Goal: Task Accomplishment & Management: Manage account settings

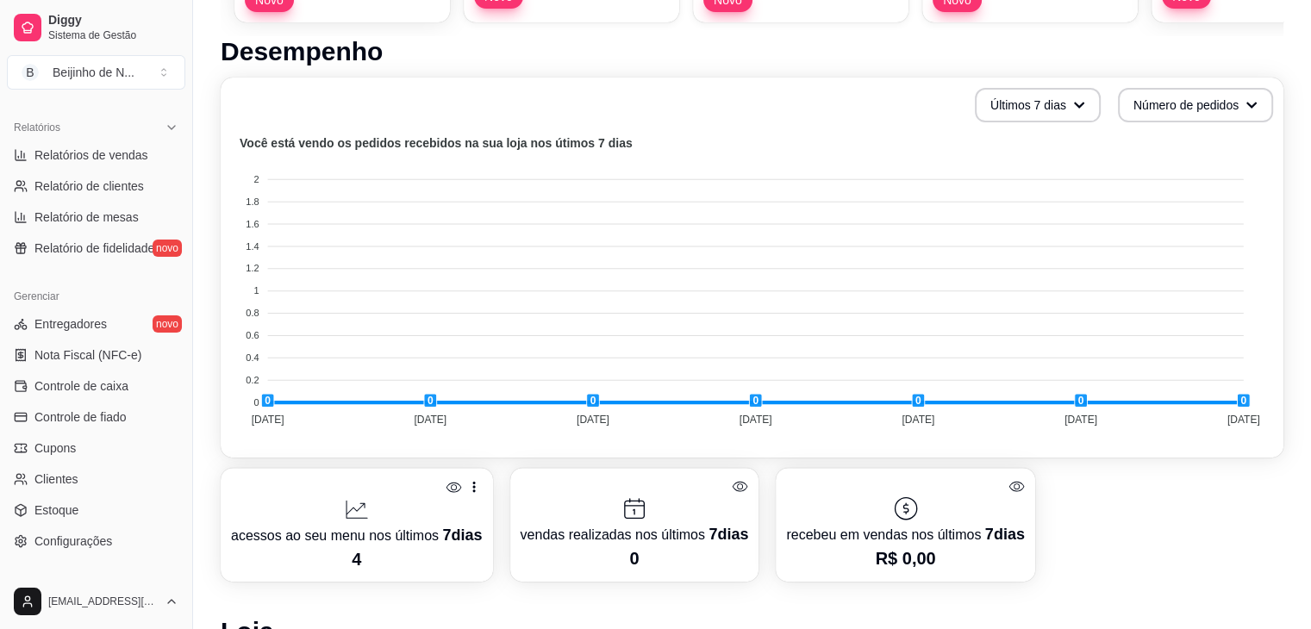
scroll to position [517, 0]
click at [114, 324] on link "Entregadores novo" at bounding box center [96, 324] width 178 height 28
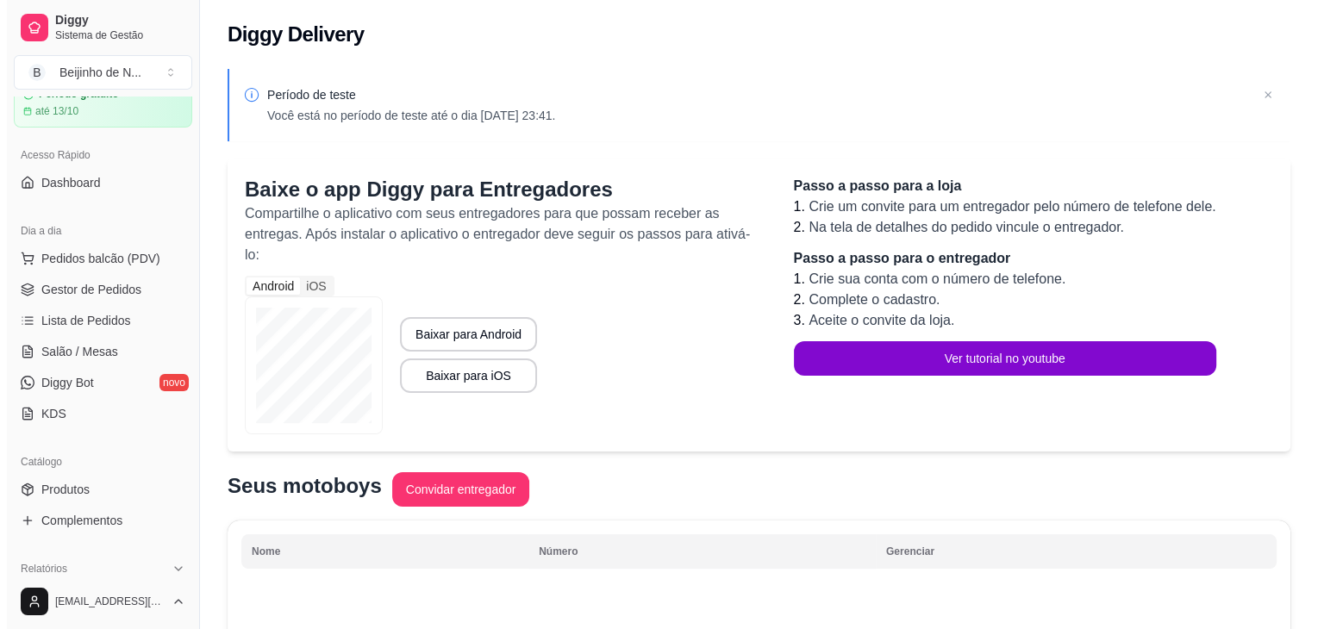
scroll to position [88, 0]
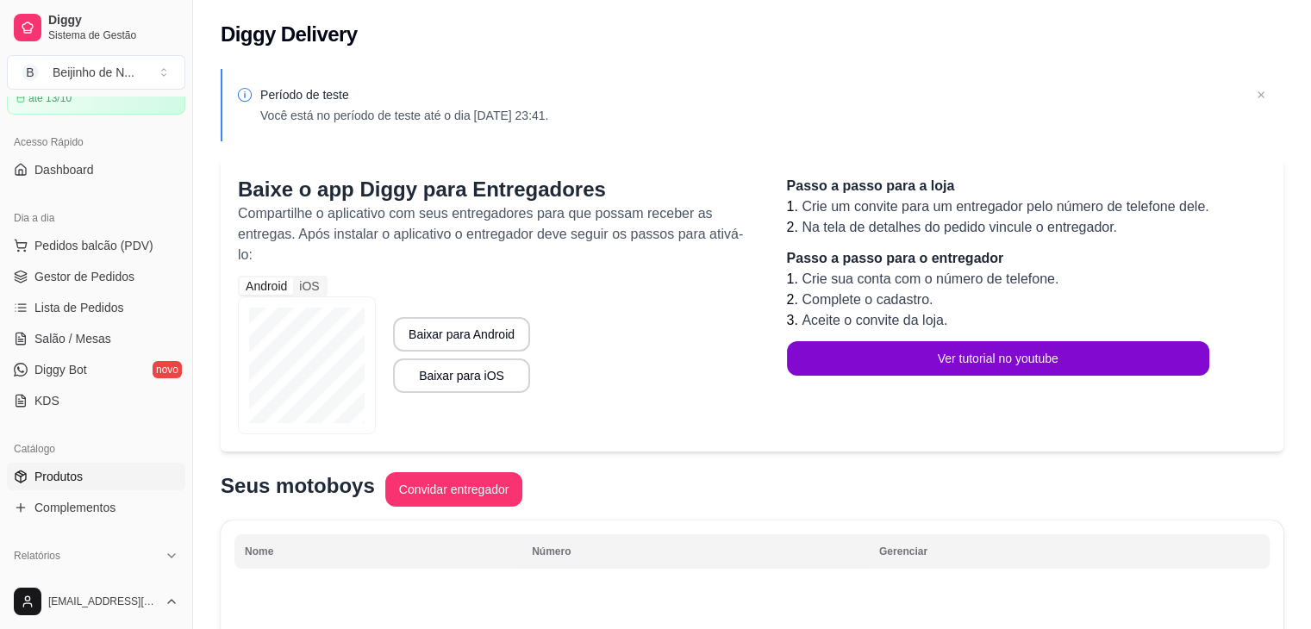
click at [55, 477] on span "Produtos" at bounding box center [58, 476] width 48 height 17
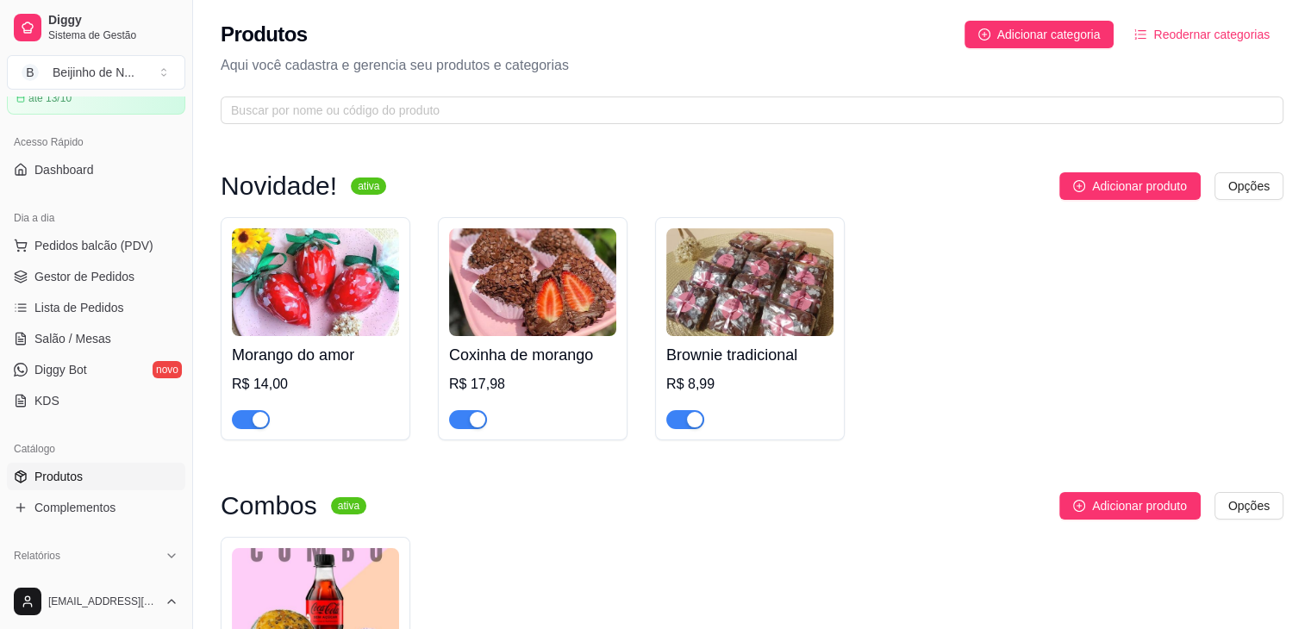
click at [479, 382] on div "R$ 17,98" at bounding box center [532, 384] width 167 height 21
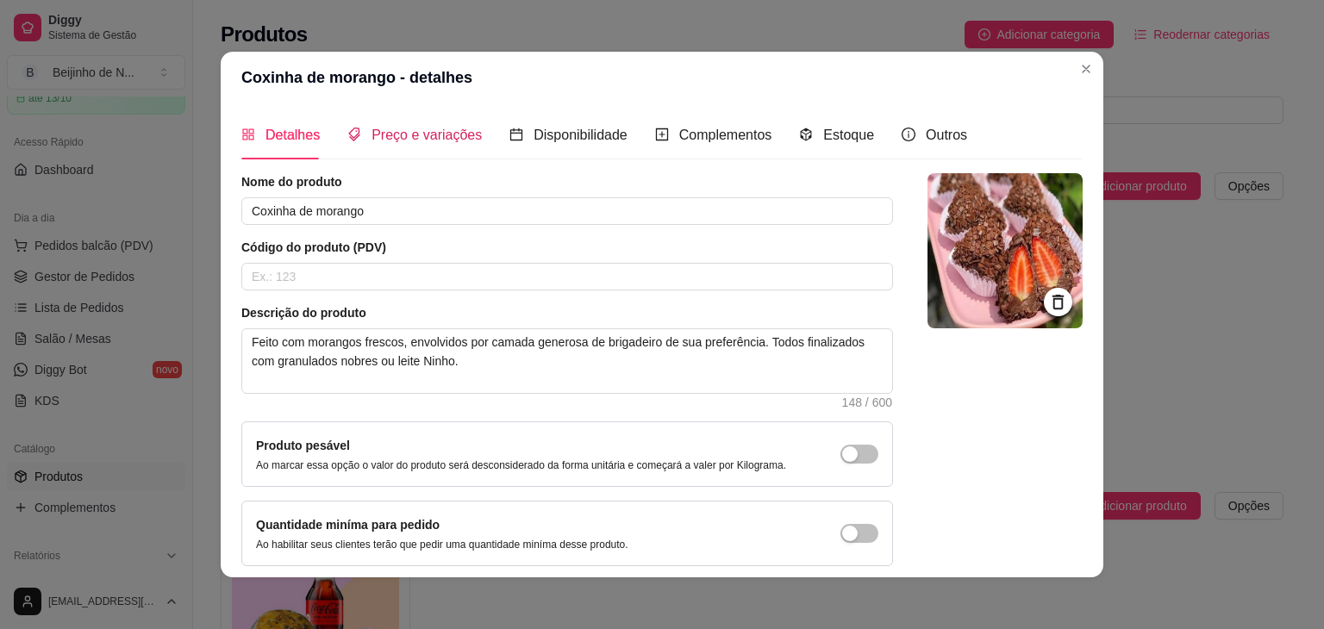
click at [445, 144] on div "Preço e variações" at bounding box center [414, 135] width 135 height 22
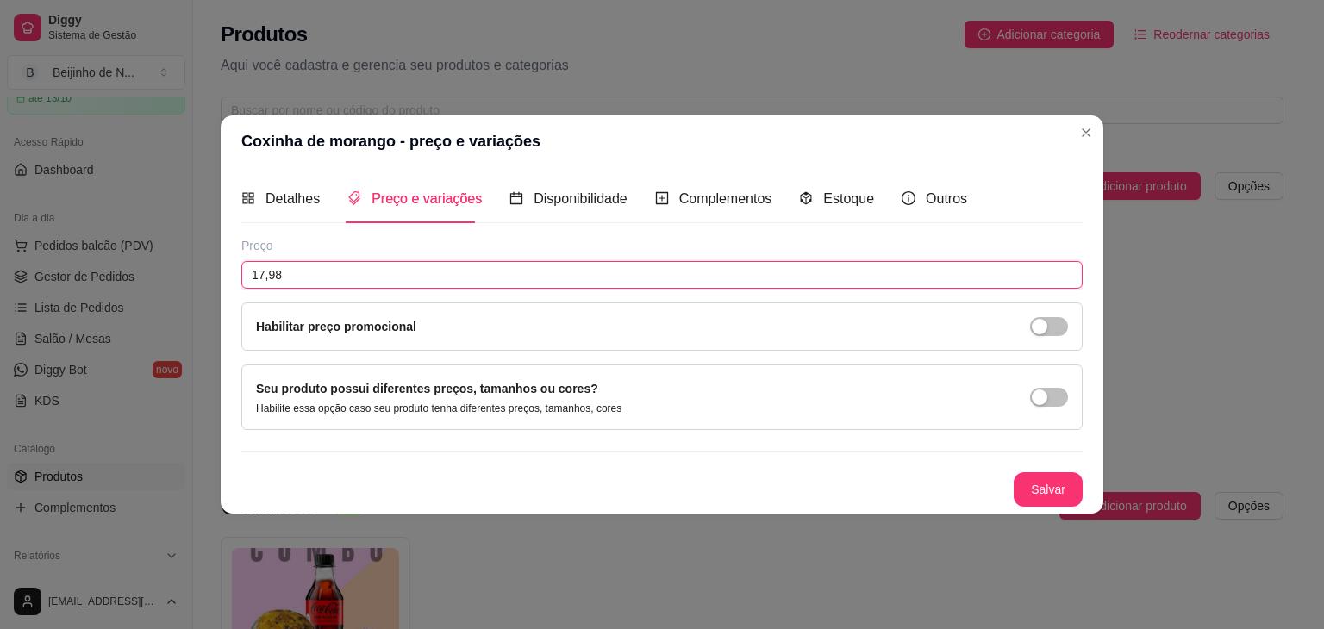
click at [392, 279] on input "17,98" at bounding box center [661, 275] width 841 height 28
type input "15,00"
click at [545, 206] on span "Disponibilidade" at bounding box center [581, 198] width 94 height 15
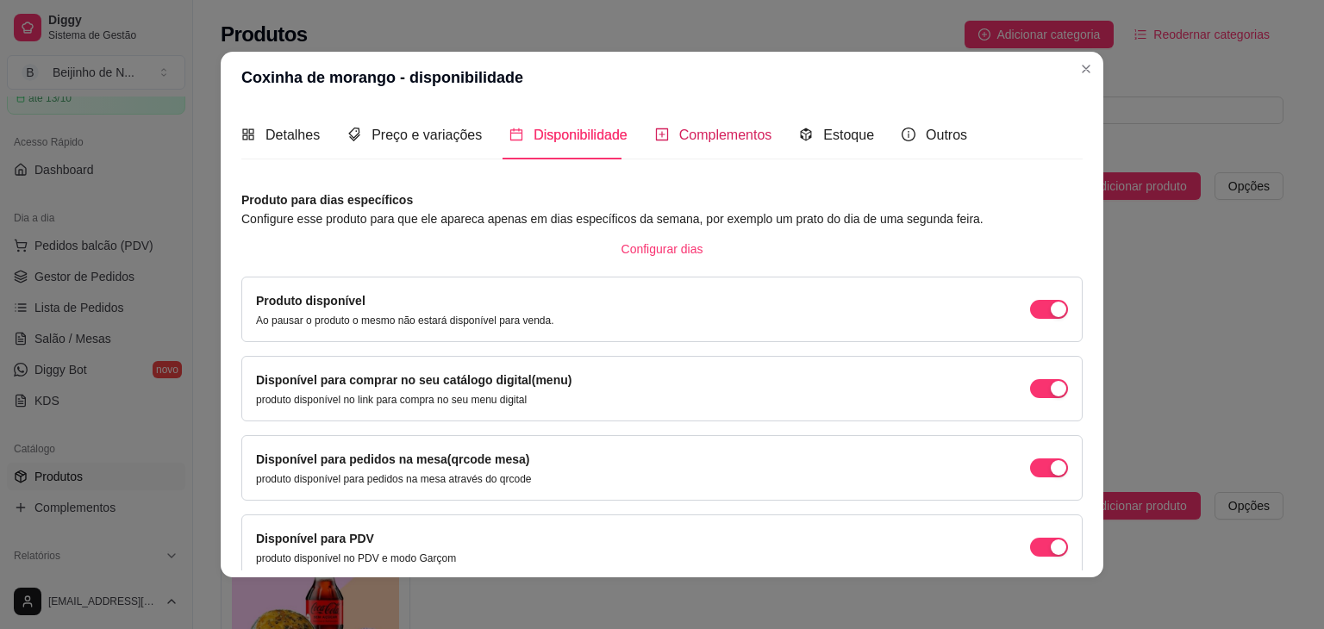
click at [701, 129] on span "Complementos" at bounding box center [725, 135] width 93 height 15
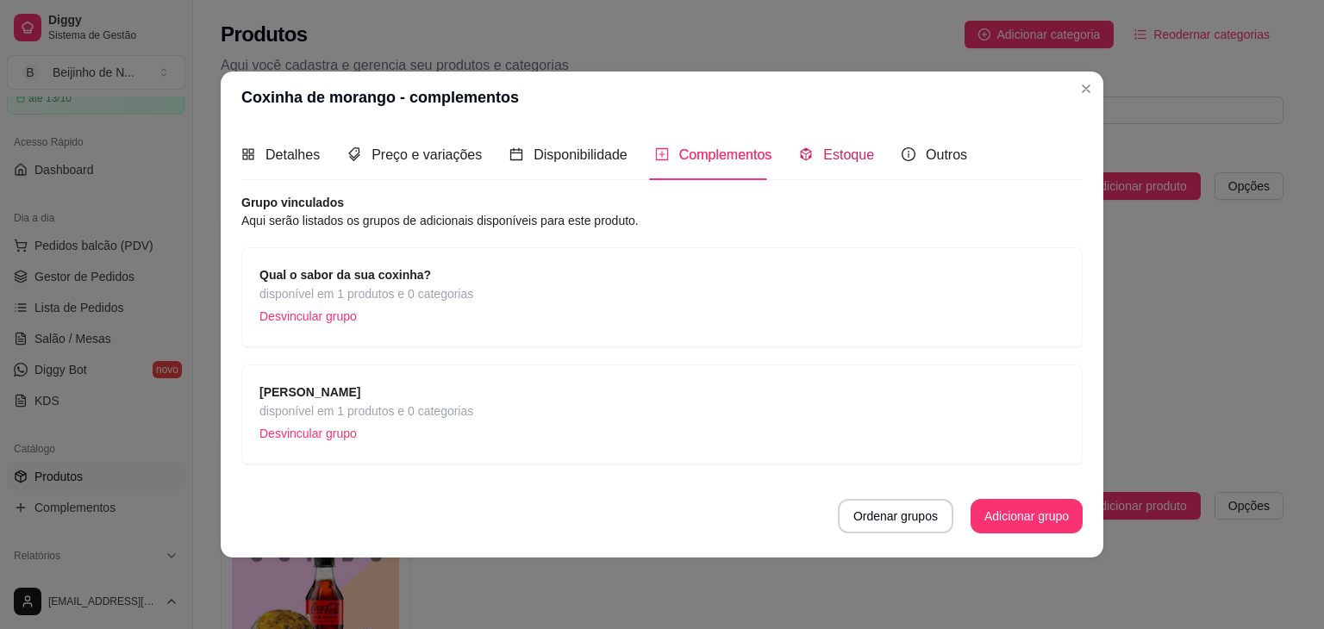
click at [822, 166] on div "Estoque" at bounding box center [836, 155] width 75 height 22
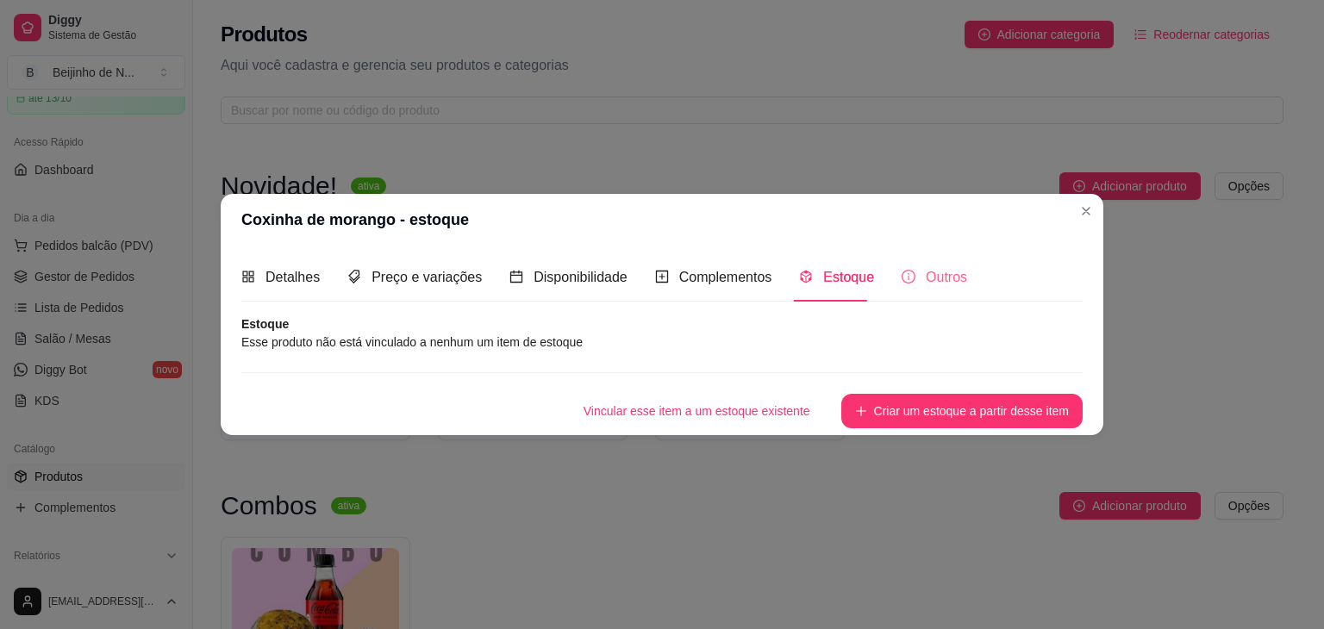
click at [939, 265] on div "Outros" at bounding box center [935, 277] width 66 height 49
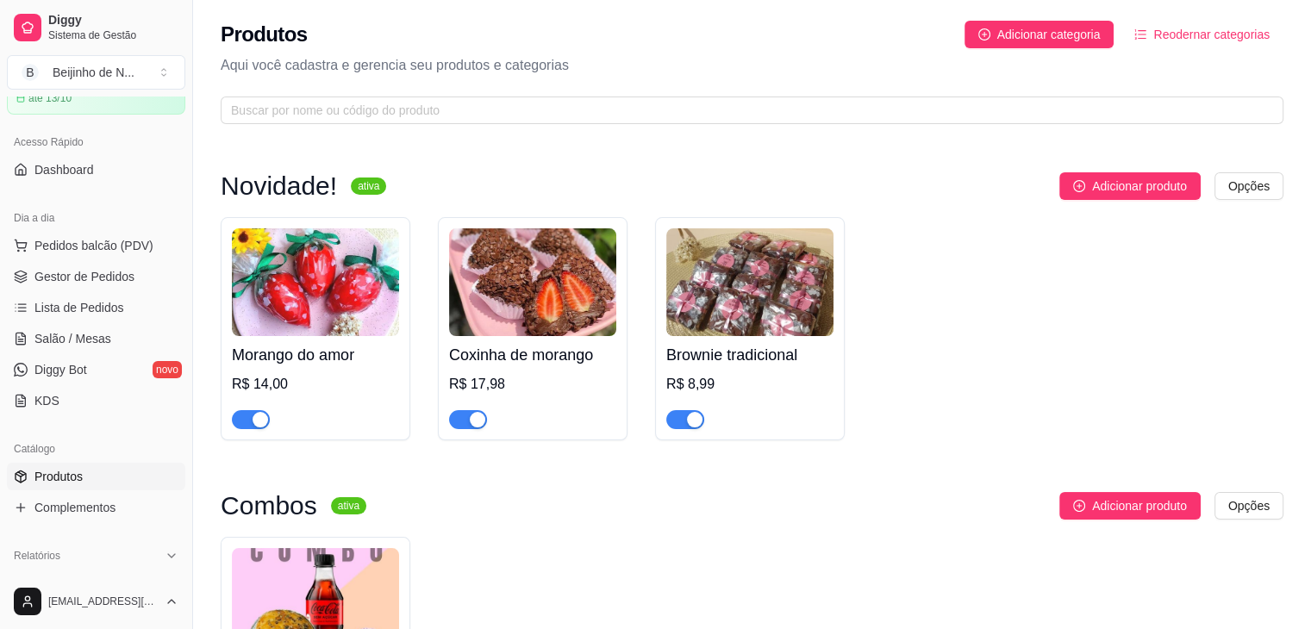
click at [604, 377] on div "R$ 17,98" at bounding box center [532, 384] width 167 height 21
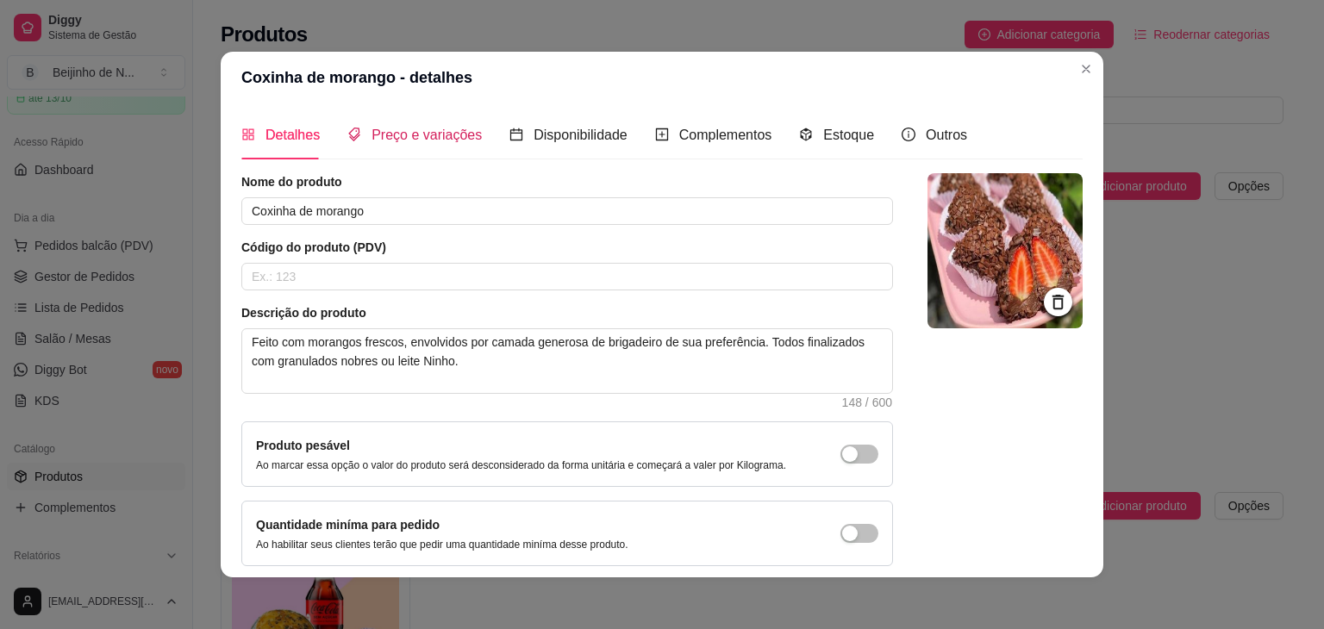
click at [427, 128] on span "Preço e variações" at bounding box center [427, 135] width 110 height 15
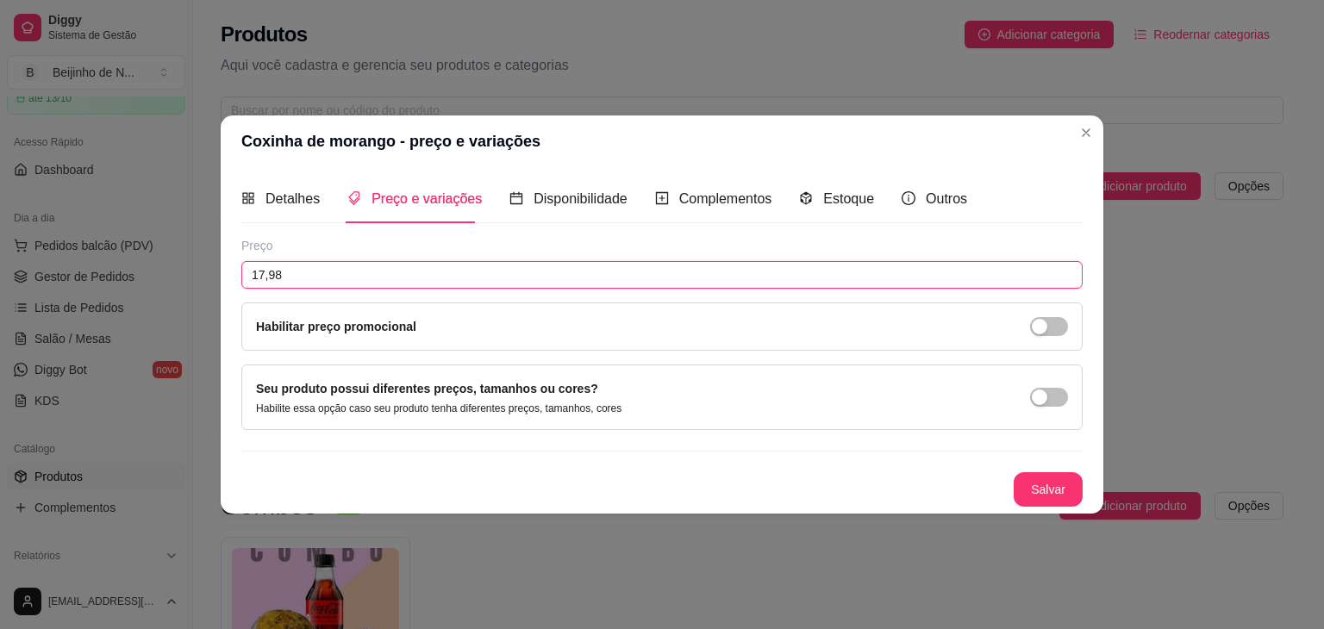
drag, startPoint x: 416, startPoint y: 273, endPoint x: 210, endPoint y: 244, distance: 207.3
click at [210, 244] on div "Coxinha de morango - preço e variações Detalhes Preço e variações Disponibilida…" at bounding box center [662, 314] width 1324 height 629
type input "14,99"
click at [549, 191] on span "Disponibilidade" at bounding box center [581, 198] width 94 height 15
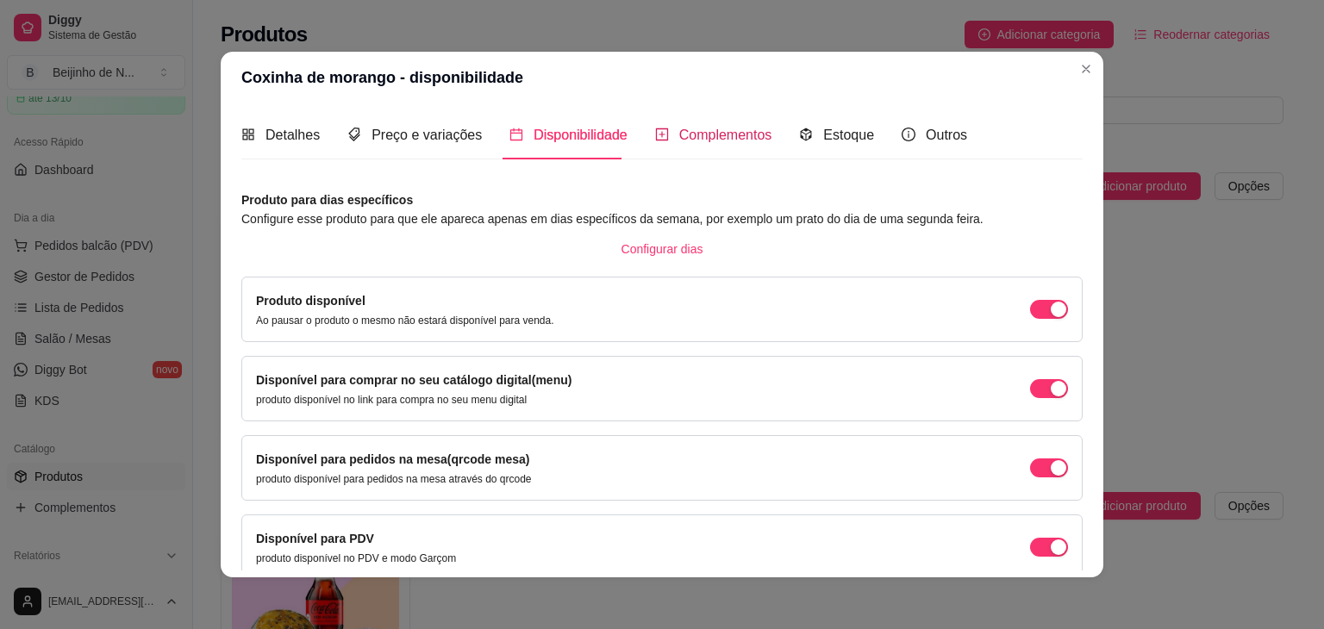
click at [708, 138] on span "Complementos" at bounding box center [725, 135] width 93 height 15
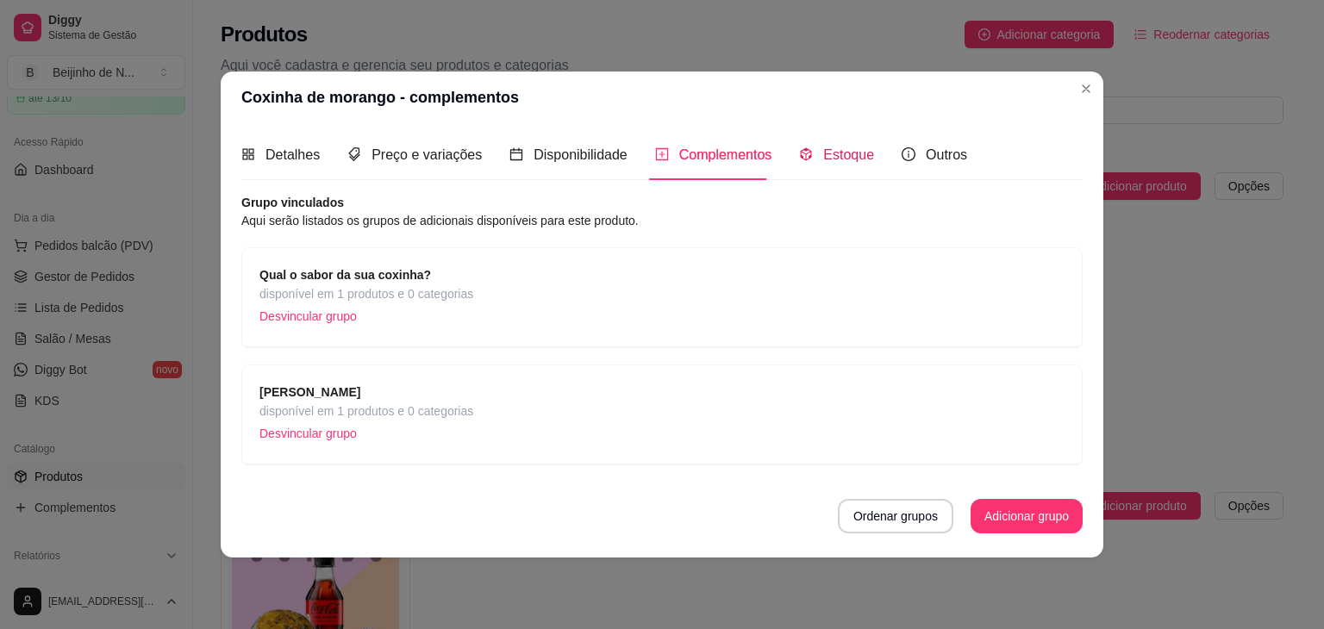
click at [848, 147] on span "Estoque" at bounding box center [848, 154] width 51 height 15
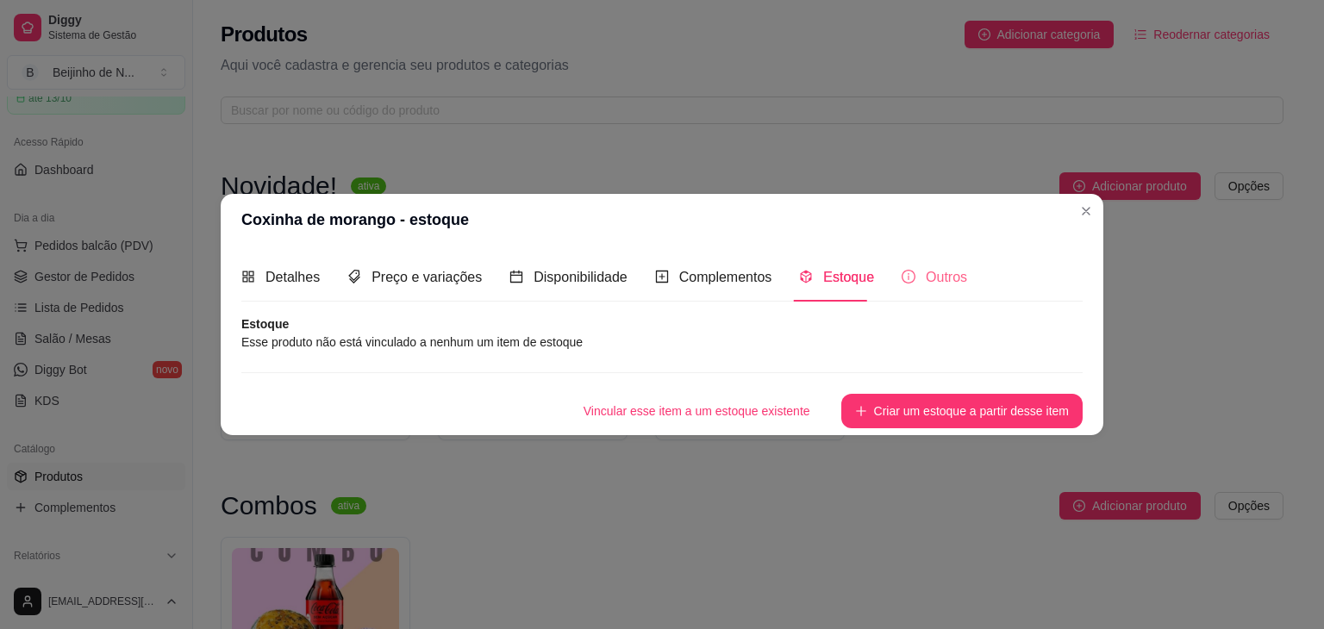
click at [935, 264] on div "Outros" at bounding box center [935, 277] width 66 height 49
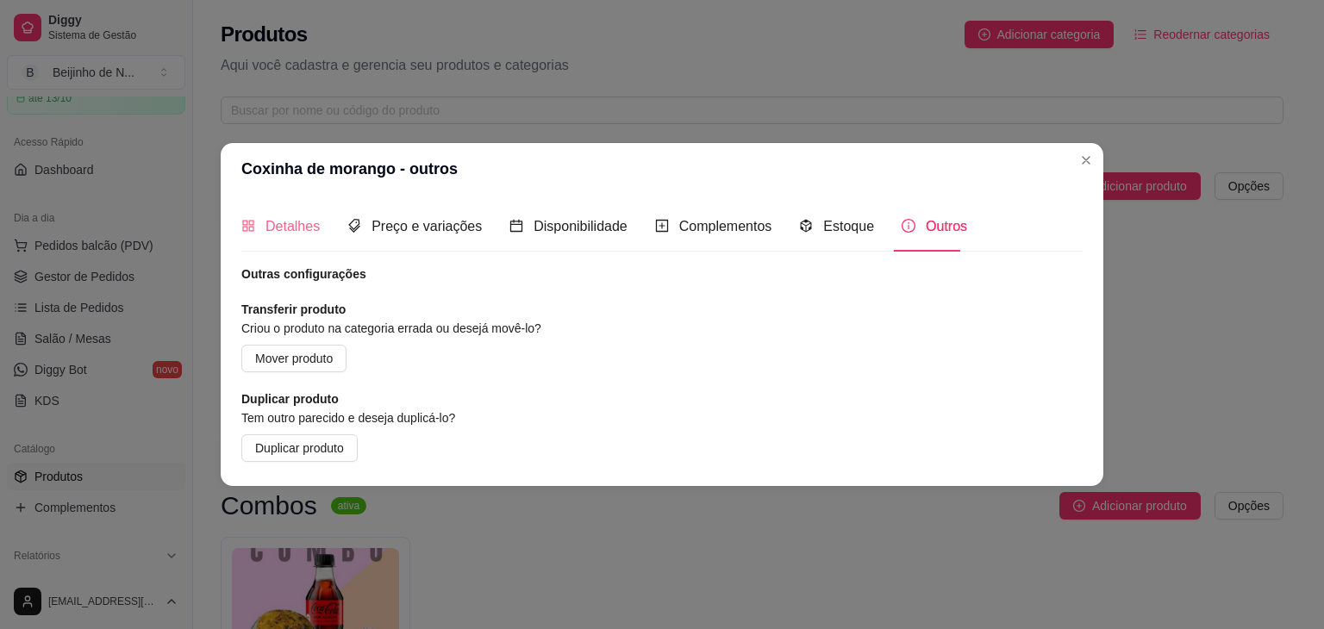
click at [264, 208] on div "Detalhes" at bounding box center [280, 226] width 78 height 49
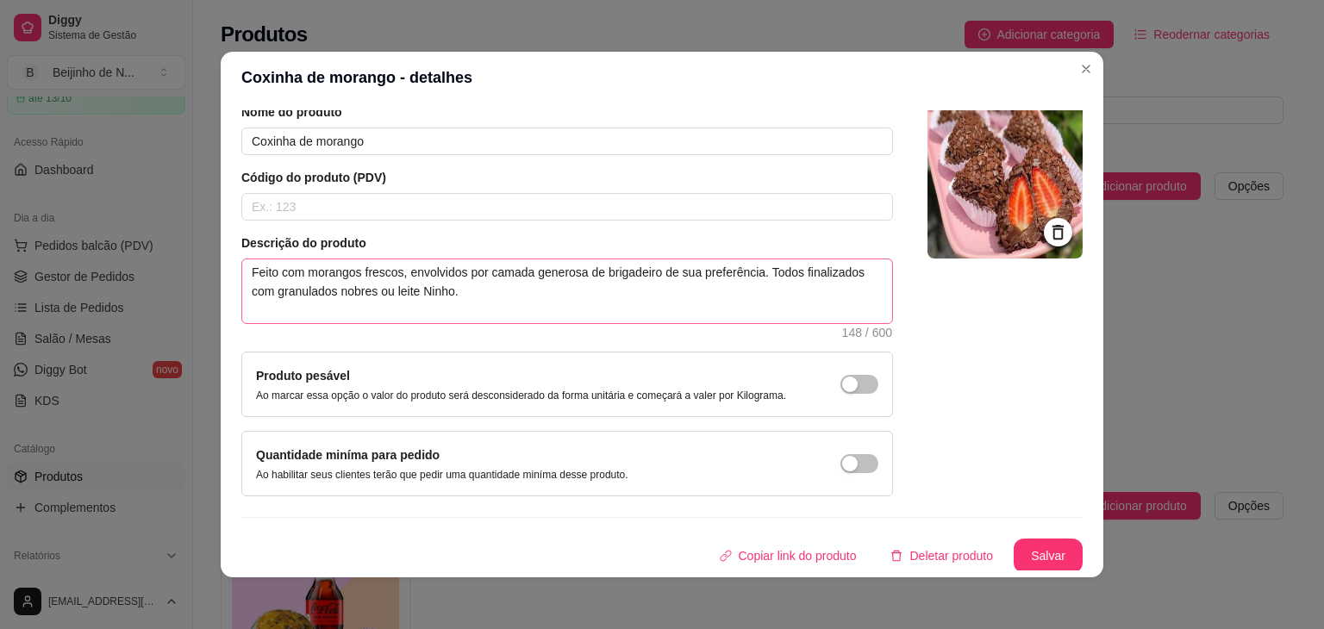
scroll to position [71, 0]
click at [1021, 553] on button "Salvar" at bounding box center [1048, 556] width 67 height 34
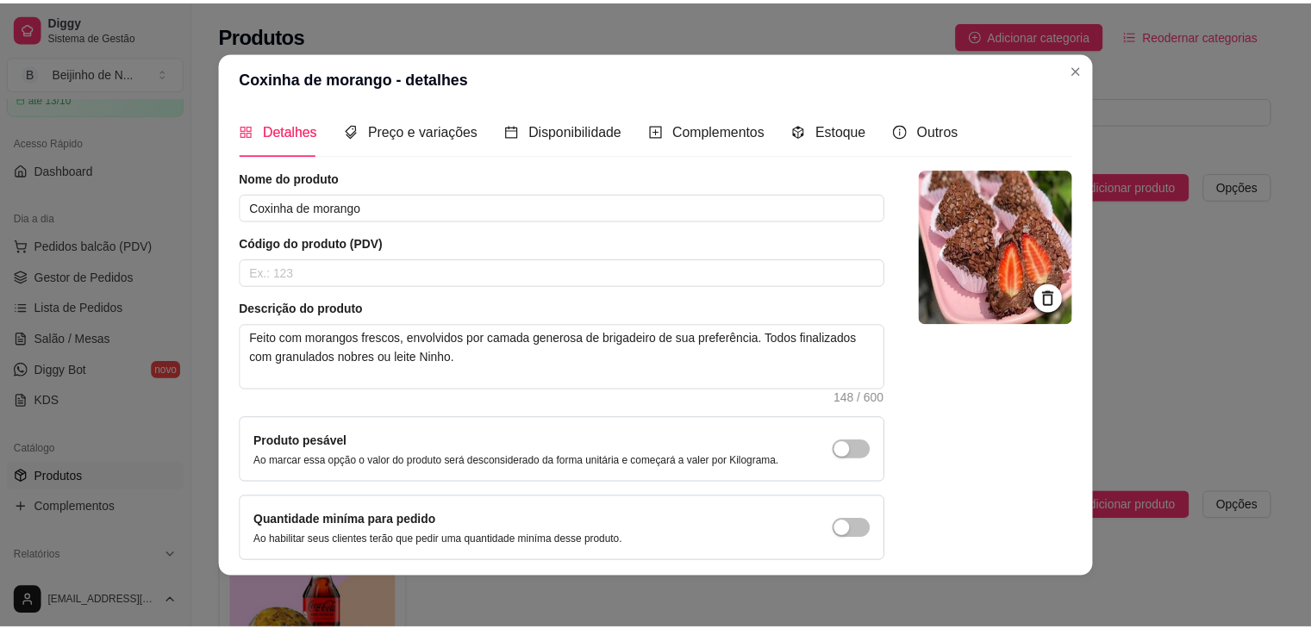
scroll to position [0, 0]
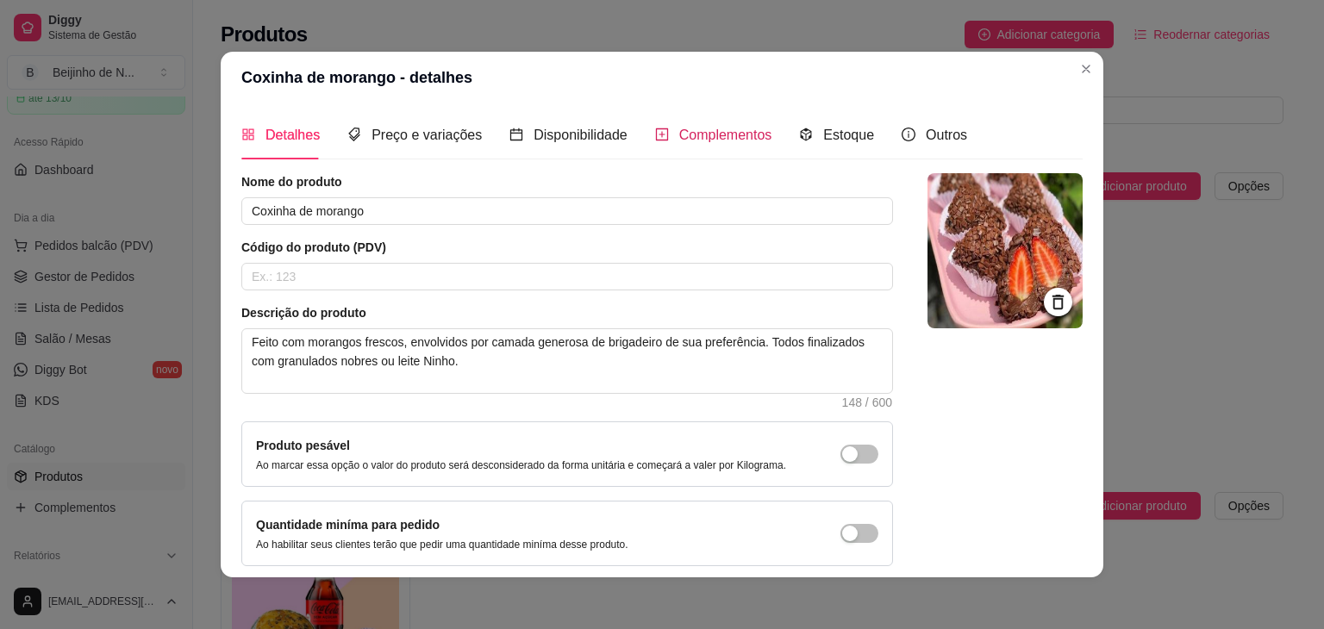
click at [691, 132] on span "Complementos" at bounding box center [725, 135] width 93 height 15
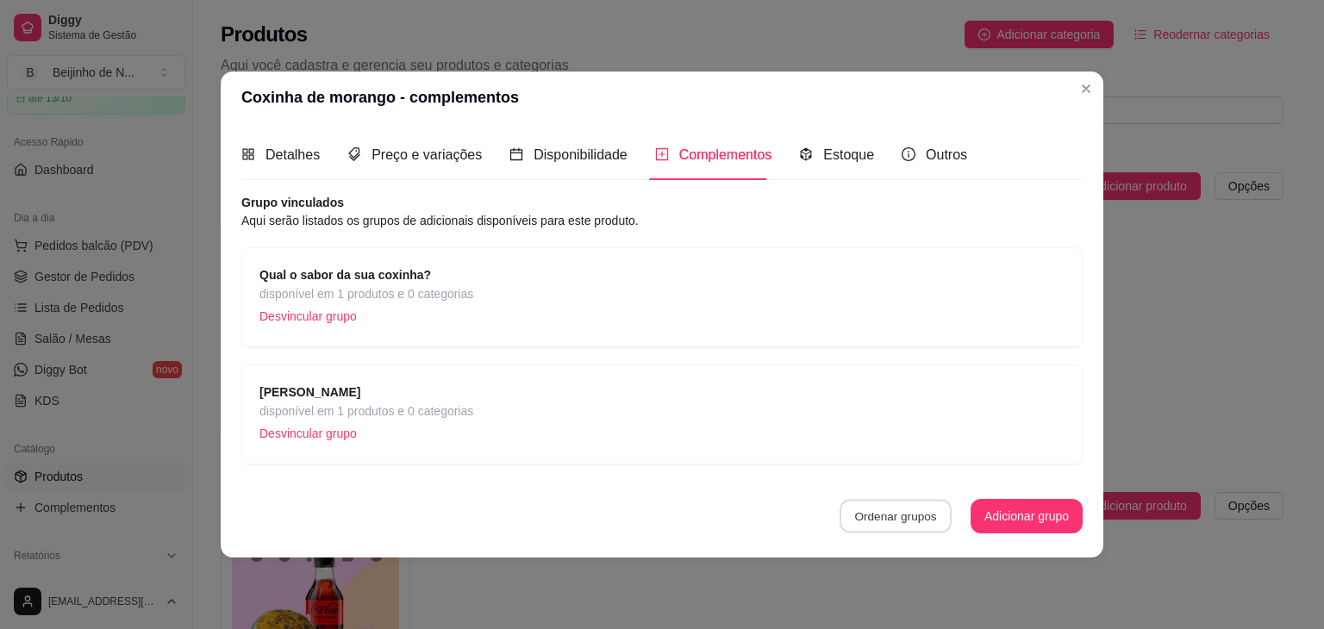
click at [904, 513] on button "Ordenar grupos" at bounding box center [896, 516] width 112 height 34
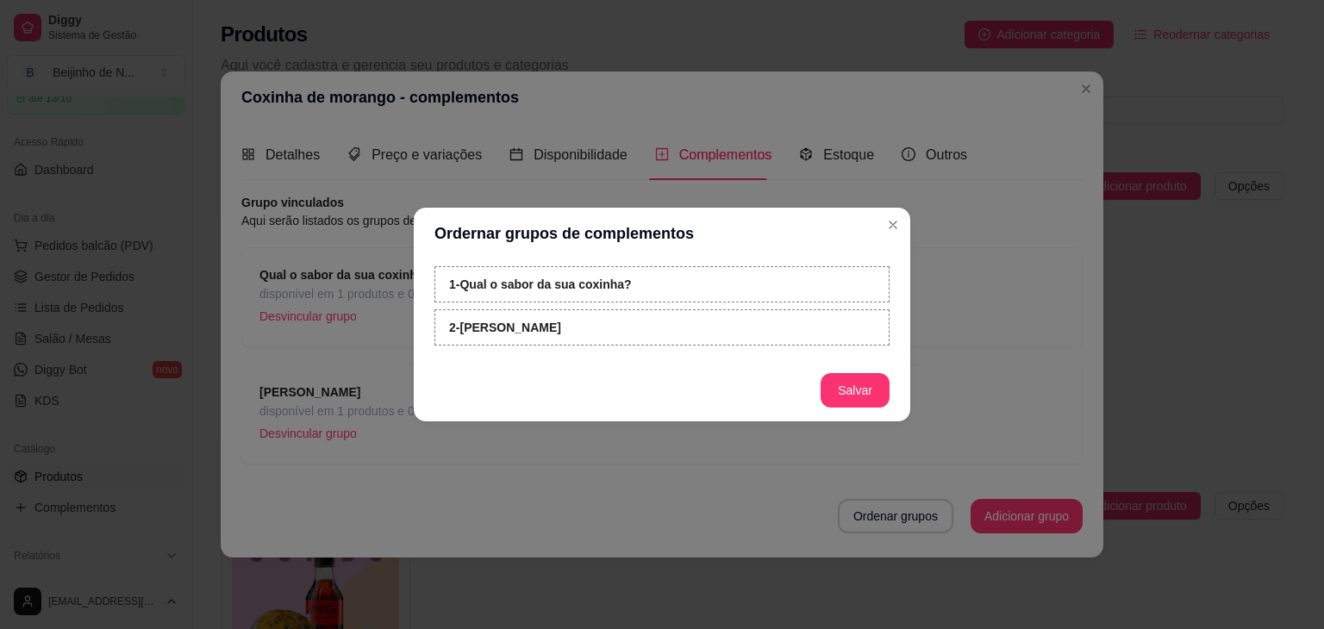
click at [764, 304] on div "1 - Qual o sabor da sua coxinha? 2 - [PERSON_NAME]" at bounding box center [662, 309] width 455 height 86
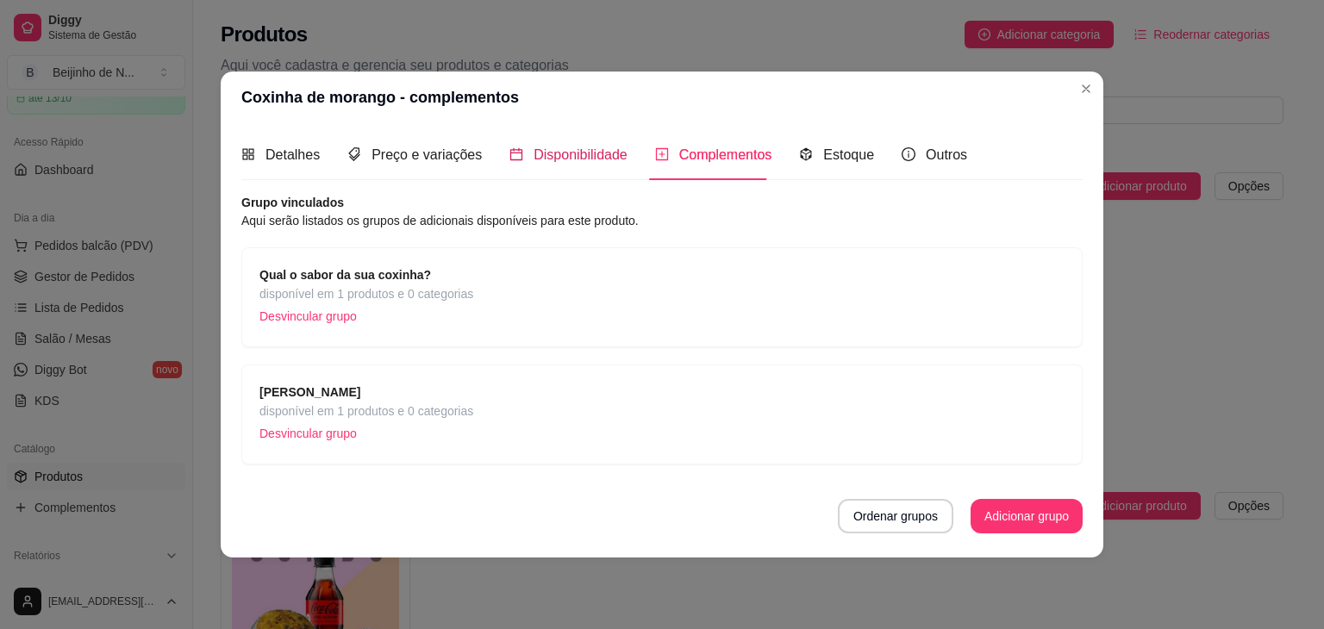
click at [595, 153] on span "Disponibilidade" at bounding box center [581, 154] width 94 height 15
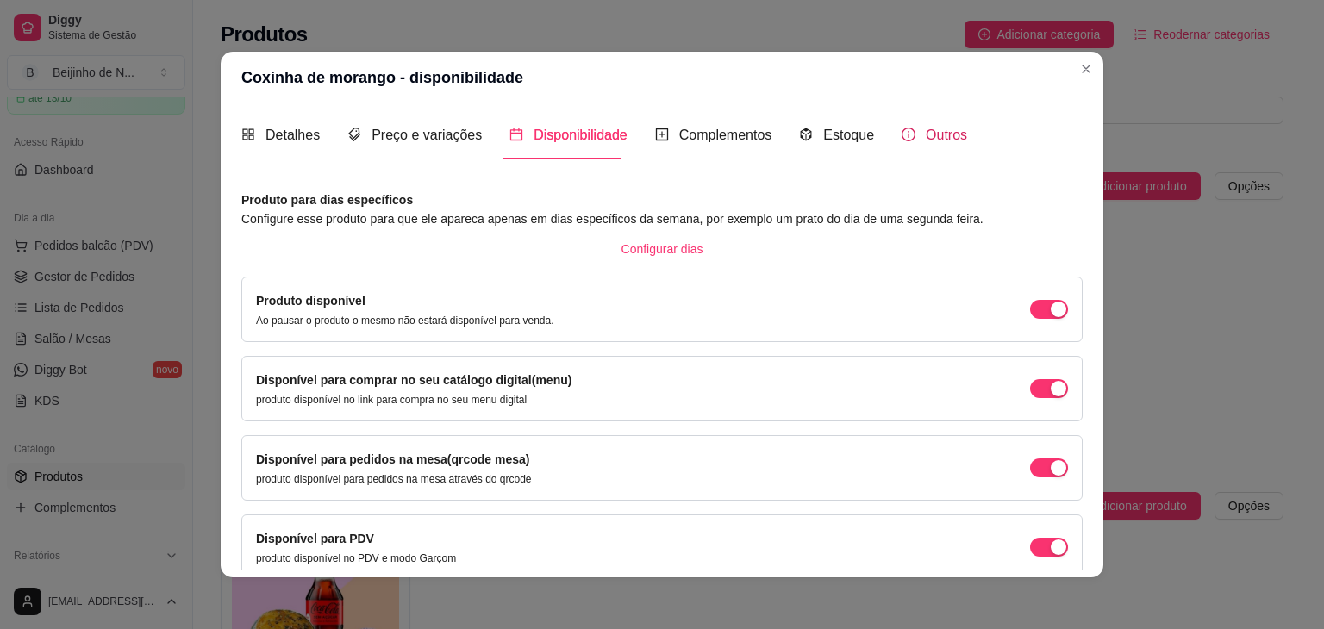
click at [928, 141] on span "Outros" at bounding box center [946, 135] width 41 height 15
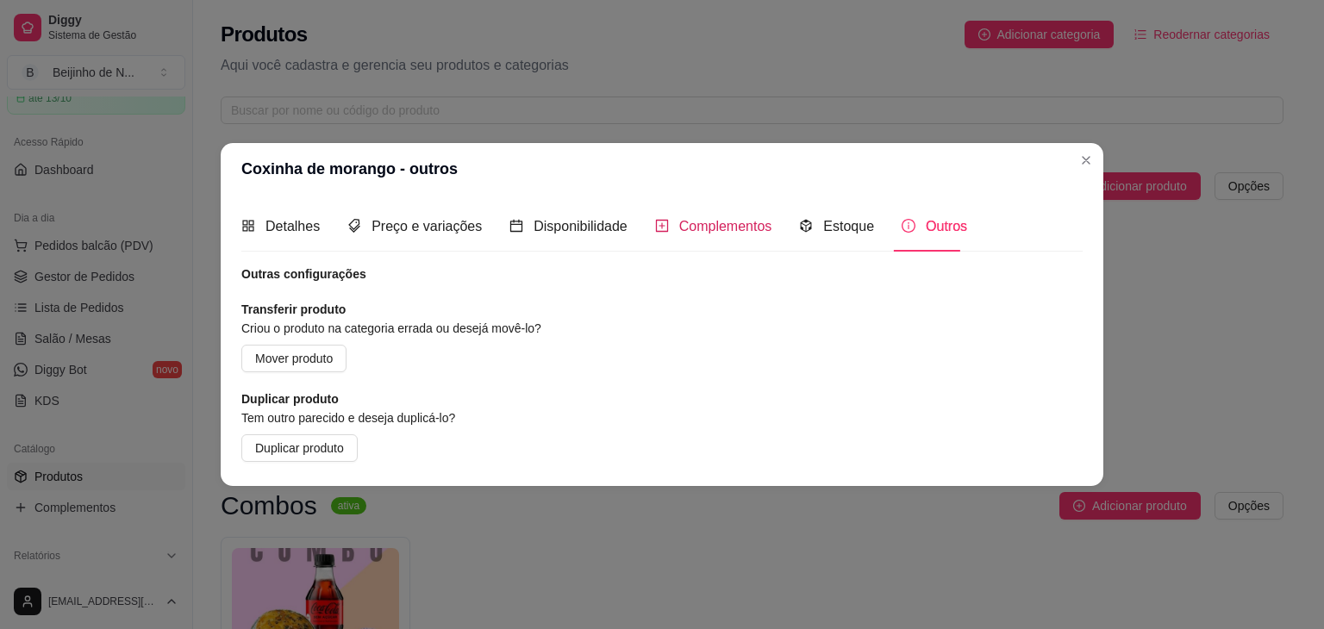
click at [738, 219] on span "Complementos" at bounding box center [725, 226] width 93 height 15
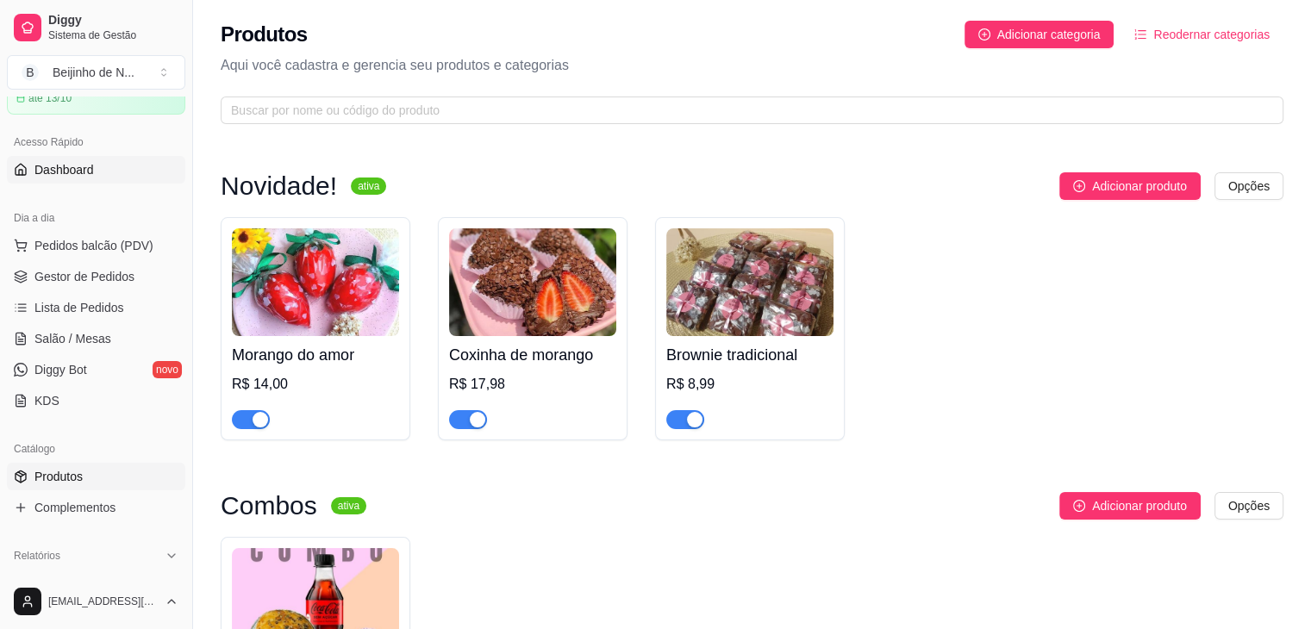
click at [97, 163] on link "Dashboard" at bounding box center [96, 170] width 178 height 28
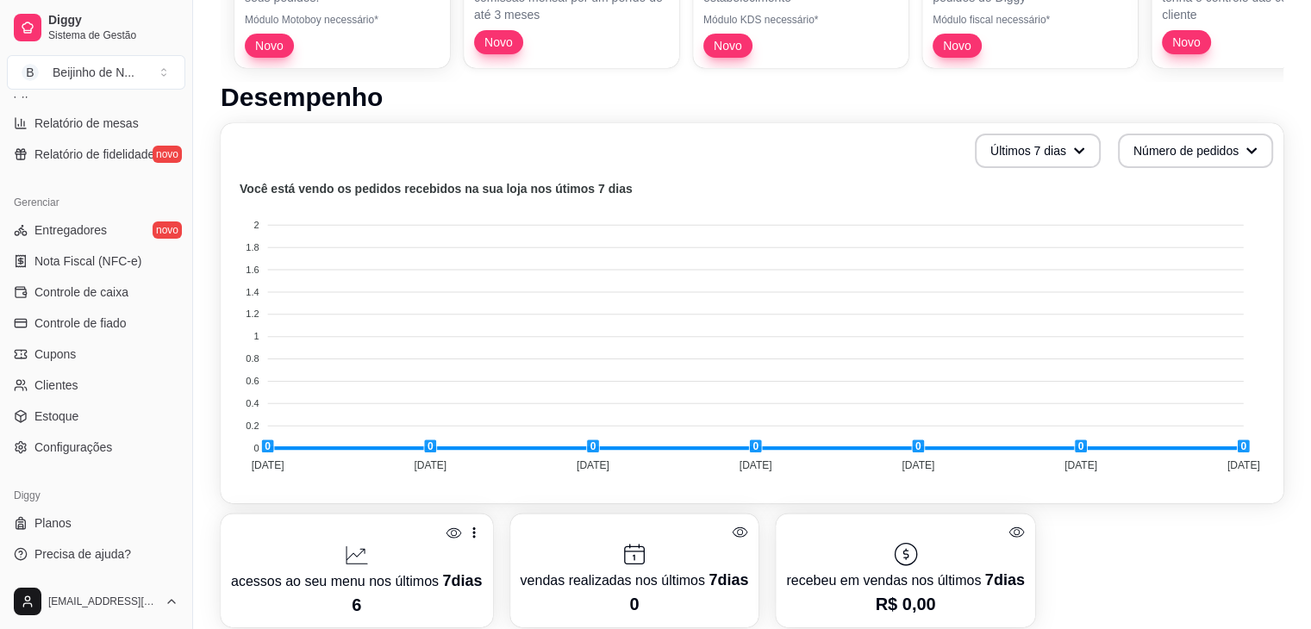
scroll to position [452, 0]
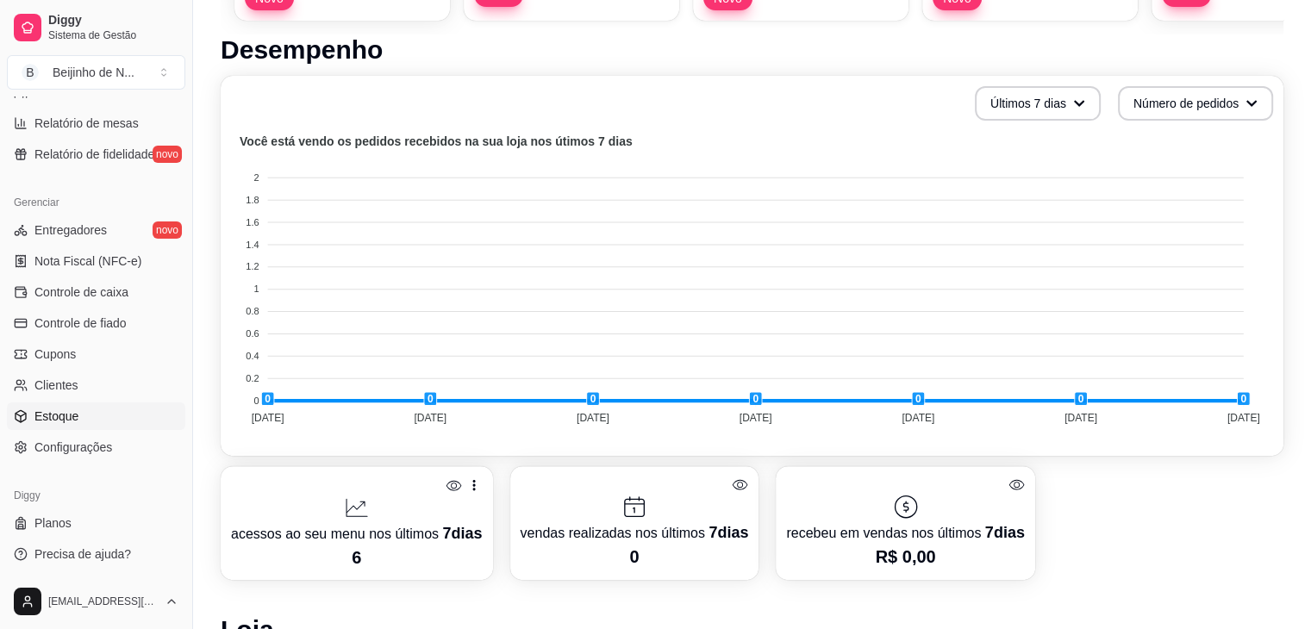
click at [81, 404] on link "Estoque" at bounding box center [96, 417] width 178 height 28
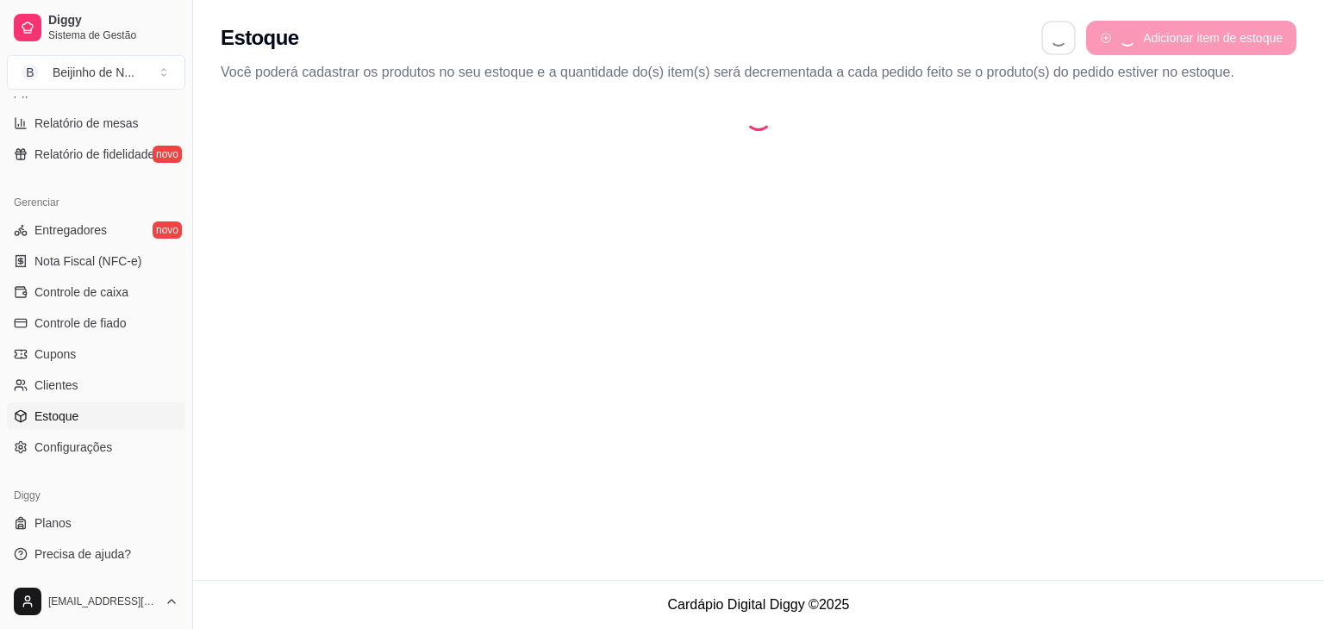
select select "QUANTITY_ORDER"
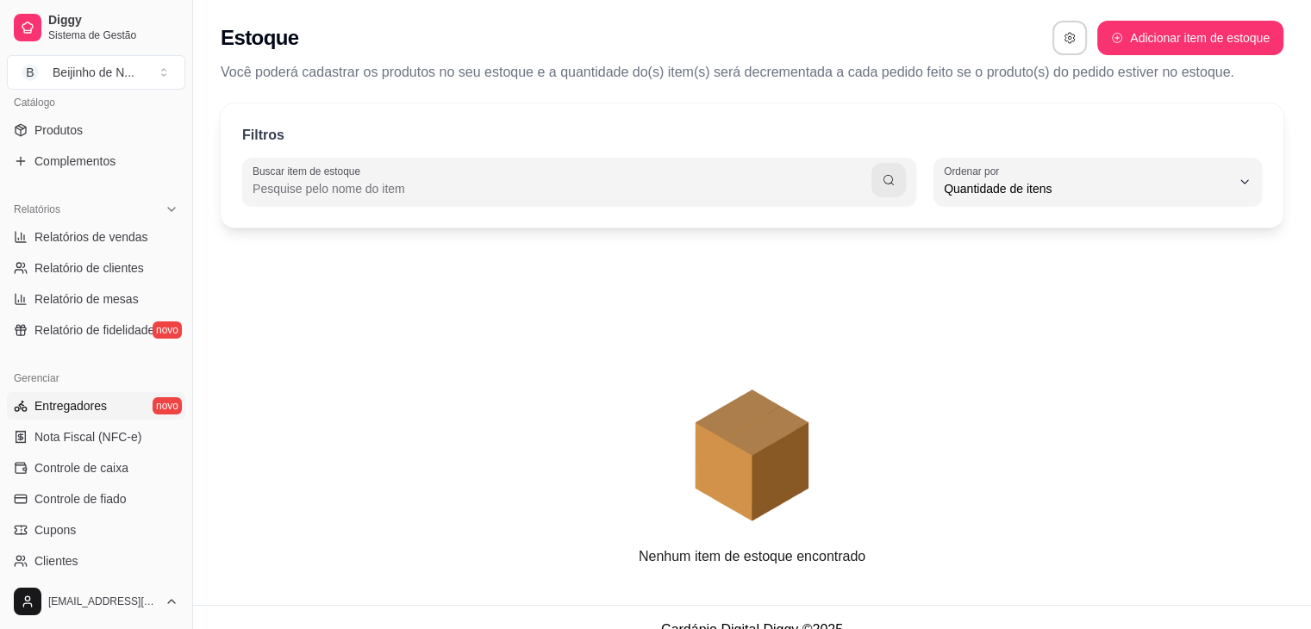
scroll to position [392, 0]
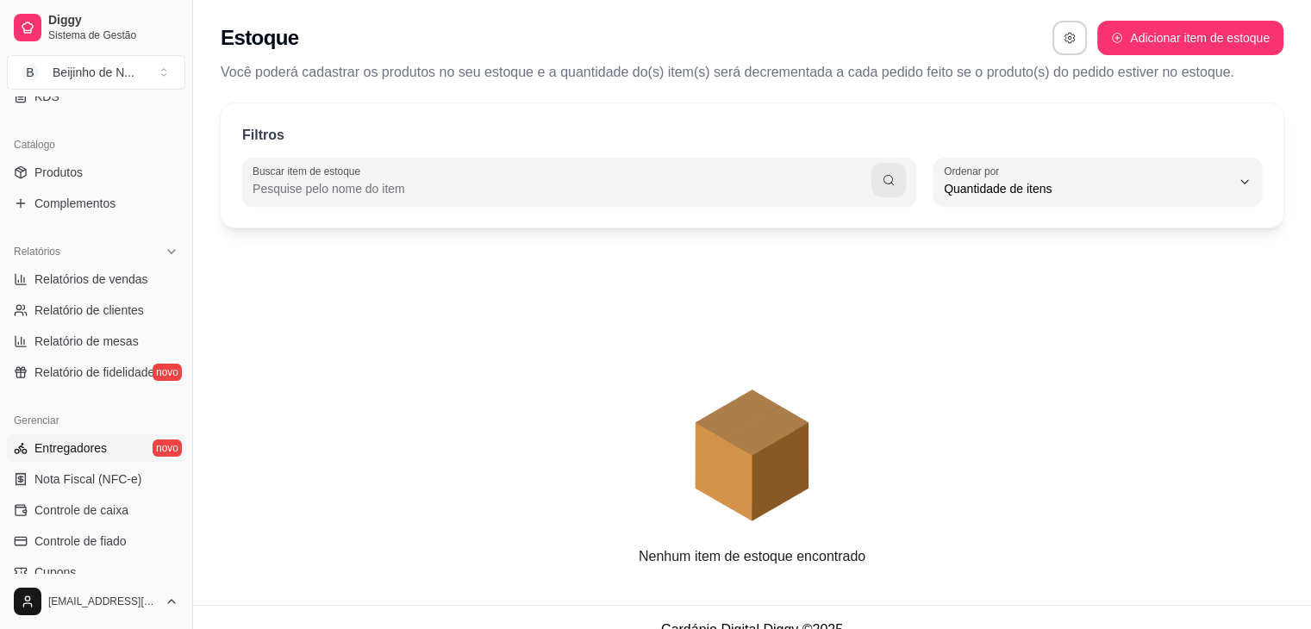
click at [90, 449] on span "Entregadores" at bounding box center [70, 448] width 72 height 17
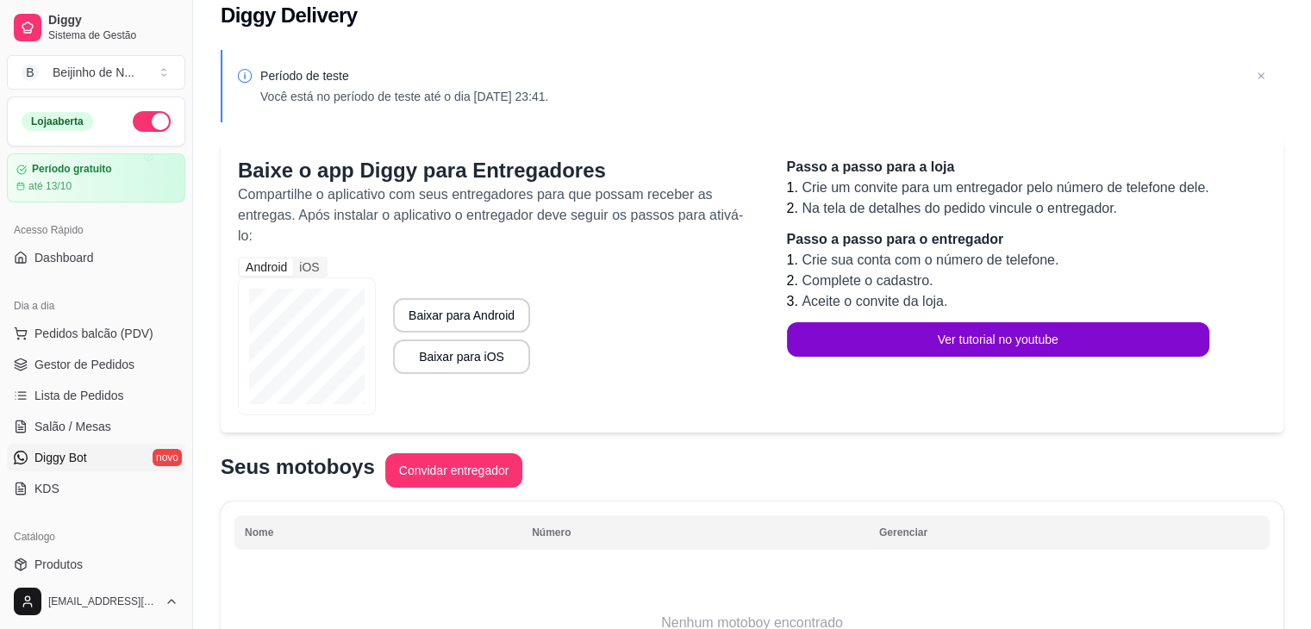
click at [78, 449] on span "Diggy Bot" at bounding box center [60, 457] width 53 height 17
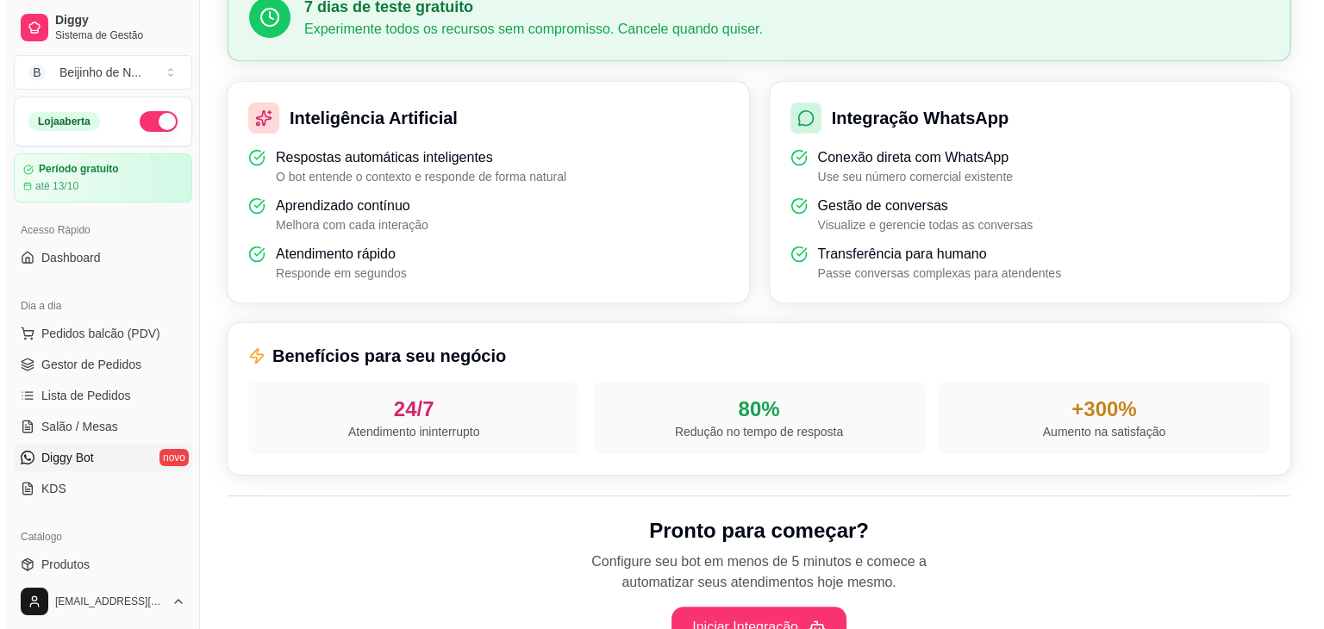
scroll to position [514, 0]
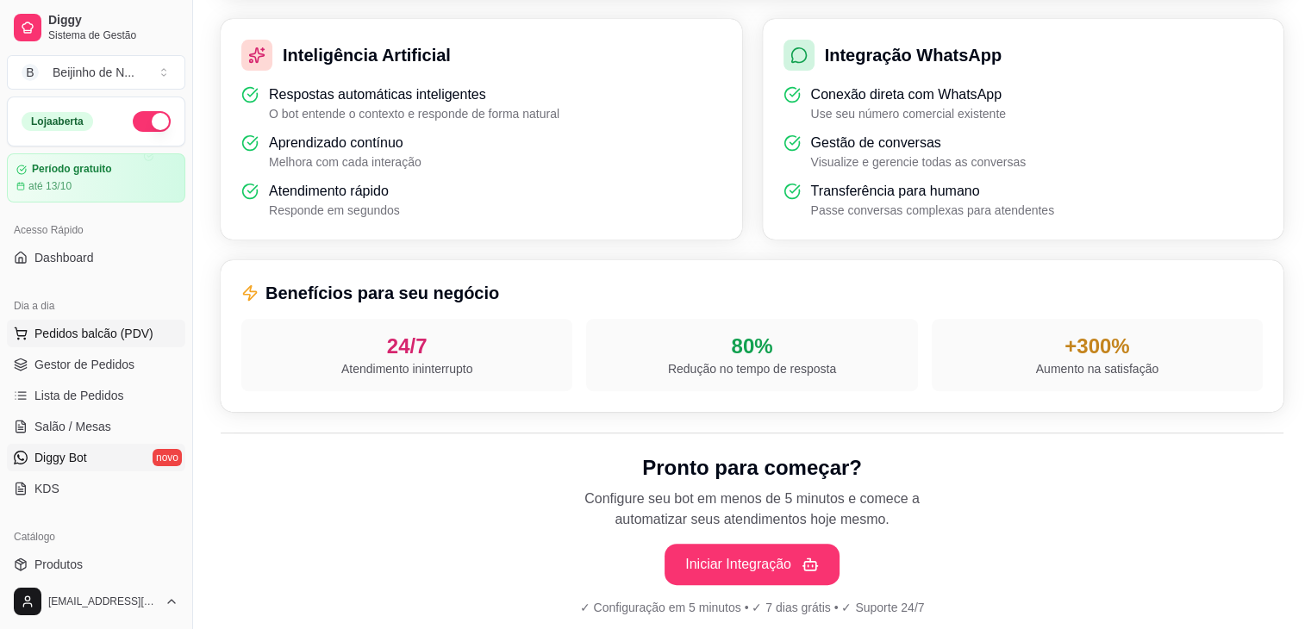
click at [124, 334] on span "Pedidos balcão (PDV)" at bounding box center [93, 333] width 119 height 17
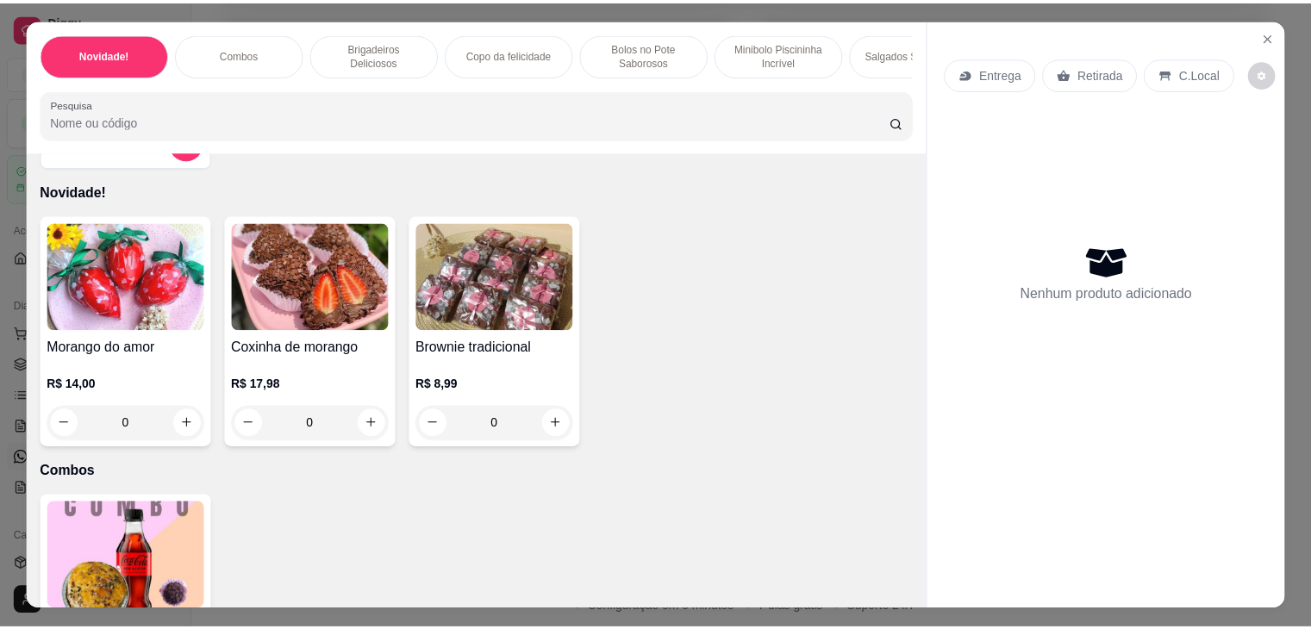
scroll to position [47, 0]
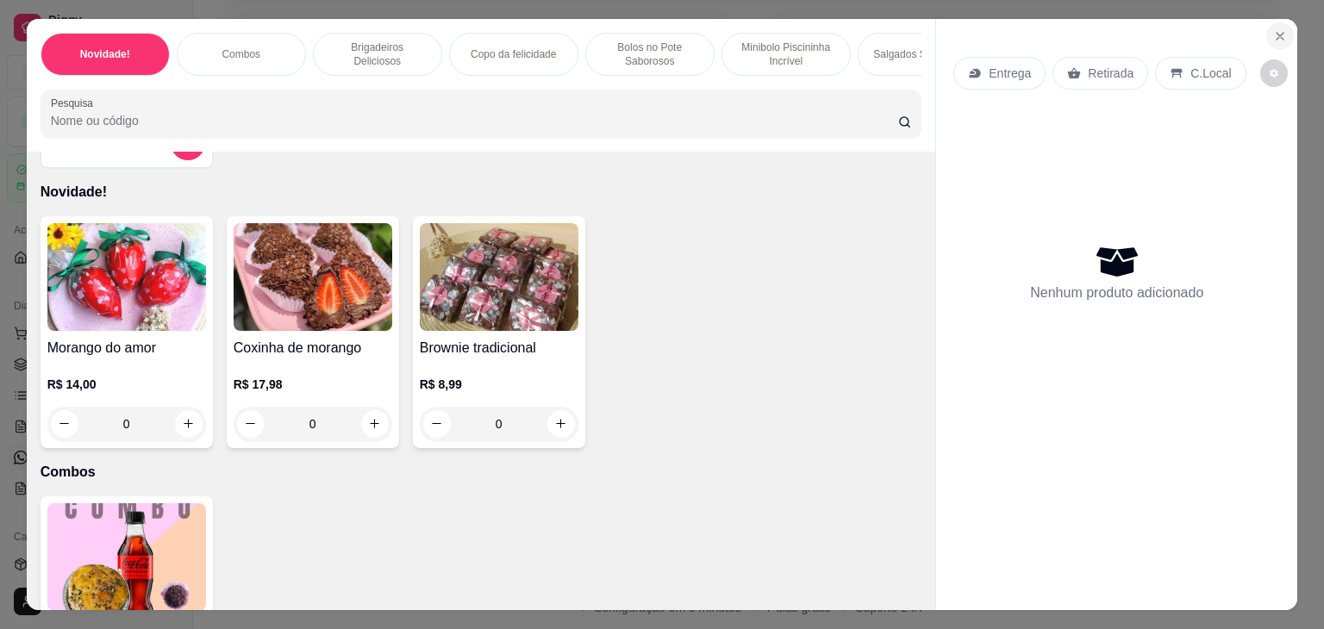
click at [1279, 29] on icon "Close" at bounding box center [1280, 36] width 14 height 14
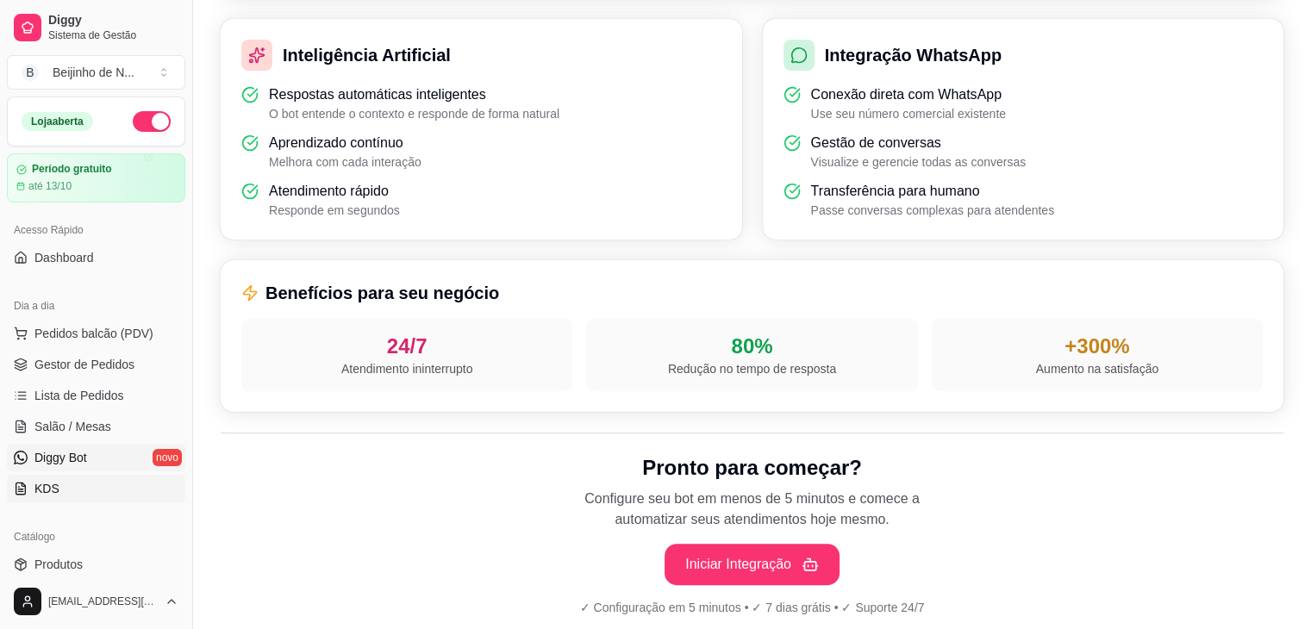
click at [52, 490] on span "KDS" at bounding box center [46, 488] width 25 height 17
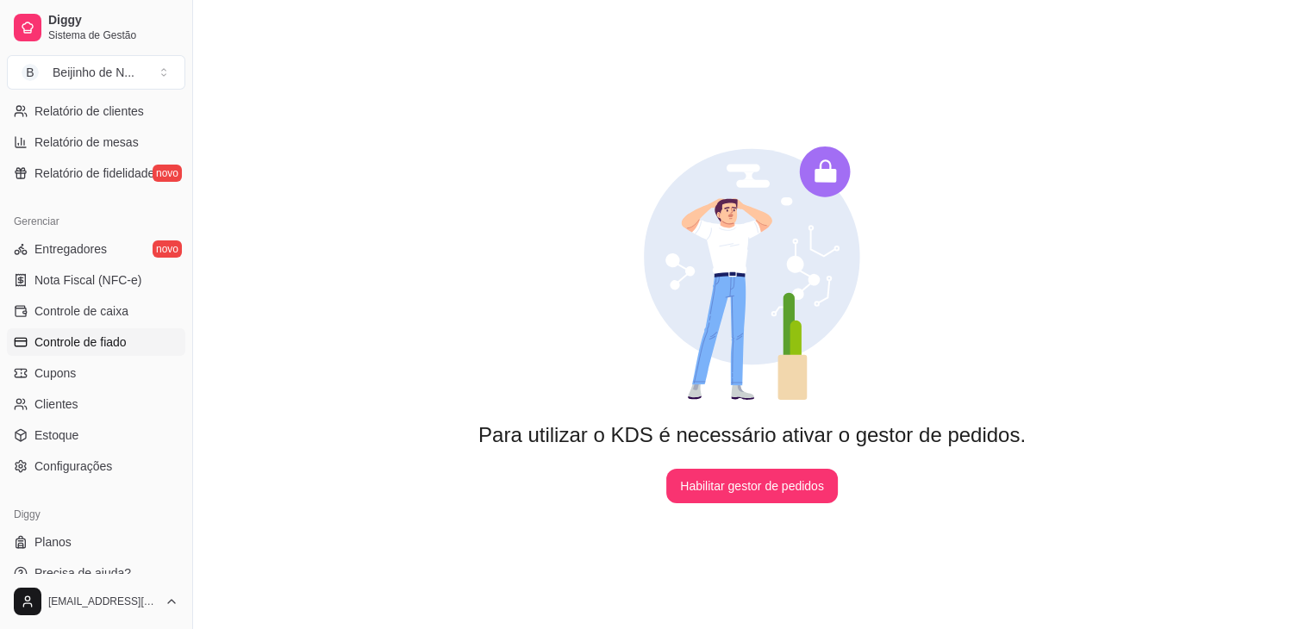
scroll to position [610, 0]
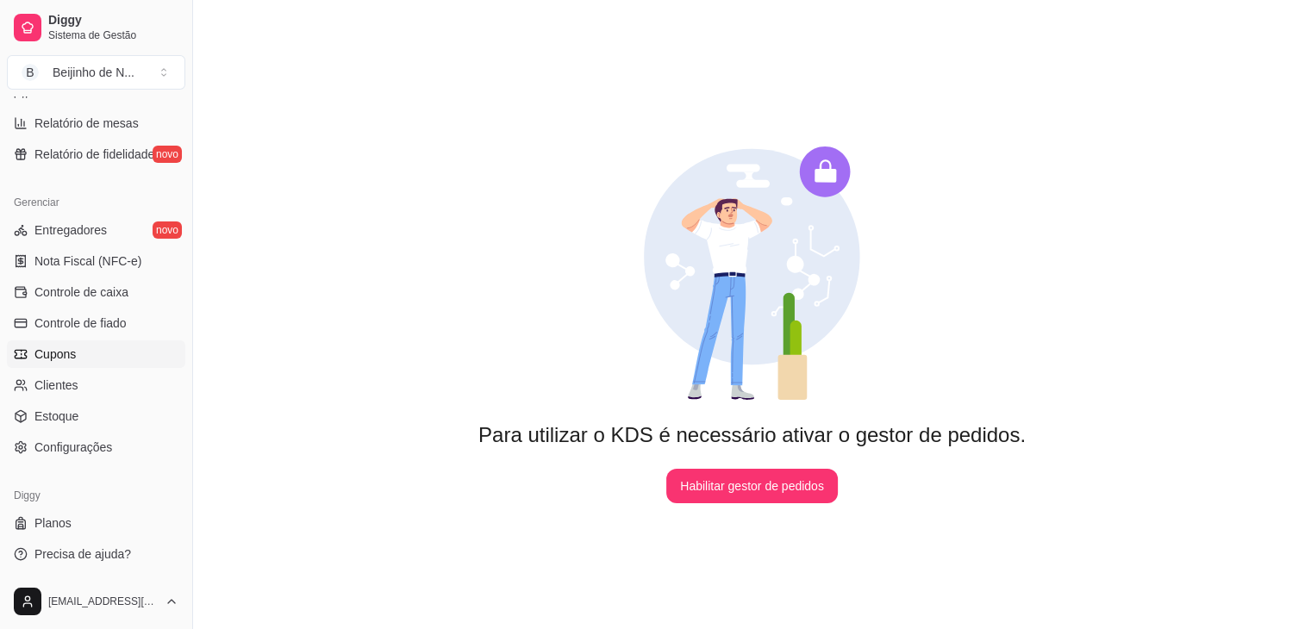
click at [104, 355] on link "Cupons" at bounding box center [96, 355] width 178 height 28
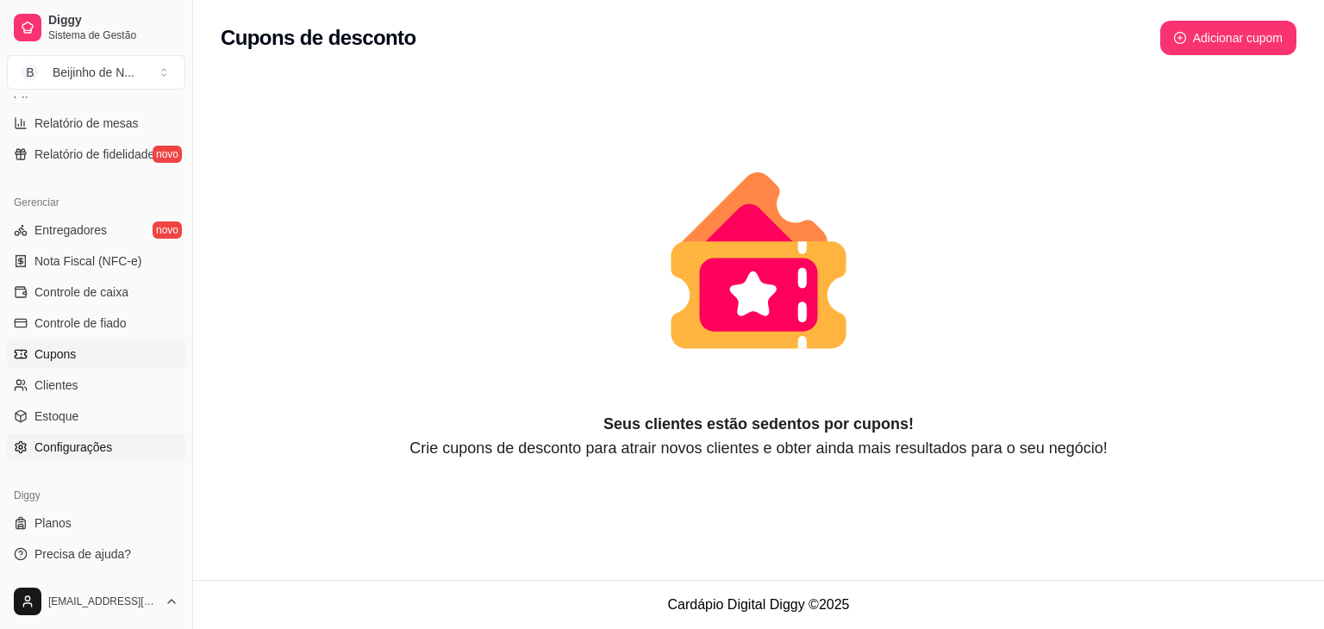
click at [83, 449] on span "Configurações" at bounding box center [73, 447] width 78 height 17
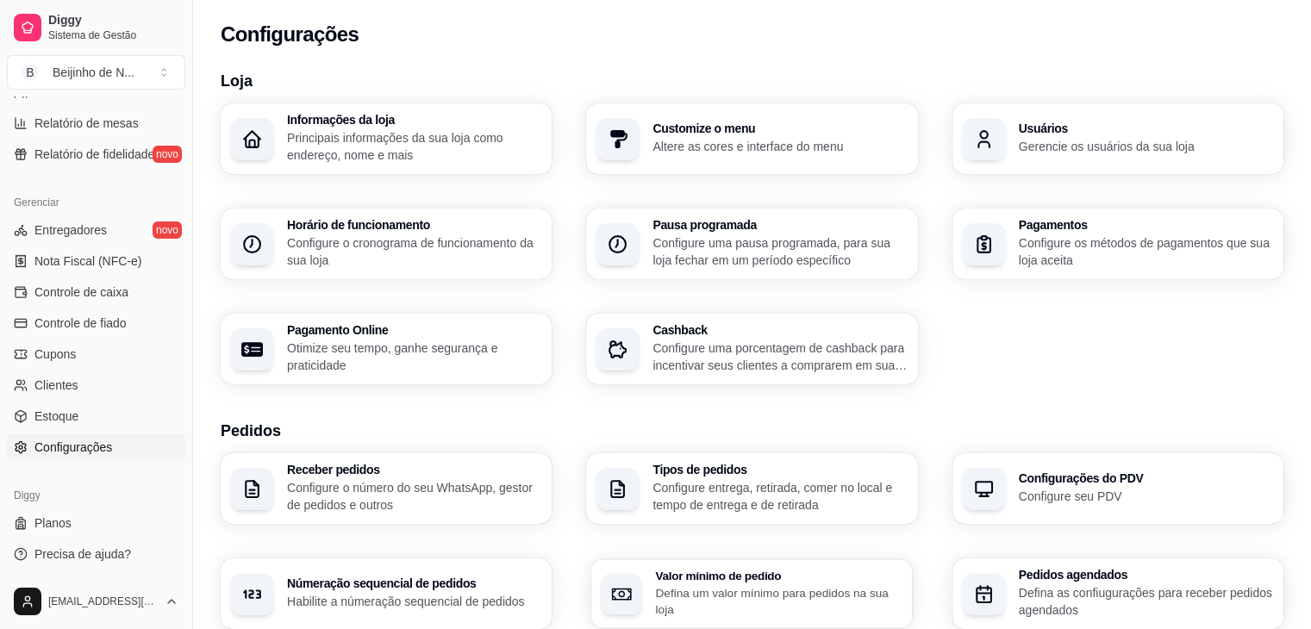
click at [654, 579] on div "Valor mínimo de pedido Defina um valor mínimo para pedidos na sua loja" at bounding box center [752, 594] width 322 height 69
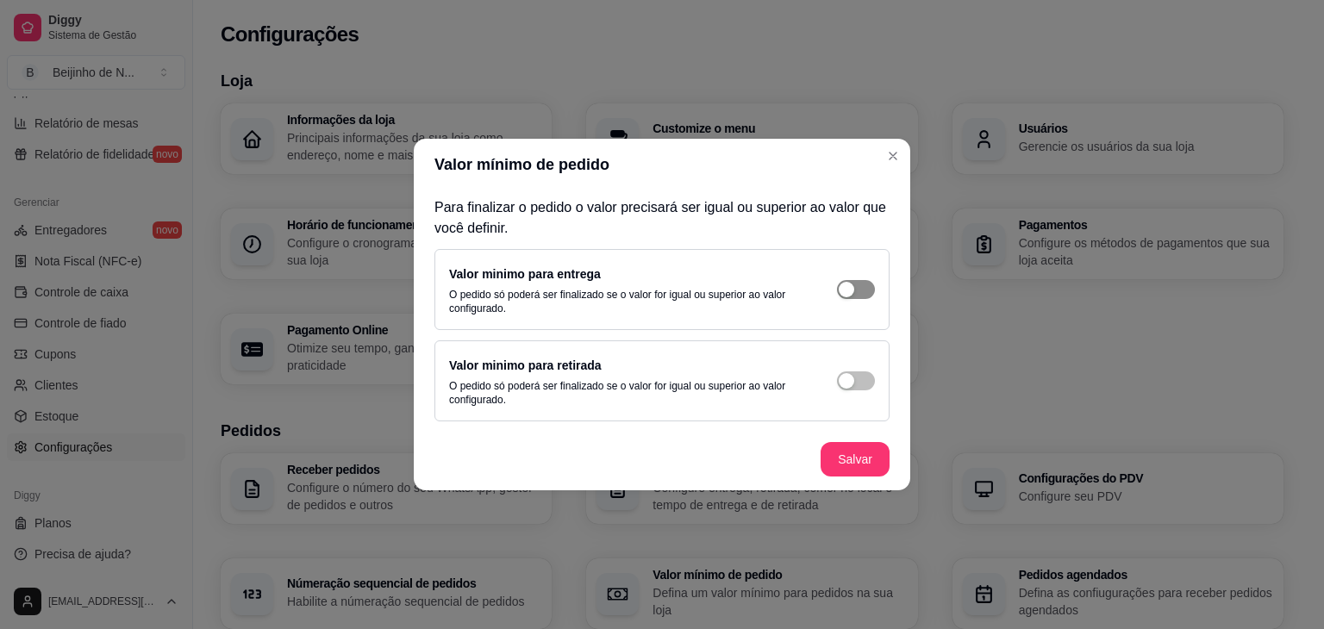
click at [867, 287] on span "button" at bounding box center [856, 289] width 38 height 19
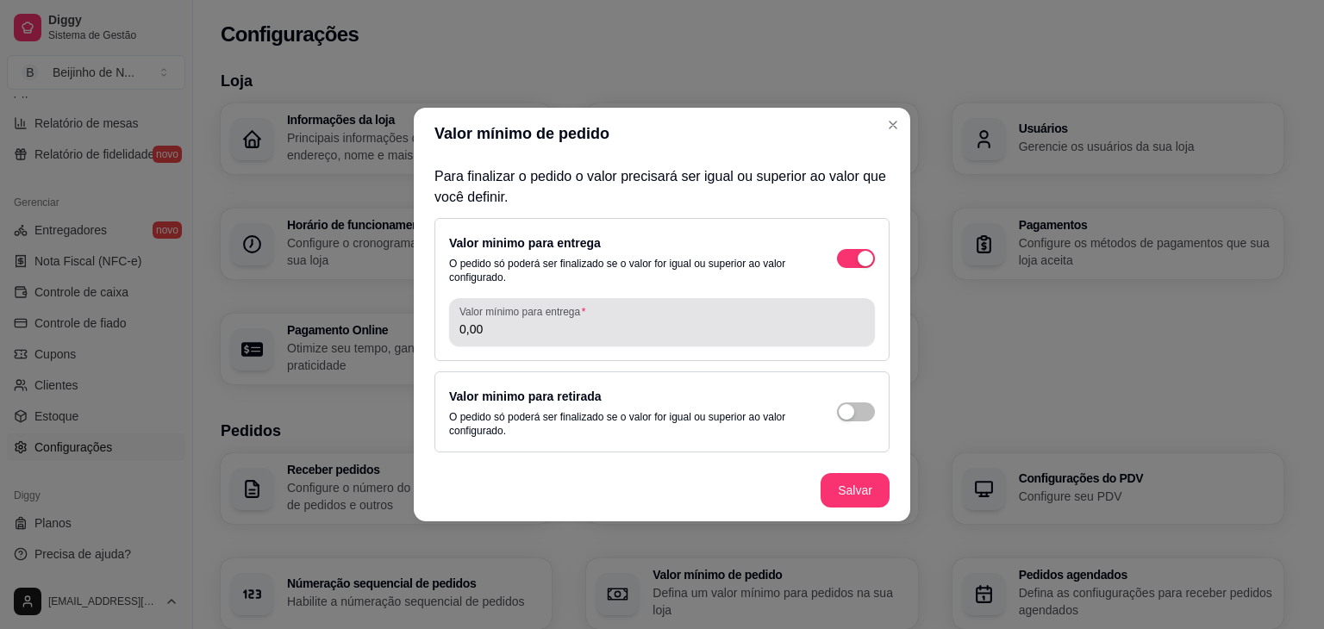
click at [779, 324] on input "0,00" at bounding box center [662, 329] width 405 height 17
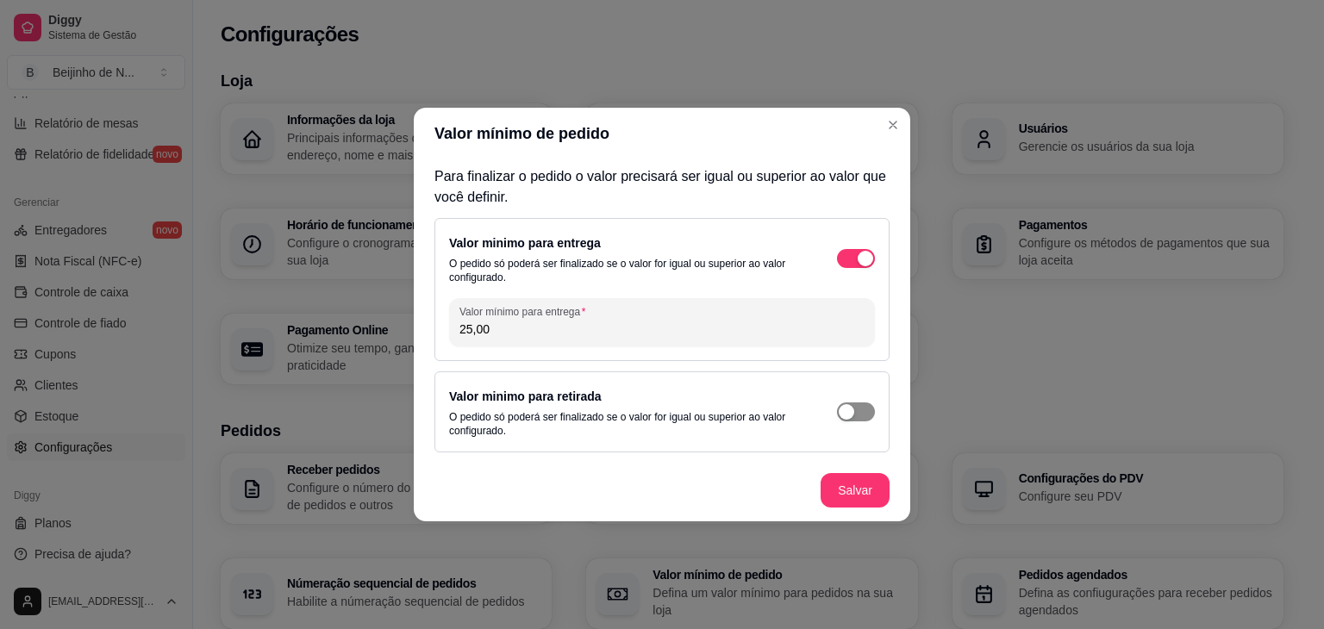
type input "25,00"
click at [851, 404] on div "button" at bounding box center [847, 412] width 16 height 16
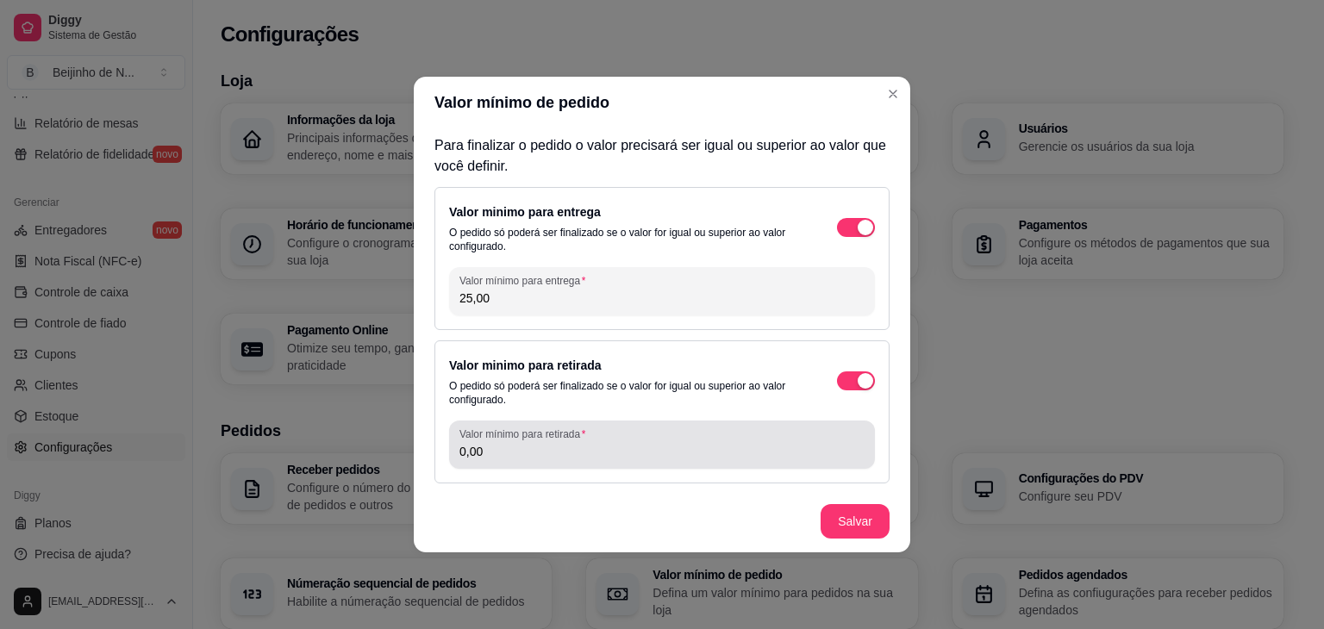
click at [809, 441] on div "0,00" at bounding box center [662, 445] width 405 height 34
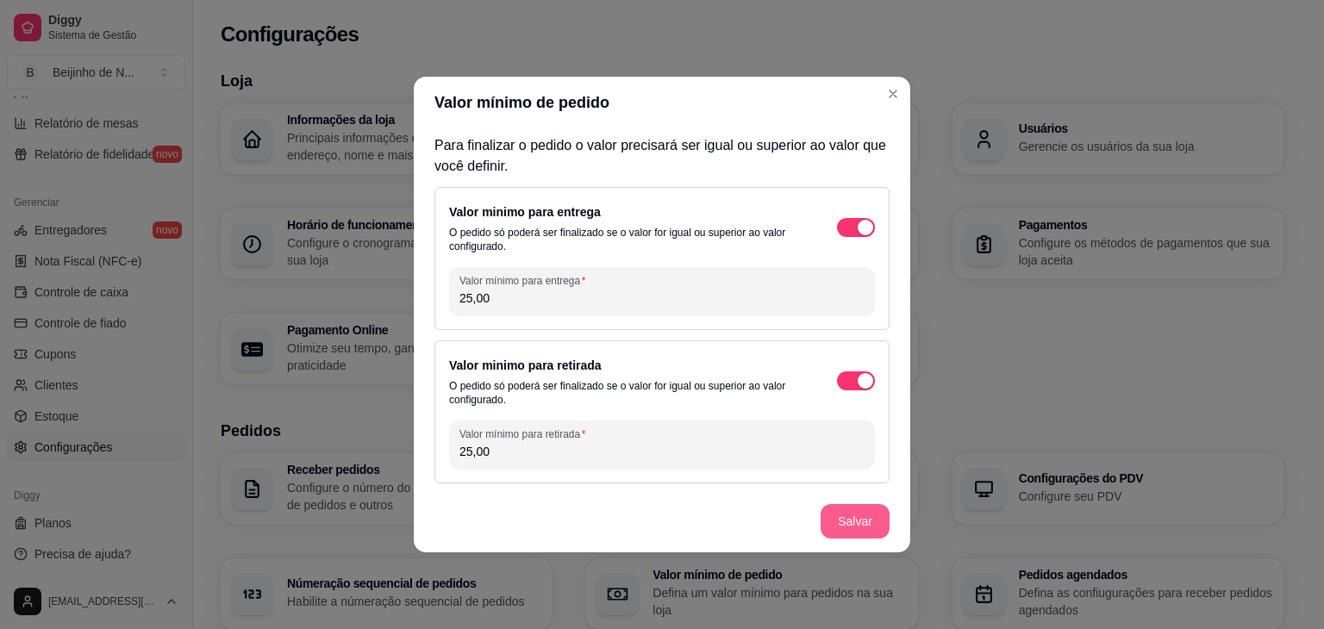
type input "25,00"
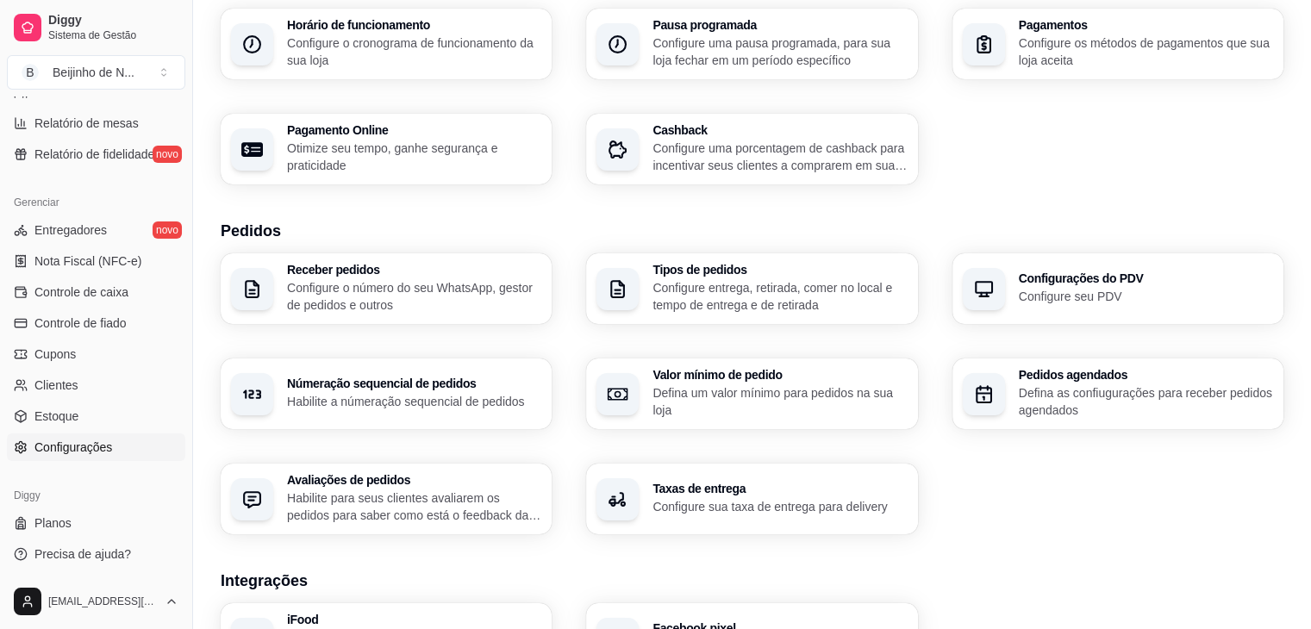
scroll to position [202, 0]
click at [497, 473] on h3 "Avaliações de pedidos" at bounding box center [413, 479] width 247 height 12
click at [821, 501] on p "Configure sua taxa de entrega para delivery" at bounding box center [779, 505] width 247 height 16
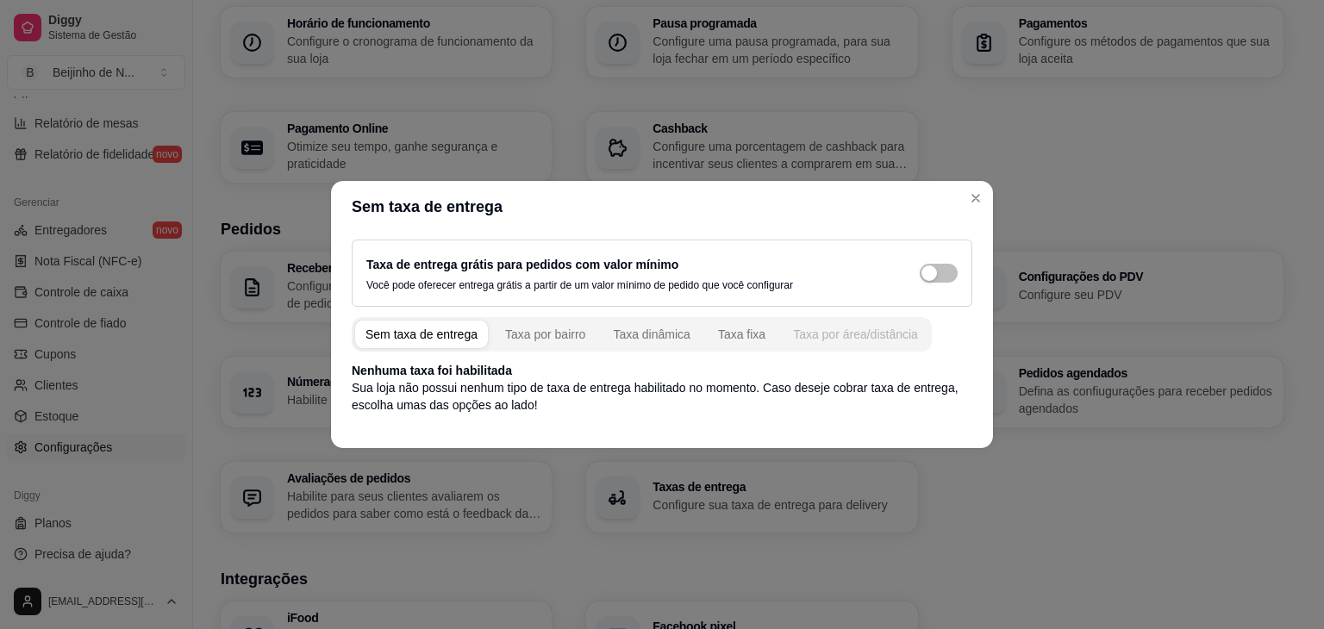
click at [834, 322] on button "Taxa por área/distância" at bounding box center [856, 335] width 146 height 28
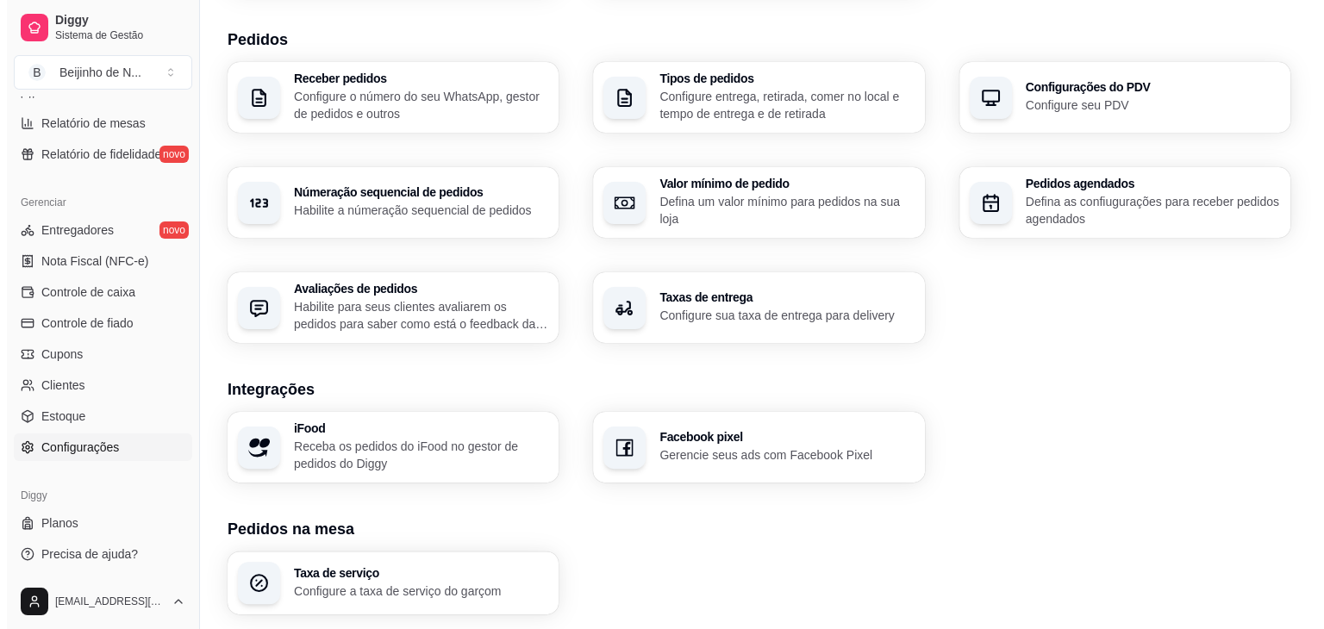
scroll to position [399, 0]
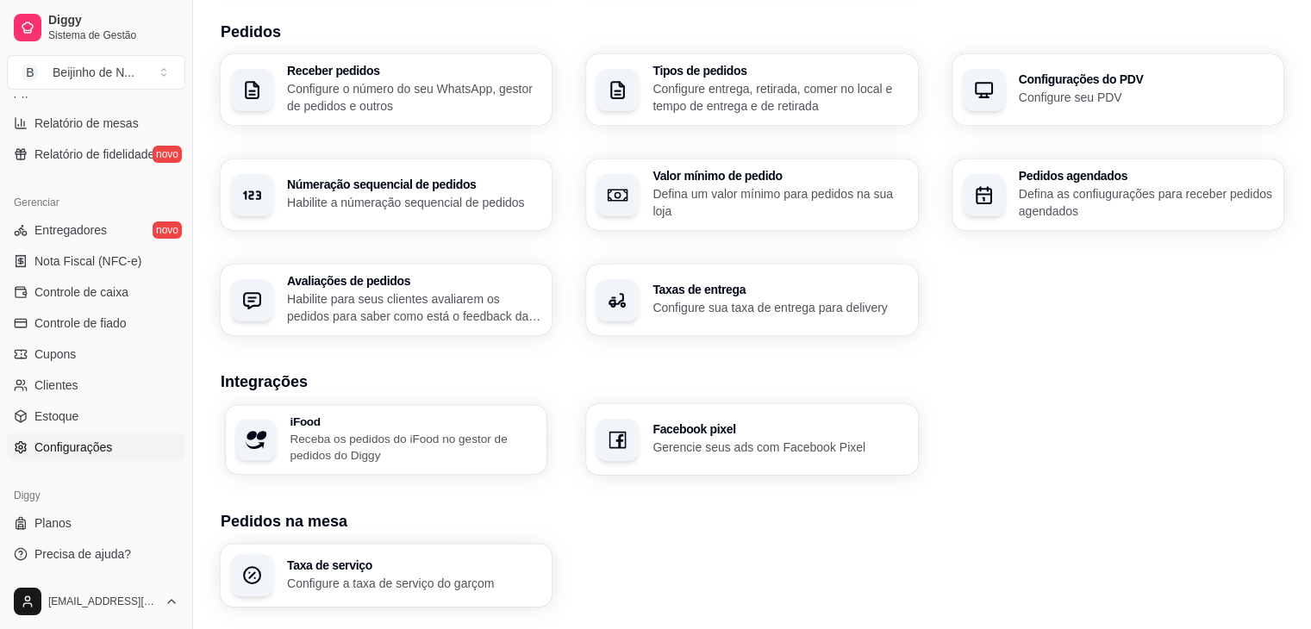
click at [434, 447] on p "Receba os pedidos do iFood no gestor de pedidos do Diggy" at bounding box center [413, 447] width 247 height 34
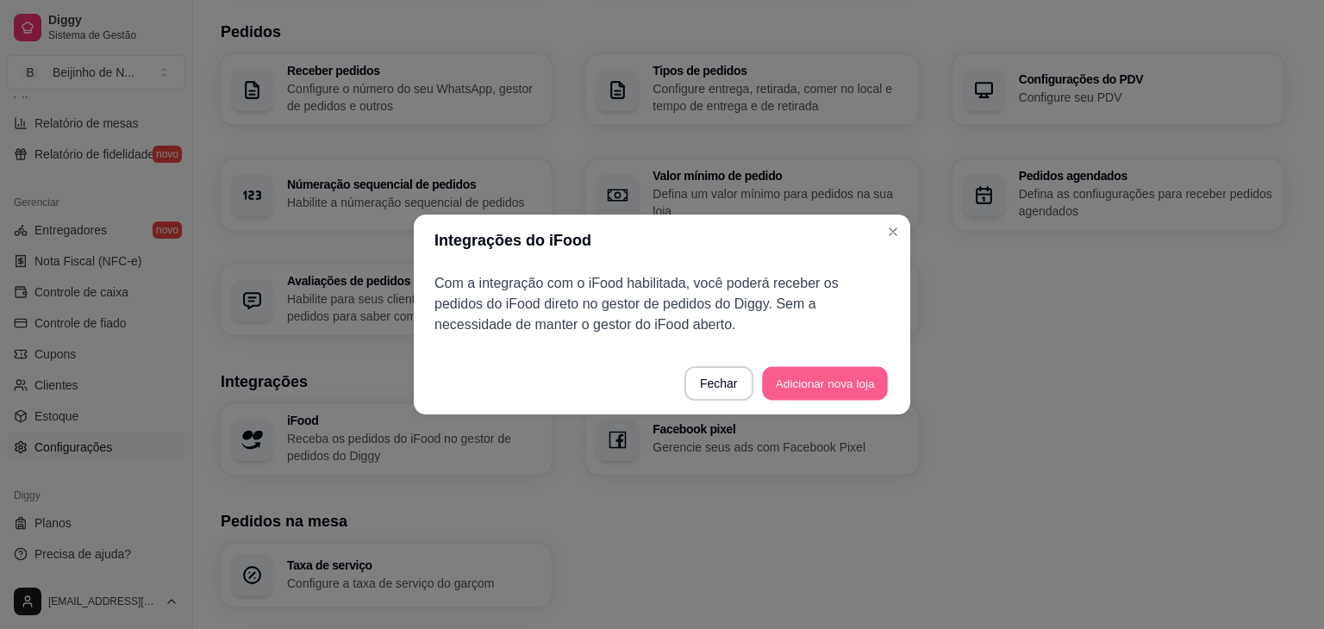
click at [858, 382] on button "Adicionar nova loja" at bounding box center [825, 384] width 126 height 34
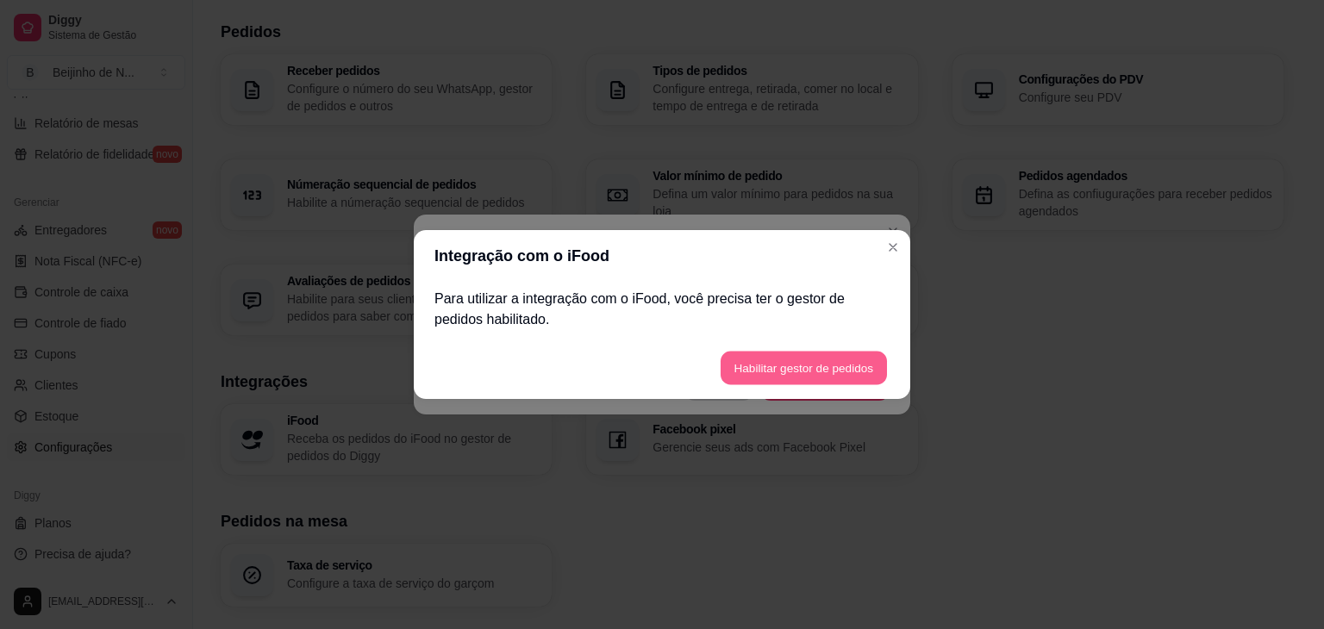
click at [860, 356] on button "Habilitar gestor de pedidos" at bounding box center [804, 369] width 166 height 34
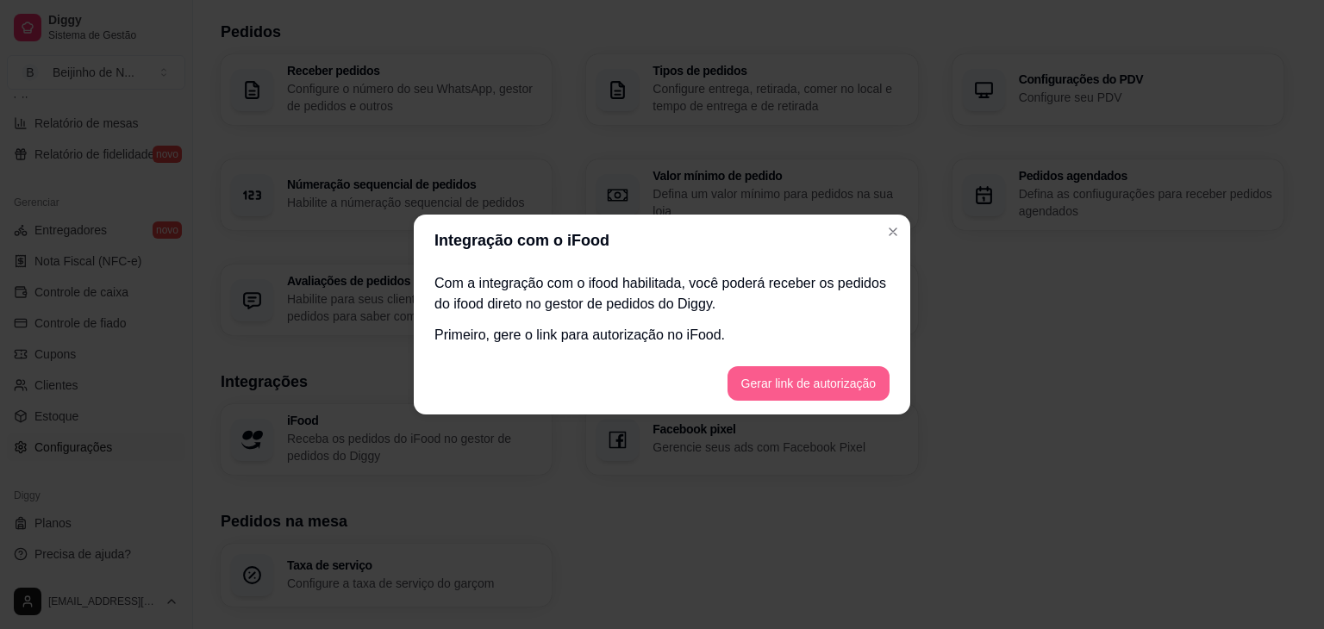
click at [854, 385] on button "Gerar link de autorização" at bounding box center [809, 383] width 162 height 34
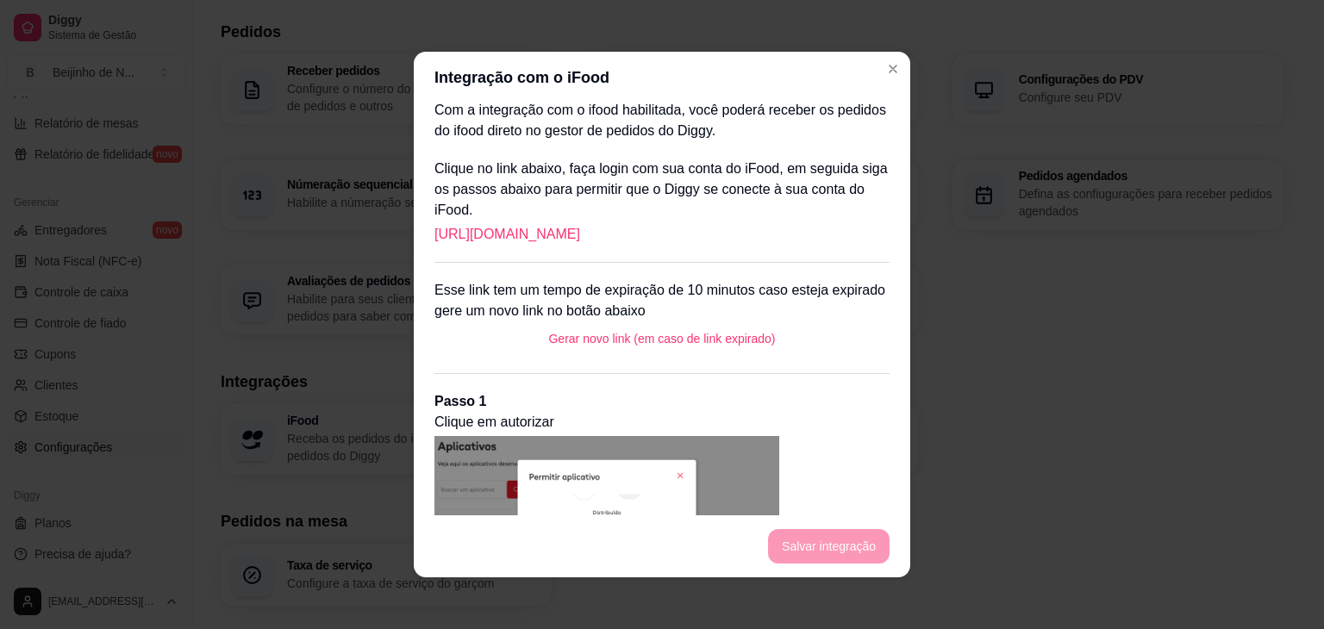
scroll to position [0, 0]
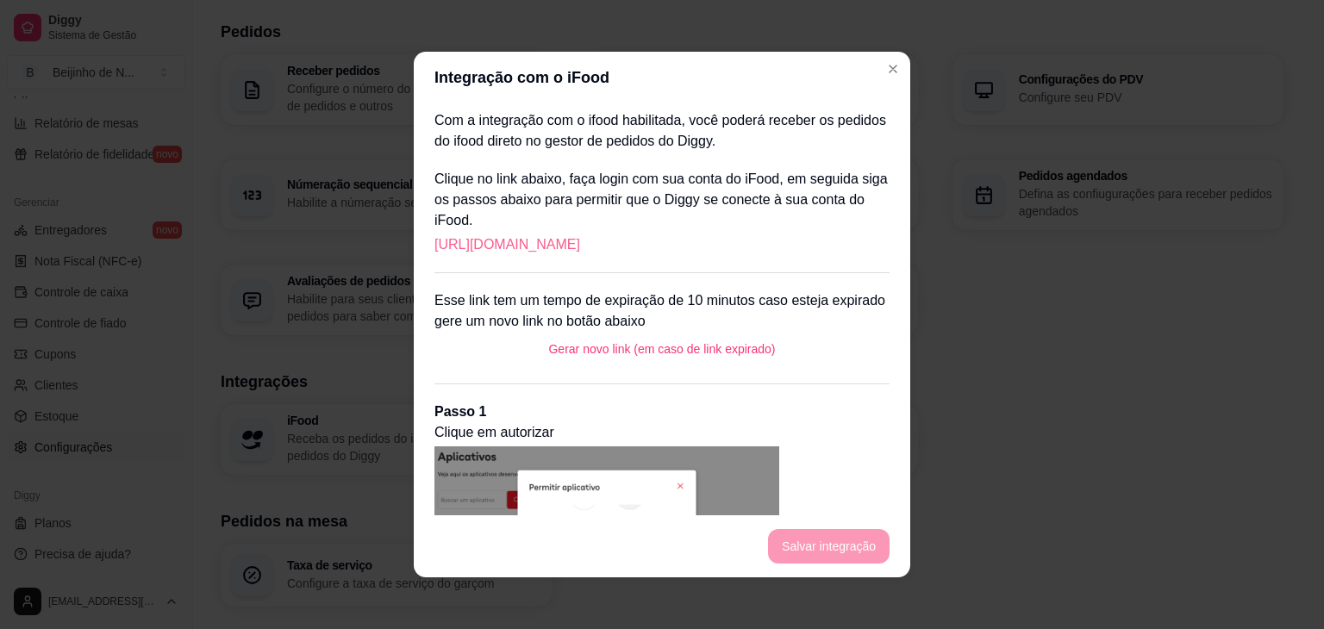
click at [580, 244] on link "[URL][DOMAIN_NAME]" at bounding box center [508, 245] width 146 height 21
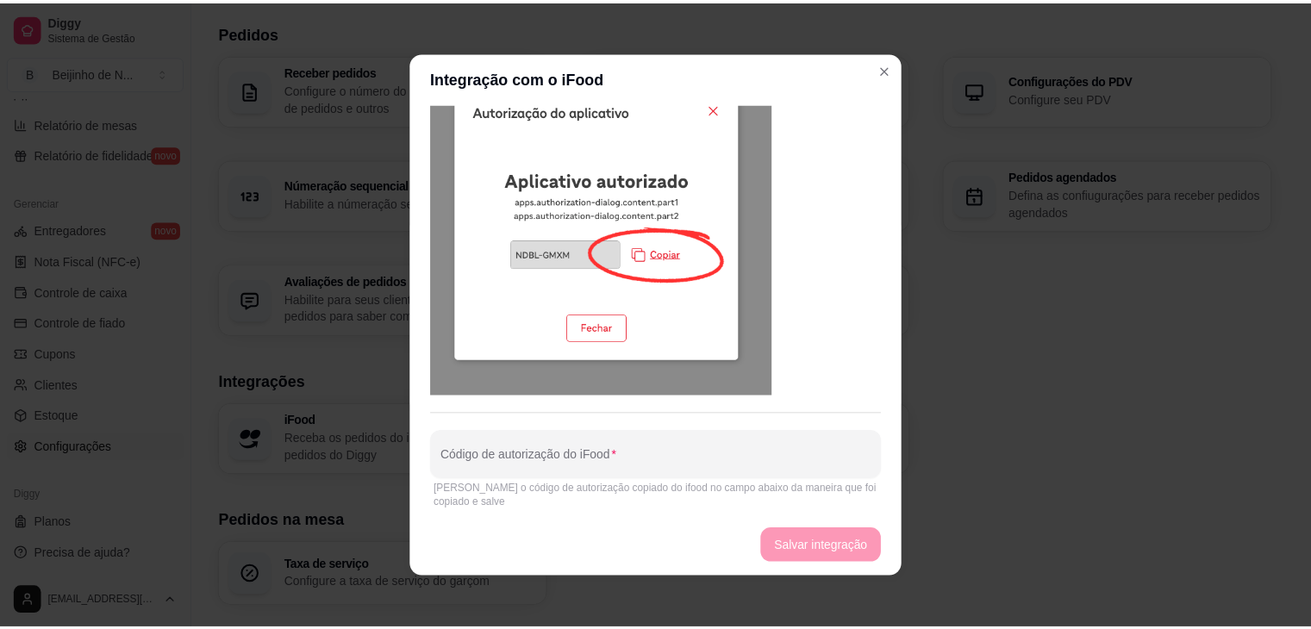
scroll to position [816, 0]
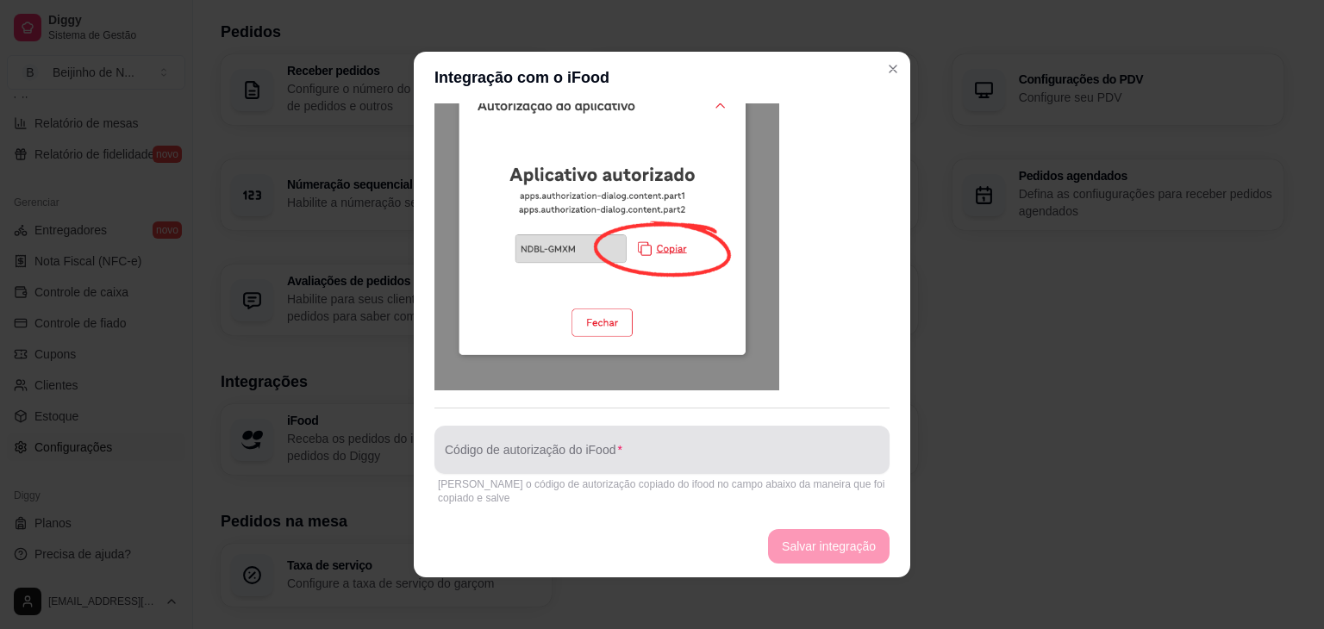
click at [683, 443] on div at bounding box center [662, 450] width 435 height 34
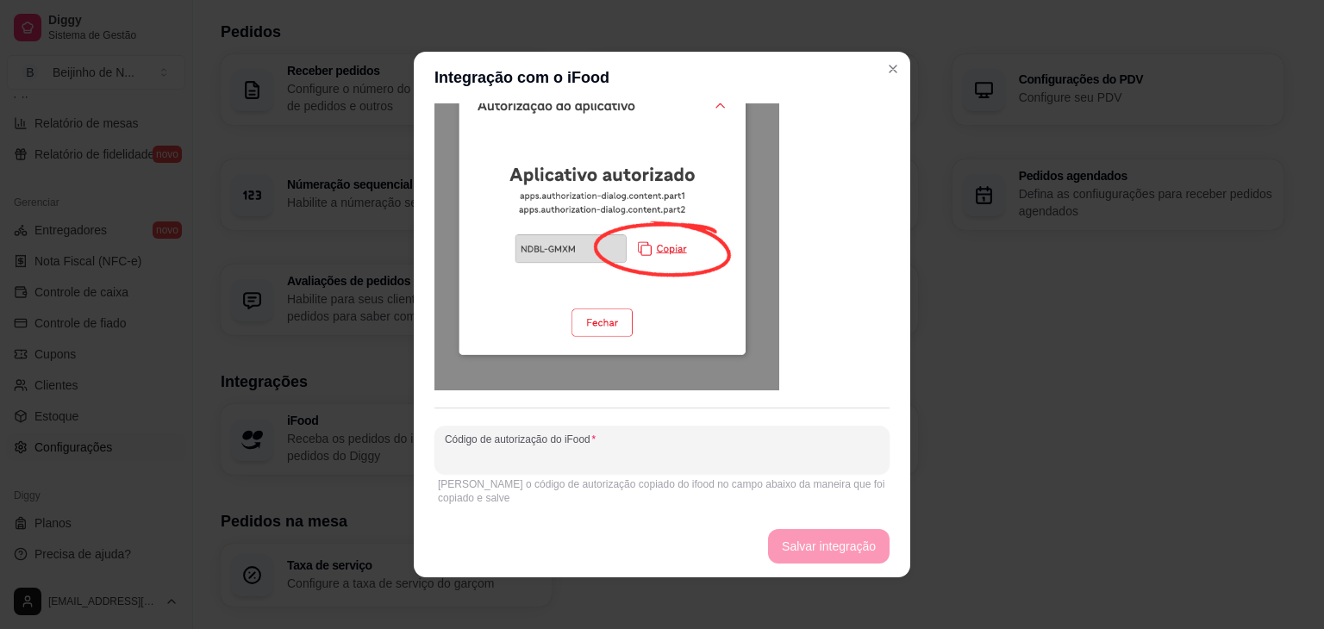
paste input "QTLQ-KPKR"
type input "QTLQ-KPKR"
click at [799, 534] on button "Salvar integração" at bounding box center [829, 547] width 118 height 34
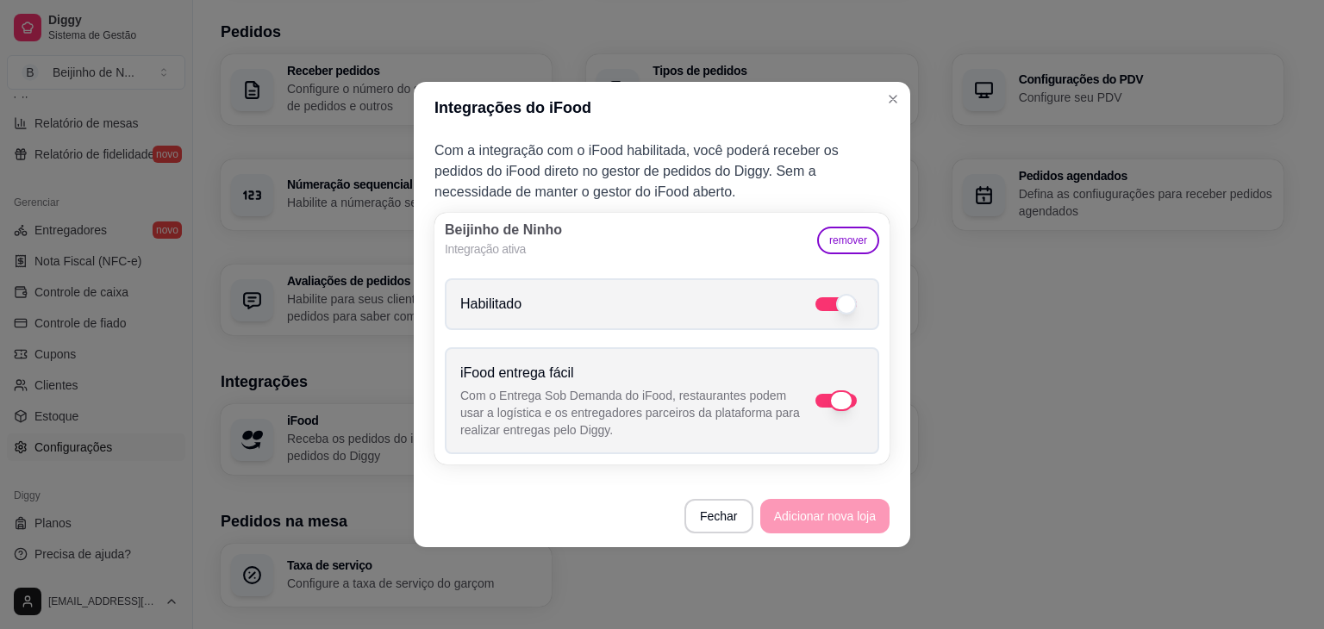
click at [850, 397] on span at bounding box center [841, 401] width 24 height 21
click at [864, 404] on input "iFood entrega fácil Com o Entrega Sob Demanda do iFood, restaurantes podem usar…" at bounding box center [869, 409] width 11 height 11
click at [850, 397] on span at bounding box center [836, 401] width 41 height 14
click at [864, 404] on input "iFood entrega fácil Com o Entrega Sob Demanda do iFood, restaurantes podem usar…" at bounding box center [869, 409] width 11 height 11
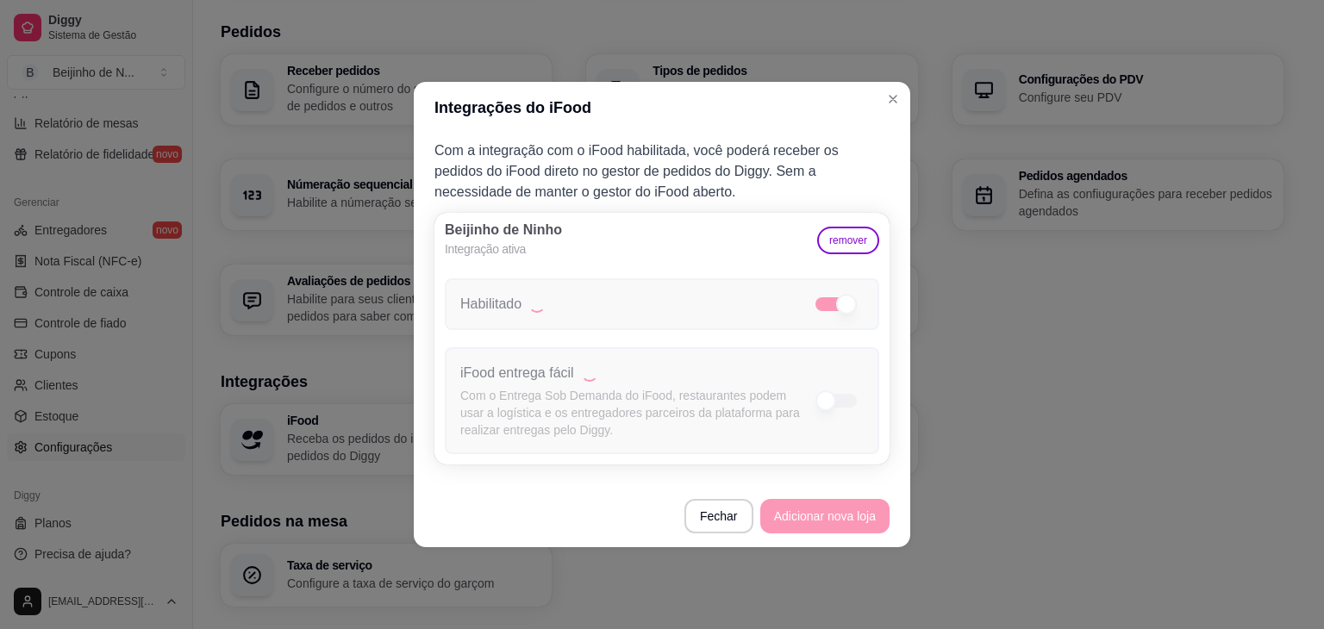
checkbox input "true"
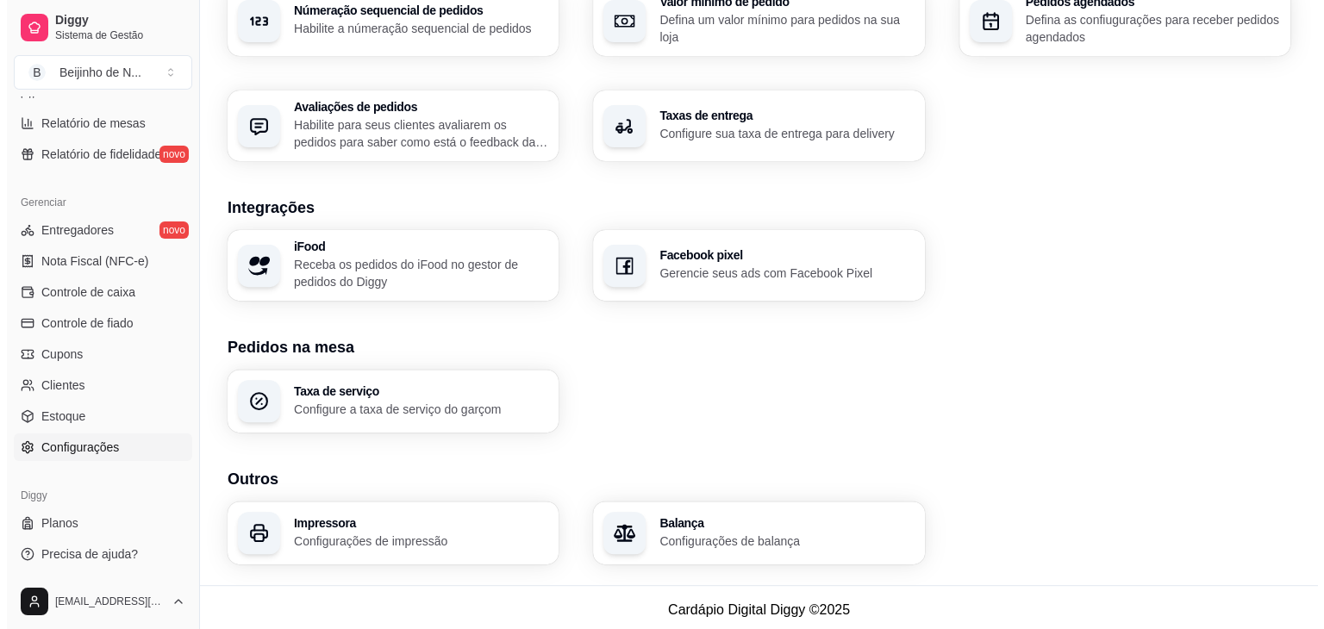
scroll to position [579, 0]
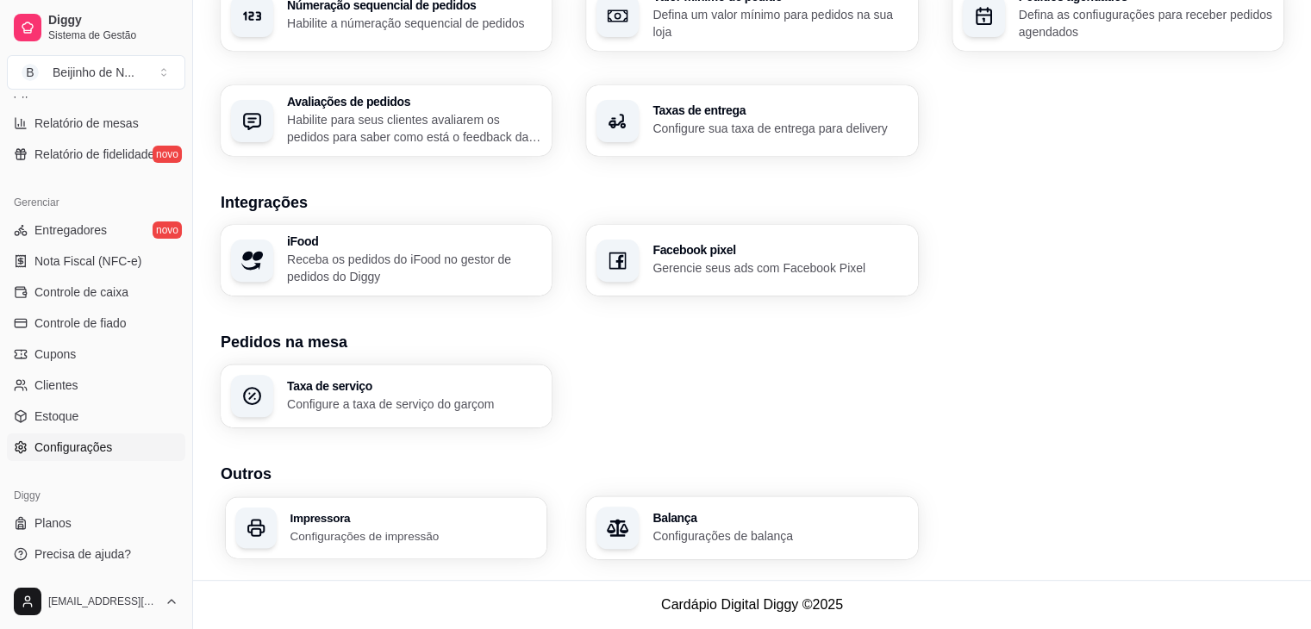
click at [502, 509] on div "Impressora Configurações de impressão" at bounding box center [387, 527] width 322 height 61
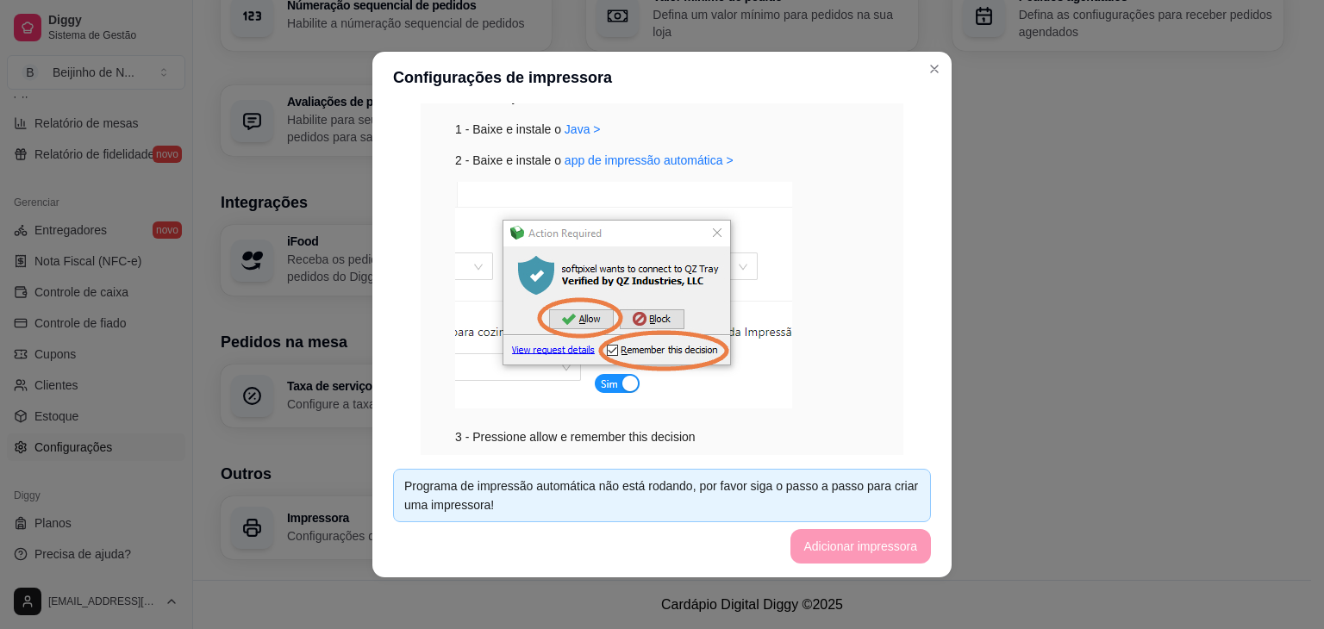
scroll to position [178, 0]
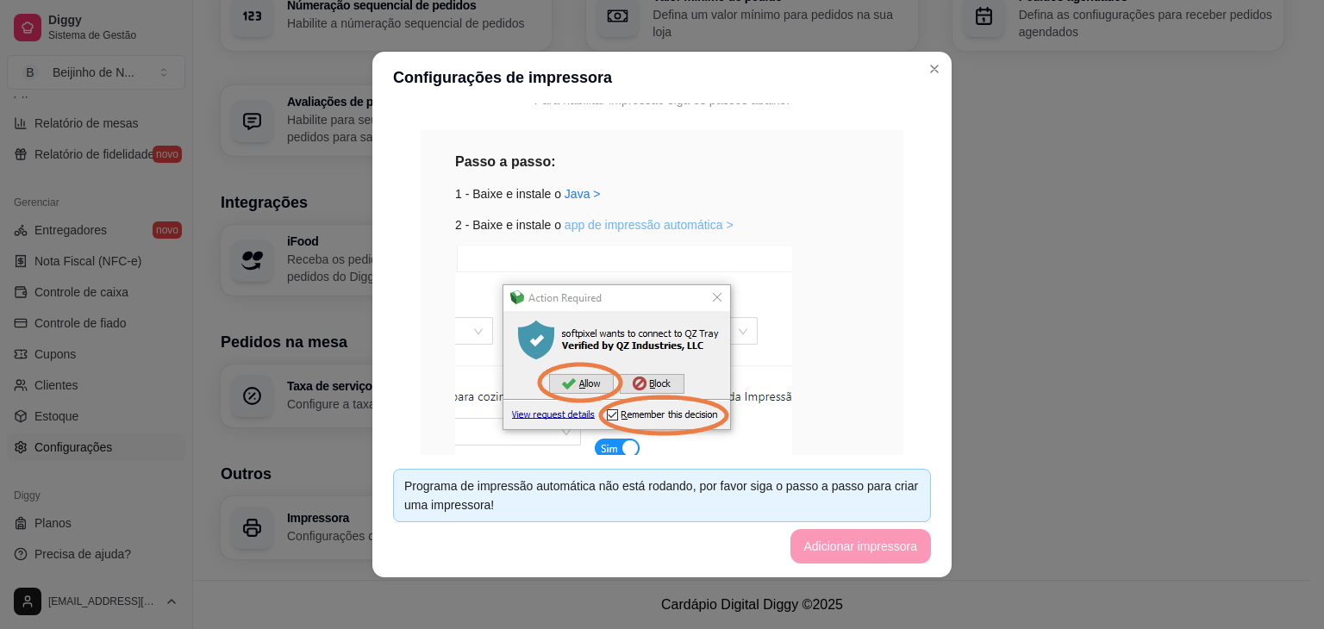
click at [683, 220] on link "app de impressão automática >" at bounding box center [649, 225] width 169 height 14
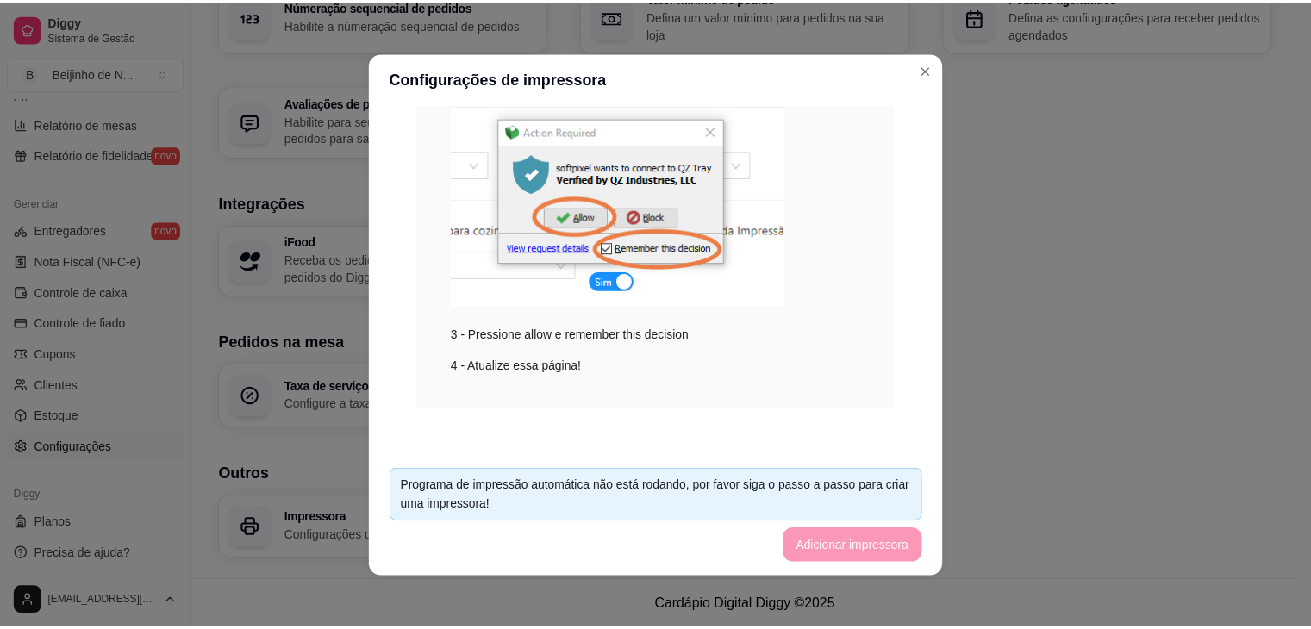
scroll to position [347, 0]
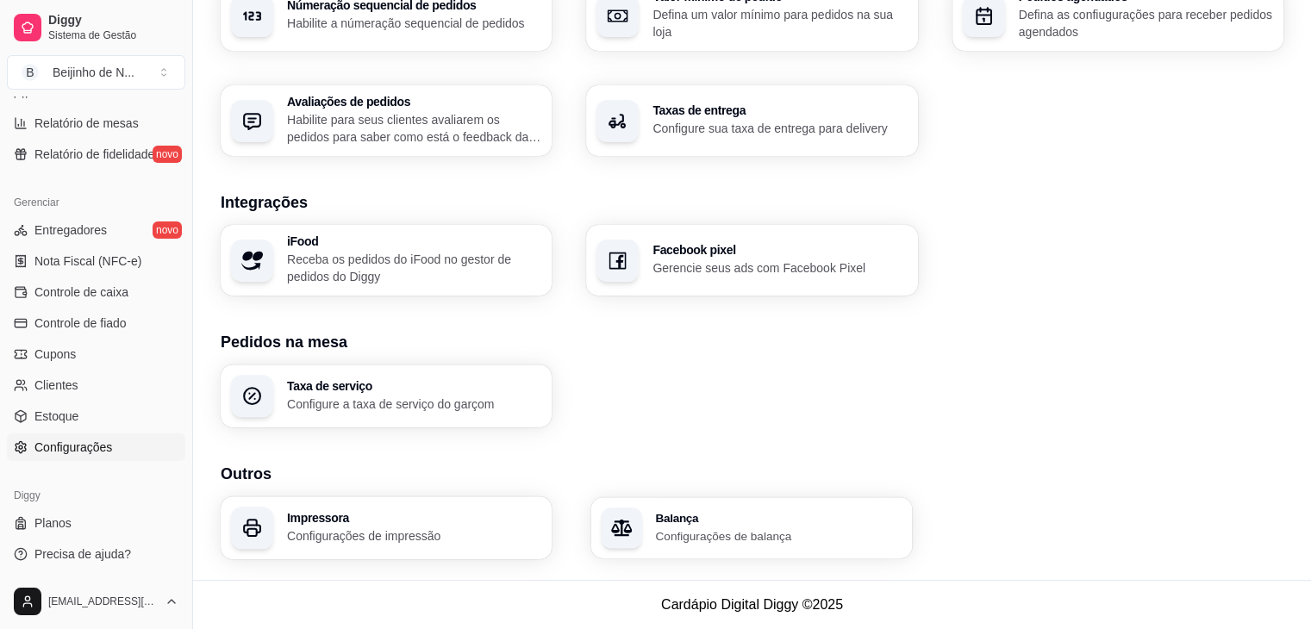
click at [700, 513] on h3 "Balança" at bounding box center [779, 518] width 247 height 12
click at [841, 209] on h3 "Integrações" at bounding box center [752, 203] width 1063 height 24
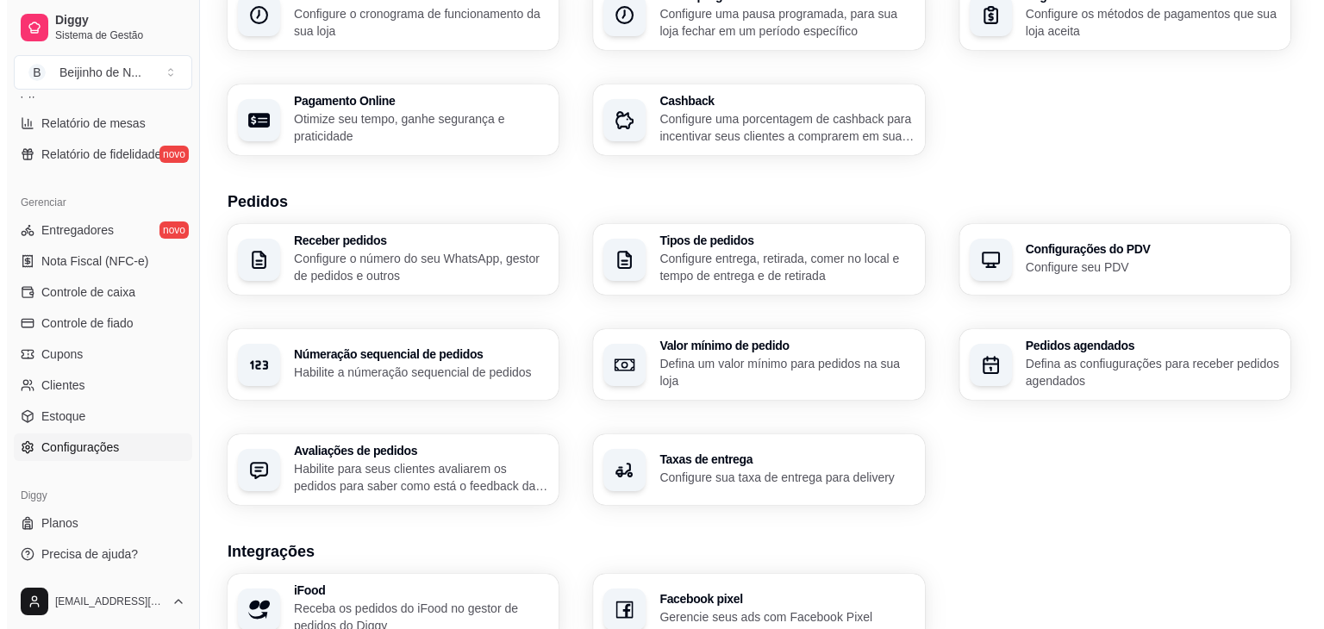
scroll to position [224, 0]
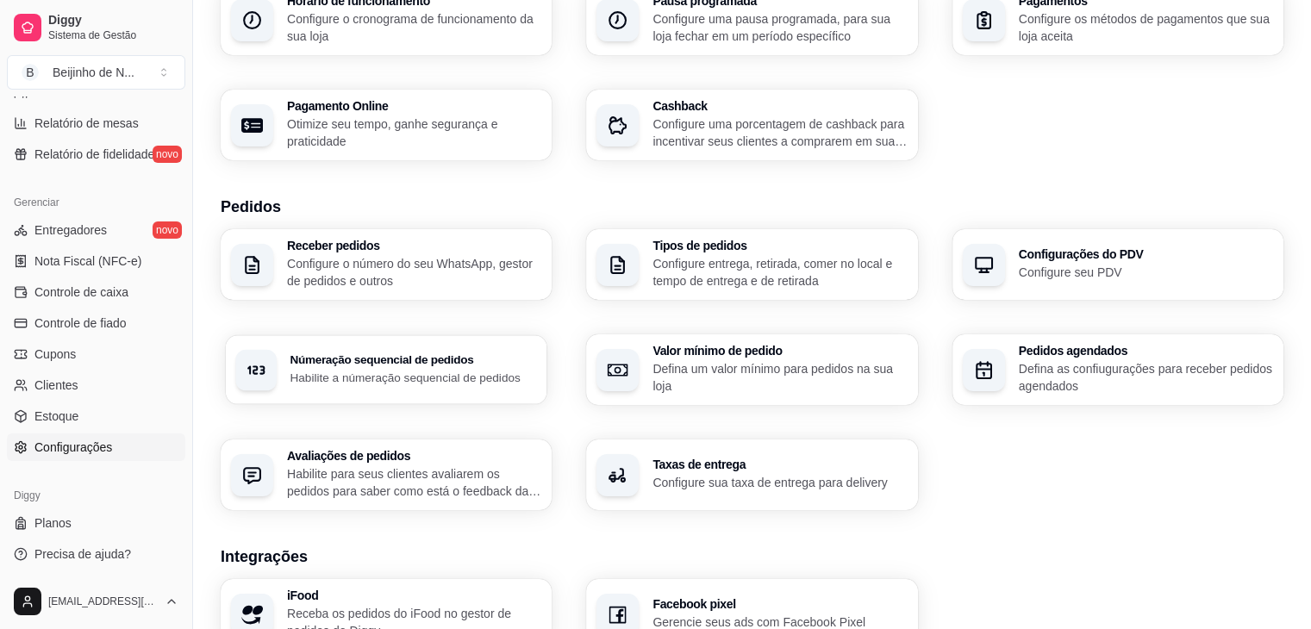
click at [411, 349] on div "Númeração sequencial de pedidos Habilite a númeração sequencial de pedidos" at bounding box center [387, 369] width 322 height 69
click at [447, 266] on p "Configure o número do seu WhatsApp, gestor de pedidos e outros" at bounding box center [414, 272] width 254 height 34
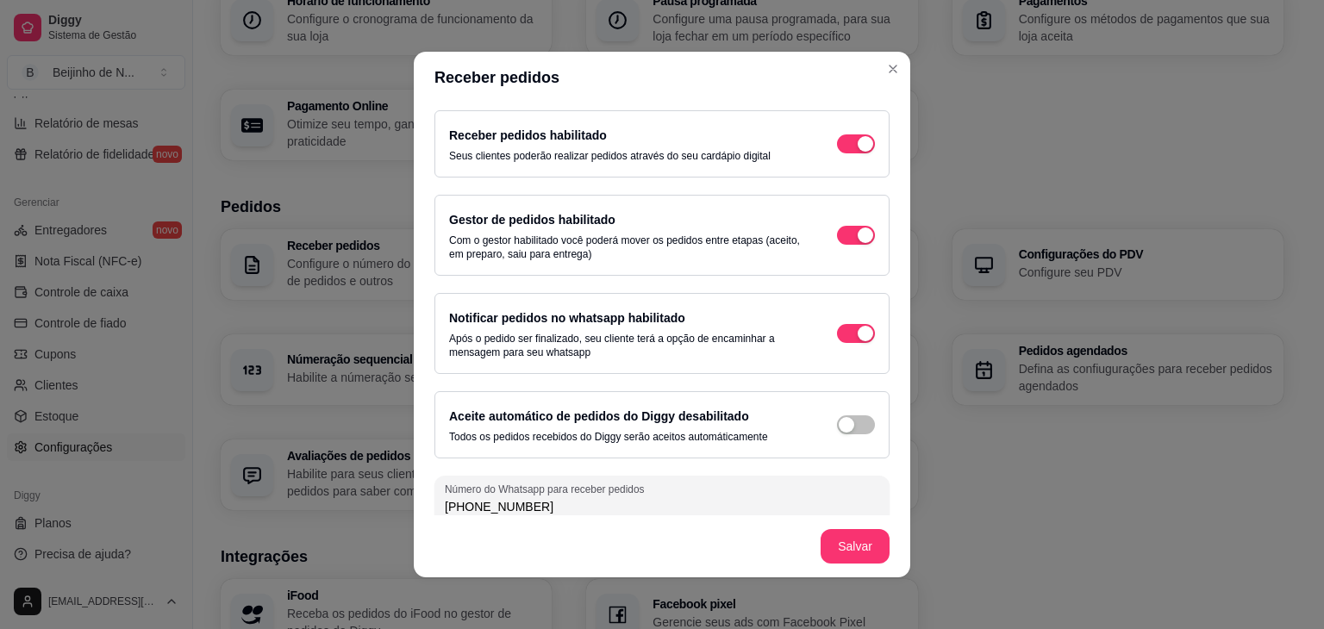
scroll to position [14, 0]
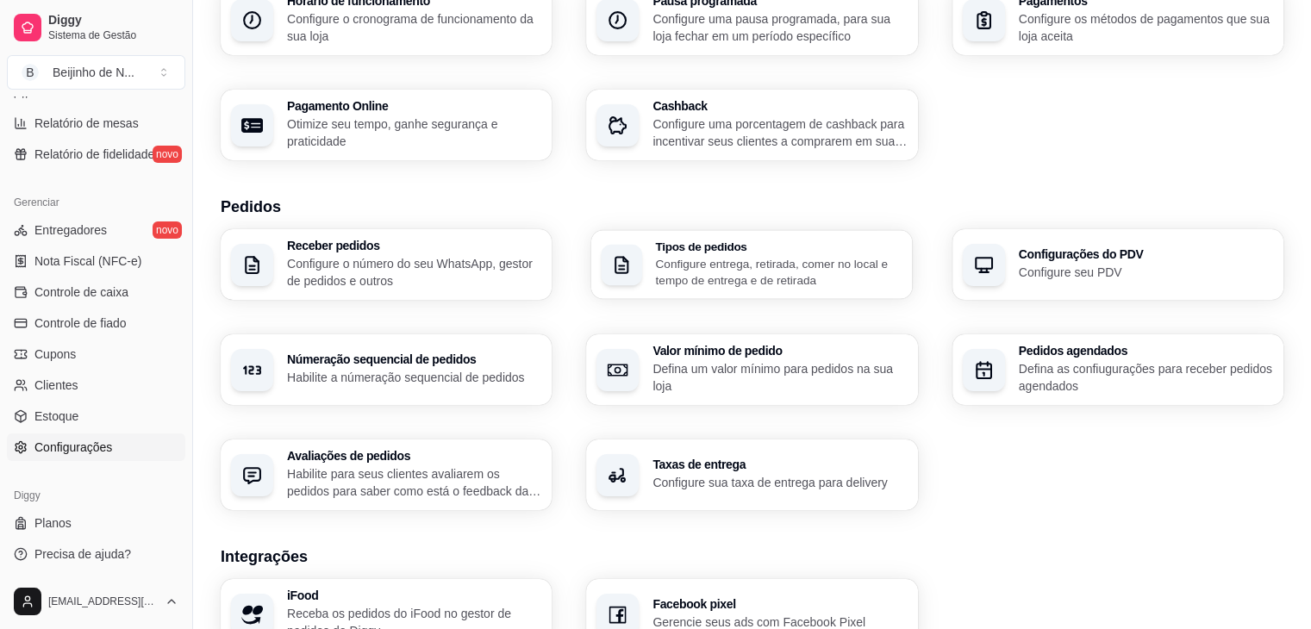
click at [831, 249] on h3 "Tipos de pedidos" at bounding box center [779, 247] width 247 height 12
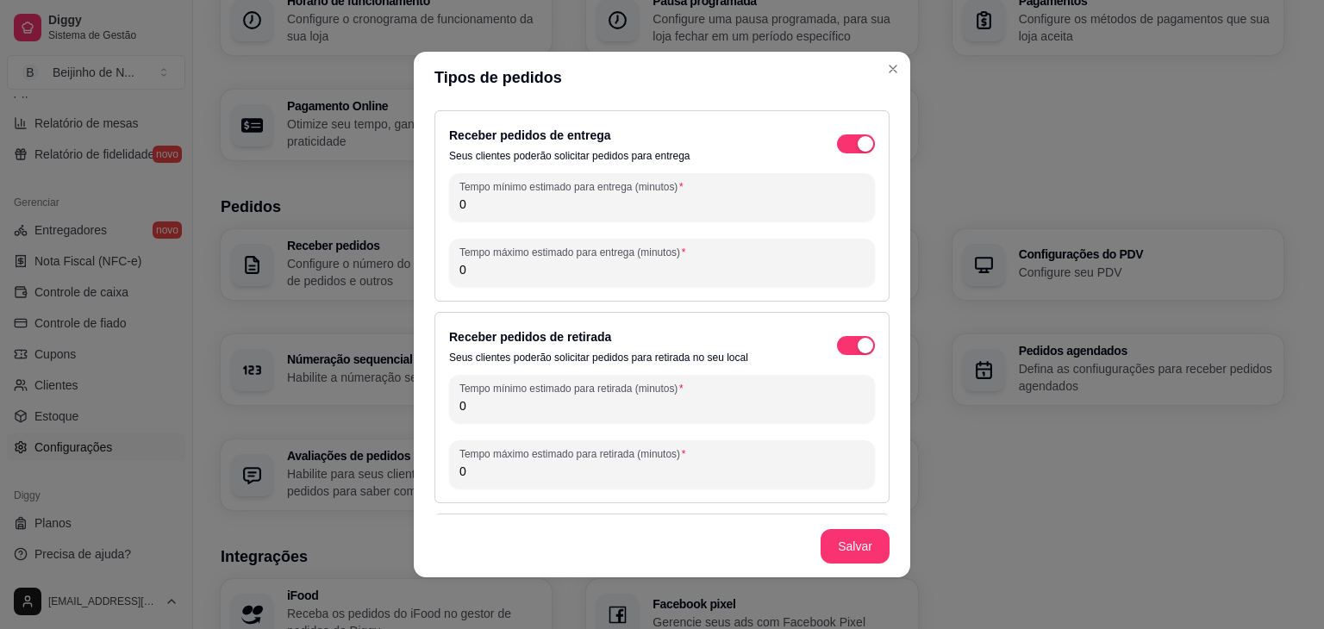
click at [759, 196] on input "0" at bounding box center [662, 204] width 405 height 17
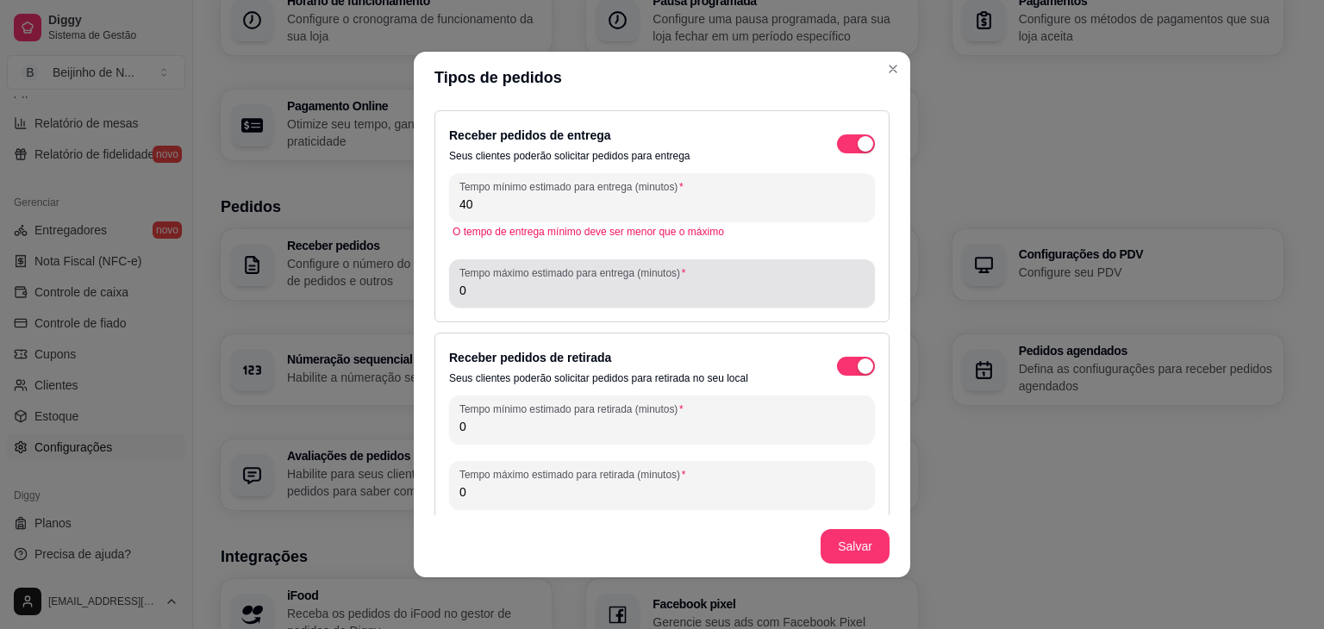
type input "40"
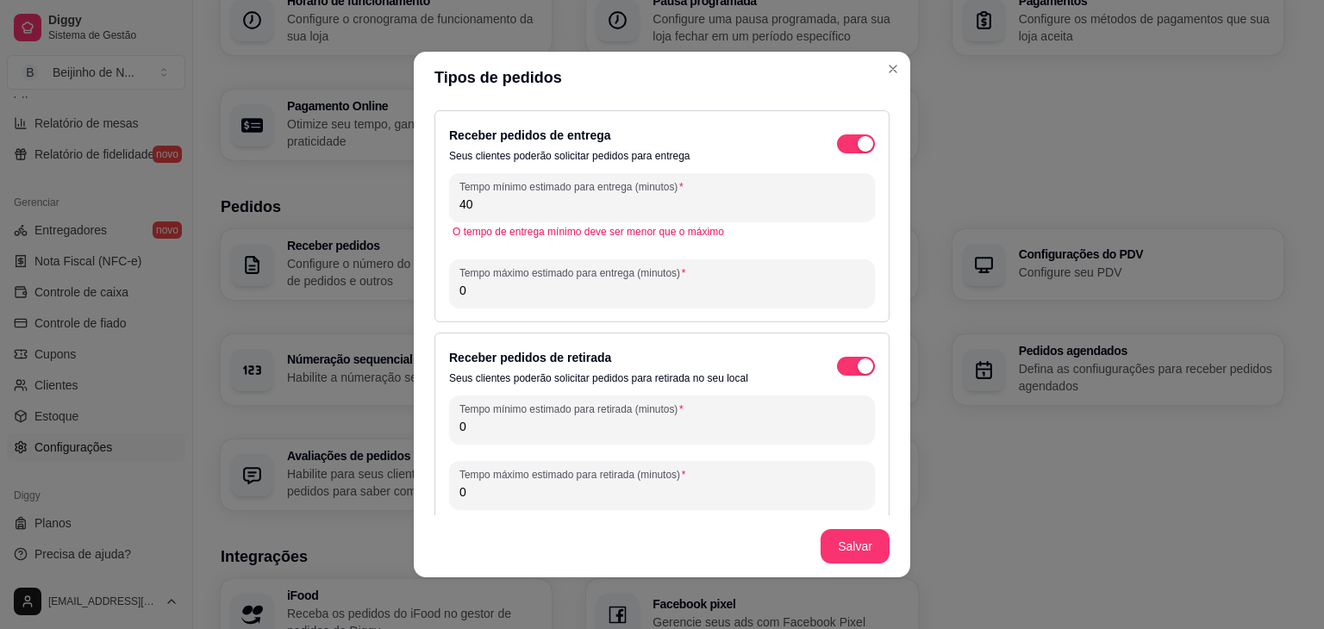
click at [766, 286] on input "0" at bounding box center [662, 290] width 405 height 17
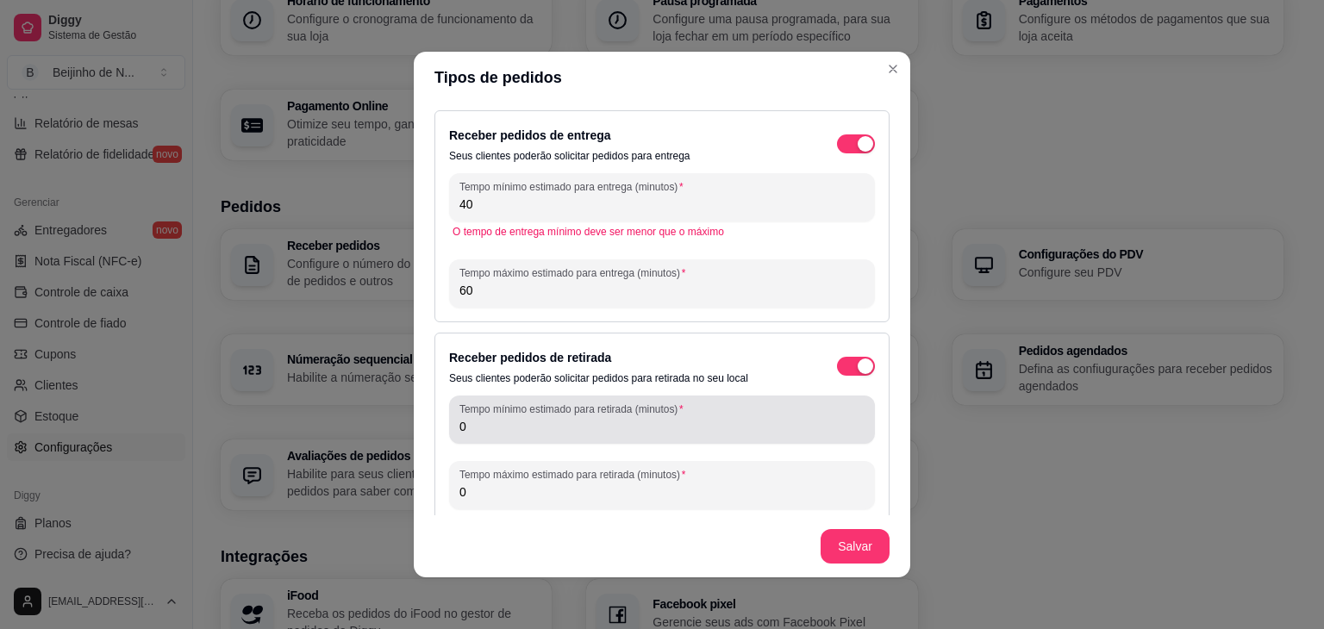
type input "60"
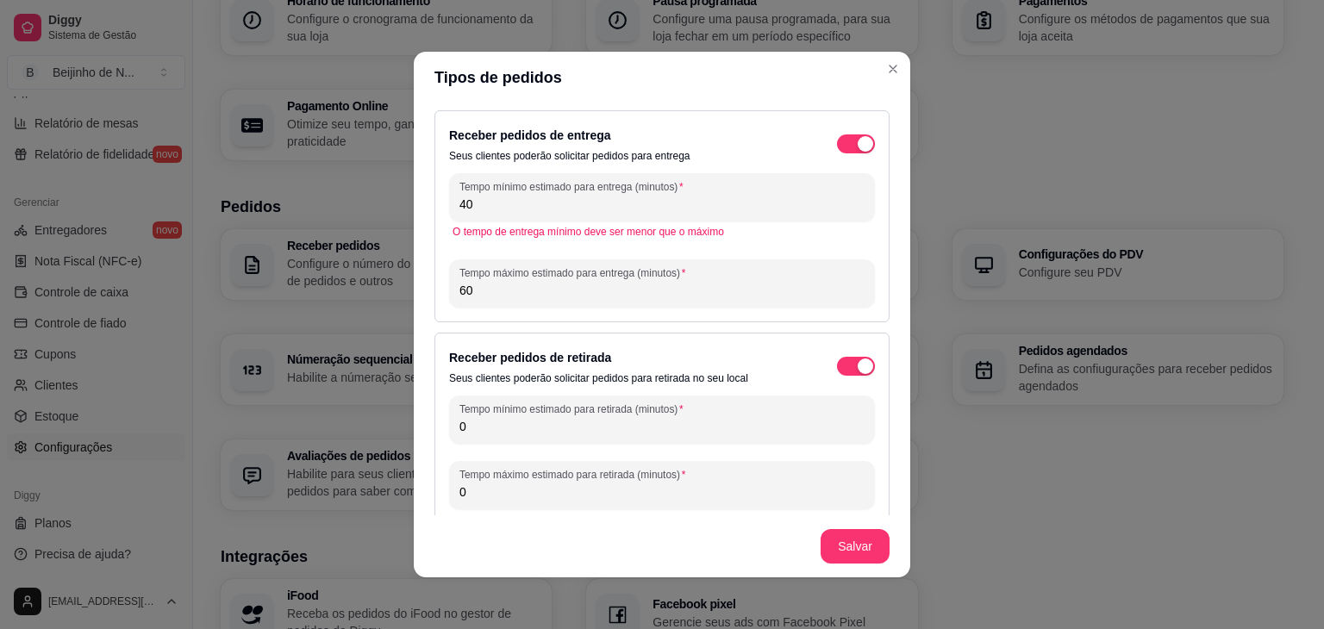
click at [697, 421] on input "0" at bounding box center [662, 426] width 405 height 17
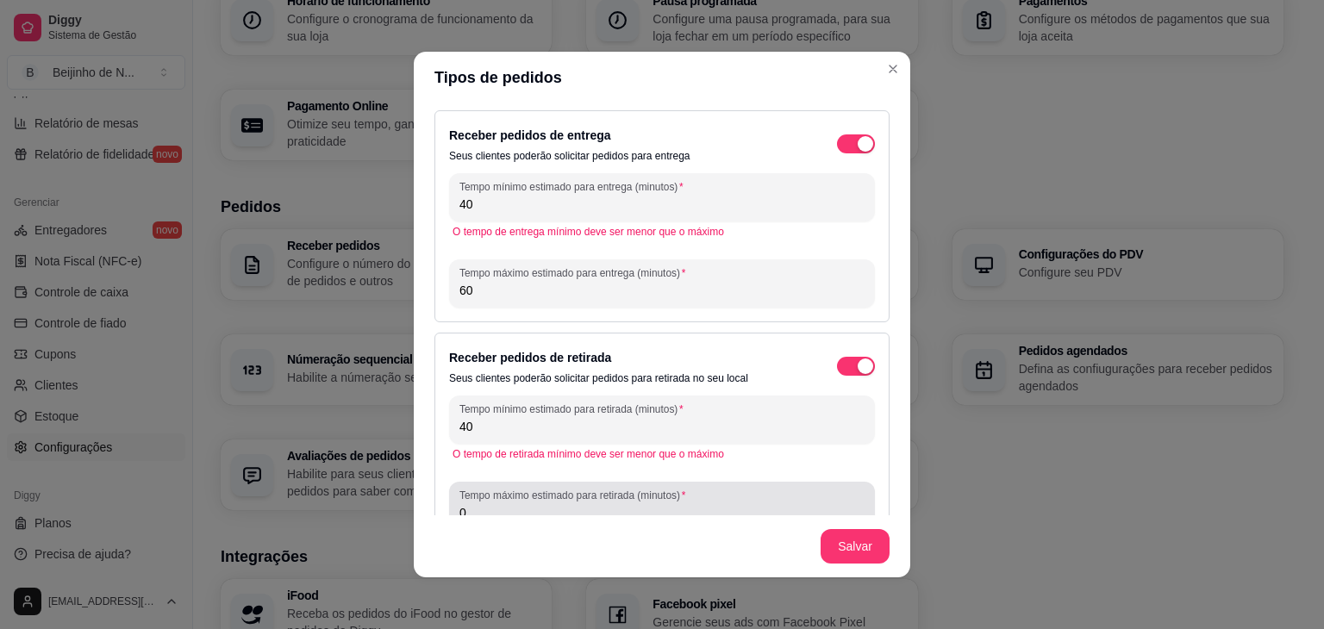
type input "40"
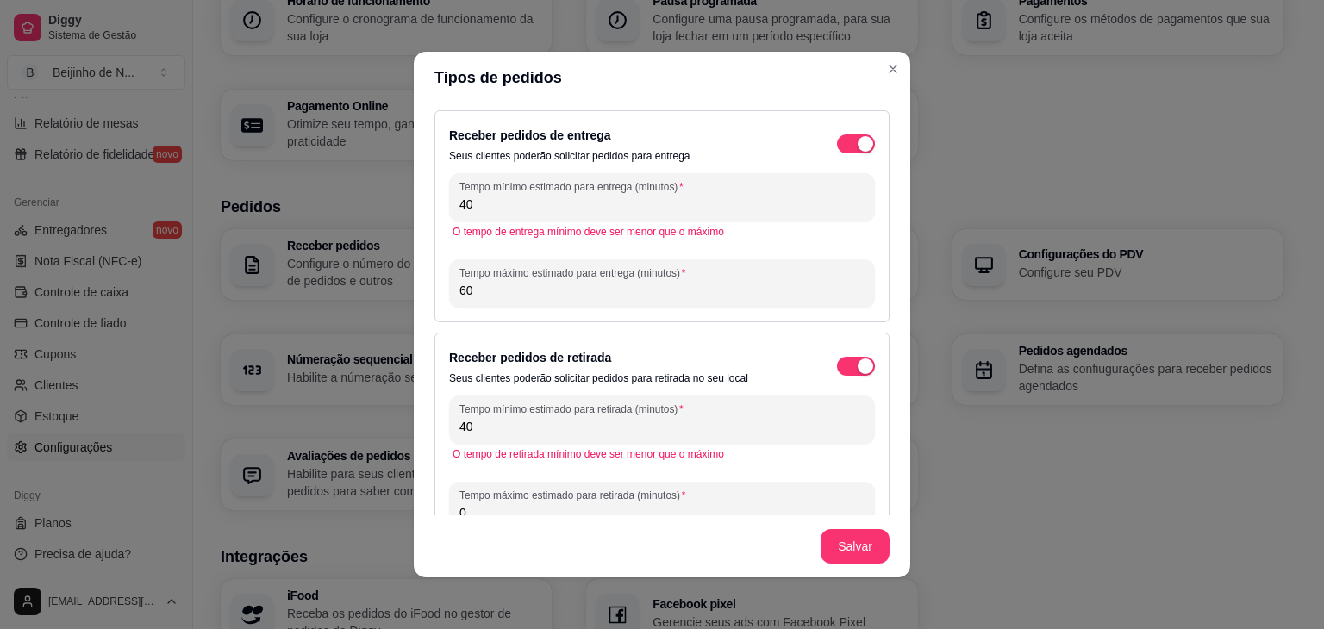
click at [704, 504] on input "0" at bounding box center [662, 512] width 405 height 17
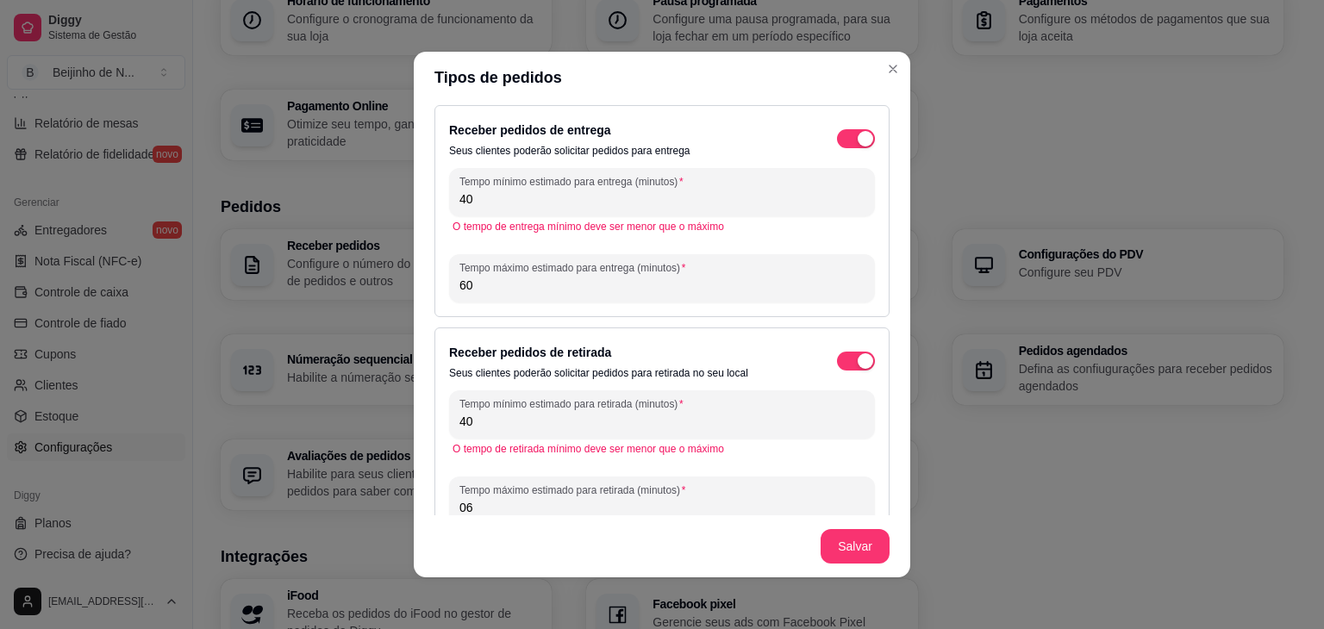
type input "0"
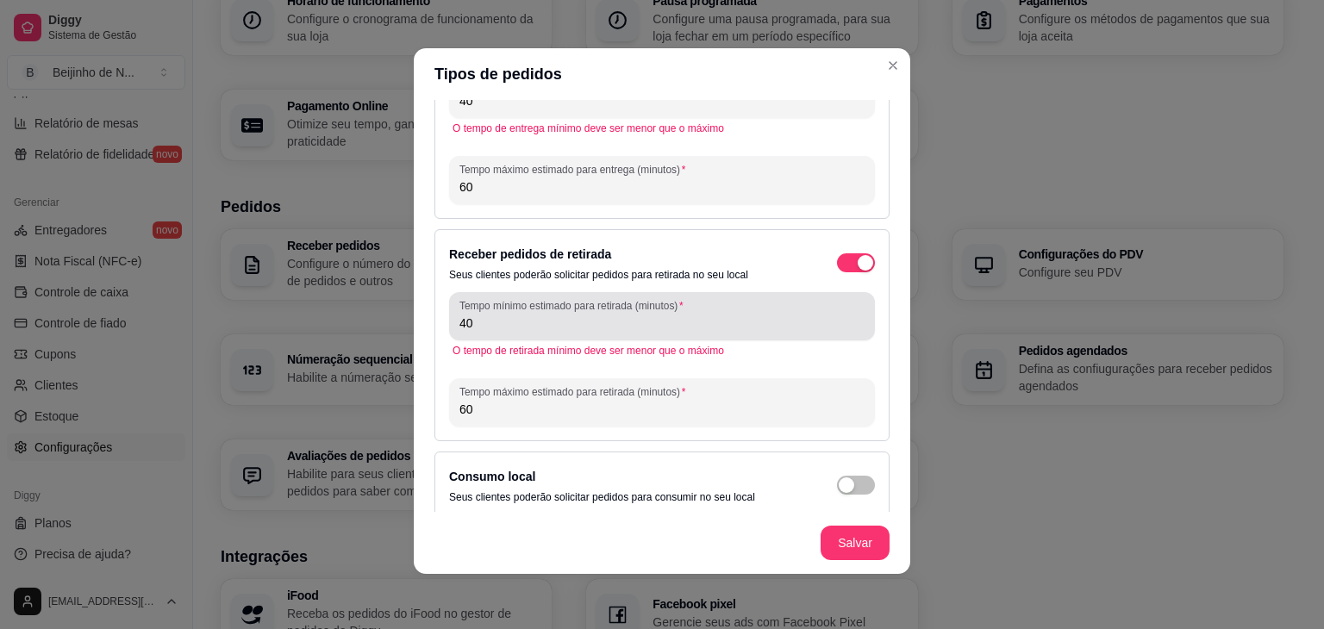
scroll to position [113, 0]
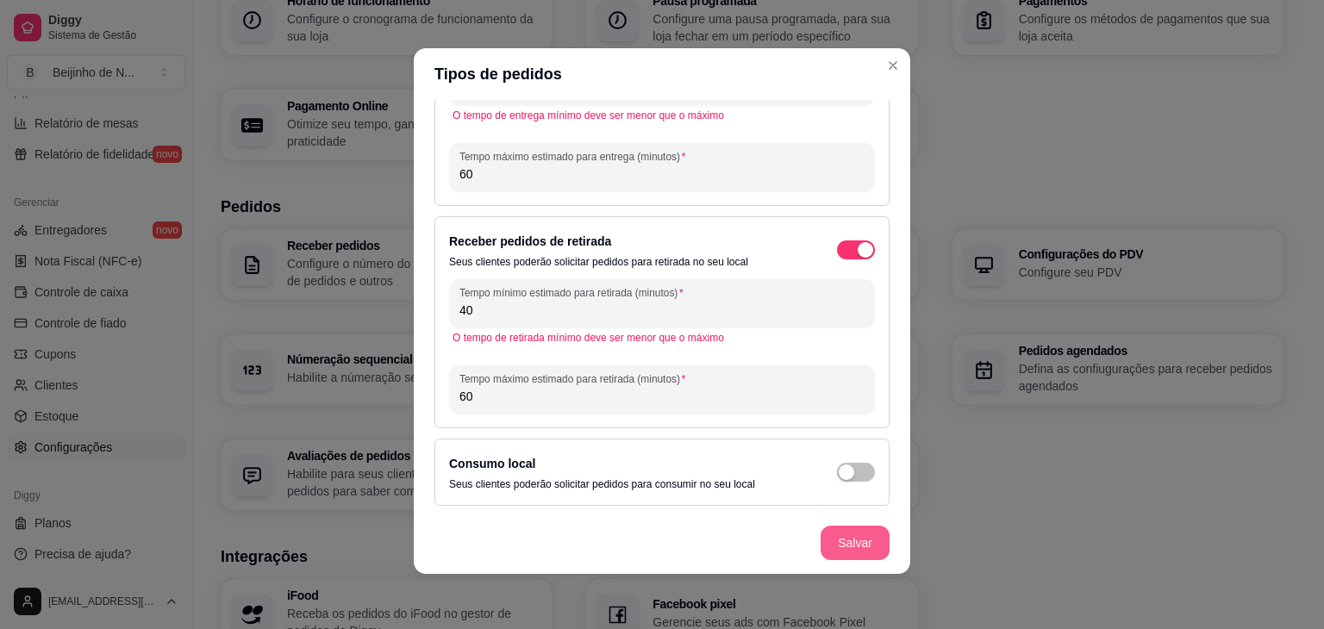
type input "60"
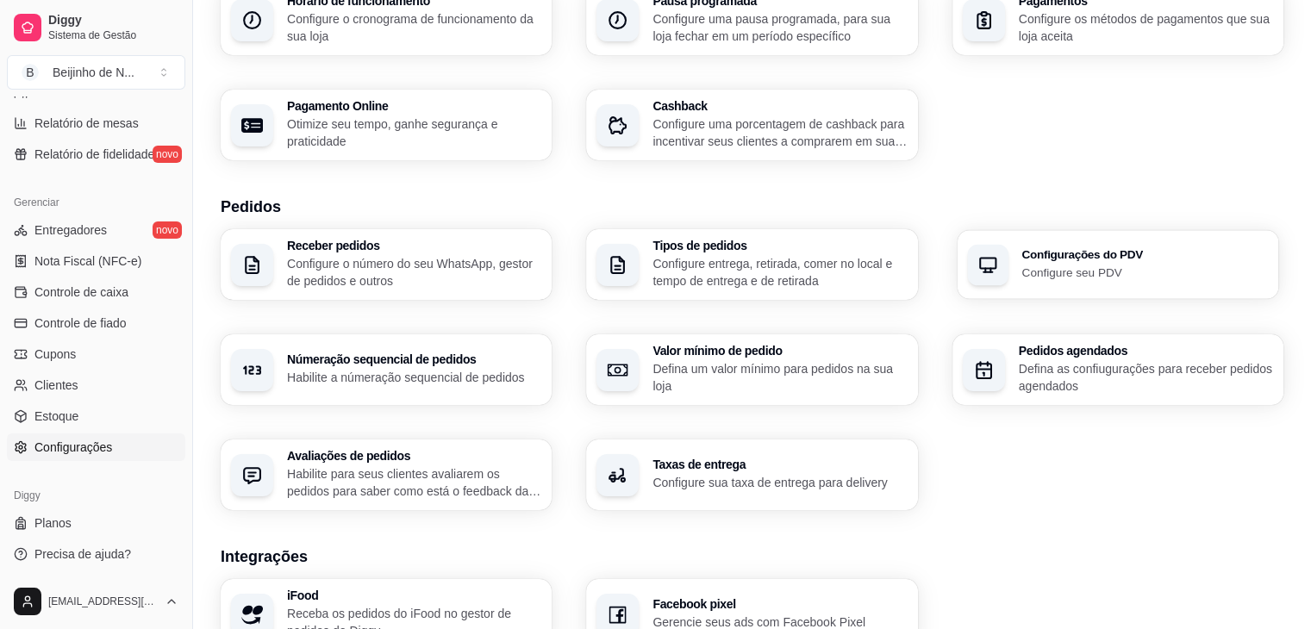
click at [1015, 284] on div "Configurações do PDV Configure seu PDV" at bounding box center [1118, 264] width 322 height 69
click at [1073, 249] on h3 "Configurações do PDV" at bounding box center [1145, 255] width 247 height 12
click at [982, 360] on icon "button" at bounding box center [984, 371] width 22 height 22
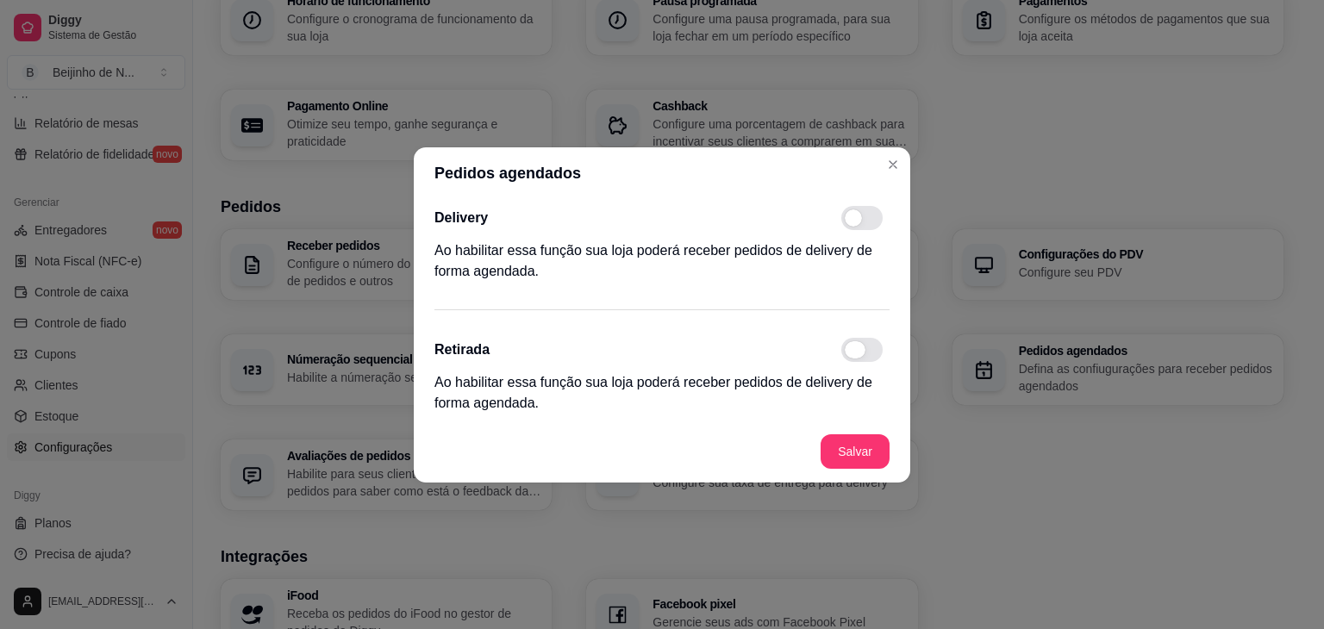
click at [862, 354] on span at bounding box center [861, 350] width 41 height 24
click at [852, 354] on input "checkbox" at bounding box center [846, 358] width 11 height 11
checkbox input "true"
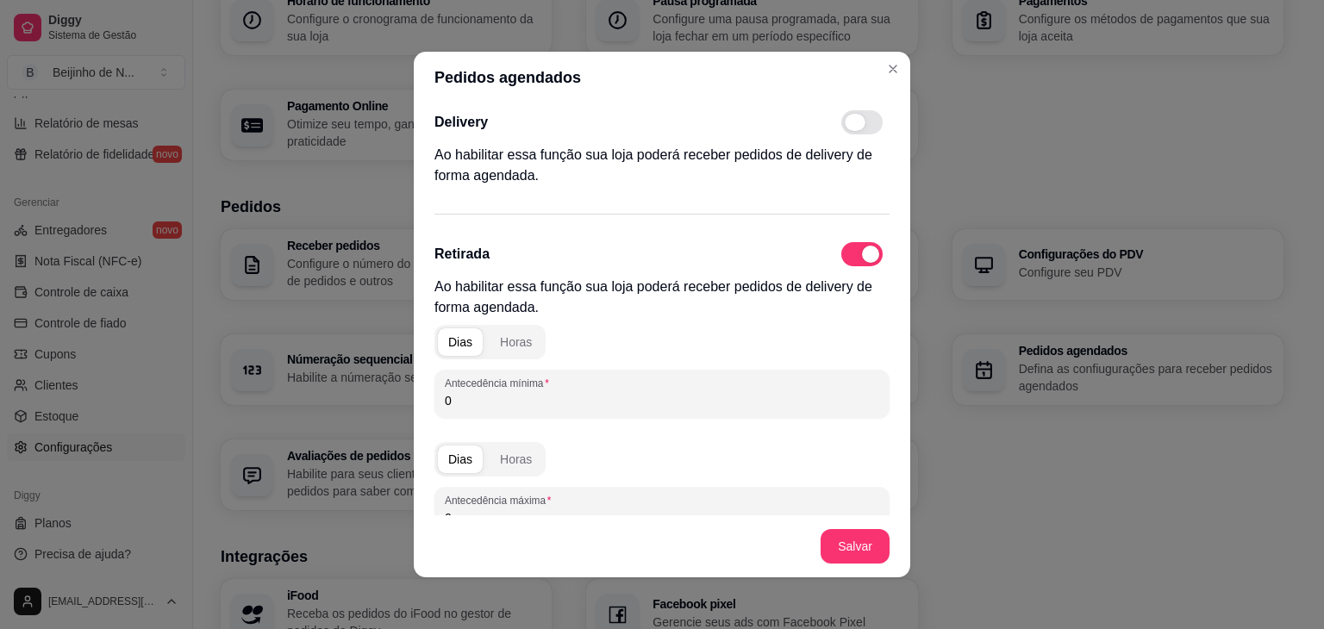
click at [841, 116] on span at bounding box center [861, 122] width 41 height 24
click at [841, 126] on input "checkbox" at bounding box center [846, 131] width 11 height 11
checkbox input "true"
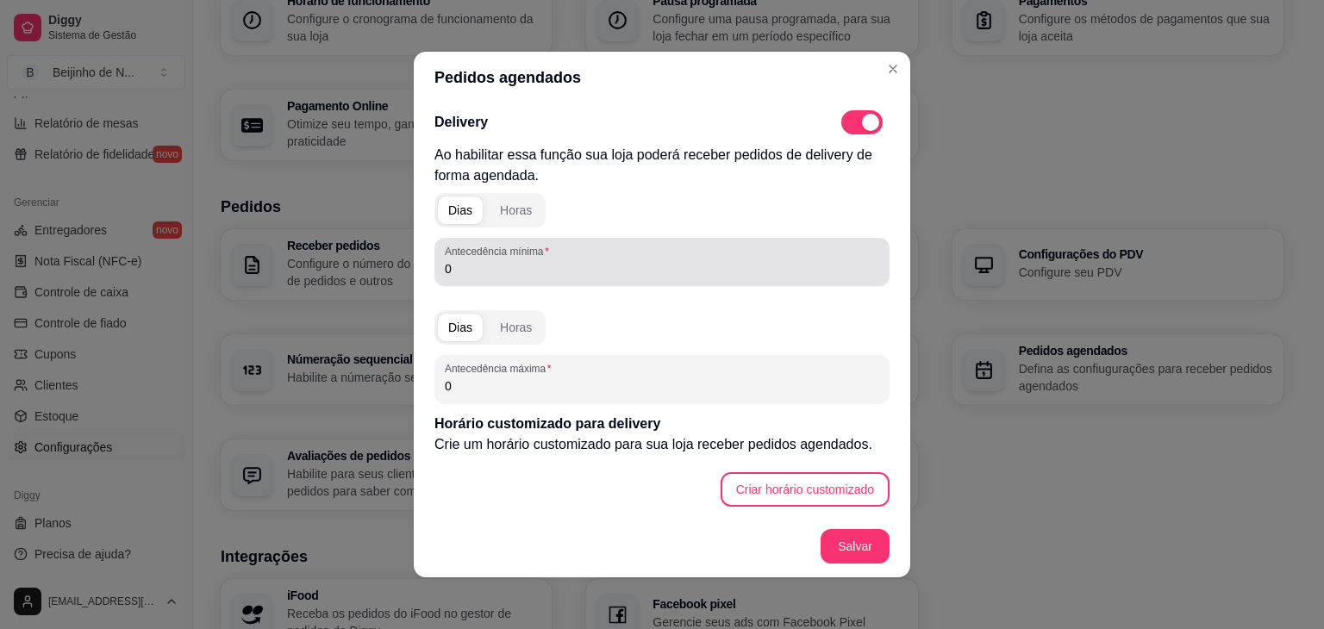
click at [535, 270] on input "0" at bounding box center [662, 268] width 435 height 17
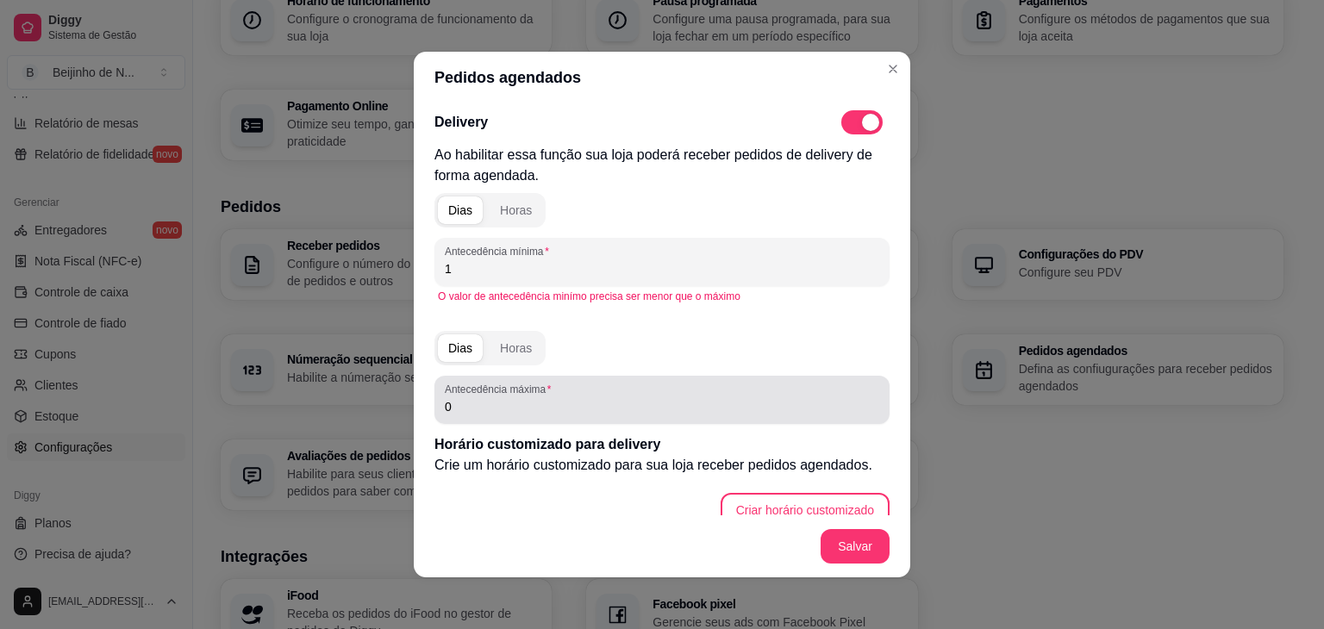
type input "1"
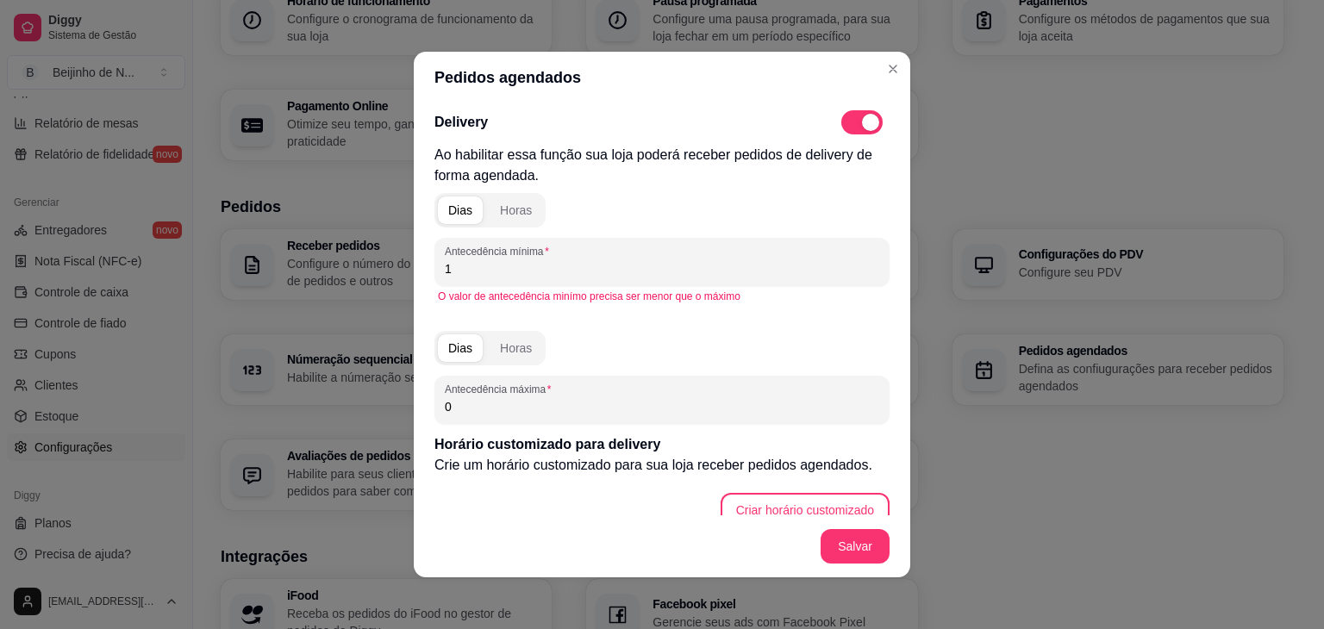
click at [551, 404] on input "0" at bounding box center [662, 406] width 435 height 17
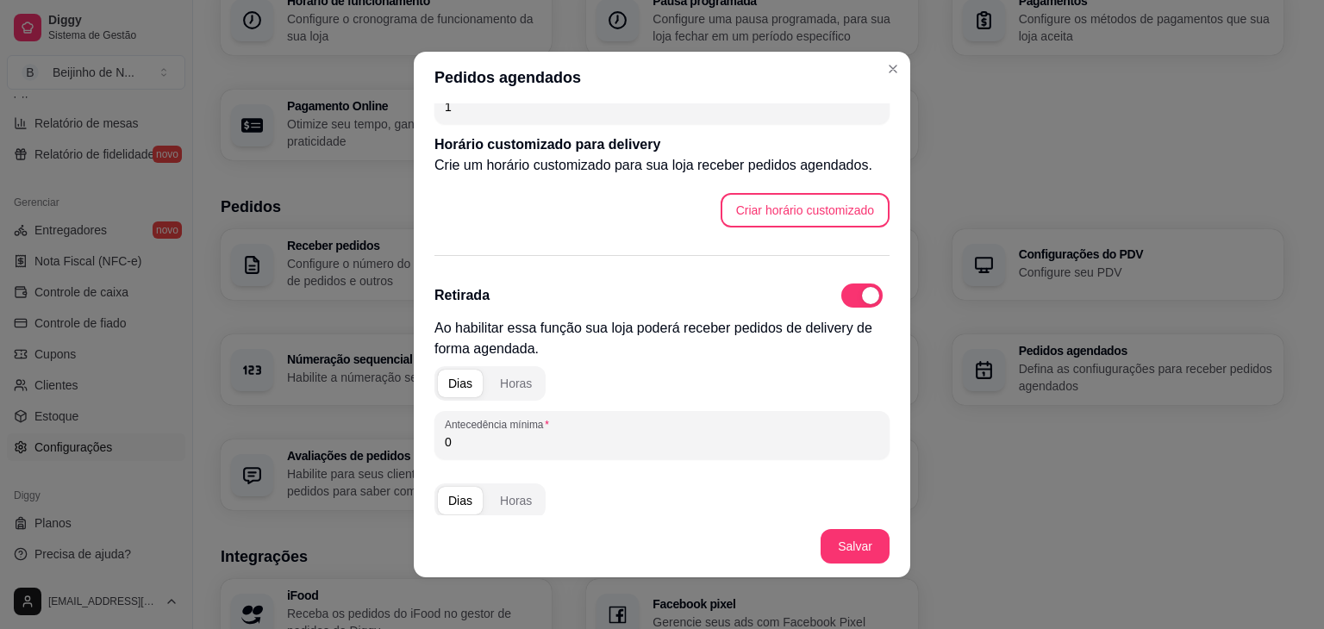
scroll to position [300, 0]
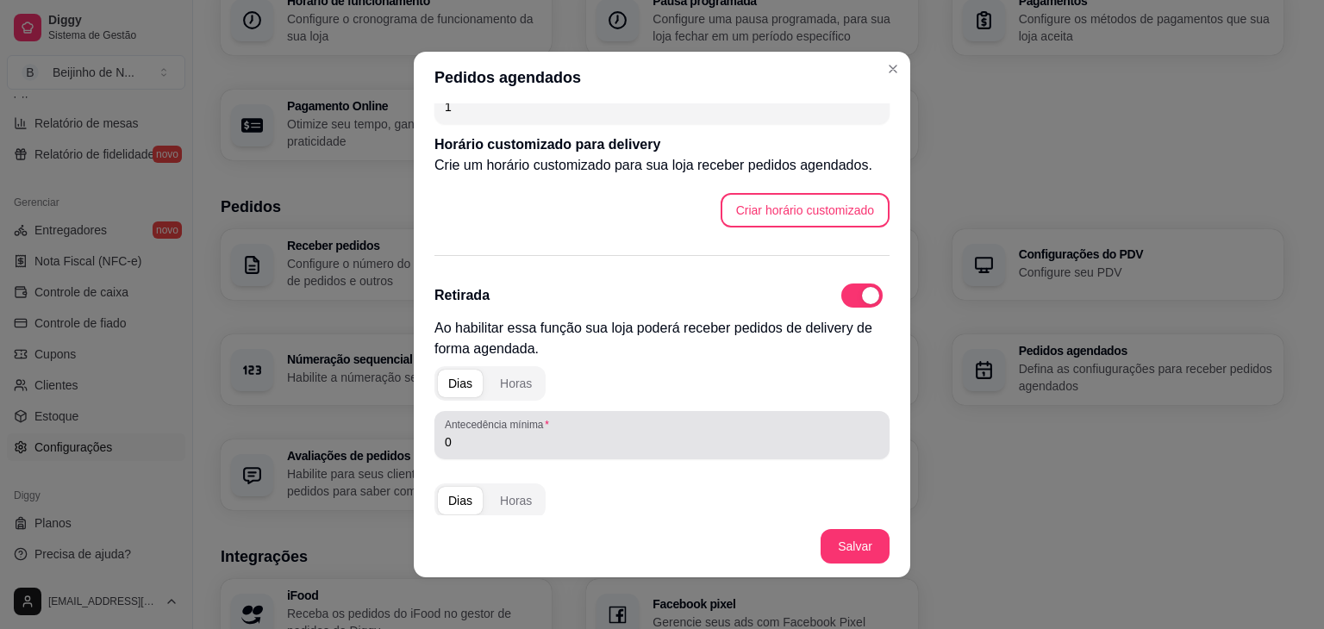
type input "1"
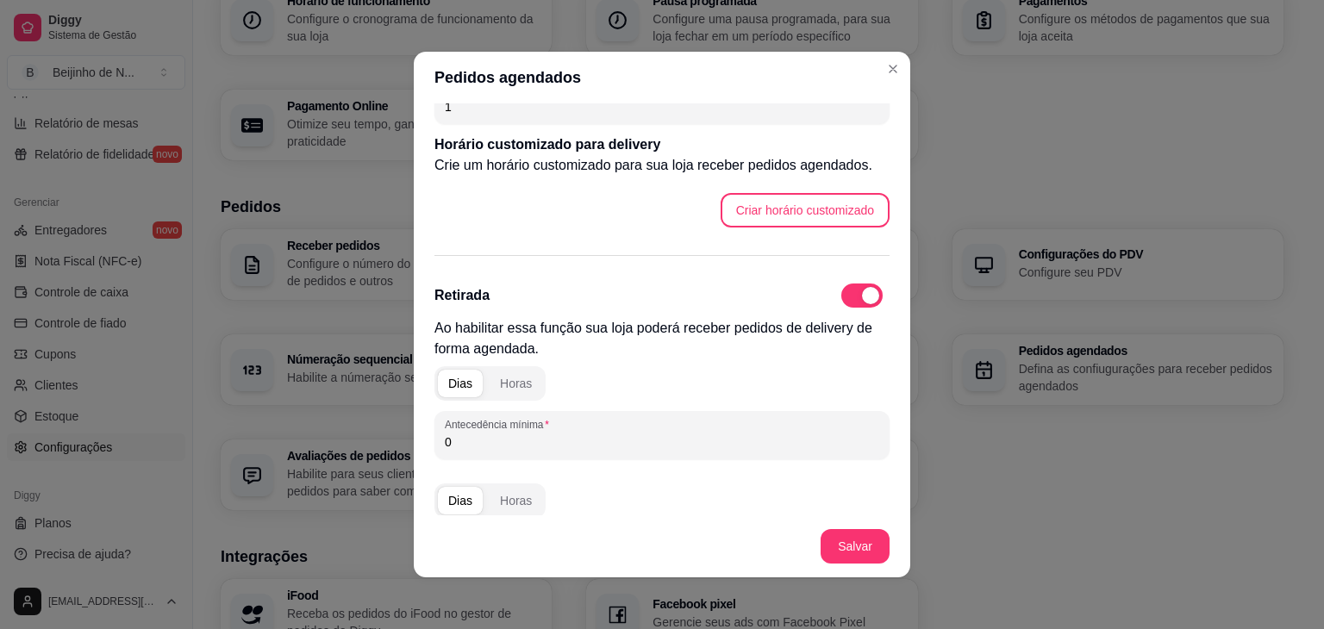
click at [563, 444] on input "0" at bounding box center [662, 442] width 435 height 17
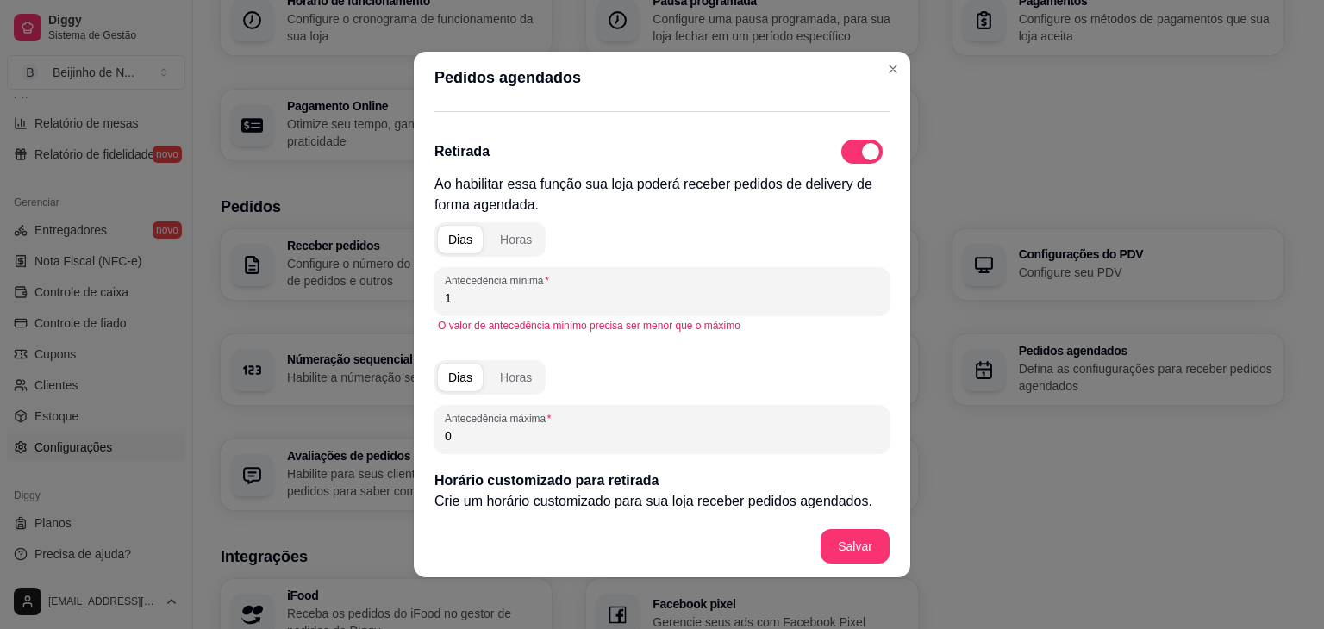
scroll to position [447, 0]
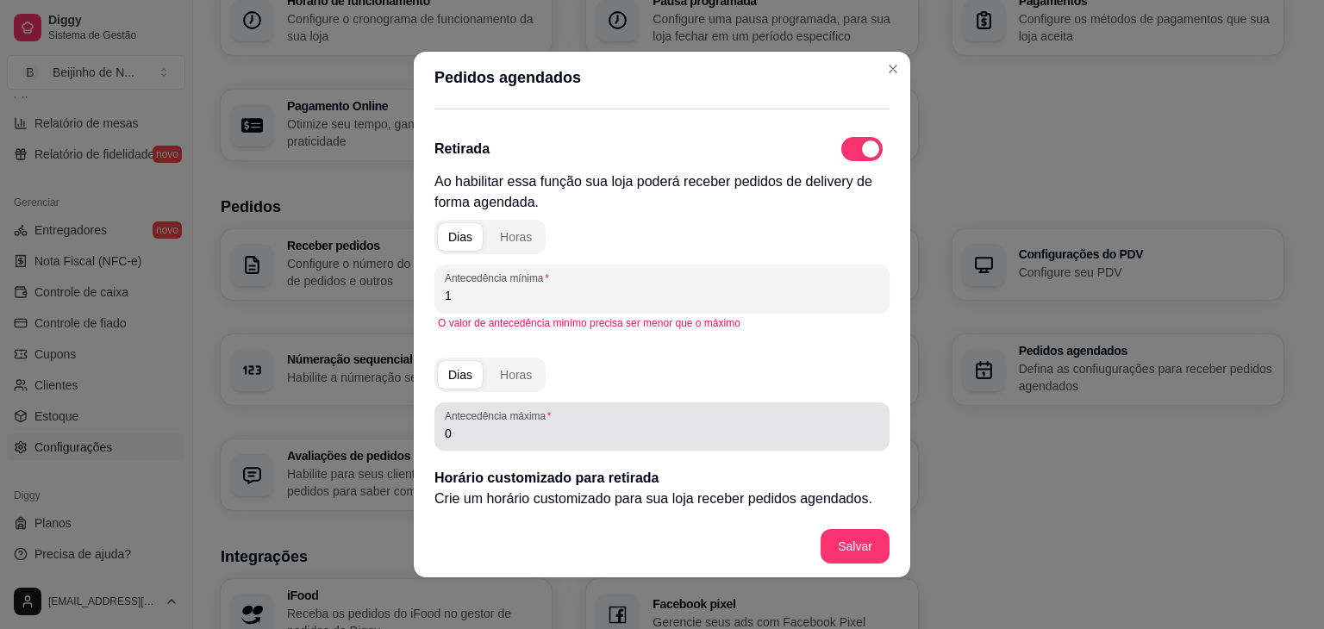
type input "1"
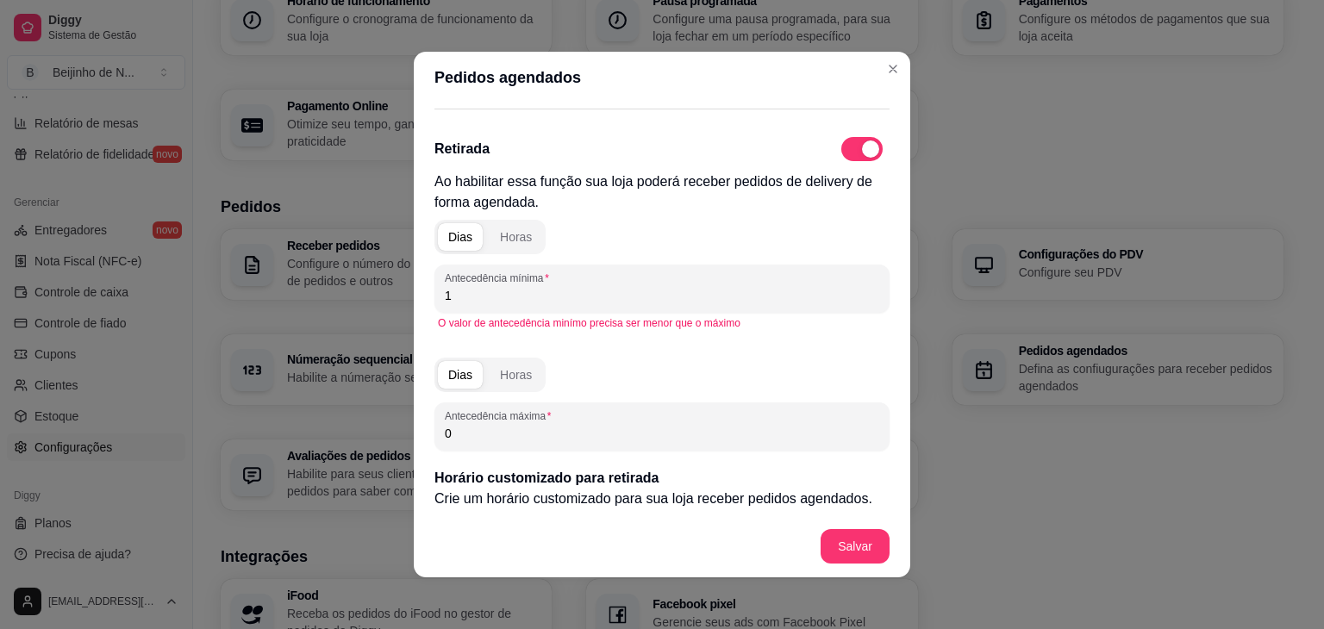
click at [539, 435] on input "0" at bounding box center [662, 433] width 435 height 17
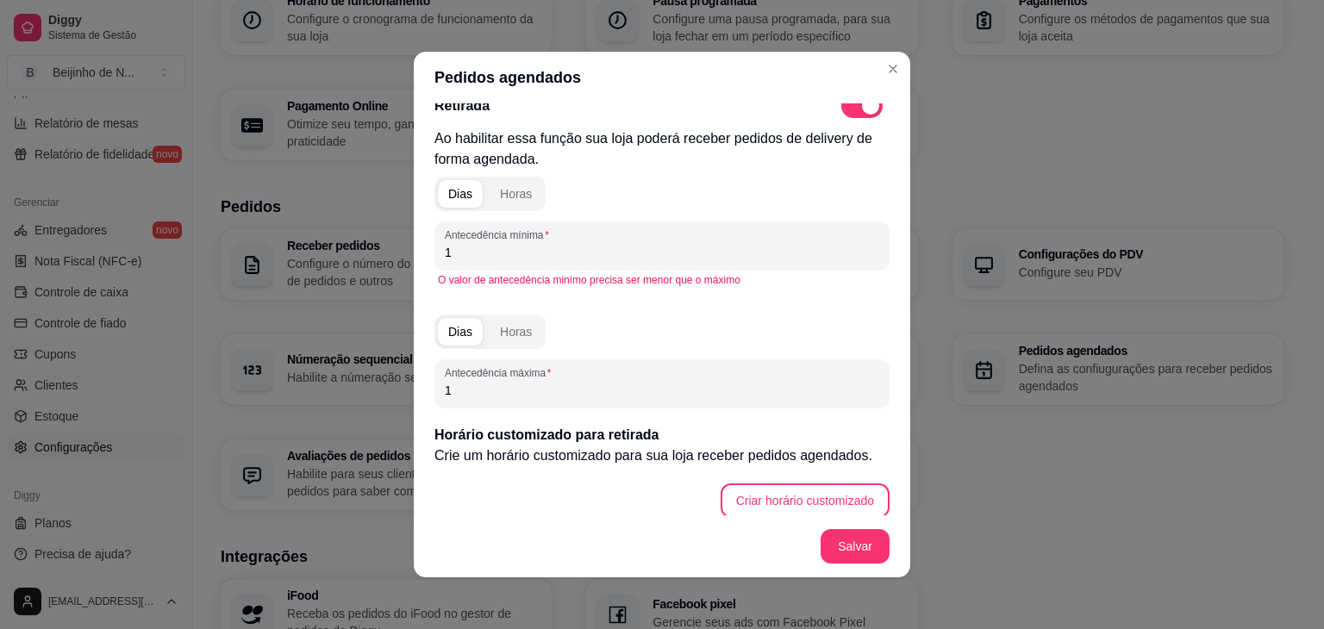
scroll to position [499, 0]
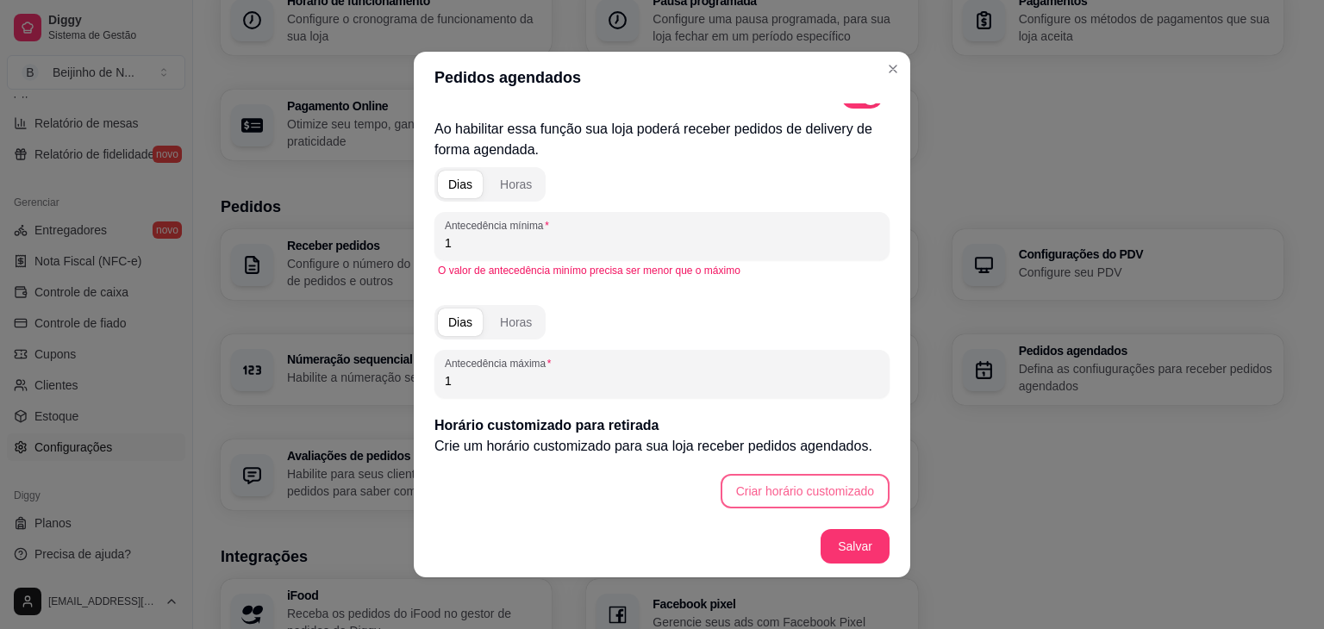
type input "1"
click at [776, 493] on button "Criar horário customizado" at bounding box center [805, 492] width 164 height 34
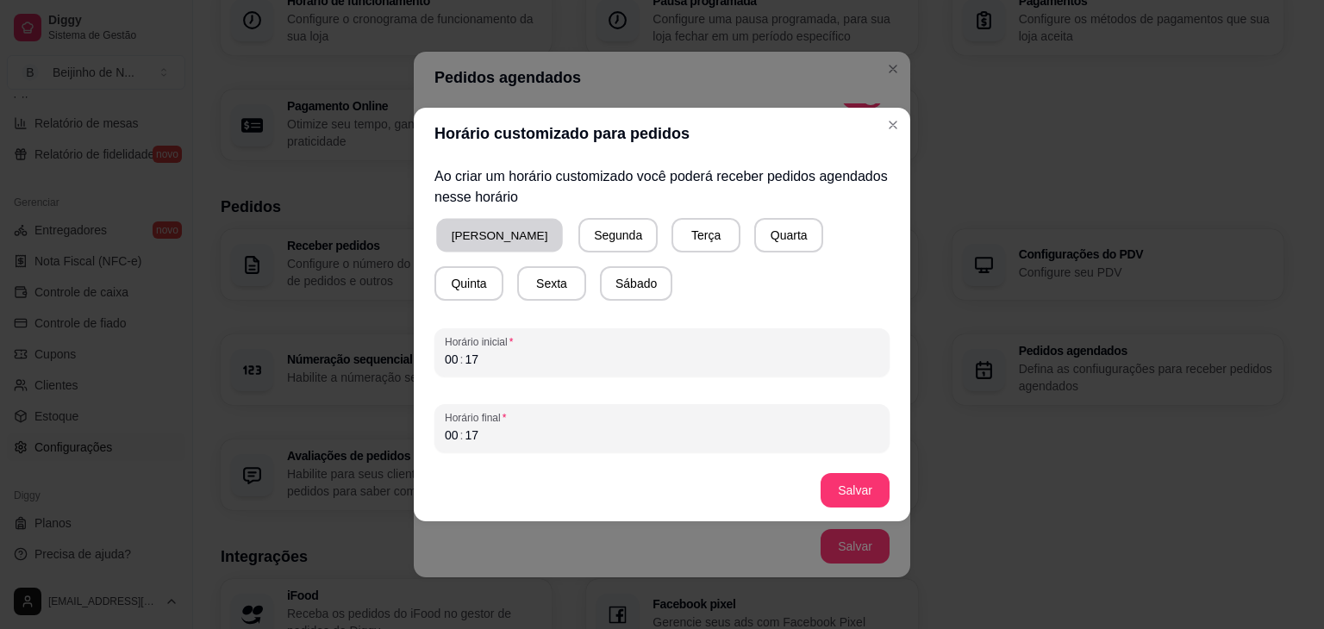
click at [493, 232] on button "[PERSON_NAME]" at bounding box center [499, 236] width 127 height 34
click at [577, 232] on button "Segunda" at bounding box center [615, 236] width 77 height 34
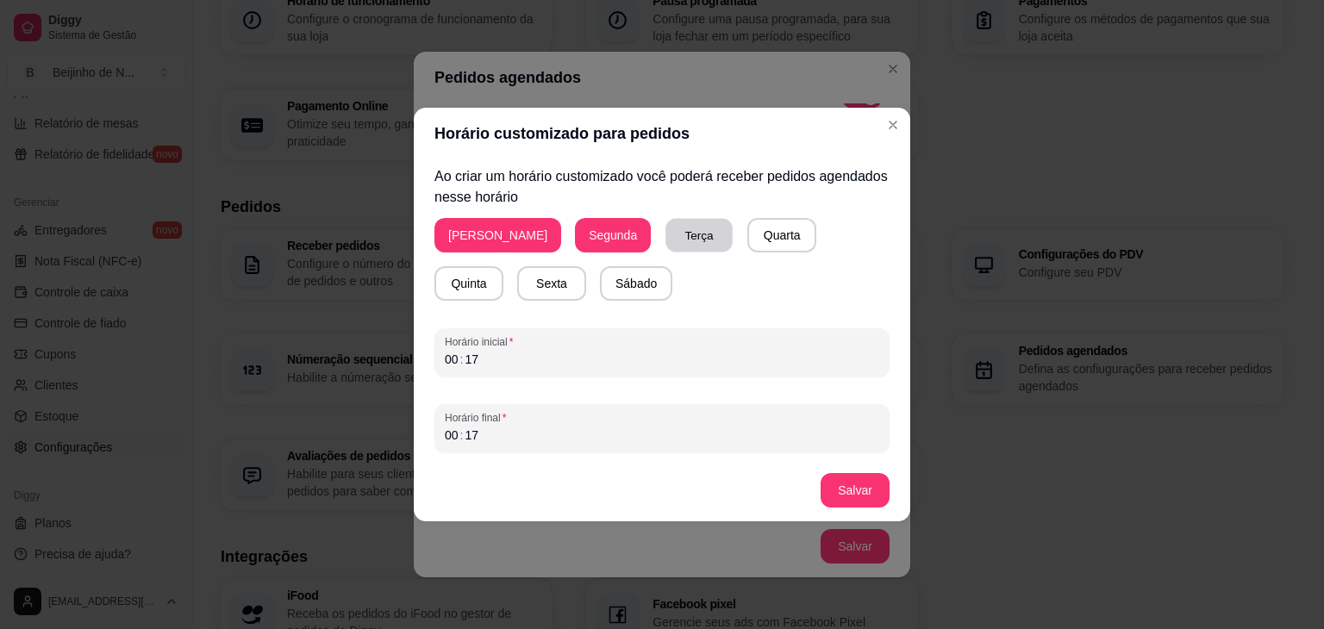
click at [666, 230] on button "Terça" at bounding box center [699, 236] width 67 height 34
click at [748, 235] on button "Quarta" at bounding box center [781, 236] width 67 height 34
click at [503, 267] on button "Quinta" at bounding box center [468, 284] width 67 height 34
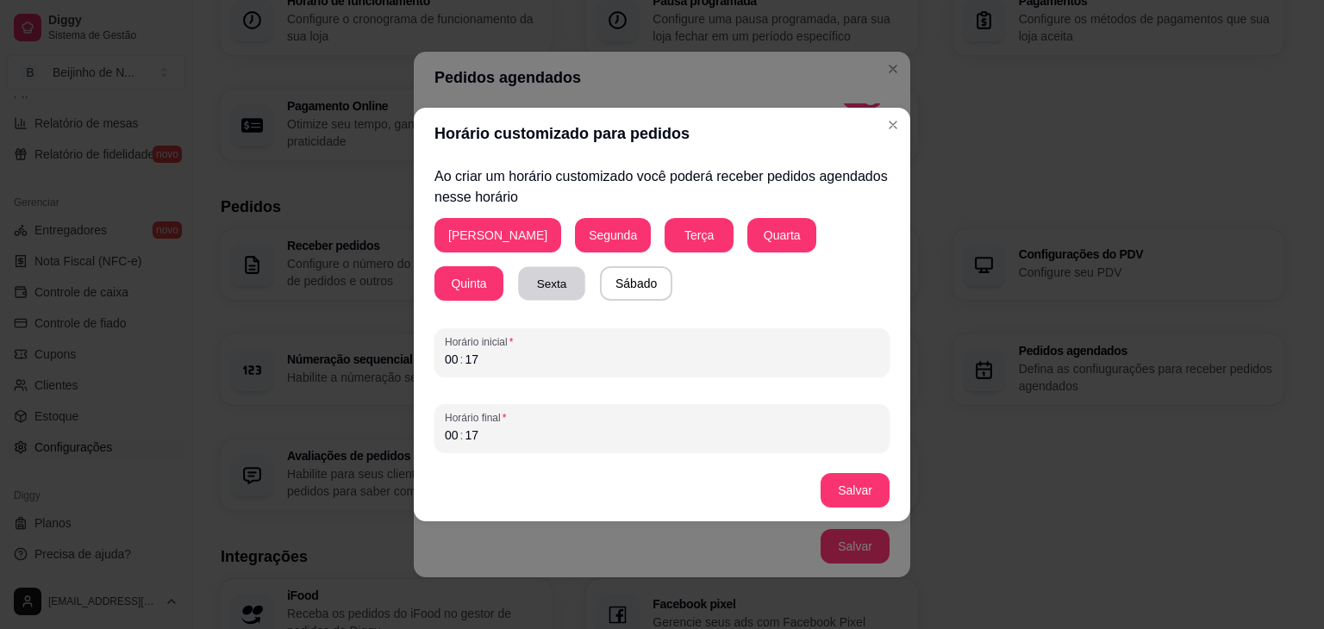
click at [518, 298] on button "Sexta" at bounding box center [551, 284] width 67 height 34
click at [601, 284] on button "Sábado" at bounding box center [636, 284] width 71 height 34
click at [538, 356] on div "00 : 17" at bounding box center [662, 359] width 435 height 21
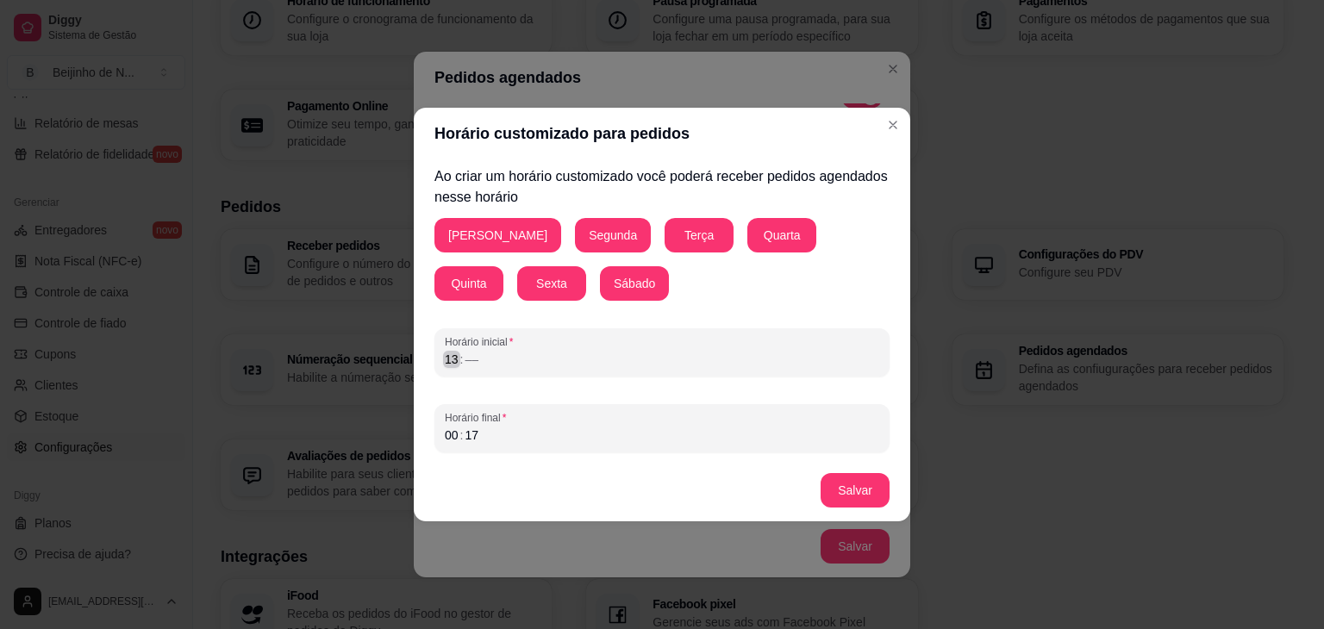
click at [455, 366] on div "13" at bounding box center [451, 359] width 17 height 17
click at [455, 366] on div "16" at bounding box center [451, 359] width 17 height 17
click at [485, 444] on div "00 : 17" at bounding box center [662, 435] width 435 height 21
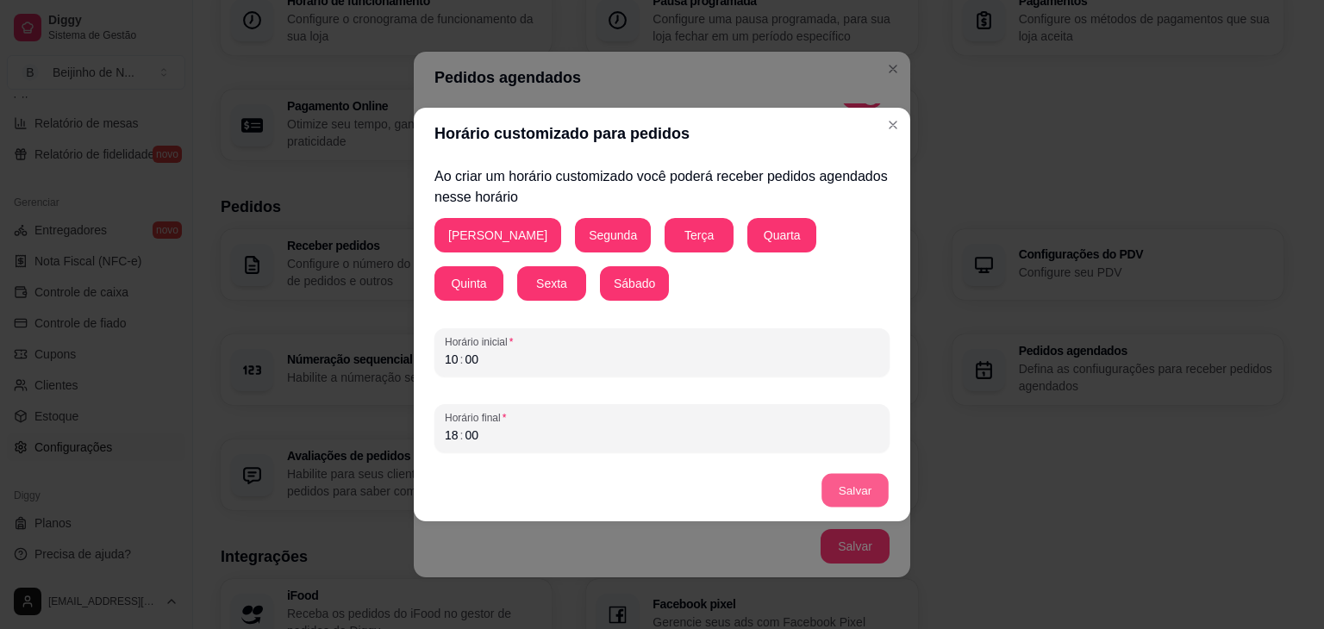
click at [873, 491] on button "Salvar" at bounding box center [855, 491] width 67 height 34
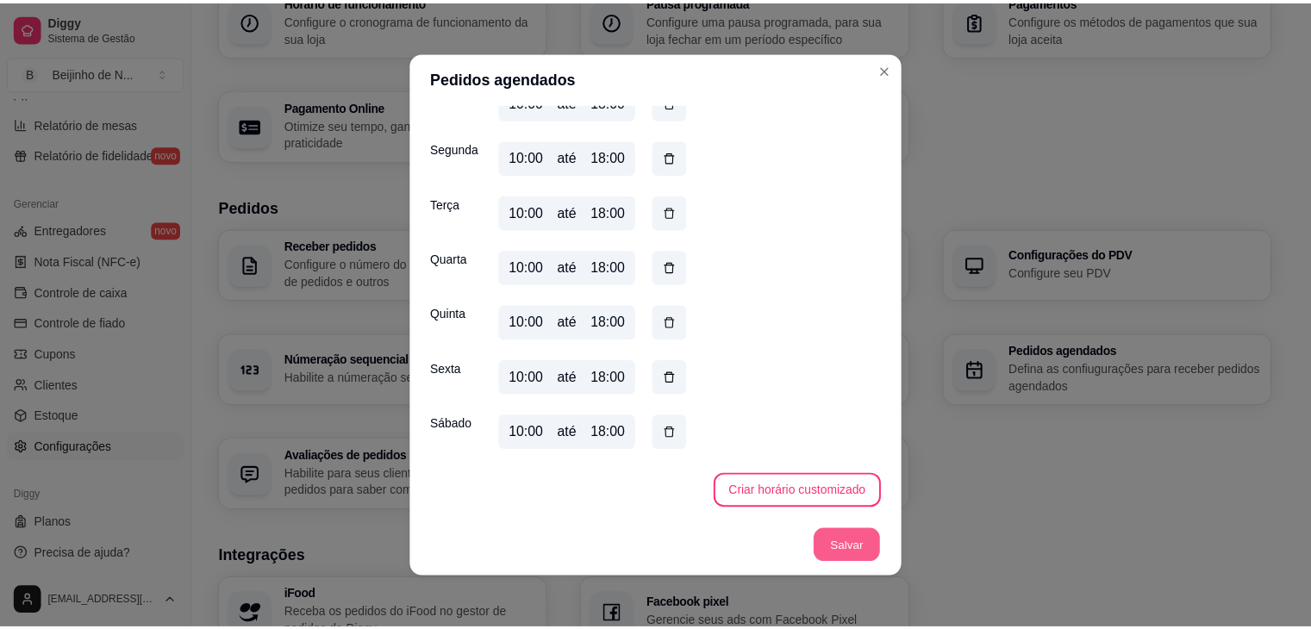
scroll to position [844, 0]
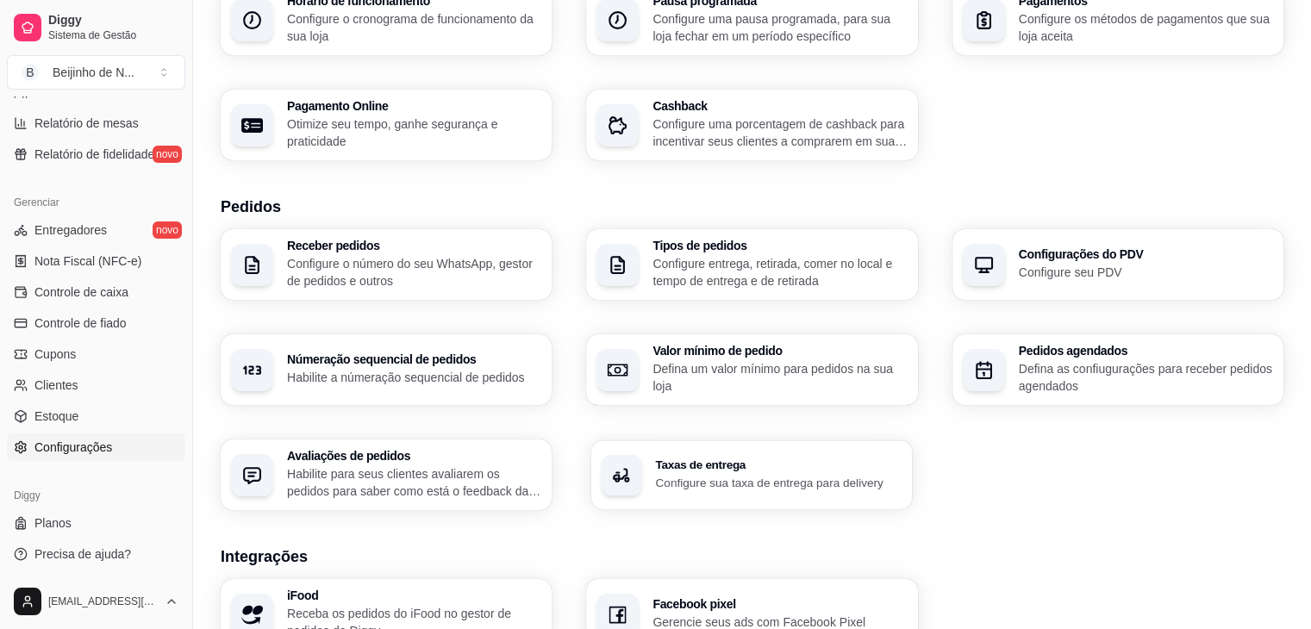
click at [814, 478] on p "Configure sua taxa de entrega para delivery" at bounding box center [779, 482] width 247 height 16
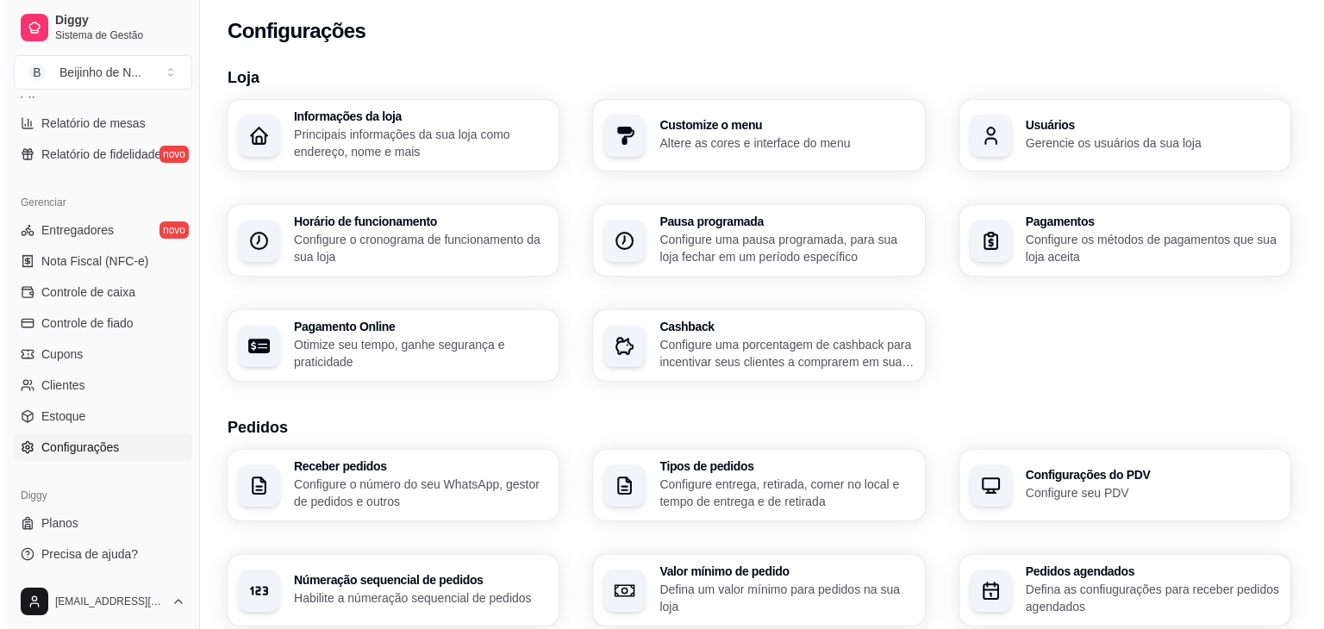
scroll to position [0, 0]
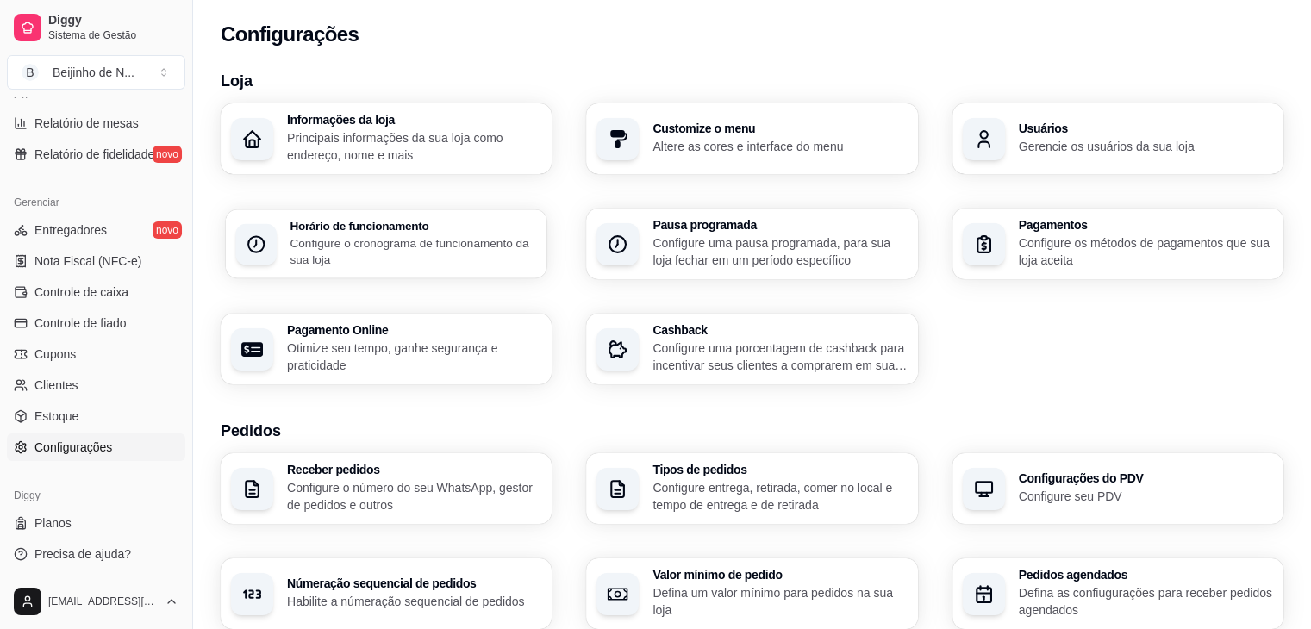
click at [459, 261] on p "Configure o cronograma de funcionamento da sua loja" at bounding box center [413, 252] width 247 height 34
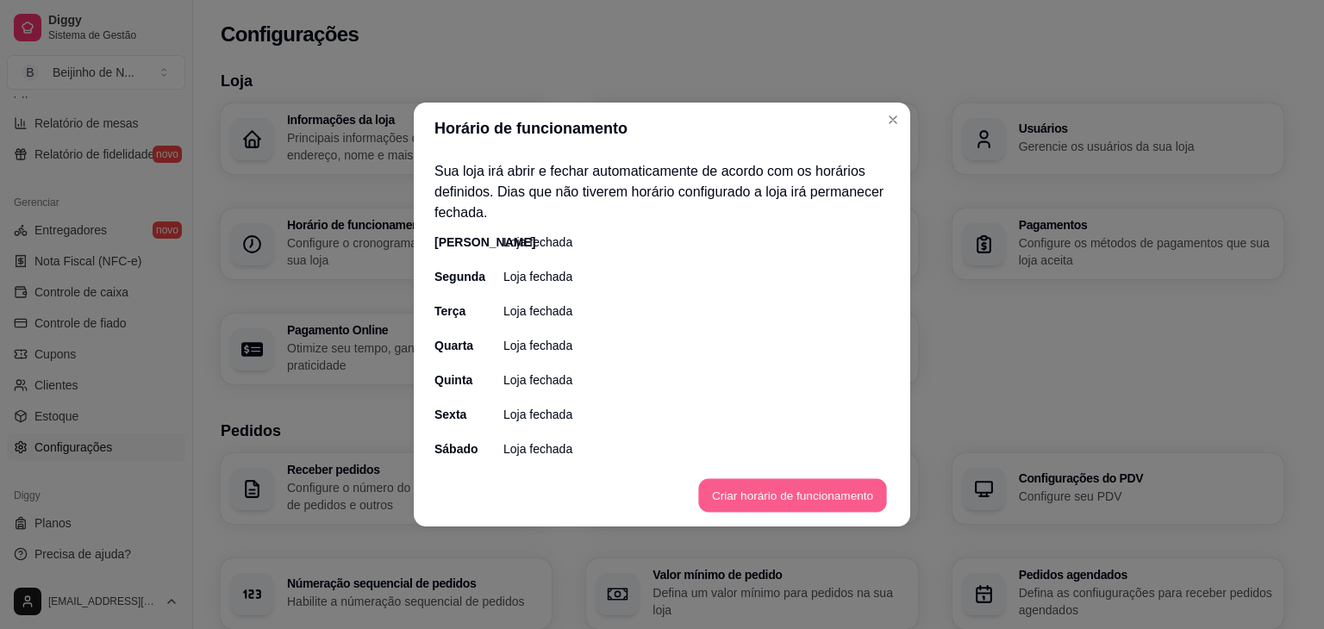
click at [780, 490] on button "Criar horário de funcionamento" at bounding box center [792, 496] width 188 height 34
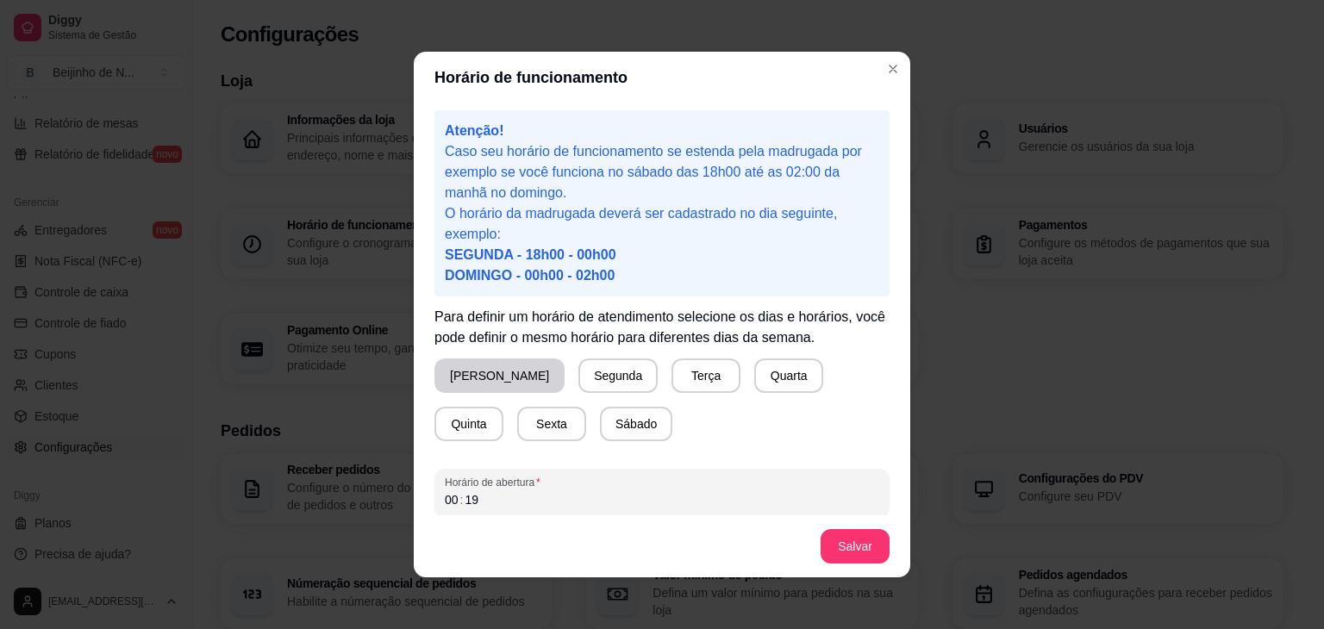
click at [493, 375] on button "[PERSON_NAME]" at bounding box center [500, 376] width 130 height 34
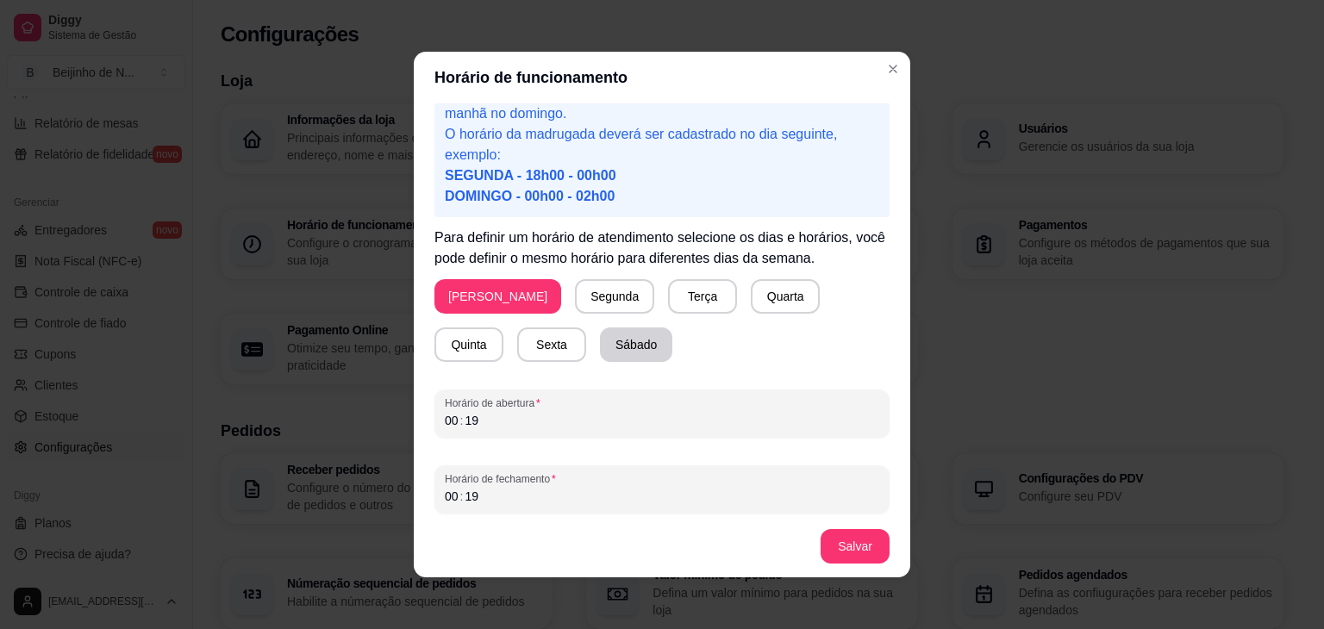
scroll to position [84, 0]
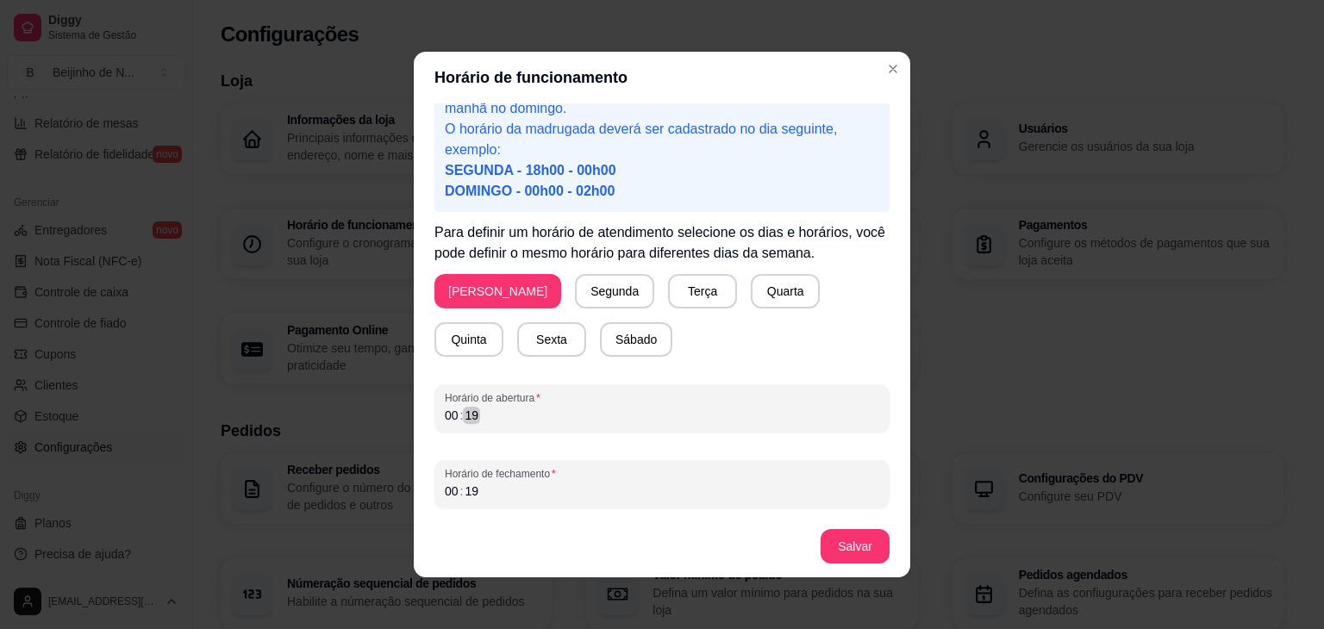
click at [528, 419] on div "00 : 19" at bounding box center [662, 415] width 435 height 21
click at [507, 498] on div "00 : 19" at bounding box center [662, 491] width 435 height 21
click at [822, 540] on button "Salvar" at bounding box center [855, 547] width 67 height 34
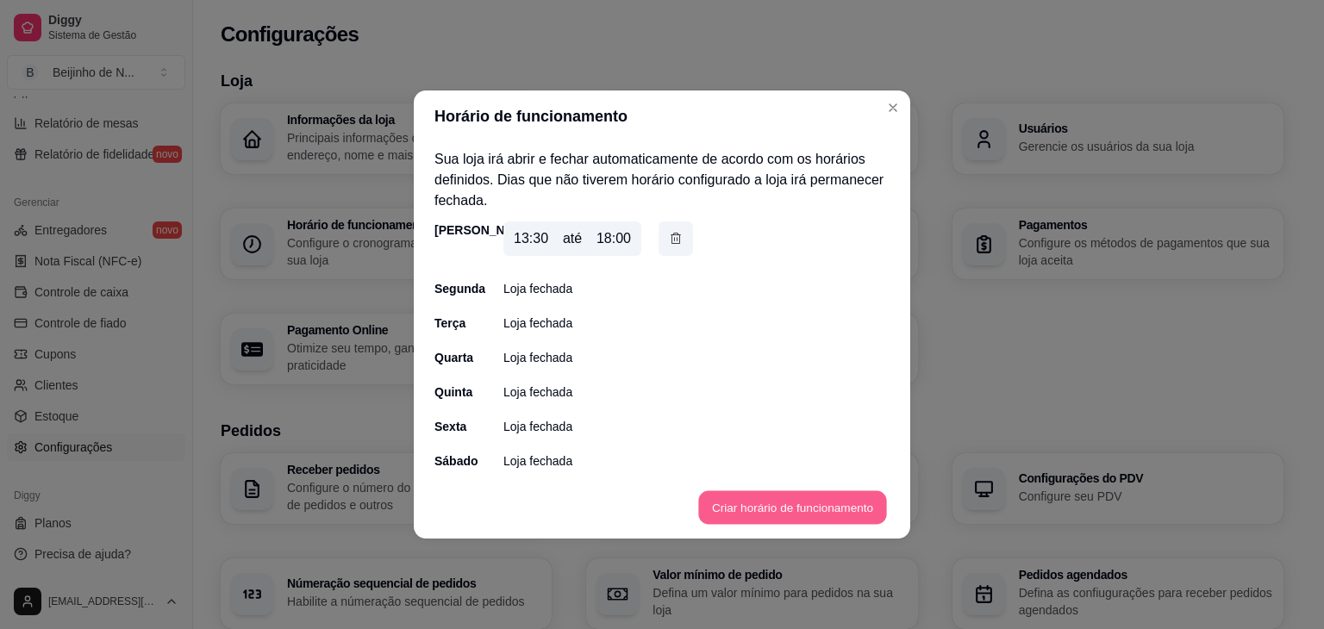
click at [757, 508] on button "Criar horário de funcionamento" at bounding box center [792, 508] width 188 height 34
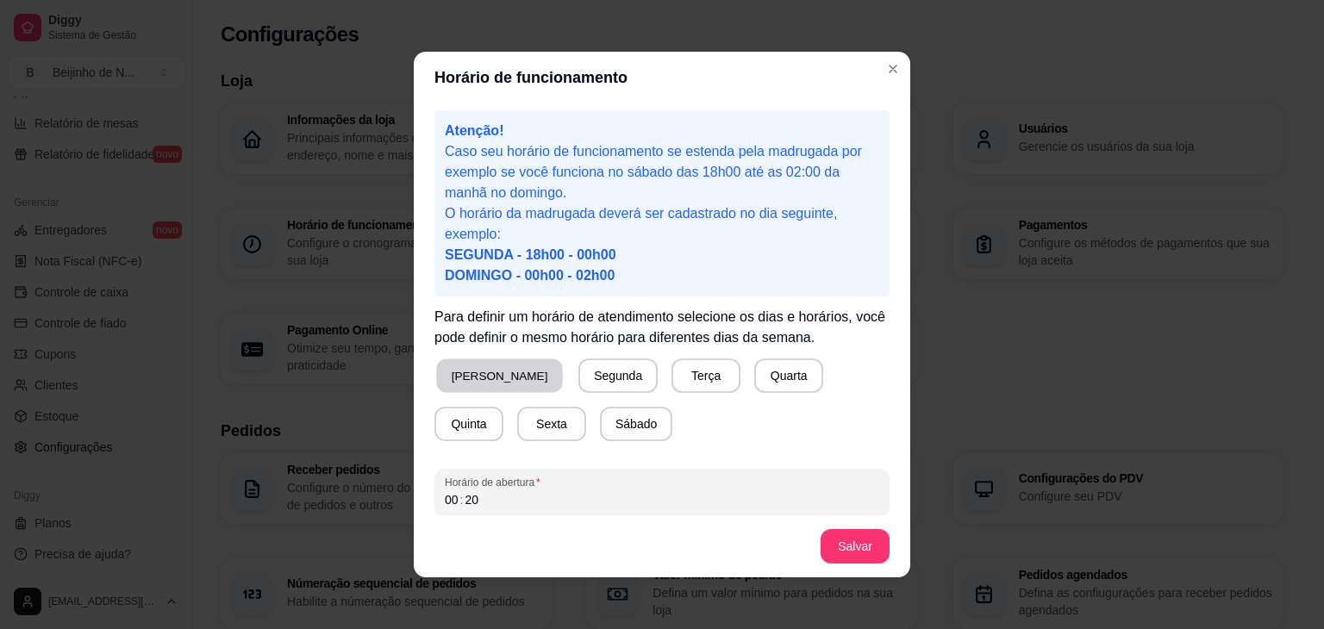
click at [454, 366] on button "[PERSON_NAME]" at bounding box center [499, 377] width 127 height 34
click at [485, 501] on div "00 : 20" at bounding box center [662, 500] width 435 height 21
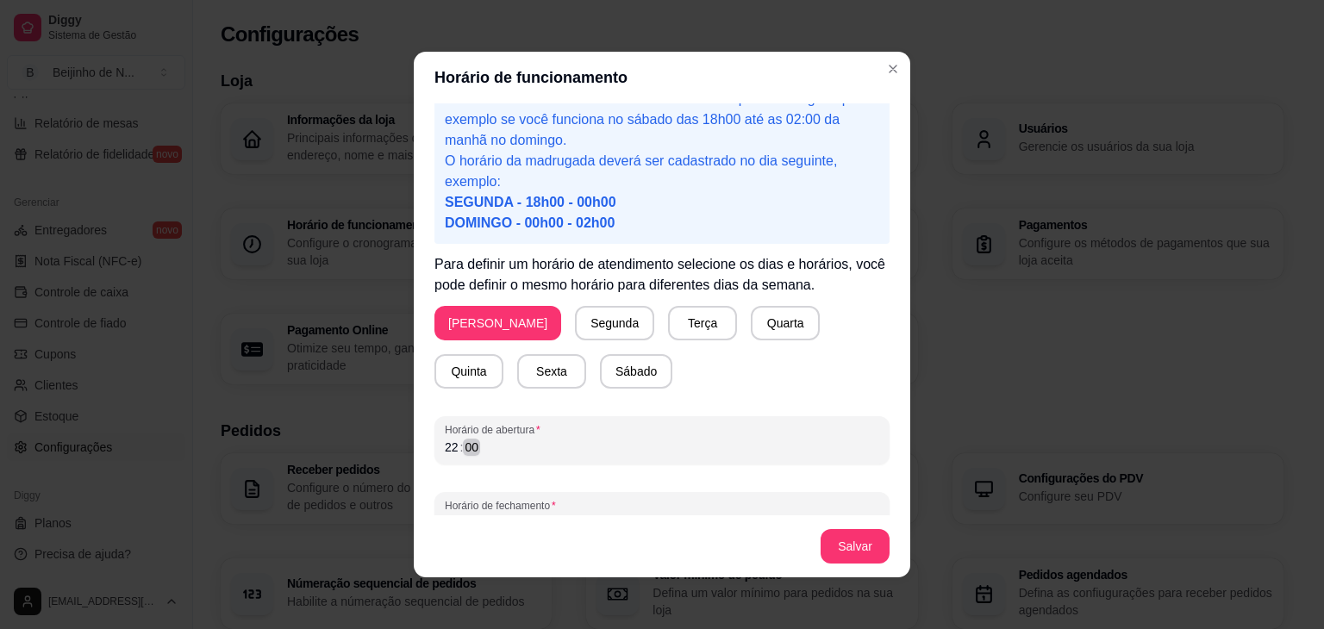
scroll to position [83, 0]
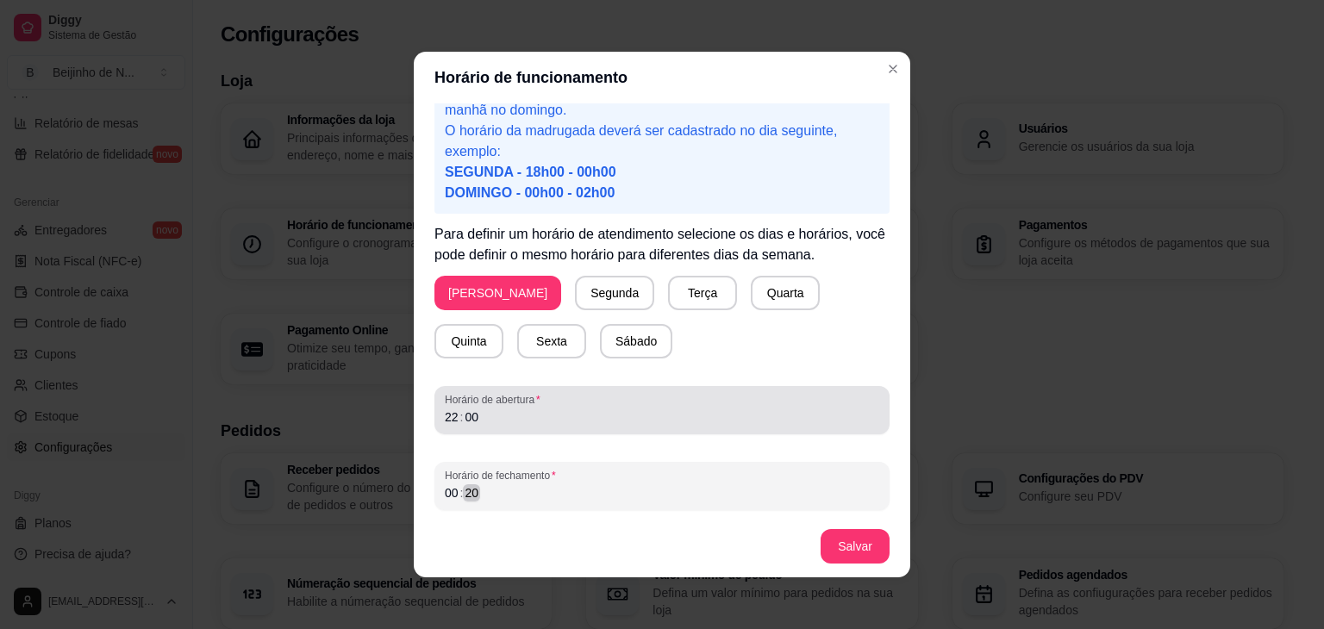
click at [485, 501] on div "00 : 20" at bounding box center [662, 493] width 435 height 21
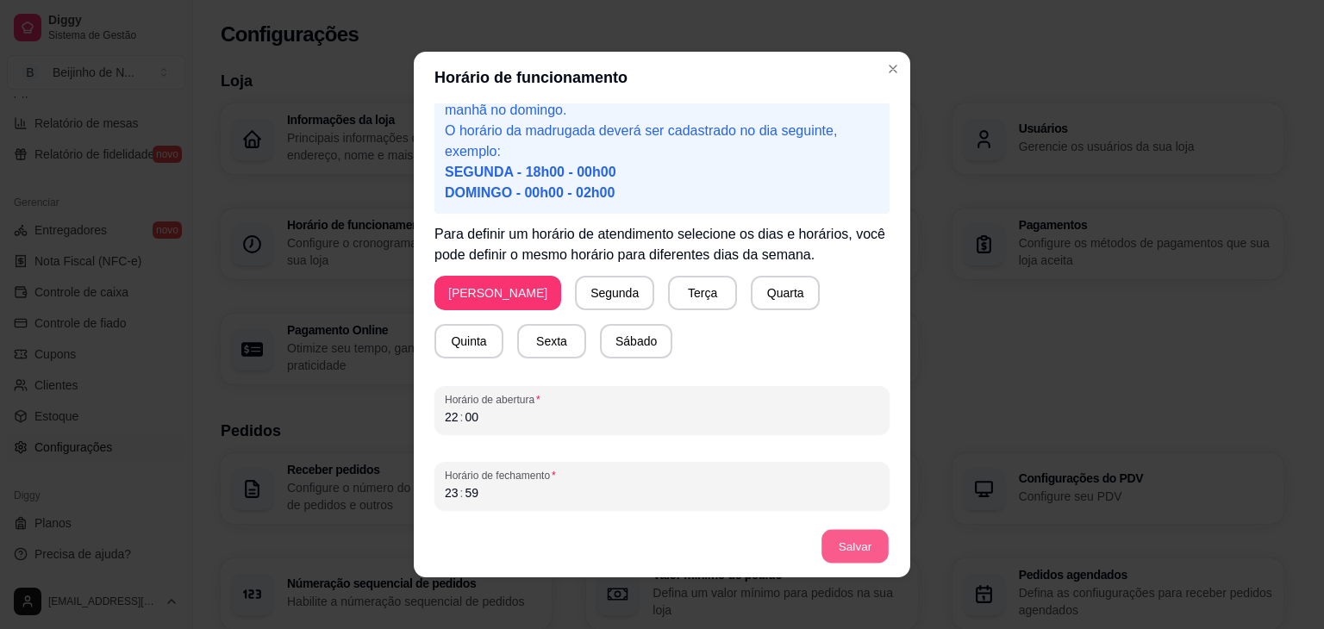
click at [844, 542] on button "Salvar" at bounding box center [855, 547] width 67 height 34
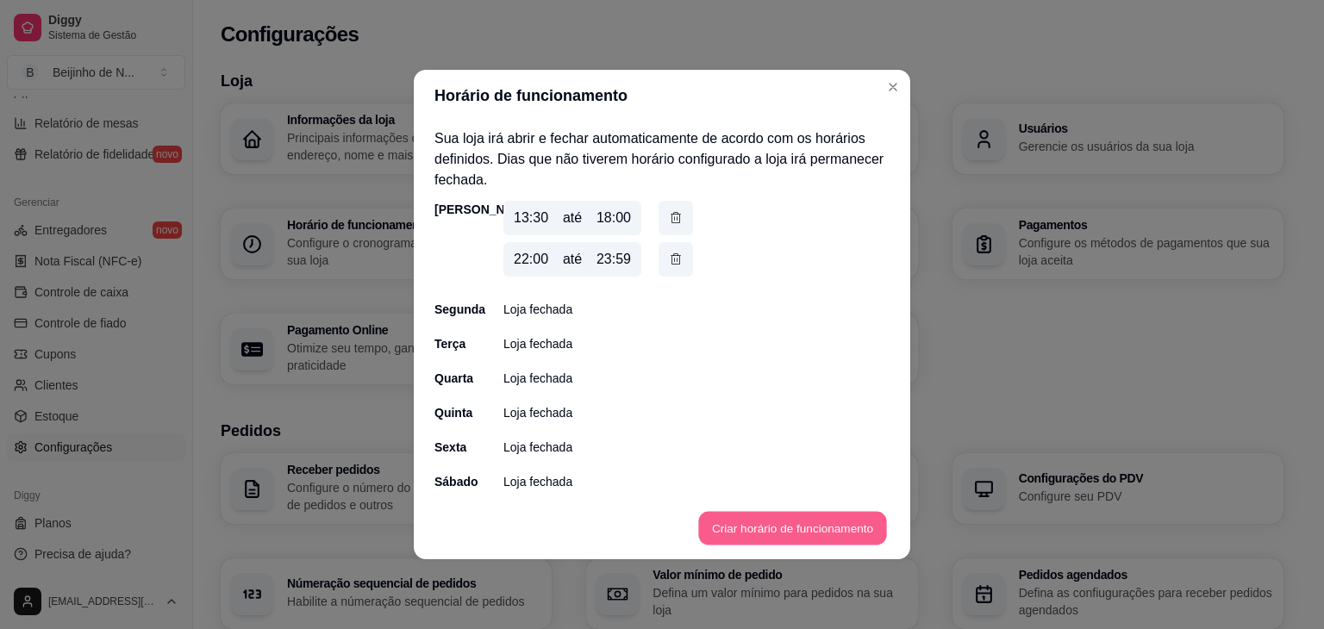
click at [821, 526] on button "Criar horário de funcionamento" at bounding box center [792, 529] width 188 height 34
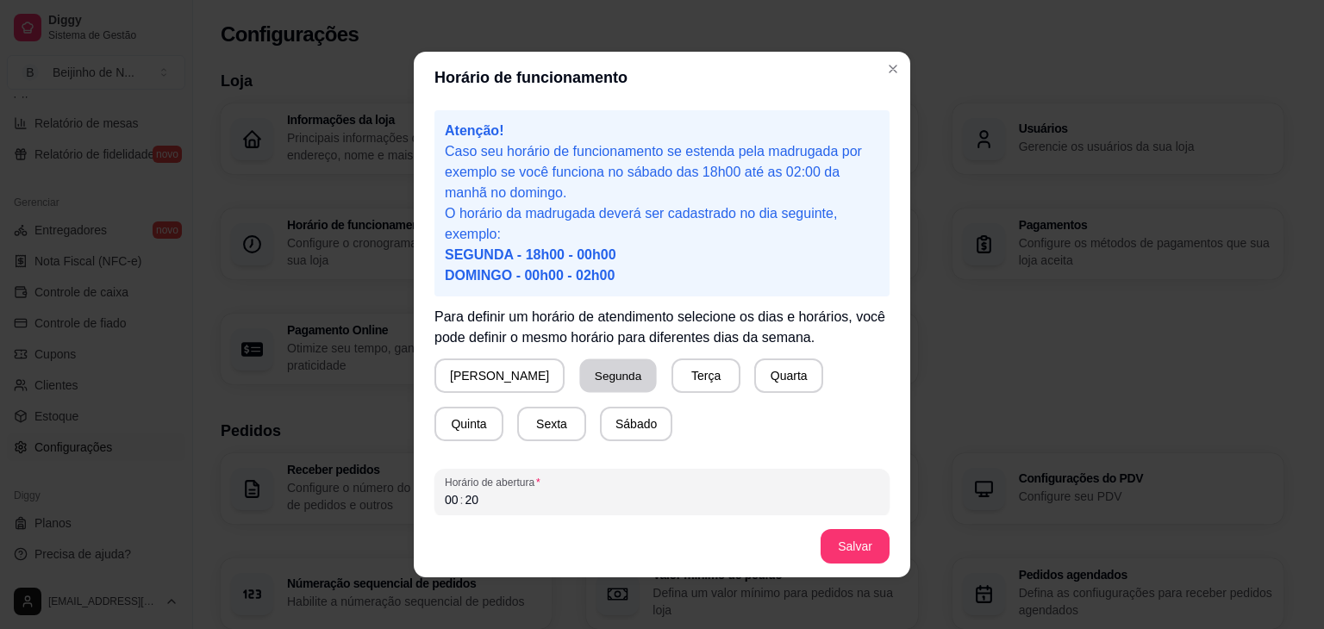
click at [594, 373] on button "Segunda" at bounding box center [618, 377] width 77 height 34
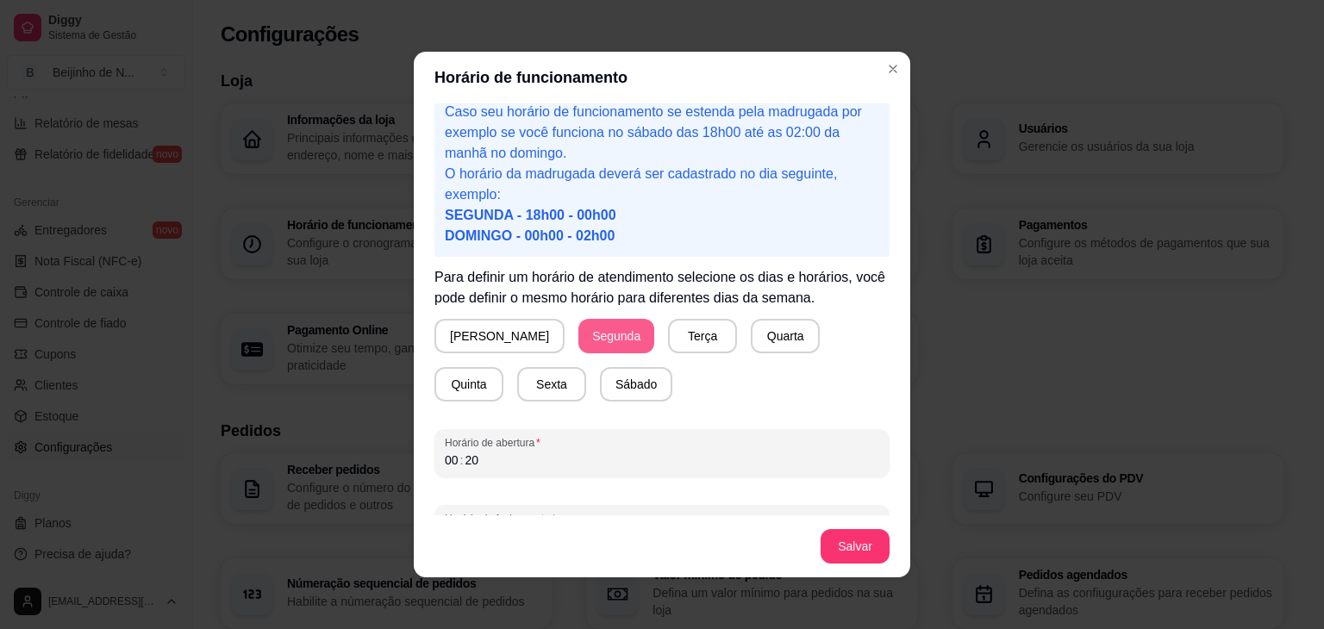
scroll to position [59, 0]
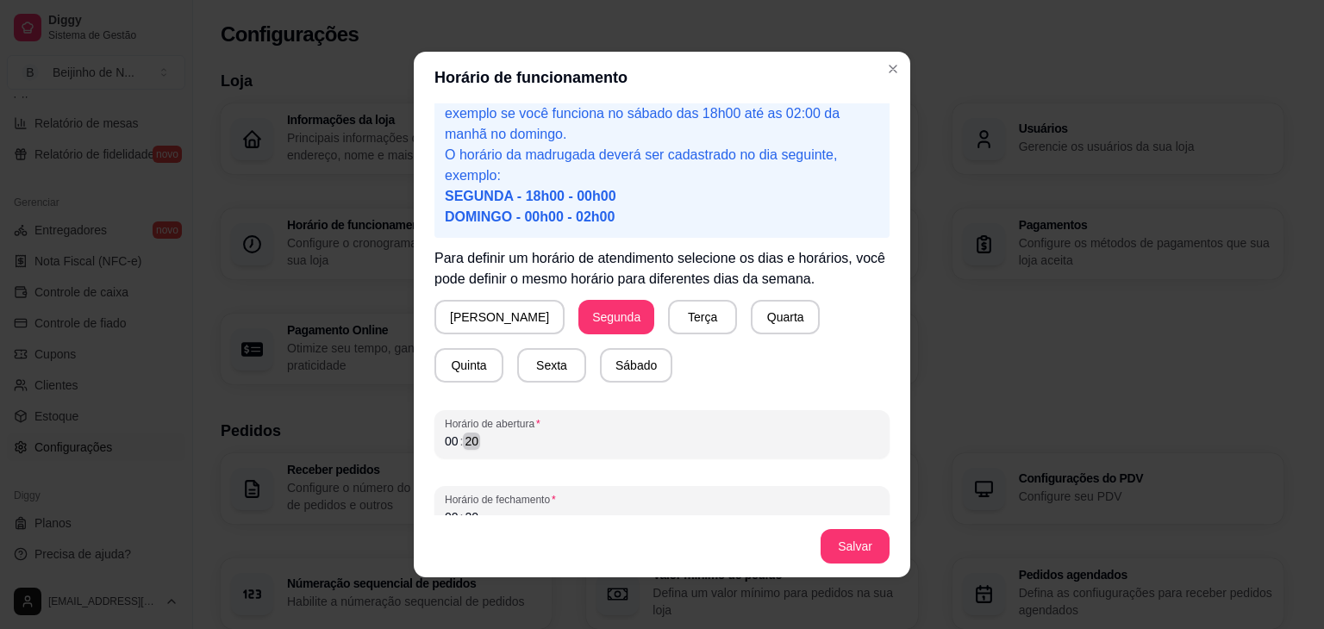
click at [511, 447] on div "00 : 20" at bounding box center [662, 441] width 435 height 21
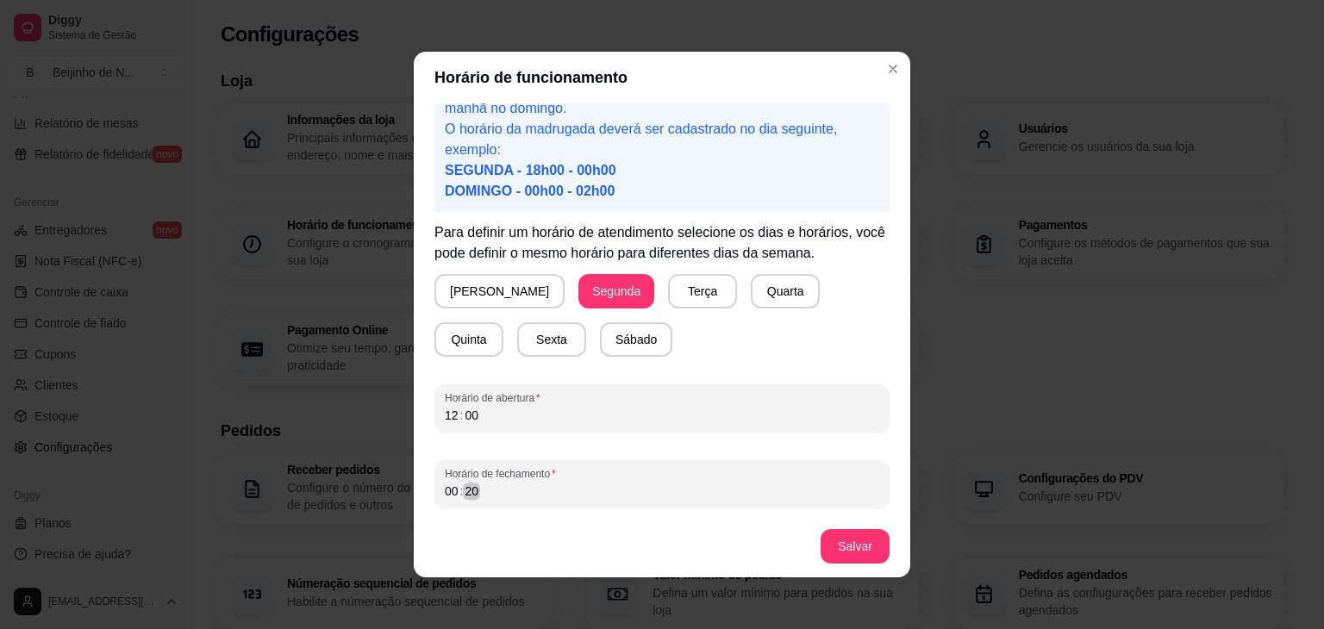
click at [490, 492] on div "00 : 20" at bounding box center [662, 491] width 435 height 21
click at [845, 539] on button "Salvar" at bounding box center [855, 547] width 67 height 34
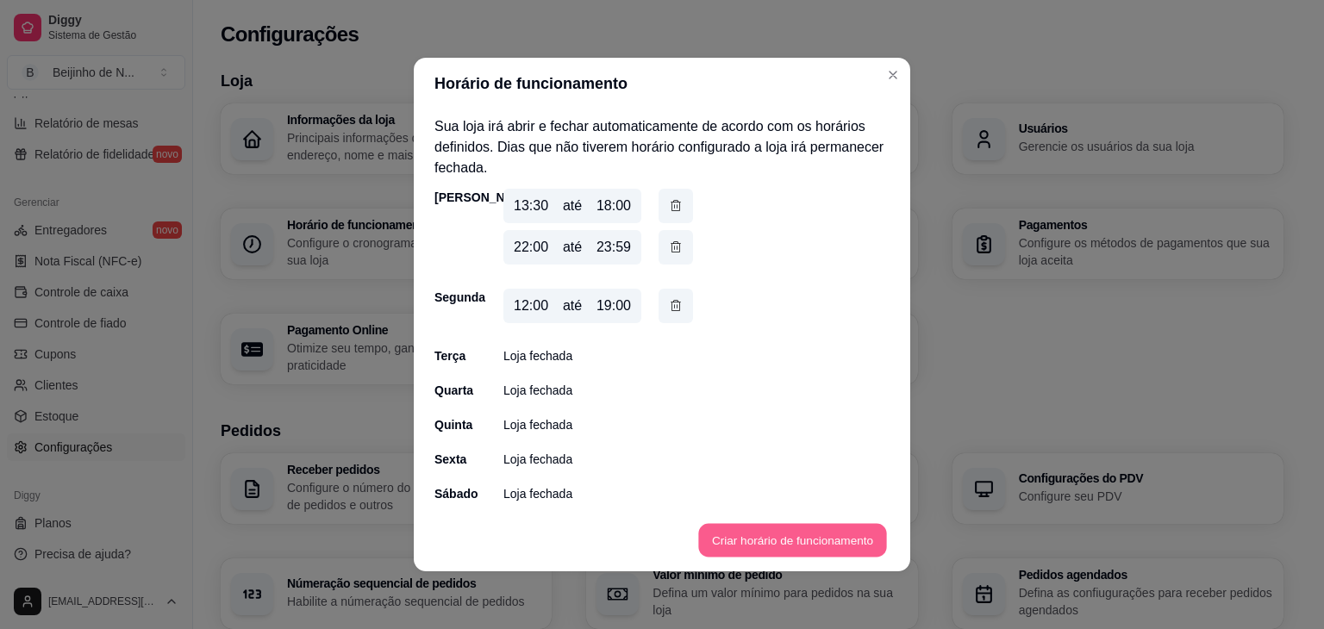
click at [765, 538] on button "Criar horário de funcionamento" at bounding box center [792, 541] width 188 height 34
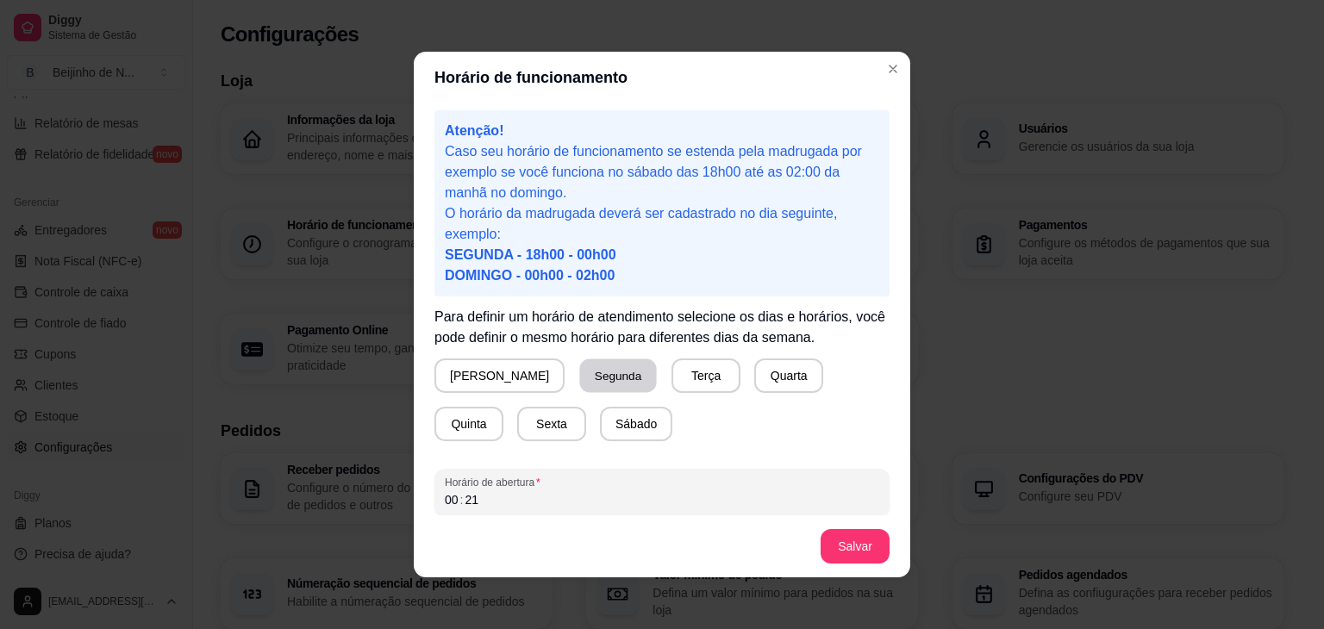
click at [580, 369] on button "Segunda" at bounding box center [618, 377] width 77 height 34
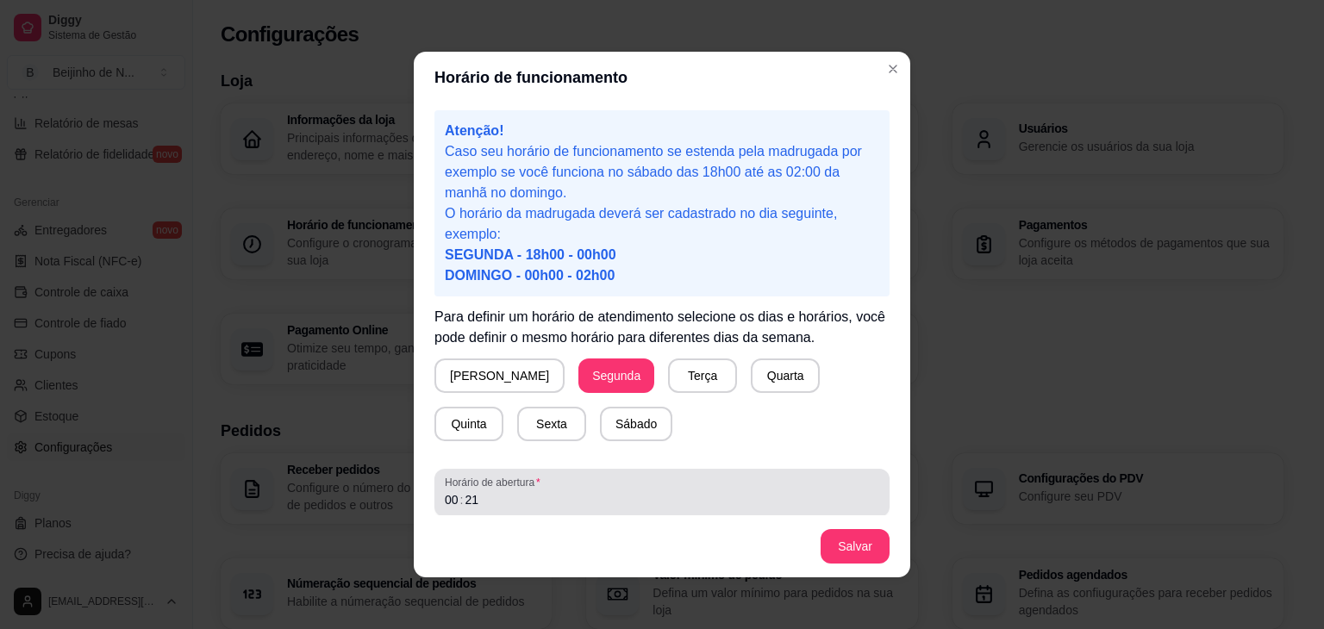
click at [538, 480] on span "Horário de abertura" at bounding box center [662, 483] width 435 height 14
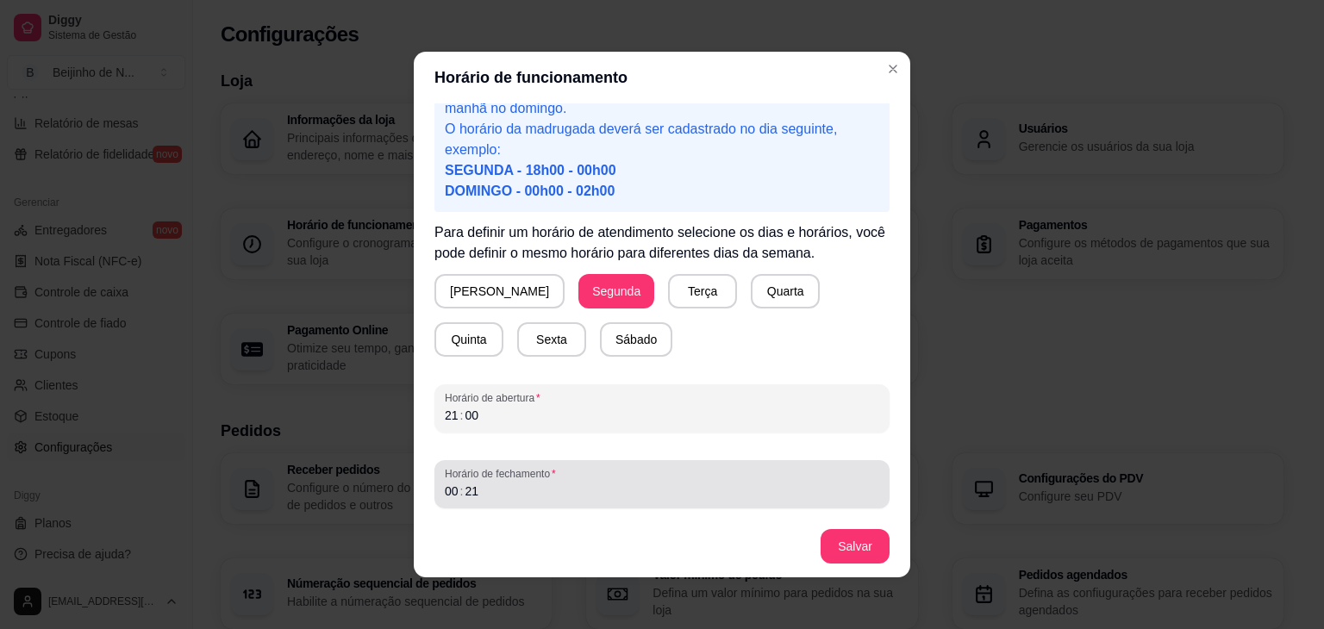
click at [481, 474] on span "Horário de fechamento" at bounding box center [662, 474] width 435 height 14
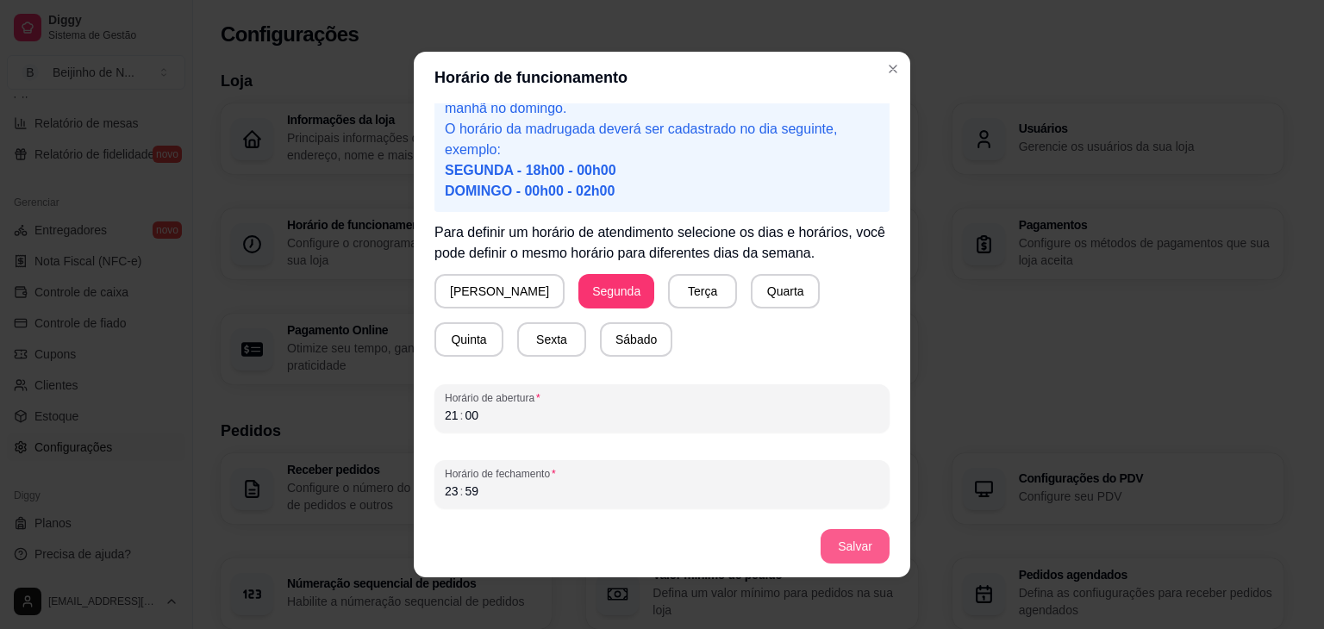
click at [827, 553] on button "Salvar" at bounding box center [855, 546] width 69 height 34
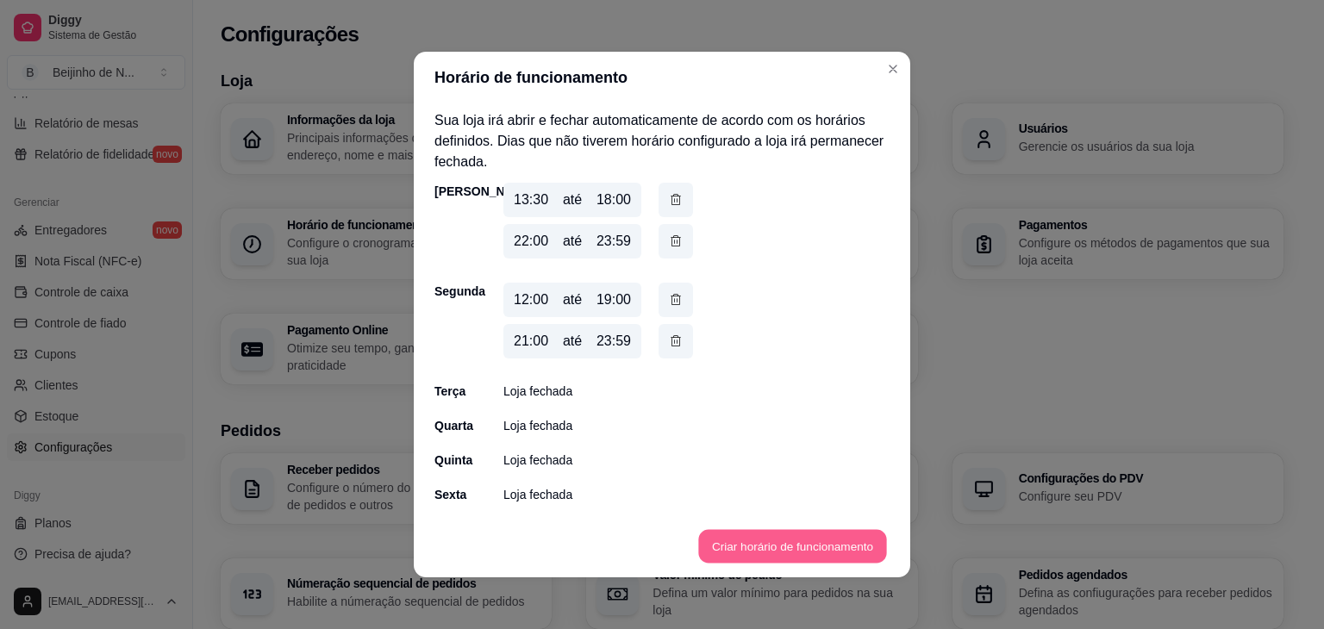
click at [761, 542] on button "Criar horário de funcionamento" at bounding box center [792, 547] width 188 height 34
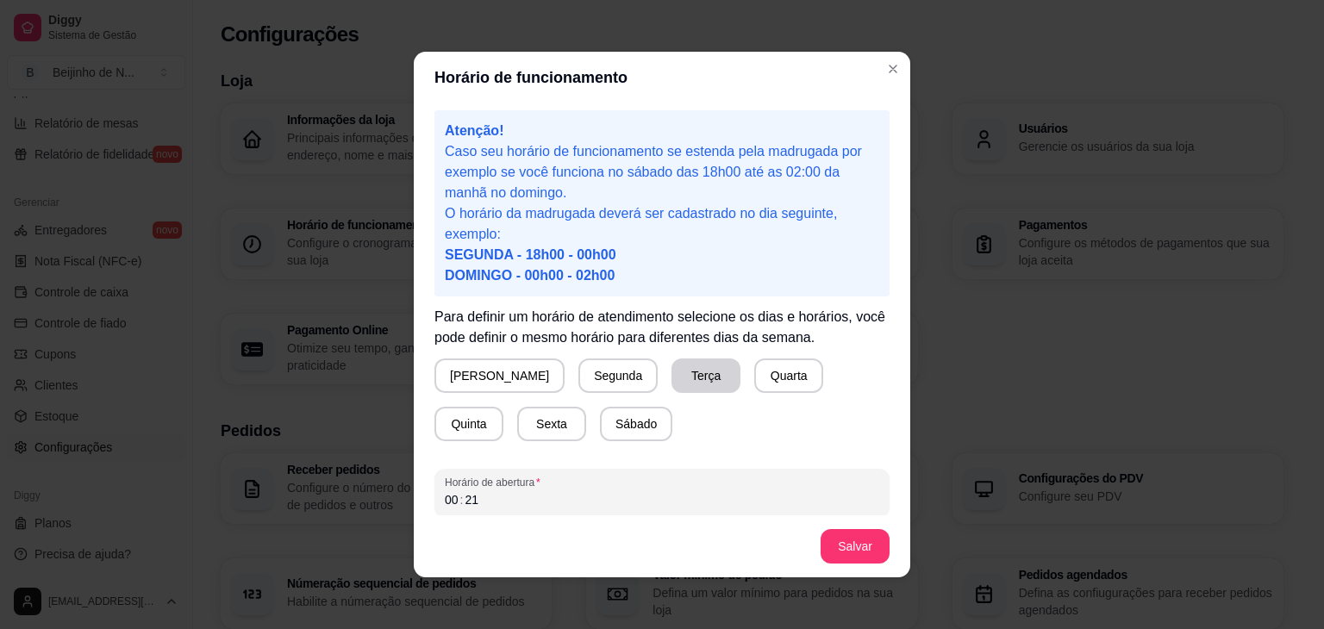
click at [672, 382] on button "Terça" at bounding box center [706, 376] width 69 height 34
click at [447, 502] on div "00" at bounding box center [451, 499] width 17 height 17
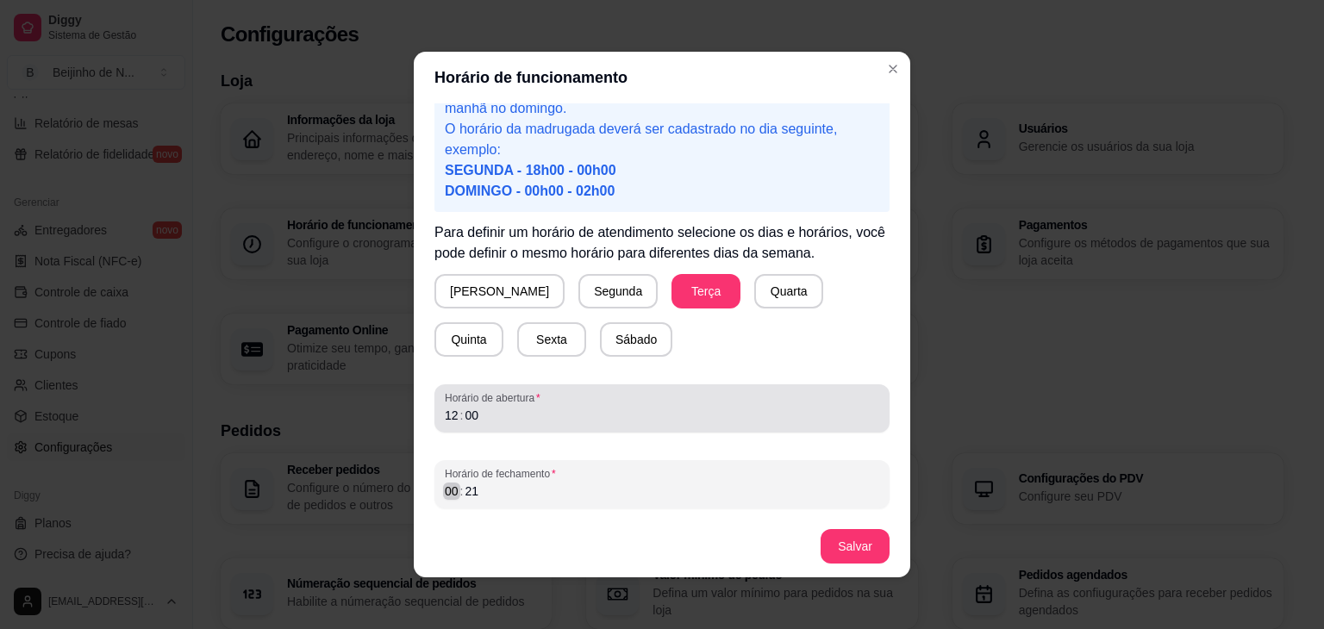
click at [447, 502] on div "Horário de fechamento 00 : 21" at bounding box center [662, 484] width 455 height 48
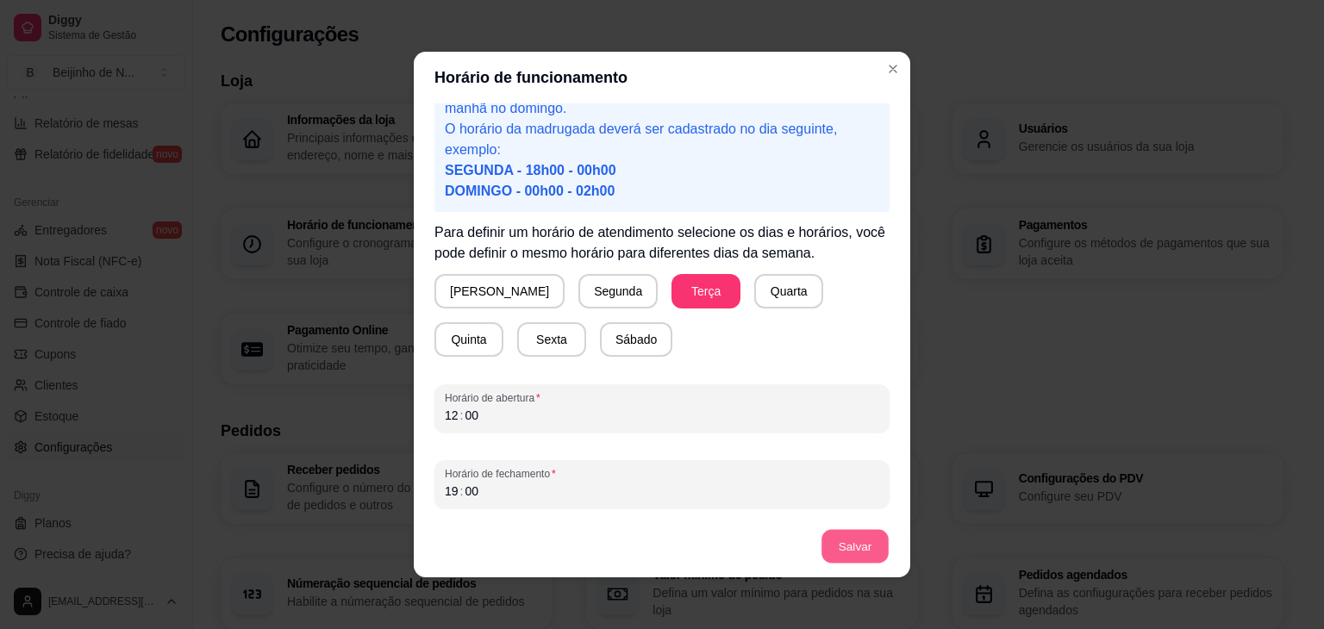
click at [870, 538] on button "Salvar" at bounding box center [855, 547] width 67 height 34
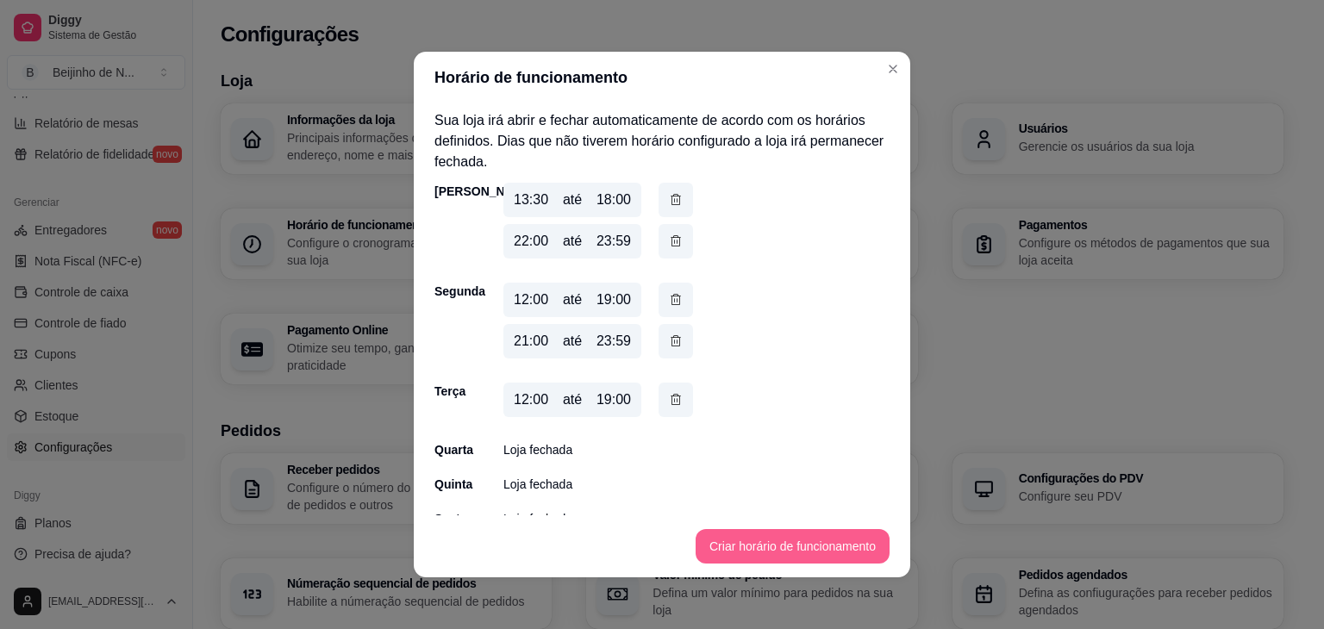
click at [866, 554] on button "Criar horário de funcionamento" at bounding box center [793, 546] width 194 height 34
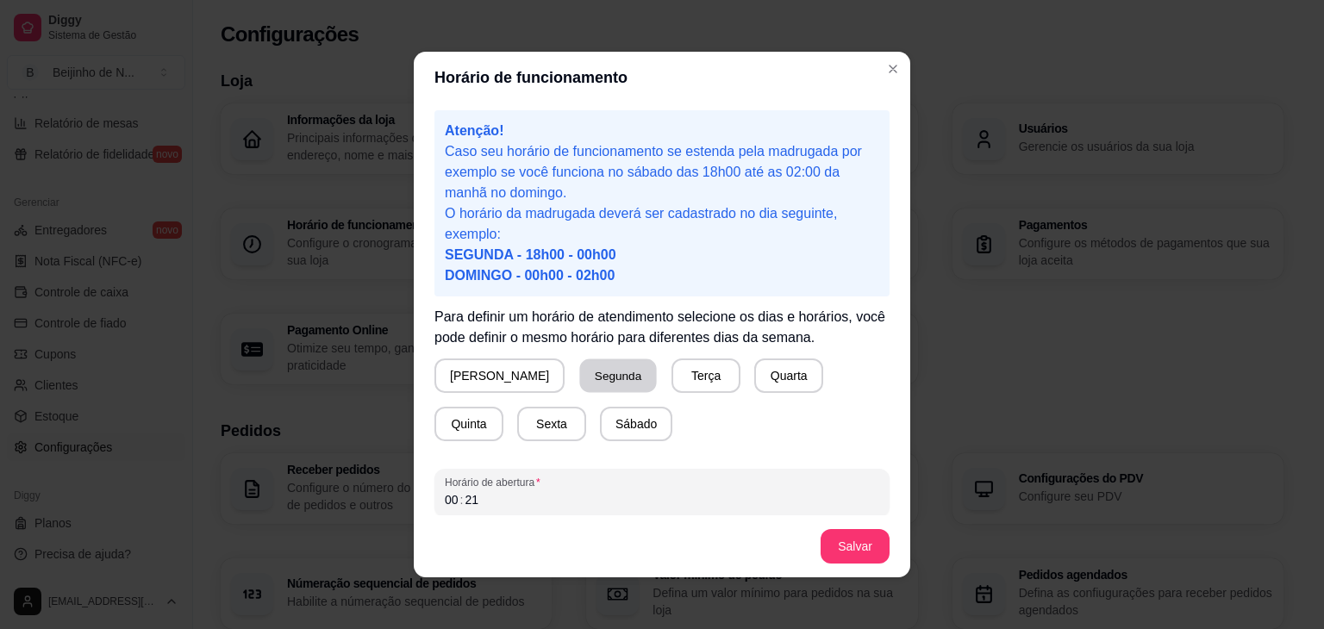
click at [597, 380] on button "Segunda" at bounding box center [618, 377] width 77 height 34
click at [444, 503] on div "00" at bounding box center [451, 499] width 17 height 17
click at [459, 504] on div ":" at bounding box center [462, 499] width 7 height 17
click at [468, 503] on div "00" at bounding box center [471, 499] width 17 height 17
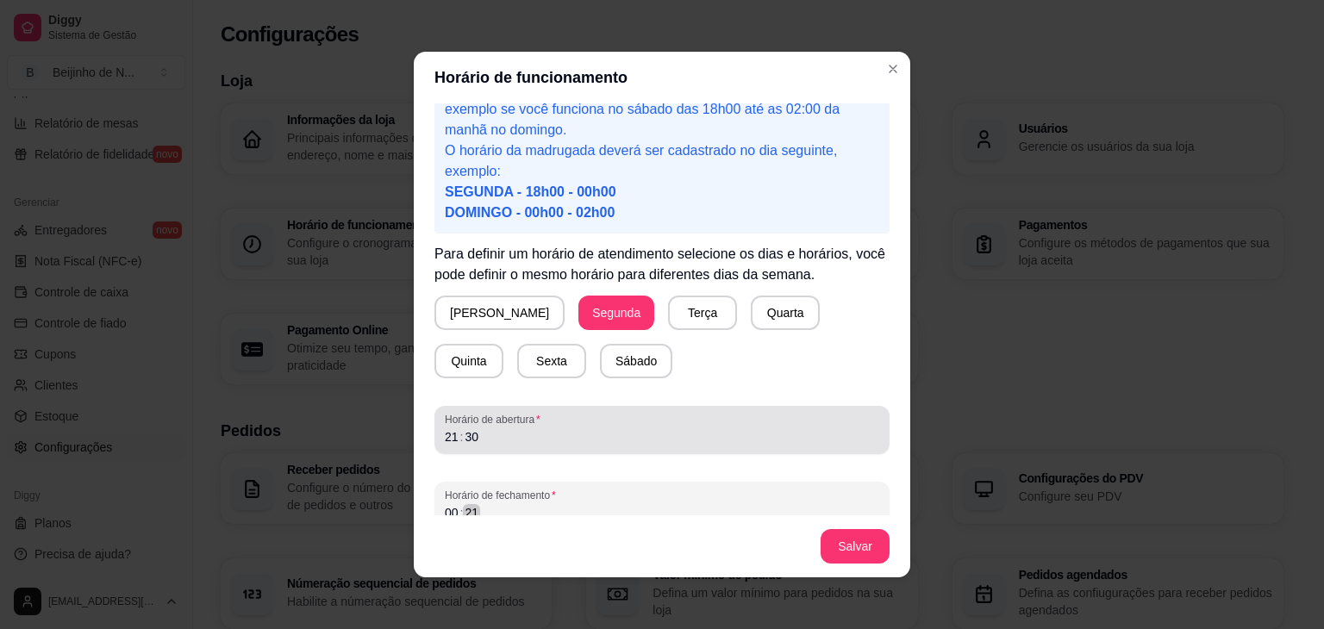
scroll to position [69, 0]
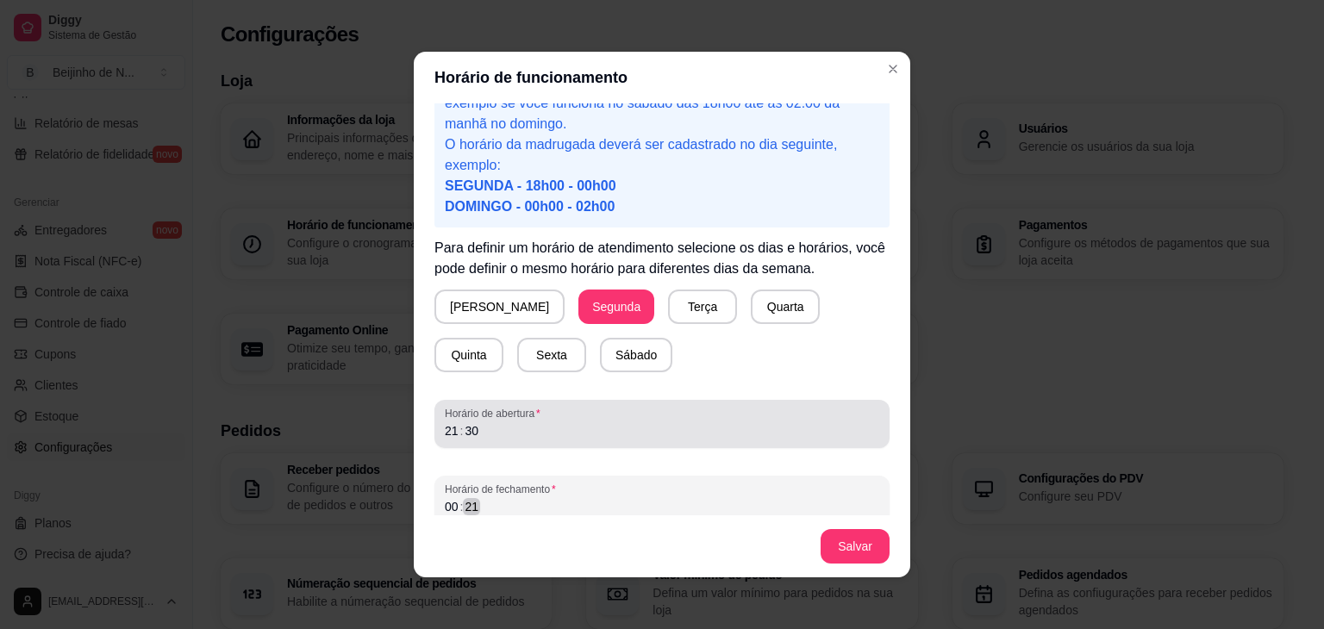
click at [468, 503] on div "00 : 21" at bounding box center [662, 507] width 435 height 21
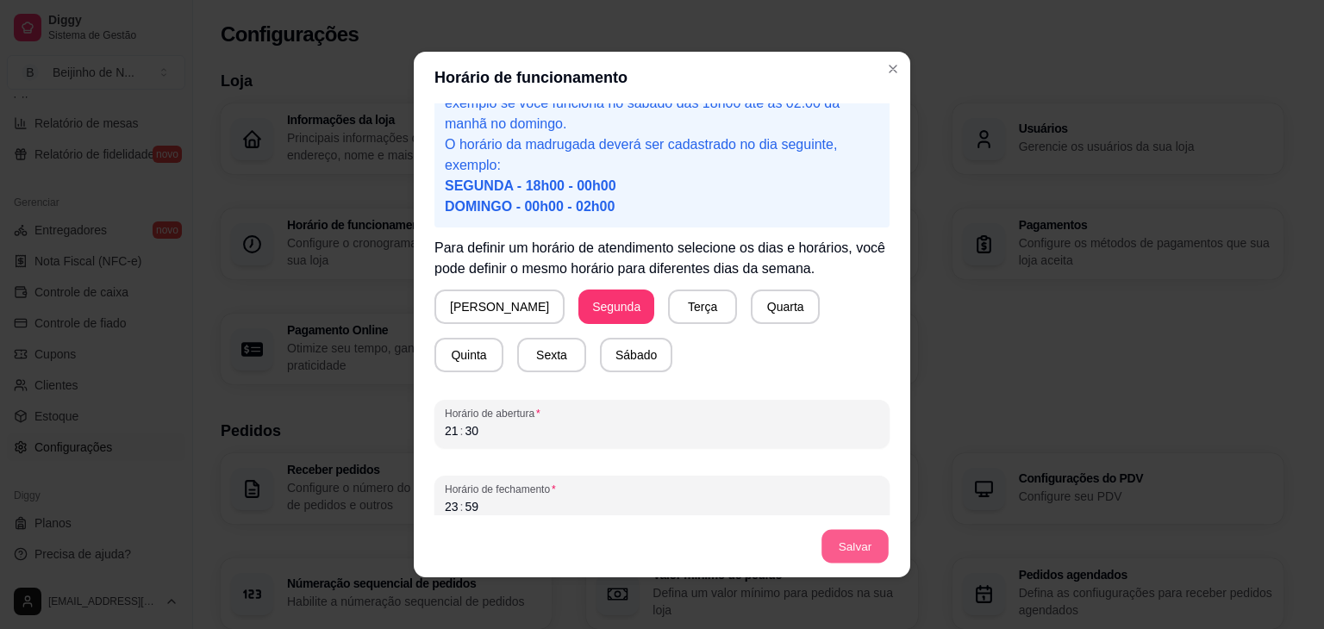
click at [851, 532] on button "Salvar" at bounding box center [855, 547] width 67 height 34
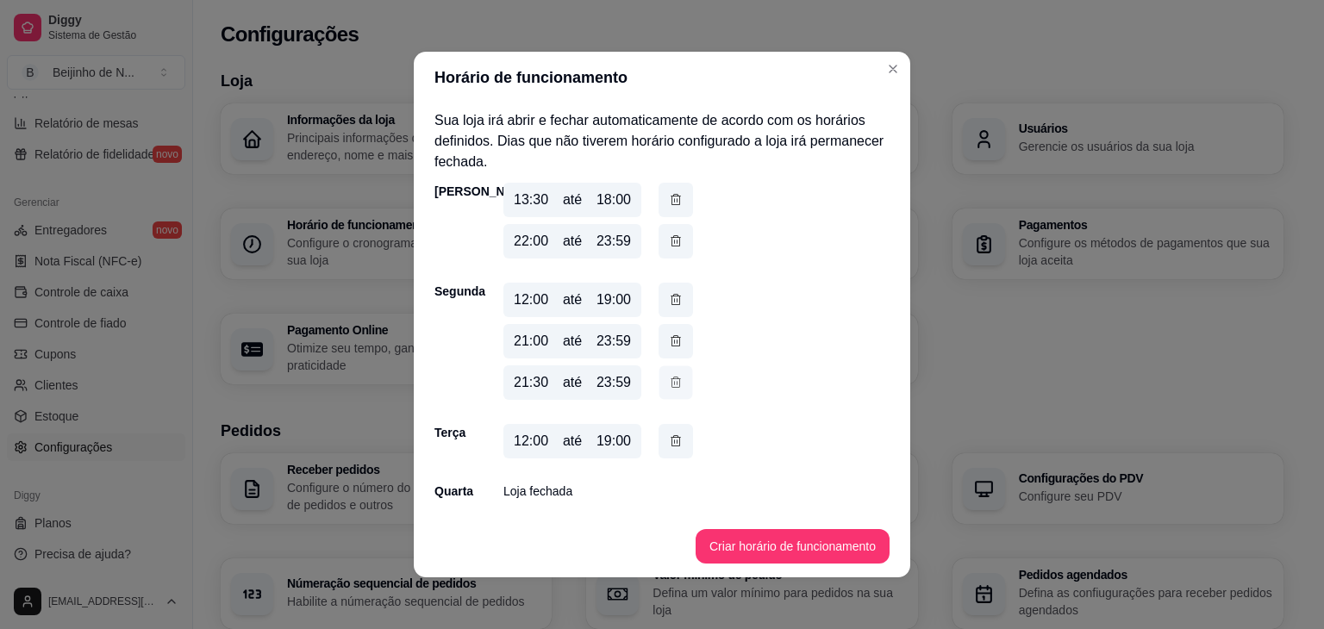
click at [673, 385] on icon "button" at bounding box center [676, 382] width 14 height 18
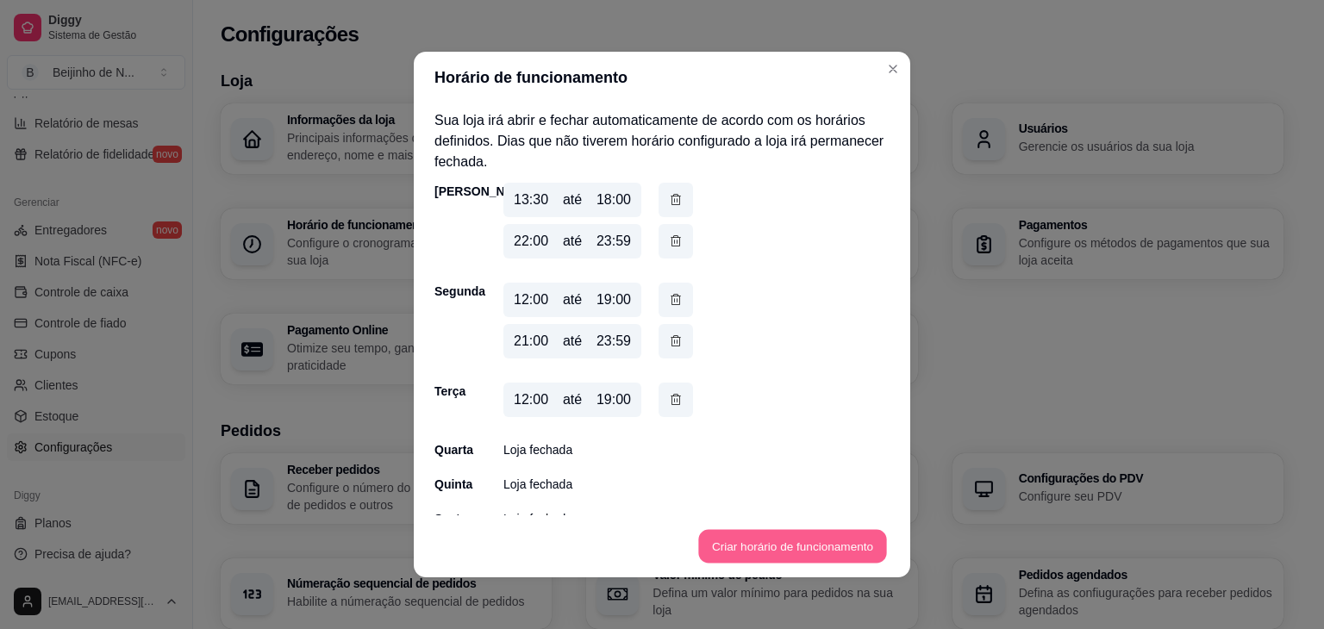
click at [756, 539] on button "Criar horário de funcionamento" at bounding box center [792, 547] width 188 height 34
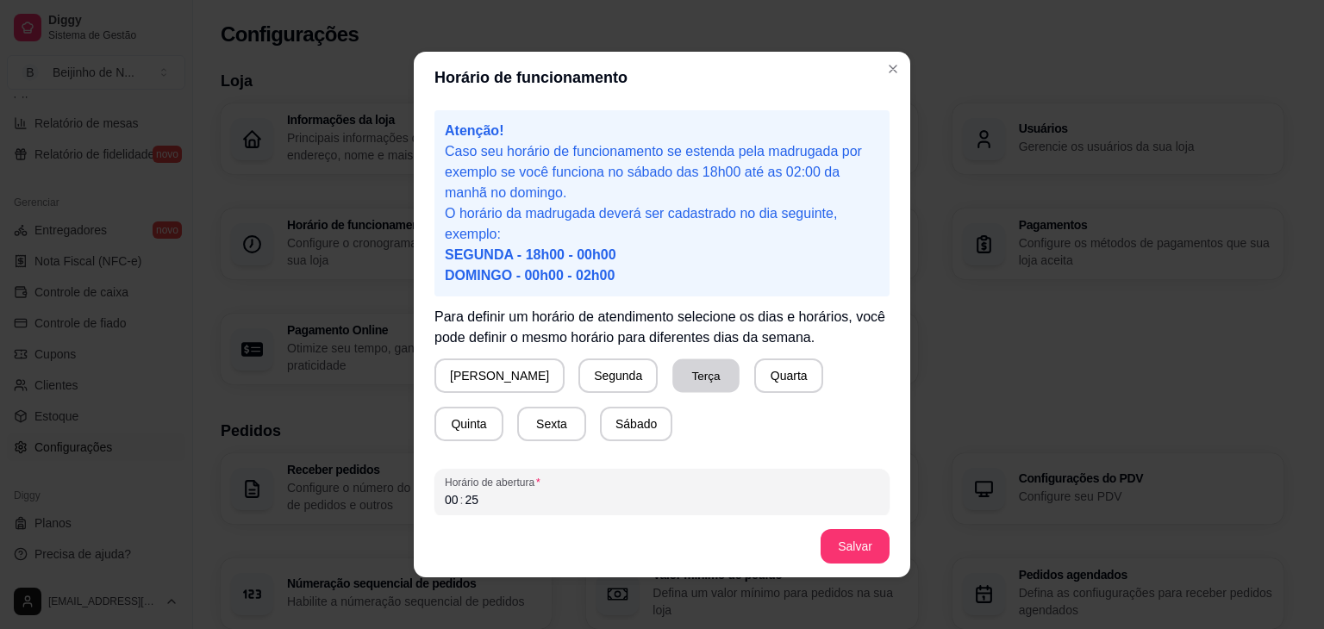
click at [673, 376] on button "Terça" at bounding box center [706, 377] width 67 height 34
click at [443, 501] on div "00" at bounding box center [451, 499] width 17 height 17
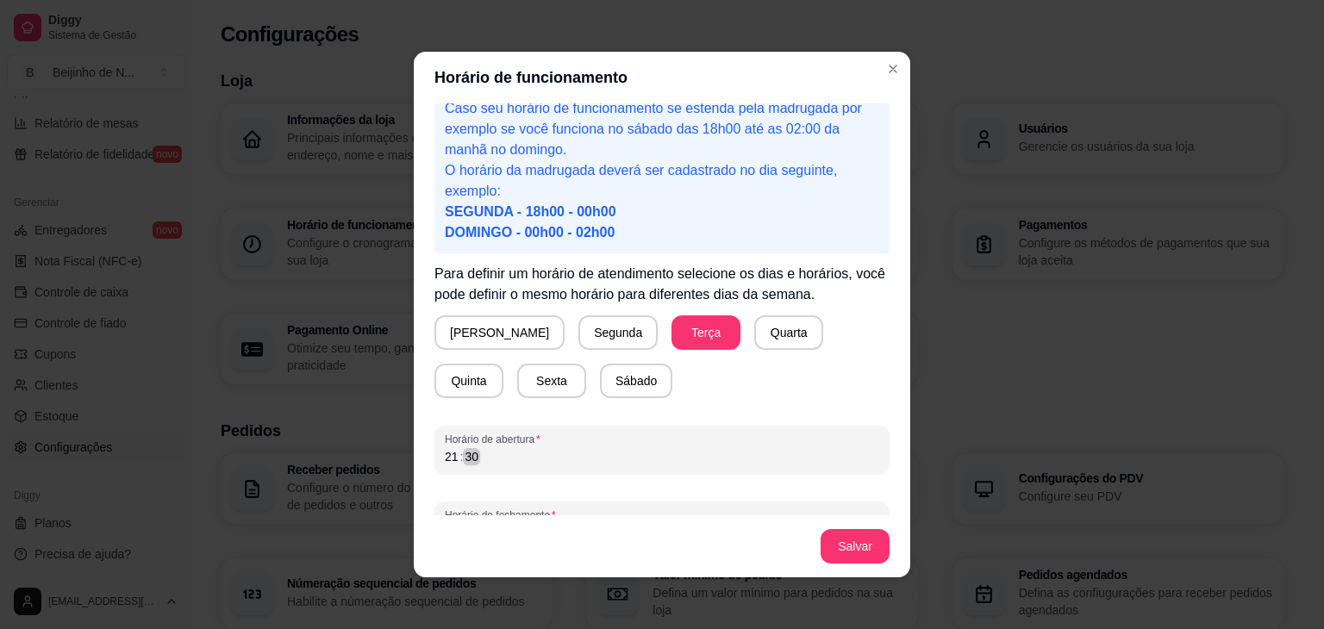
scroll to position [84, 0]
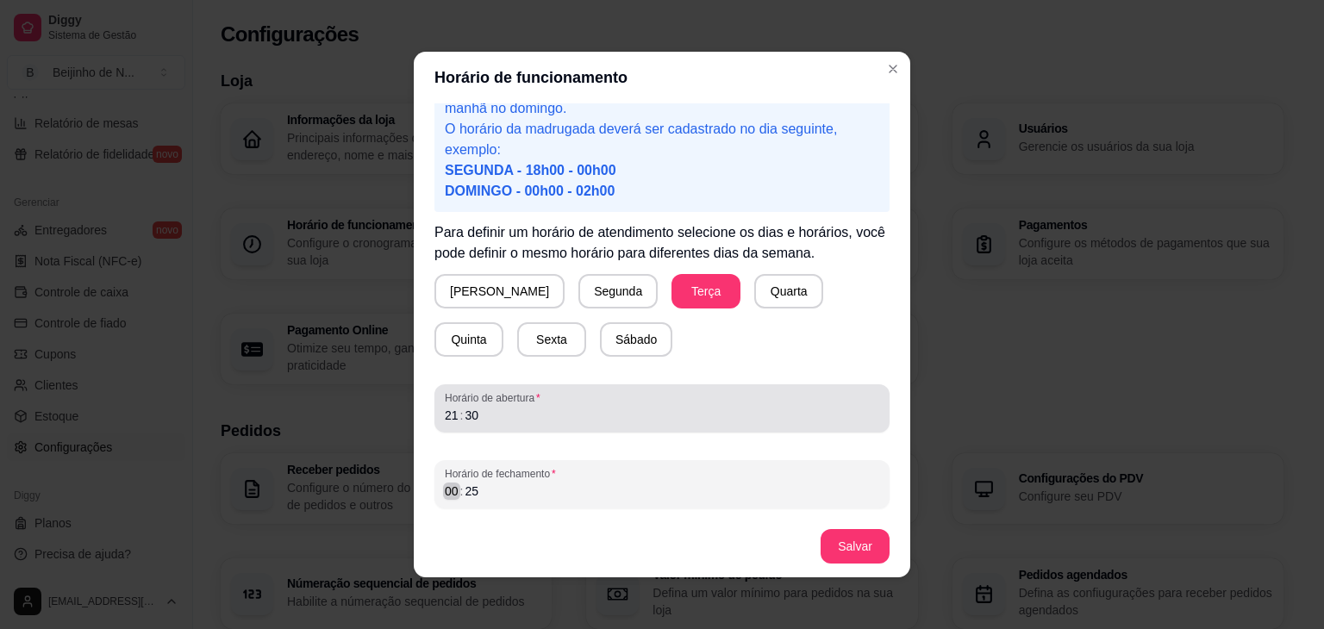
click at [441, 501] on div "Horário de fechamento 00 : 25" at bounding box center [662, 484] width 455 height 48
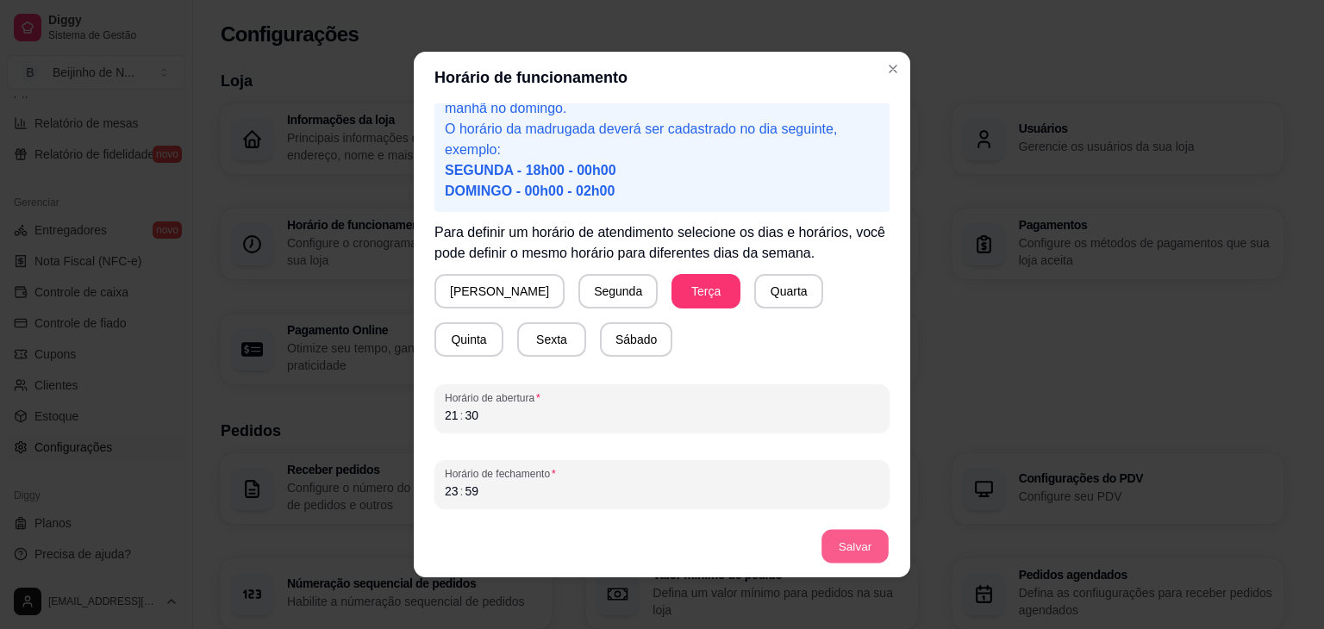
click at [873, 552] on button "Salvar" at bounding box center [855, 547] width 67 height 34
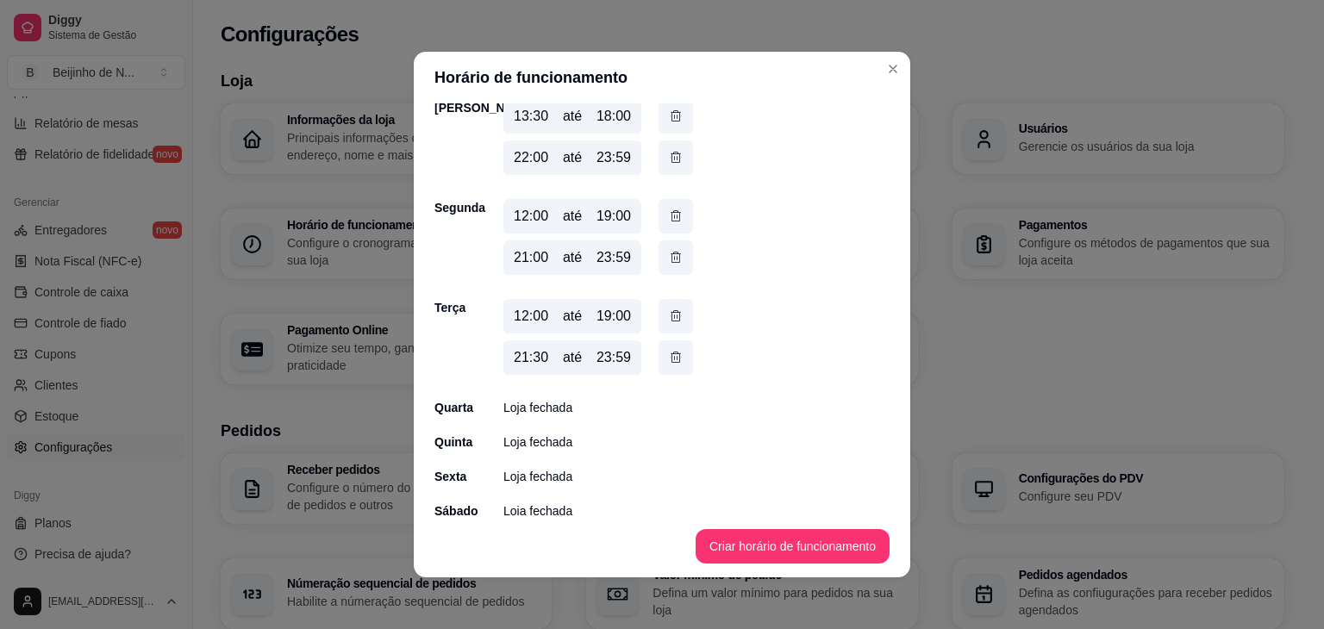
scroll to position [95, 0]
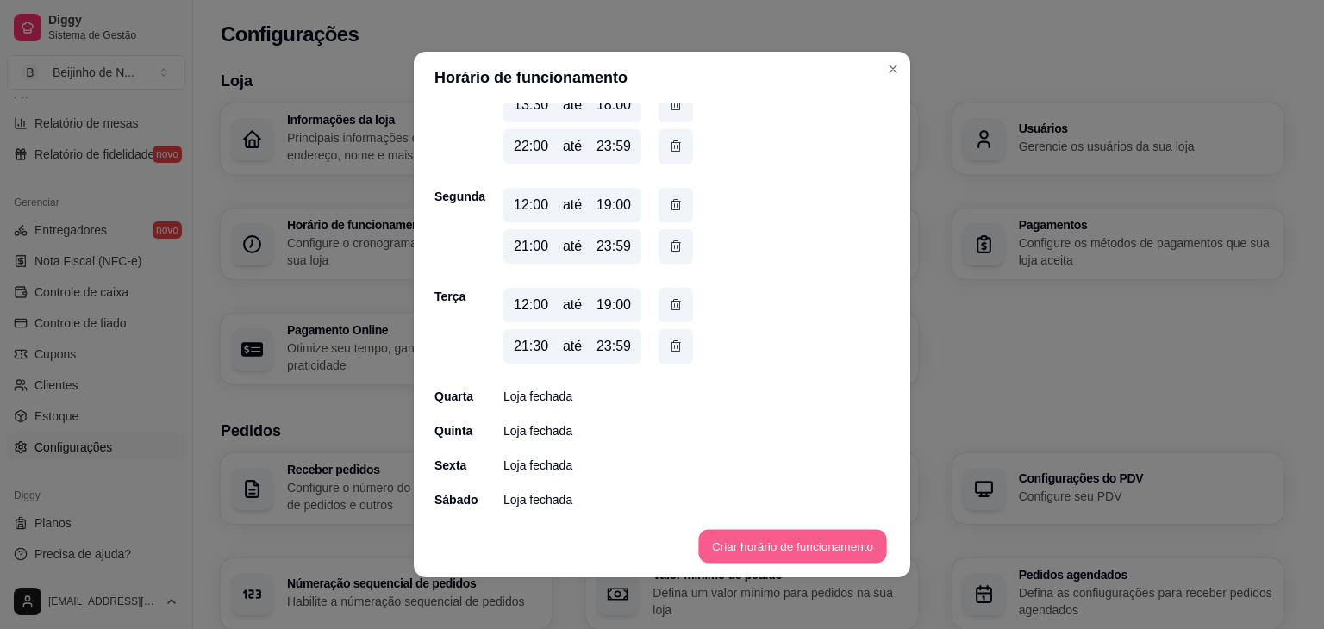
click at [765, 536] on button "Criar horário de funcionamento" at bounding box center [792, 547] width 188 height 34
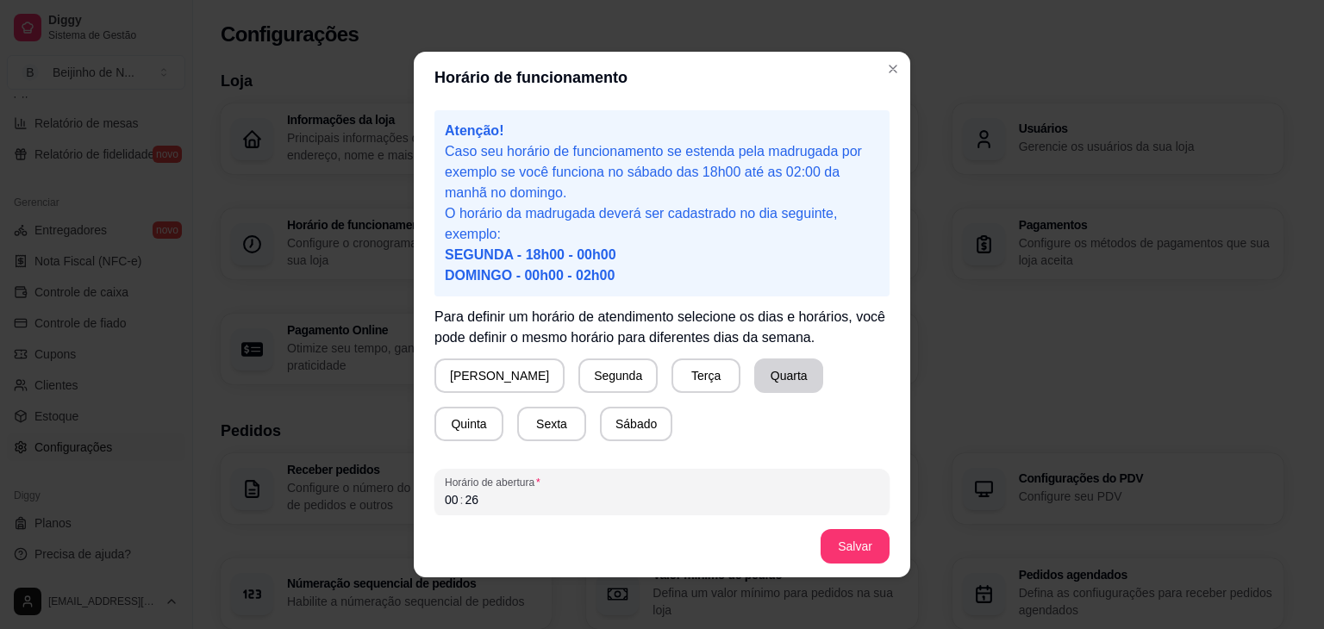
click at [754, 375] on button "Quarta" at bounding box center [788, 376] width 69 height 34
click at [694, 500] on div "00 : 26" at bounding box center [662, 500] width 435 height 21
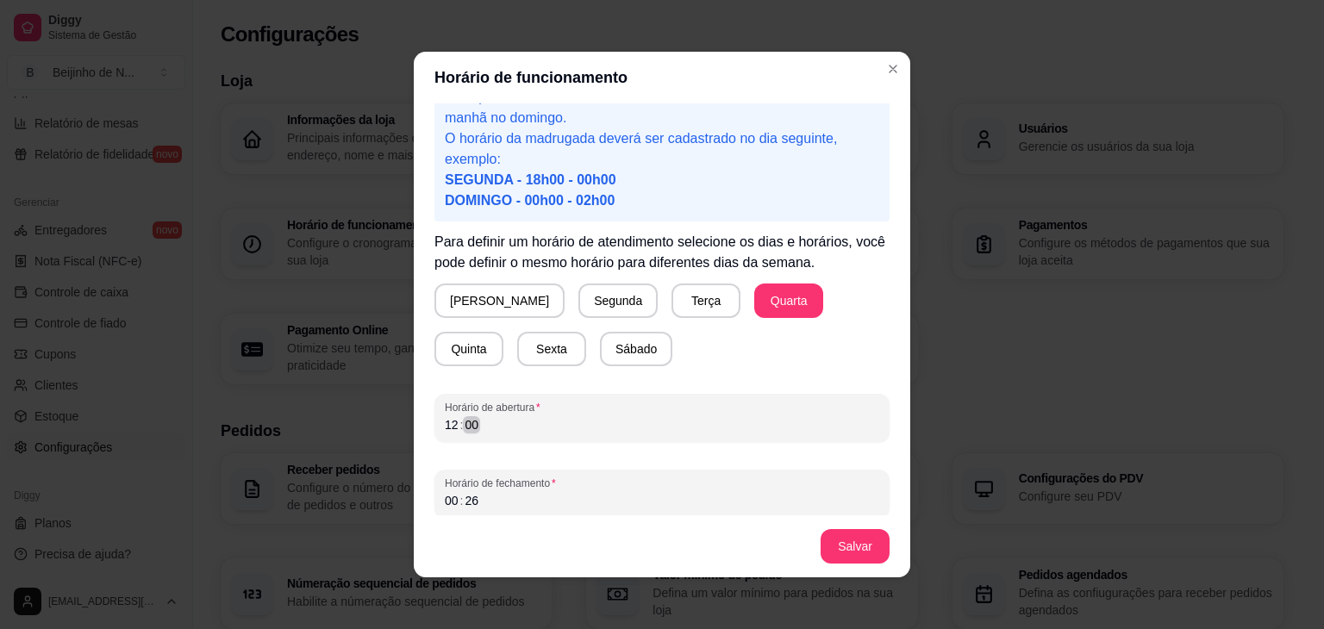
scroll to position [76, 0]
click at [663, 497] on div "00 : 26" at bounding box center [662, 500] width 435 height 21
click at [822, 553] on button "Salvar" at bounding box center [855, 547] width 67 height 34
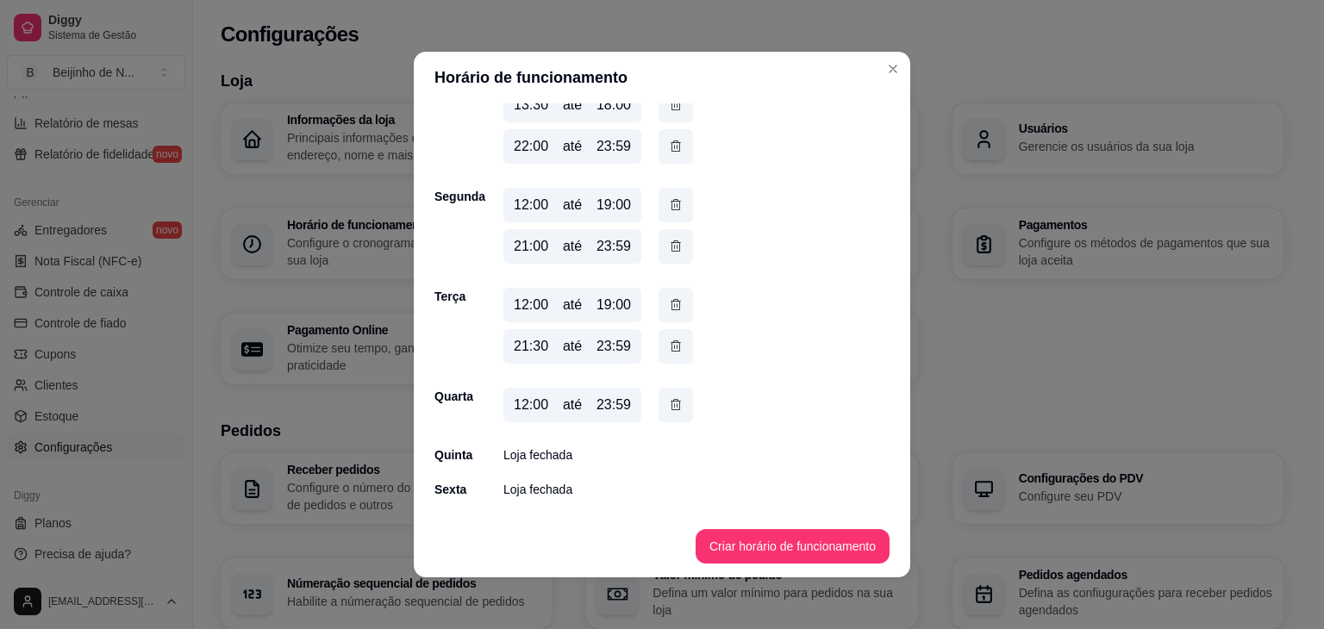
click at [562, 484] on p "Loja fechada" at bounding box center [538, 489] width 69 height 17
click at [754, 542] on button "Criar horário de funcionamento" at bounding box center [792, 547] width 188 height 34
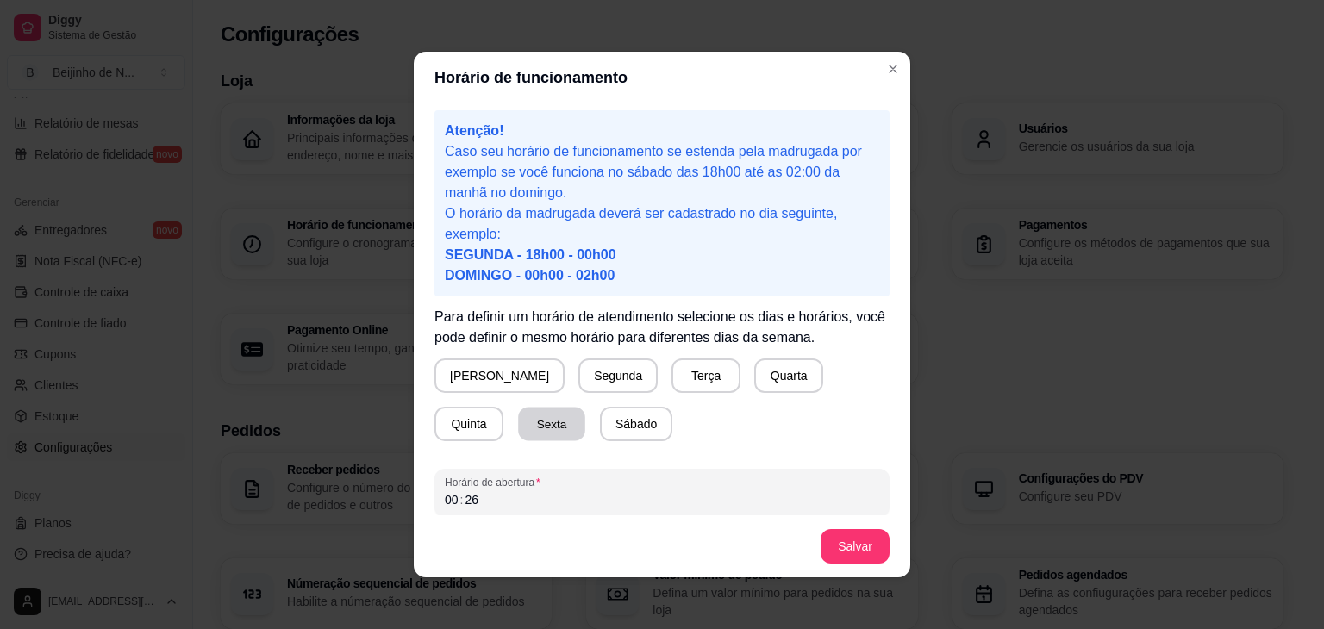
click at [518, 414] on button "Sexta" at bounding box center [551, 425] width 67 height 34
click at [504, 492] on div "00 : 26" at bounding box center [662, 500] width 435 height 21
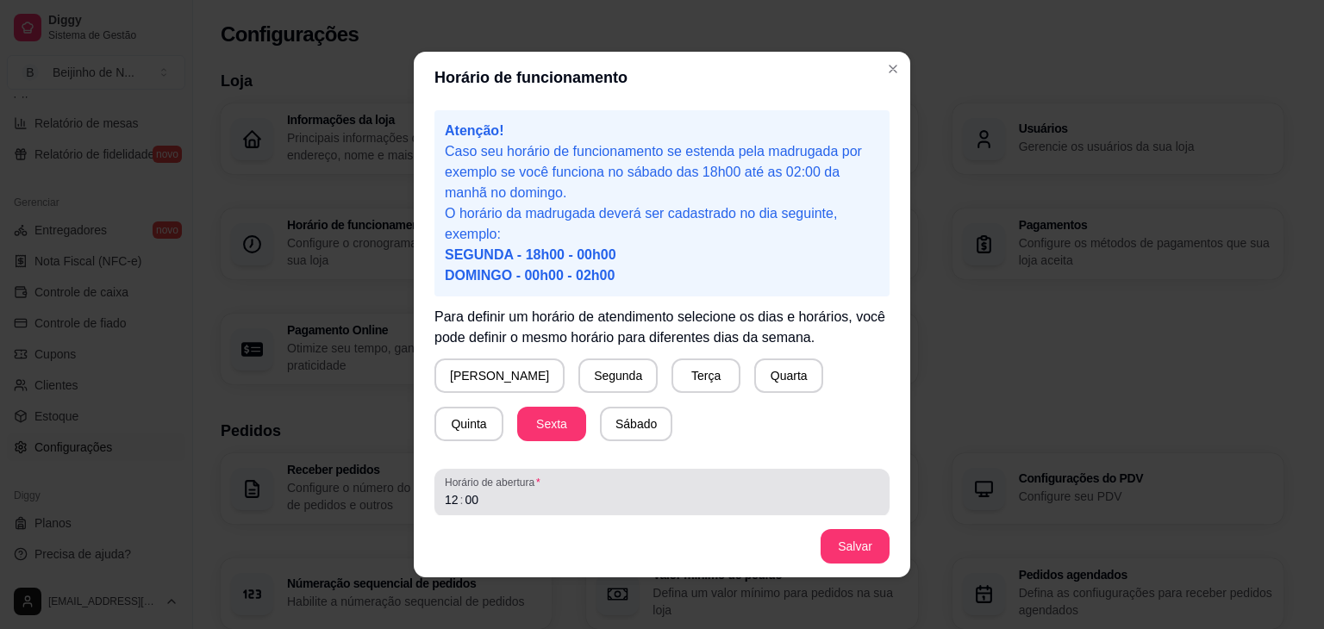
scroll to position [84, 0]
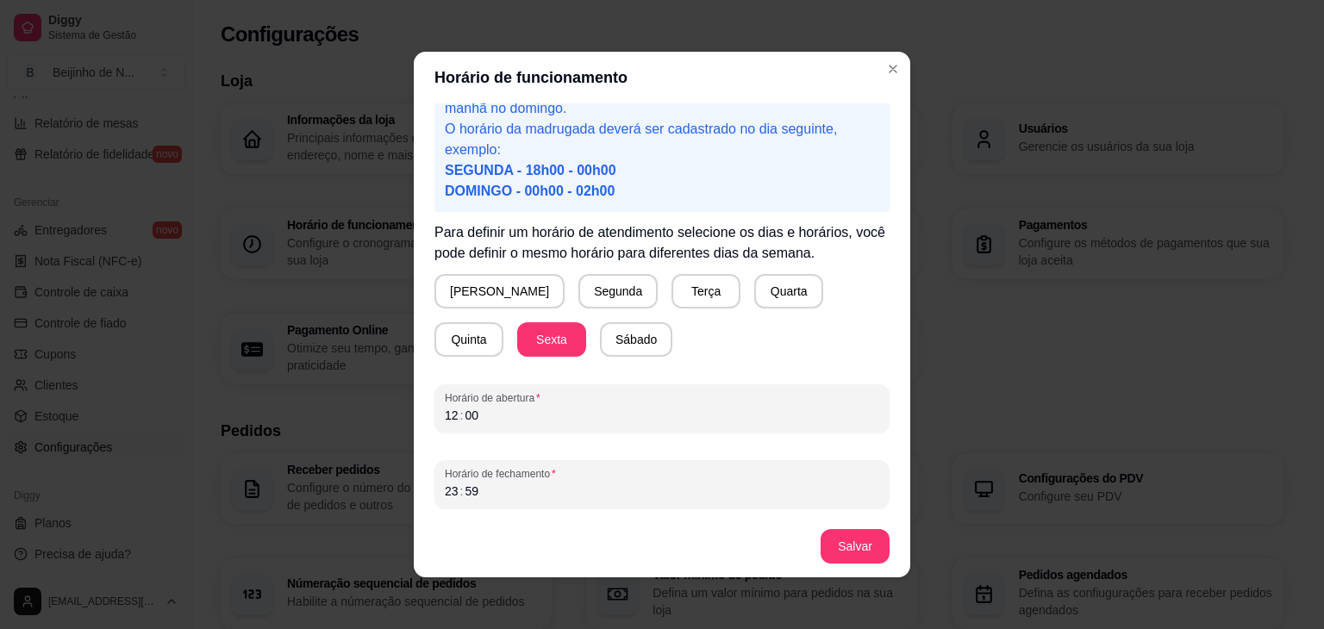
click at [885, 542] on footer "Salvar" at bounding box center [662, 547] width 497 height 62
click at [874, 544] on button "Salvar" at bounding box center [855, 547] width 67 height 34
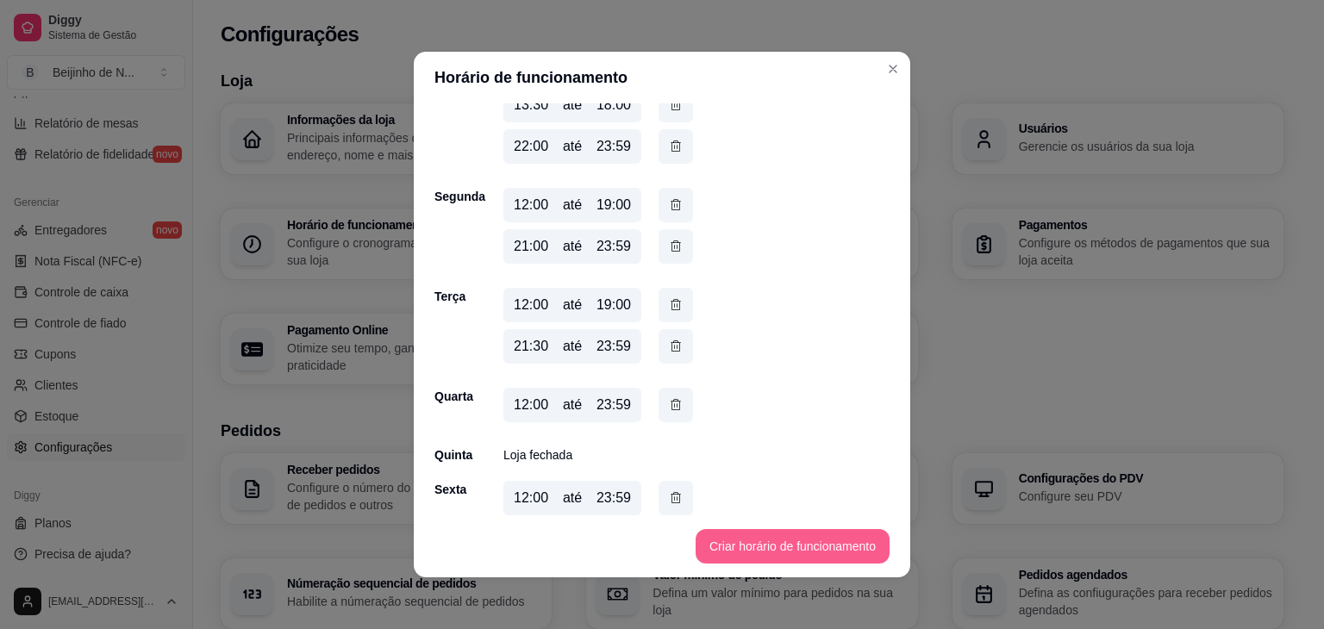
click at [740, 536] on button "Criar horário de funcionamento" at bounding box center [793, 546] width 194 height 34
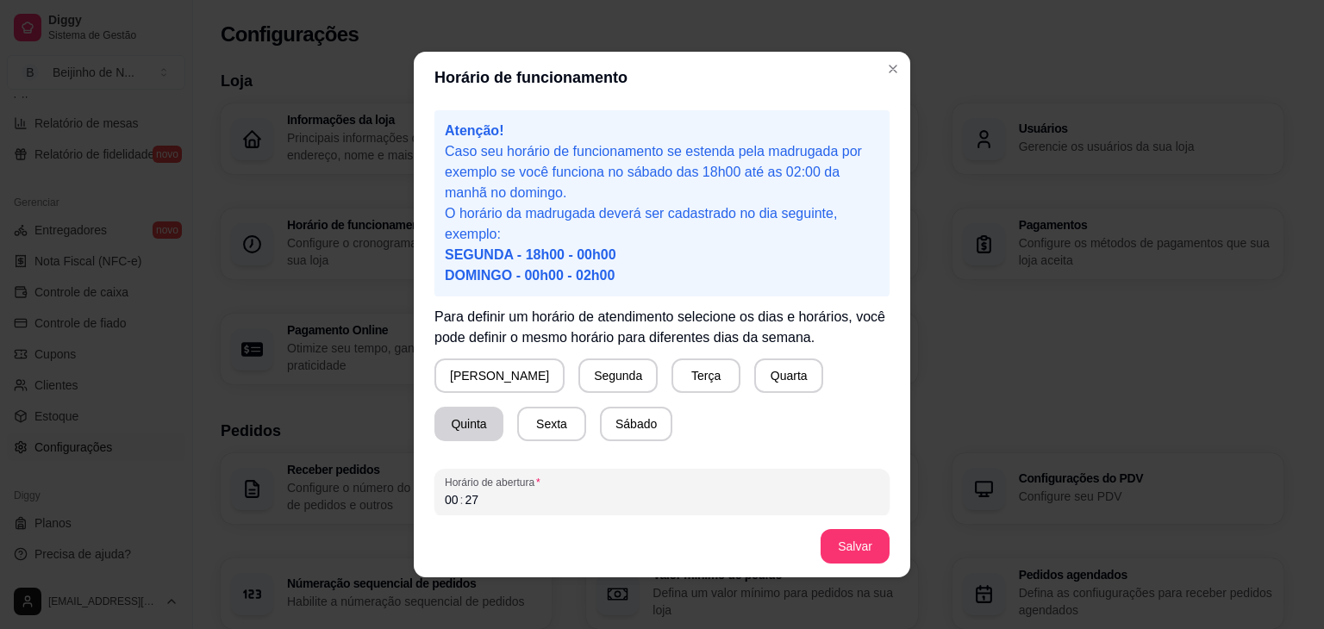
click at [504, 407] on button "Quinta" at bounding box center [469, 424] width 69 height 34
click at [484, 500] on div "00 : 27" at bounding box center [662, 500] width 435 height 21
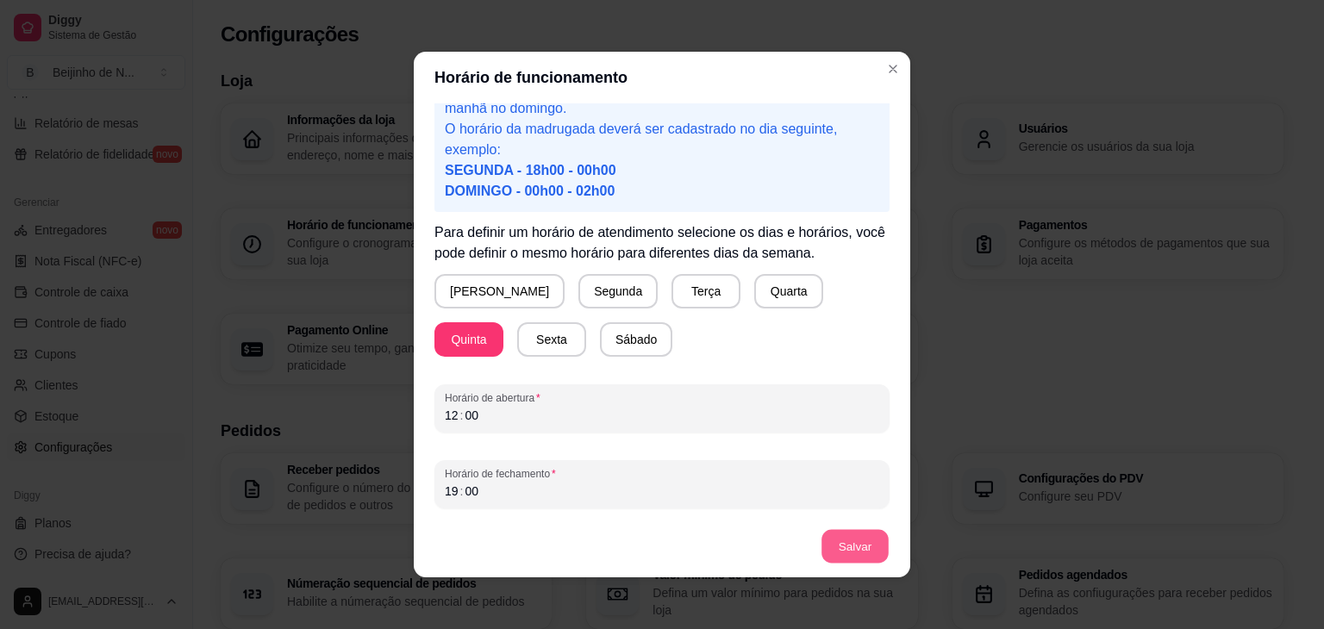
click at [841, 541] on button "Salvar" at bounding box center [855, 547] width 67 height 34
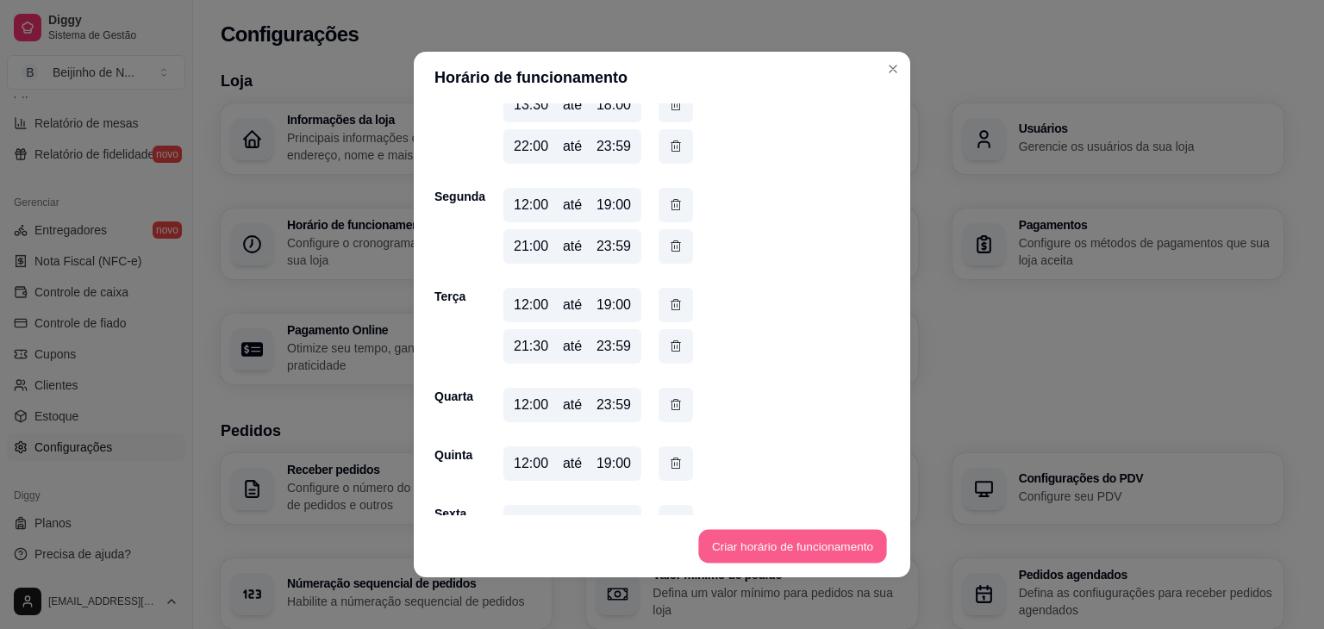
click at [841, 541] on button "Criar horário de funcionamento" at bounding box center [792, 547] width 188 height 34
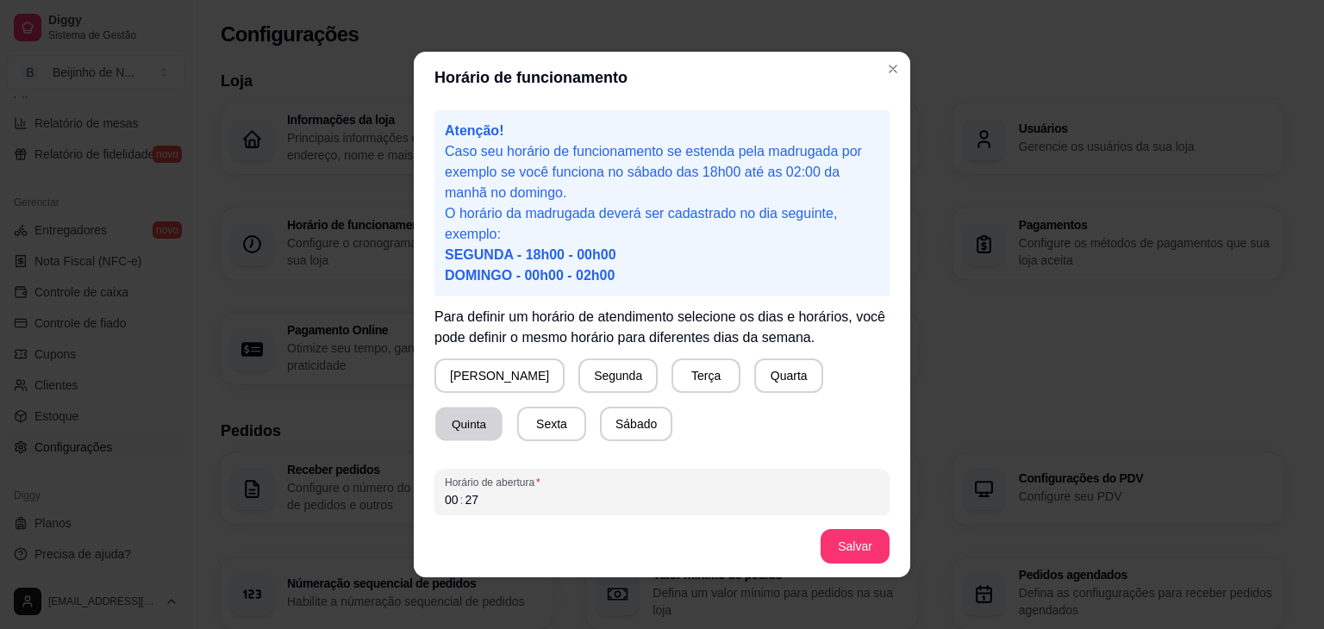
click at [503, 408] on button "Quinta" at bounding box center [468, 425] width 67 height 34
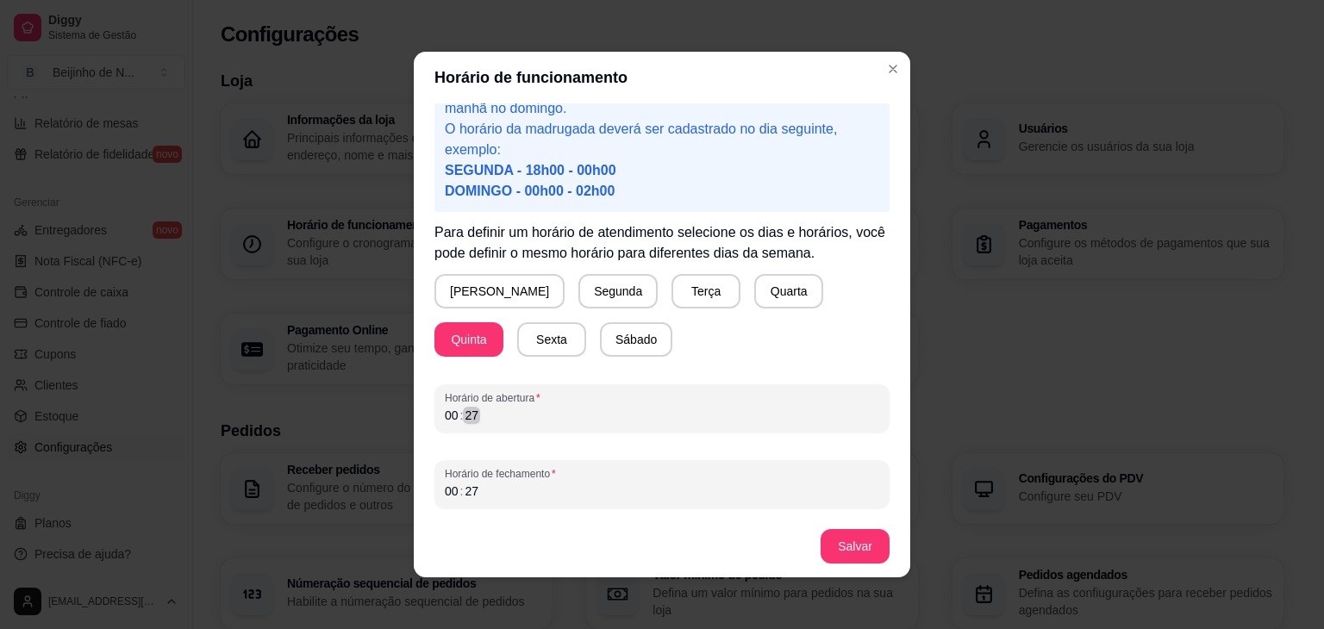
click at [572, 410] on div "00 : 27" at bounding box center [662, 415] width 435 height 21
click at [579, 484] on div "00 : 27" at bounding box center [662, 491] width 435 height 21
click at [855, 546] on button "Salvar" at bounding box center [855, 547] width 67 height 34
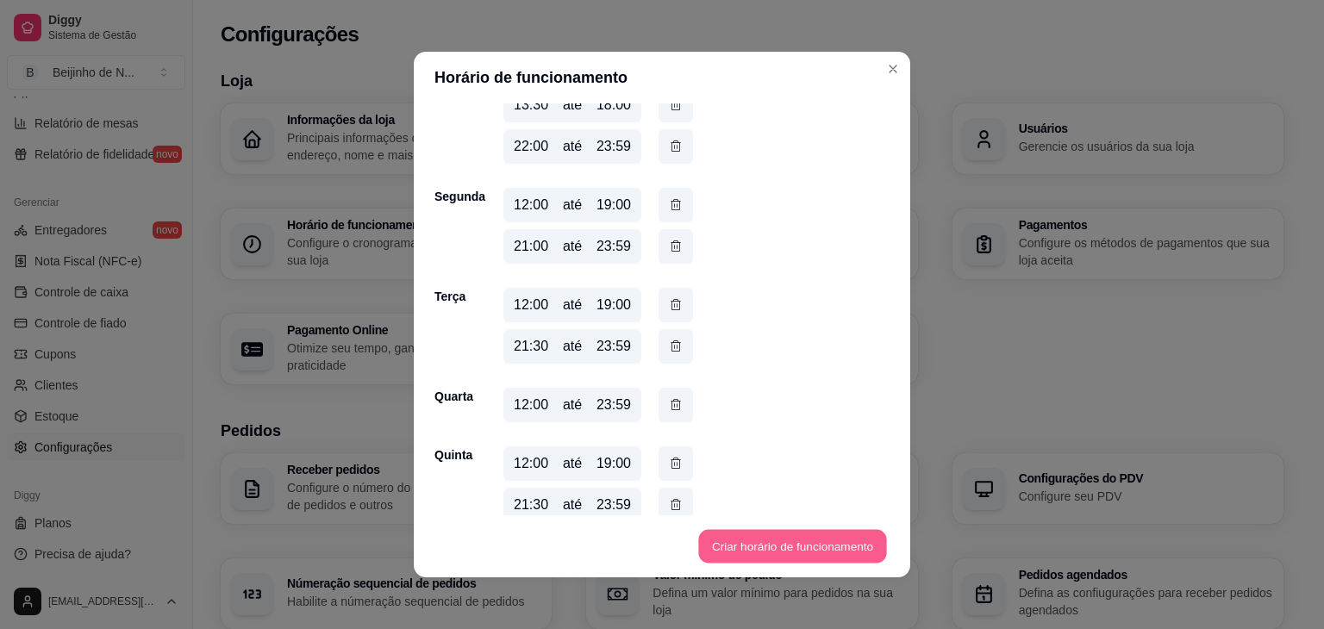
click at [855, 546] on button "Criar horário de funcionamento" at bounding box center [792, 547] width 188 height 34
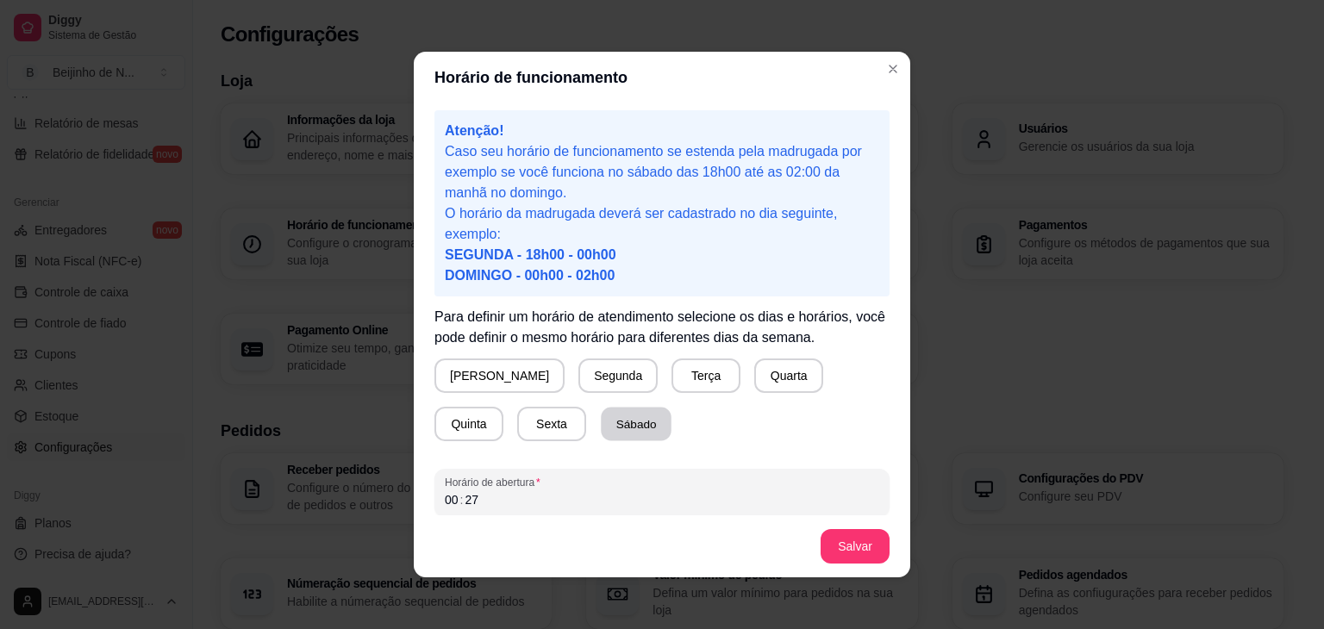
click at [601, 425] on button "Sábado" at bounding box center [636, 425] width 71 height 34
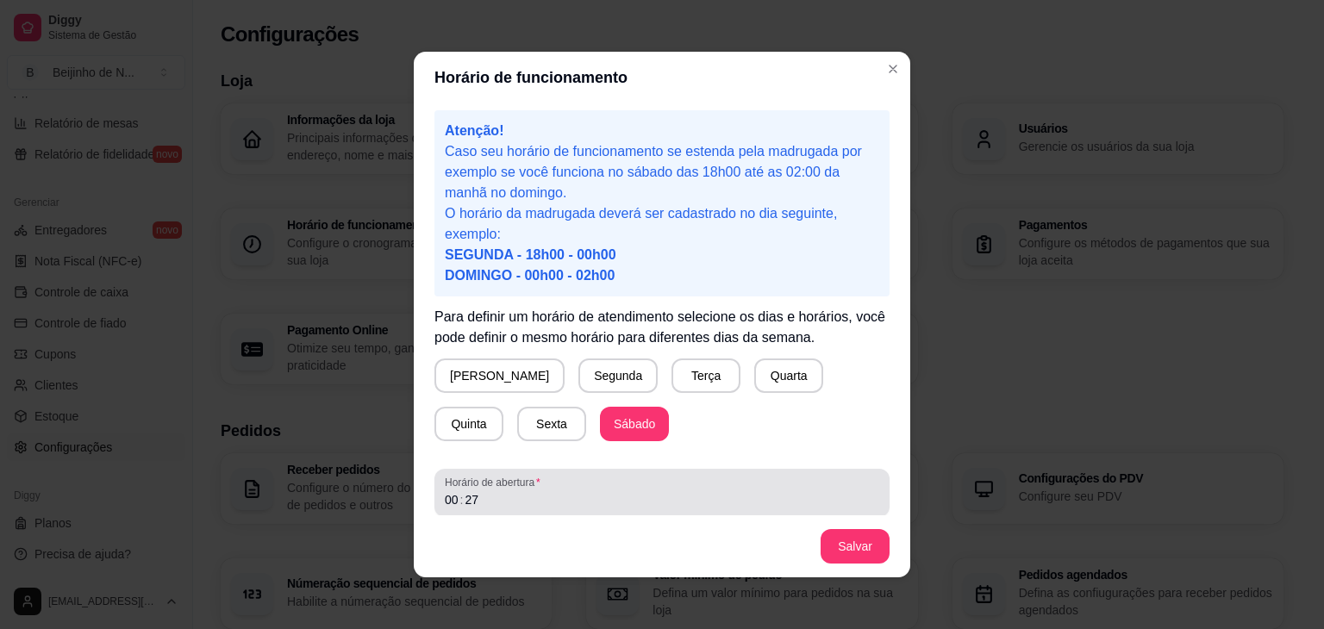
click at [586, 488] on span "Horário de abertura" at bounding box center [662, 483] width 435 height 14
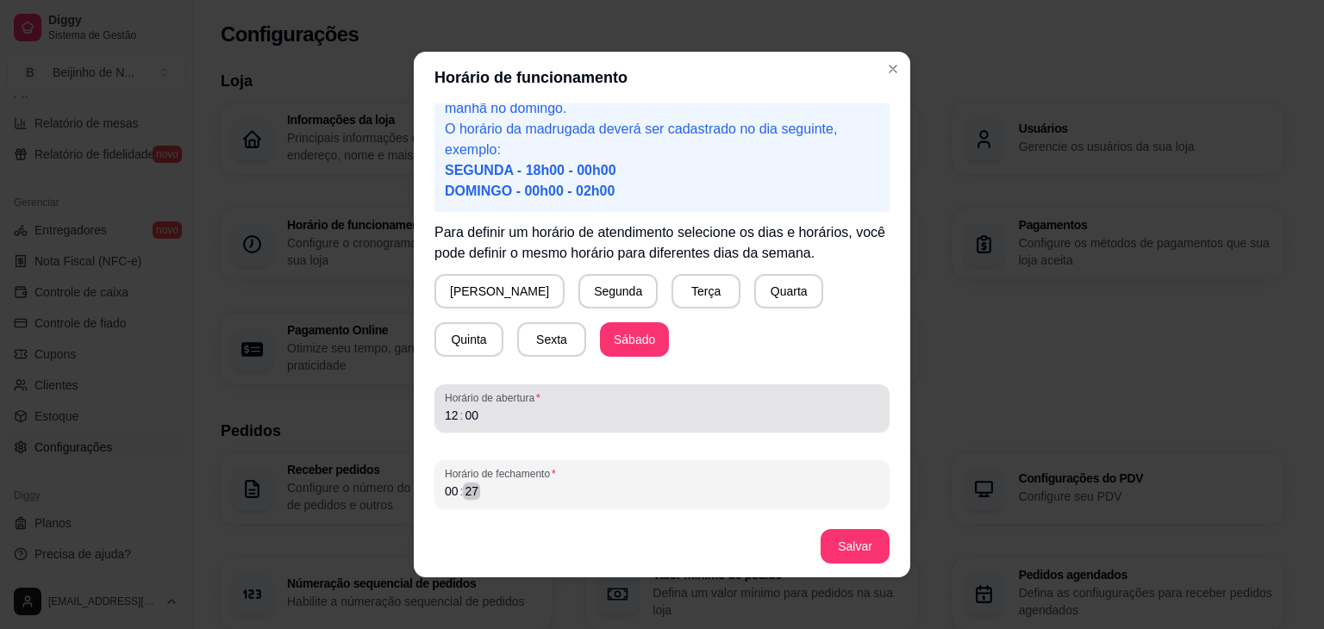
click at [586, 488] on div "00 : 27" at bounding box center [662, 491] width 435 height 21
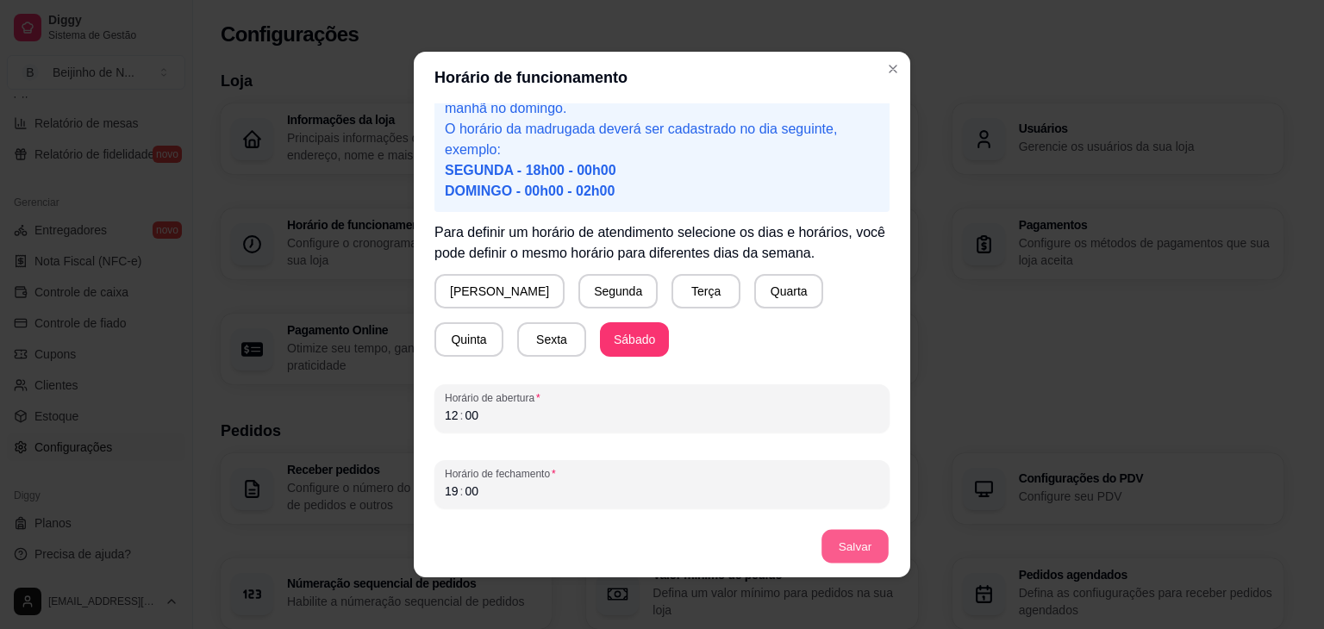
click at [835, 537] on button "Salvar" at bounding box center [855, 547] width 67 height 34
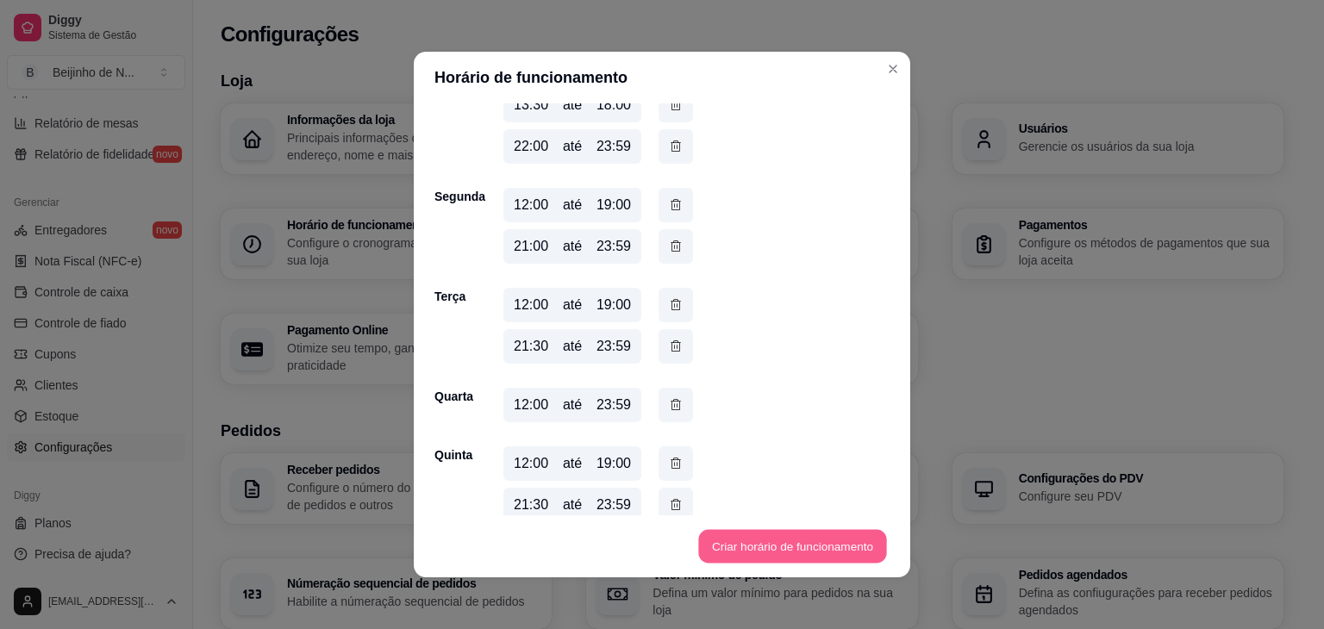
click at [835, 537] on button "Criar horário de funcionamento" at bounding box center [792, 547] width 188 height 34
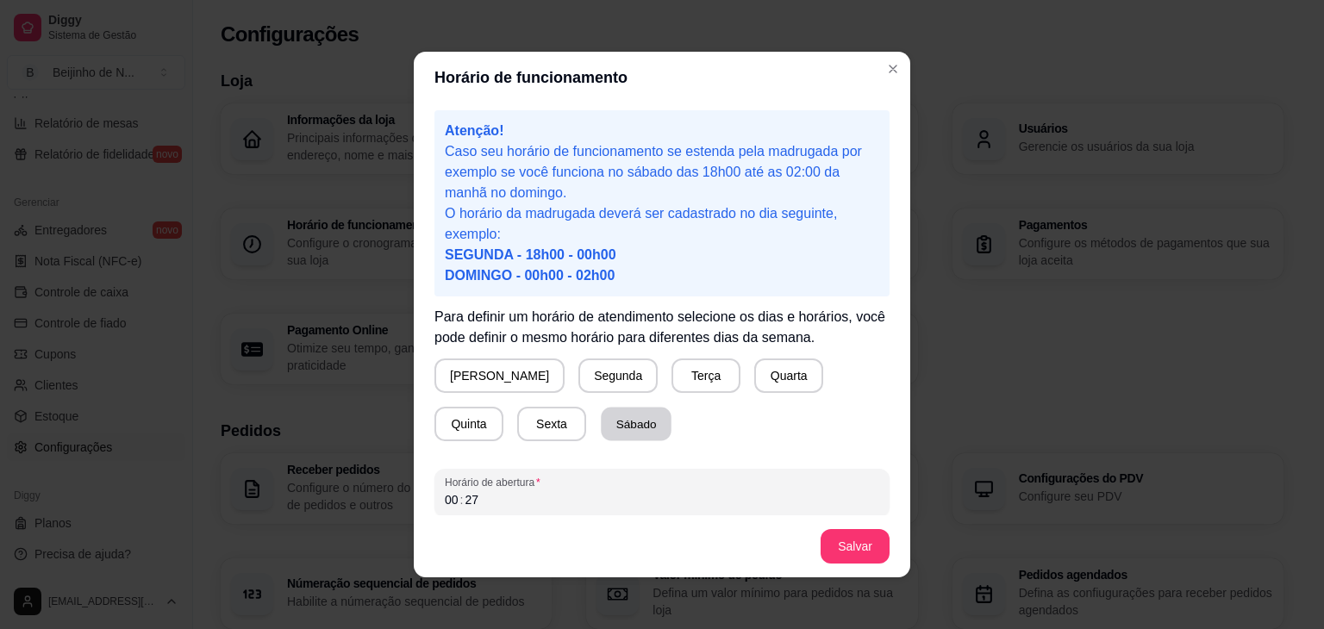
click at [601, 432] on button "Sábado" at bounding box center [636, 425] width 71 height 34
click at [517, 491] on div "00 : 27" at bounding box center [662, 500] width 435 height 21
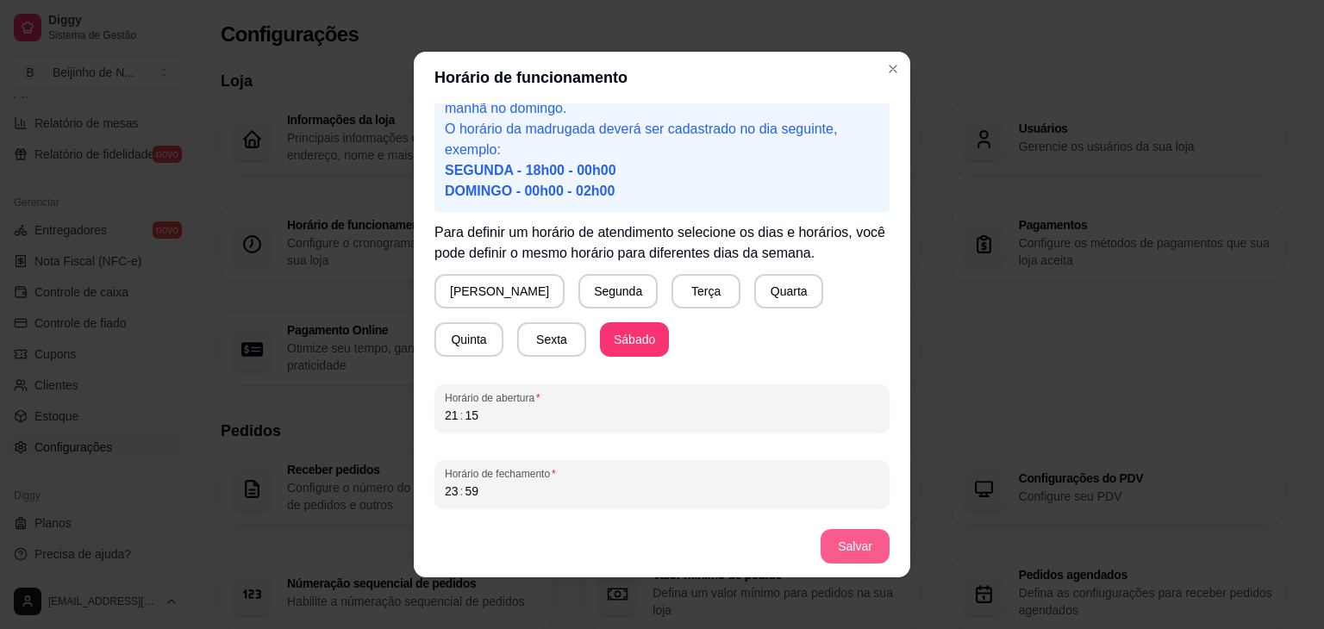
click at [869, 546] on button "Salvar" at bounding box center [855, 546] width 69 height 34
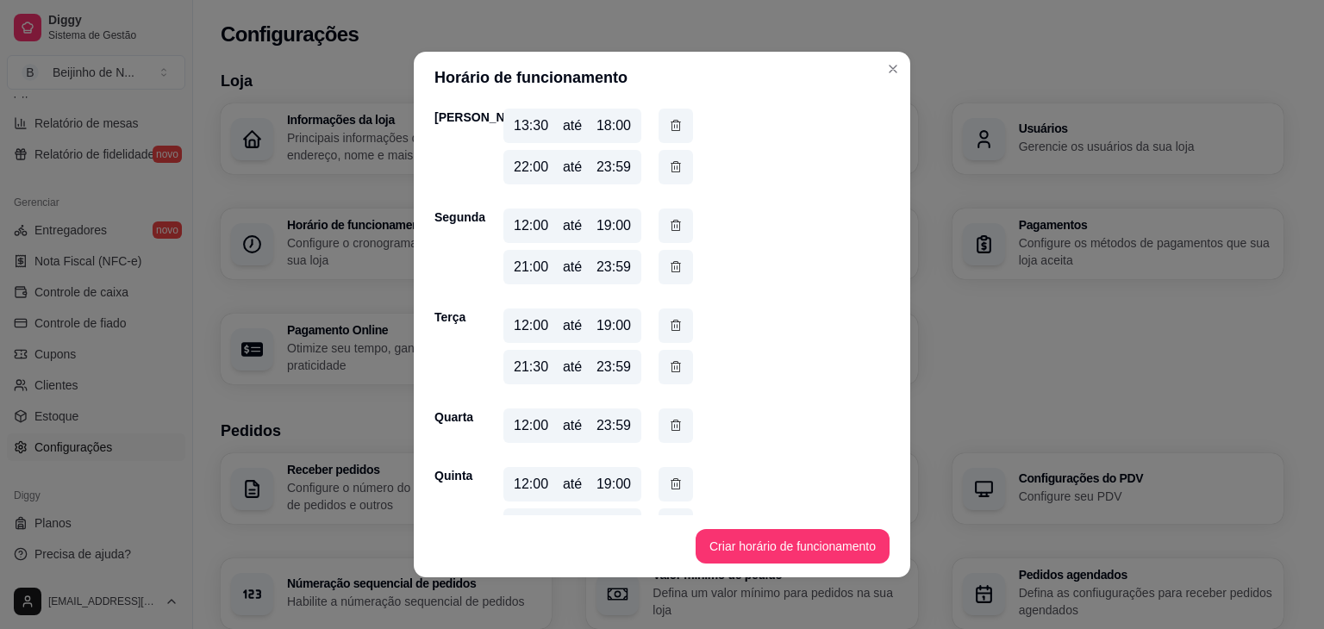
scroll to position [274, 0]
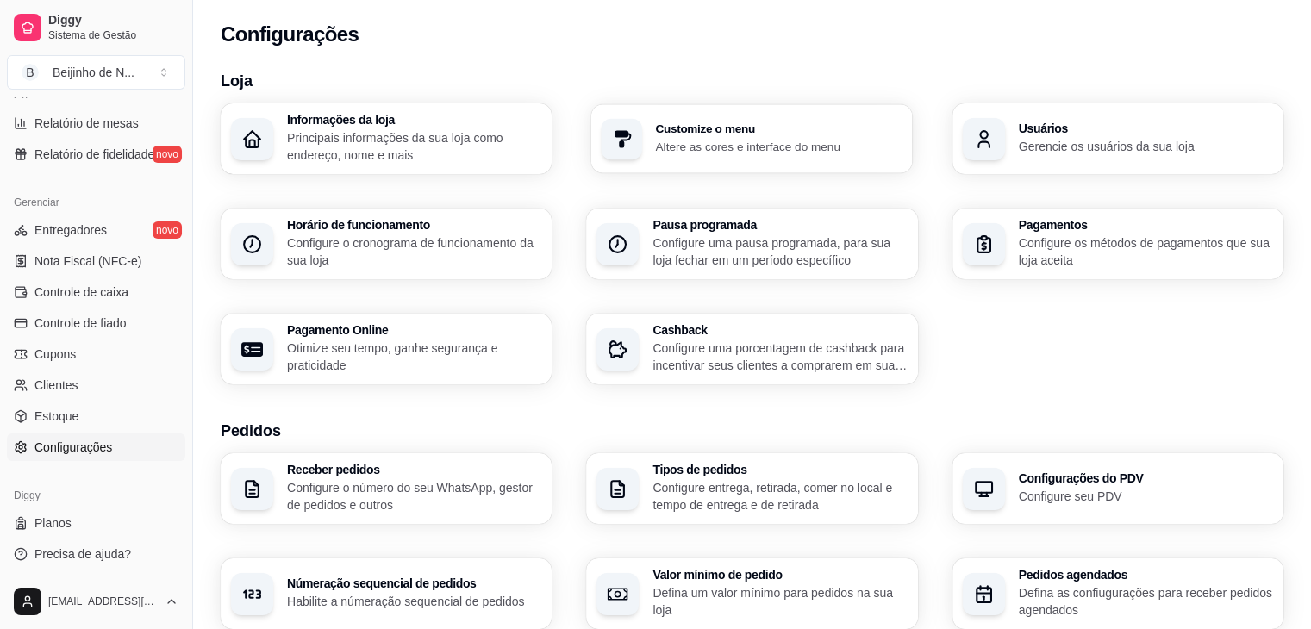
click at [889, 140] on p "Altere as cores e interface do menu" at bounding box center [779, 146] width 247 height 16
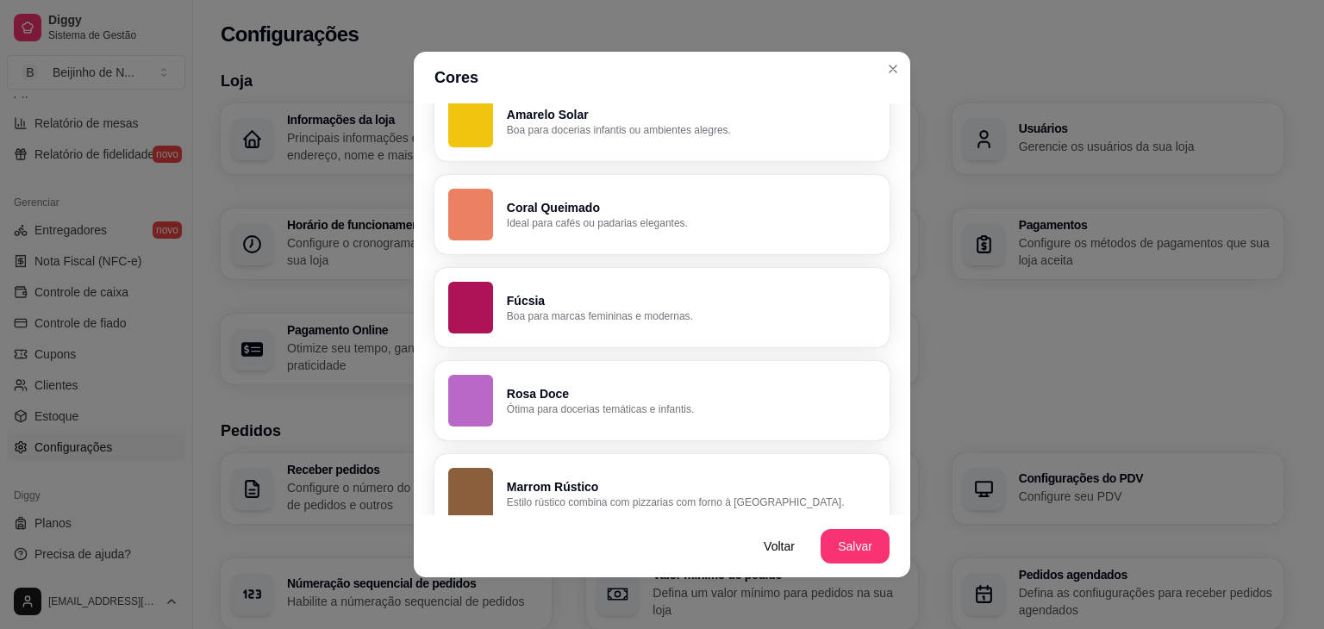
scroll to position [1229, 0]
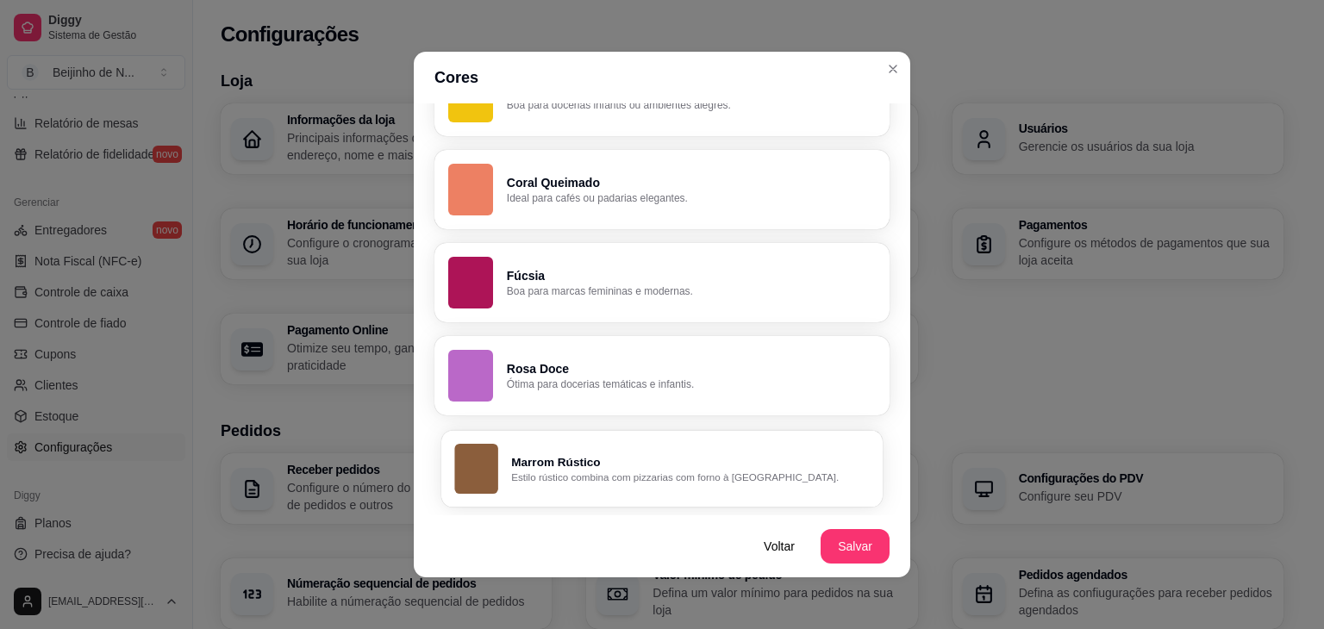
click at [729, 463] on p "Marrom Rústico" at bounding box center [690, 462] width 358 height 16
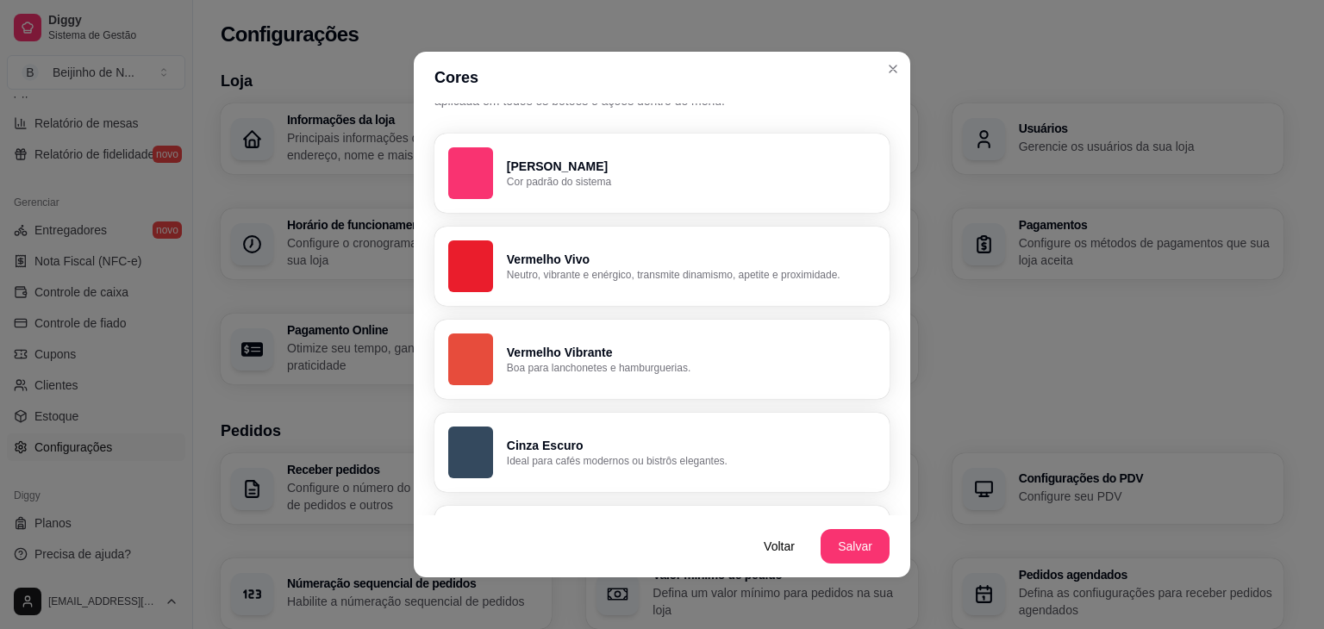
scroll to position [0, 0]
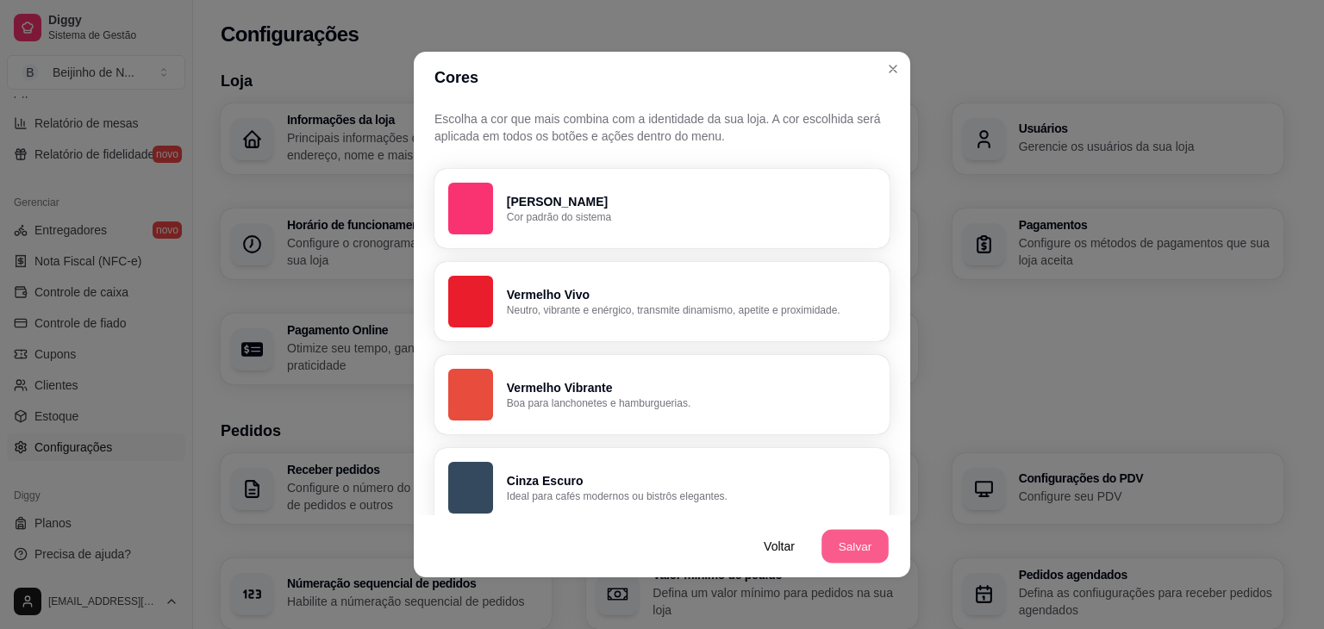
click at [848, 546] on button "Salvar" at bounding box center [855, 547] width 67 height 34
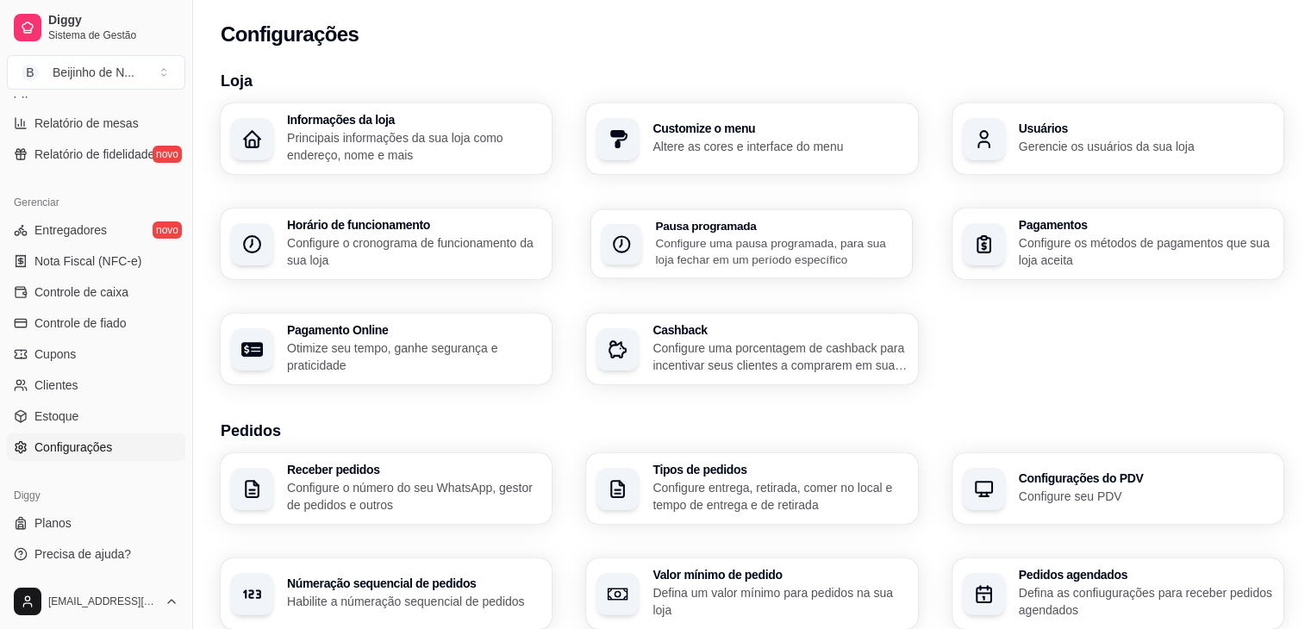
click at [898, 248] on p "Configure uma pausa programada, para sua loja fechar em um período específico" at bounding box center [779, 252] width 247 height 34
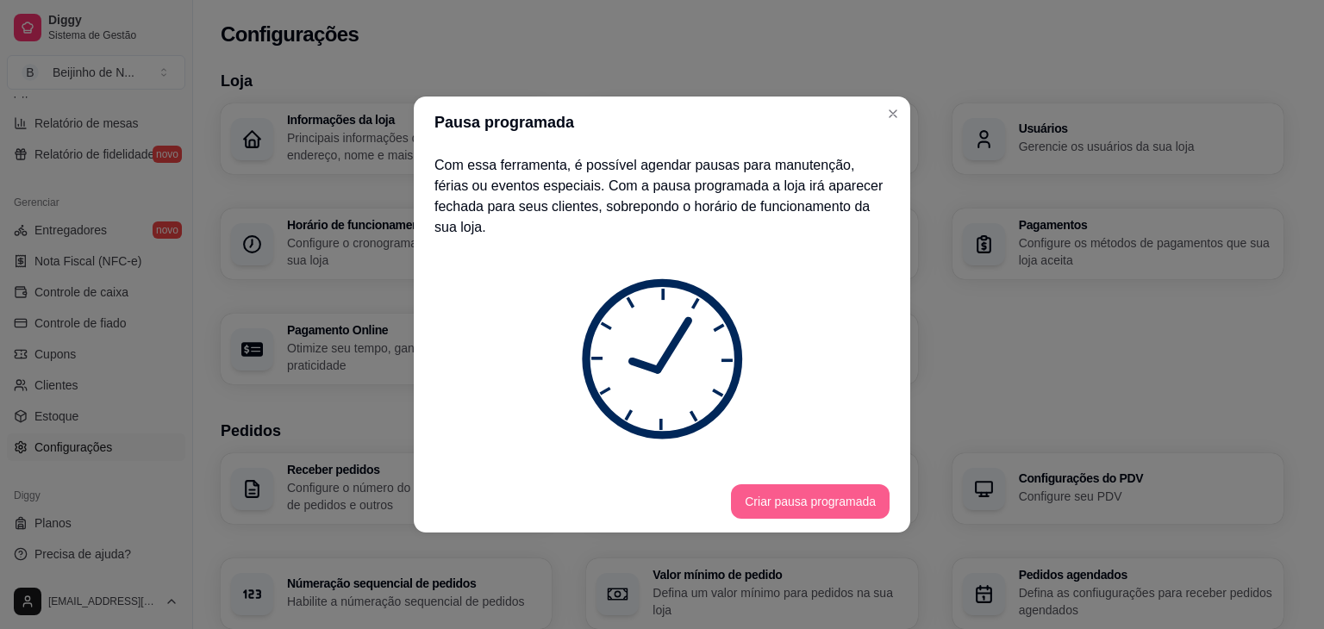
click at [811, 485] on button "Criar pausa programada" at bounding box center [810, 502] width 159 height 34
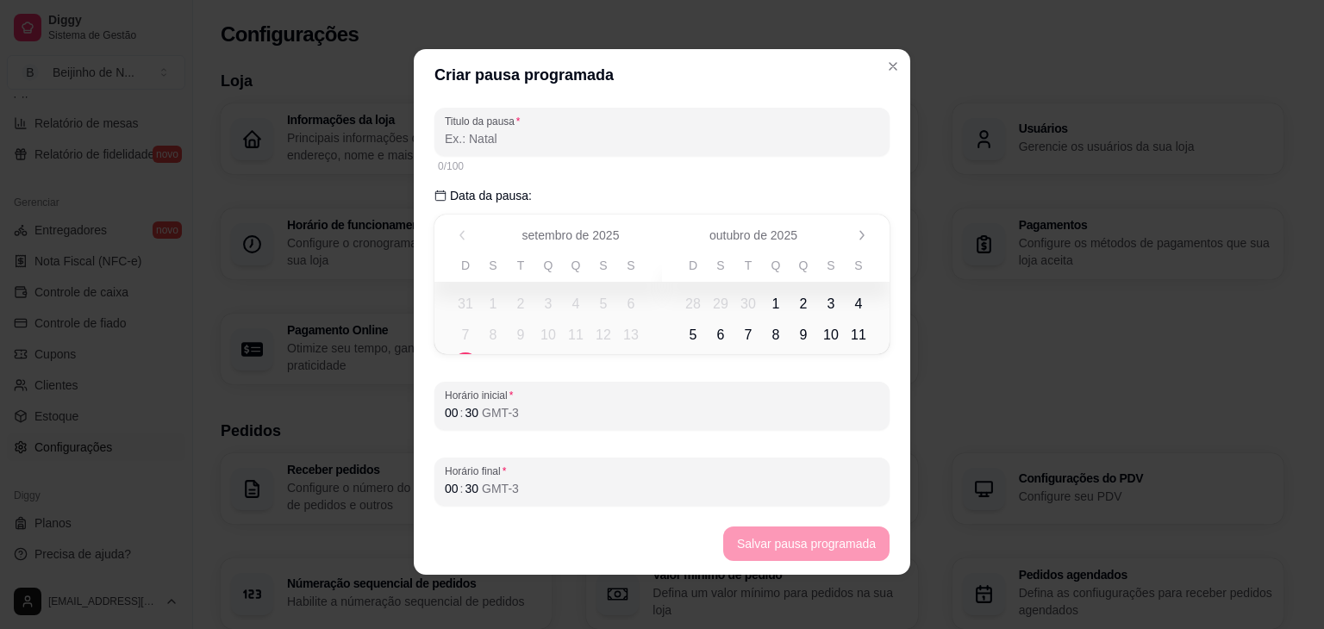
scroll to position [3, 0]
click at [453, 350] on td "14" at bounding box center [466, 365] width 28 height 31
click at [641, 132] on input "Titulo da pausa" at bounding box center [662, 137] width 435 height 17
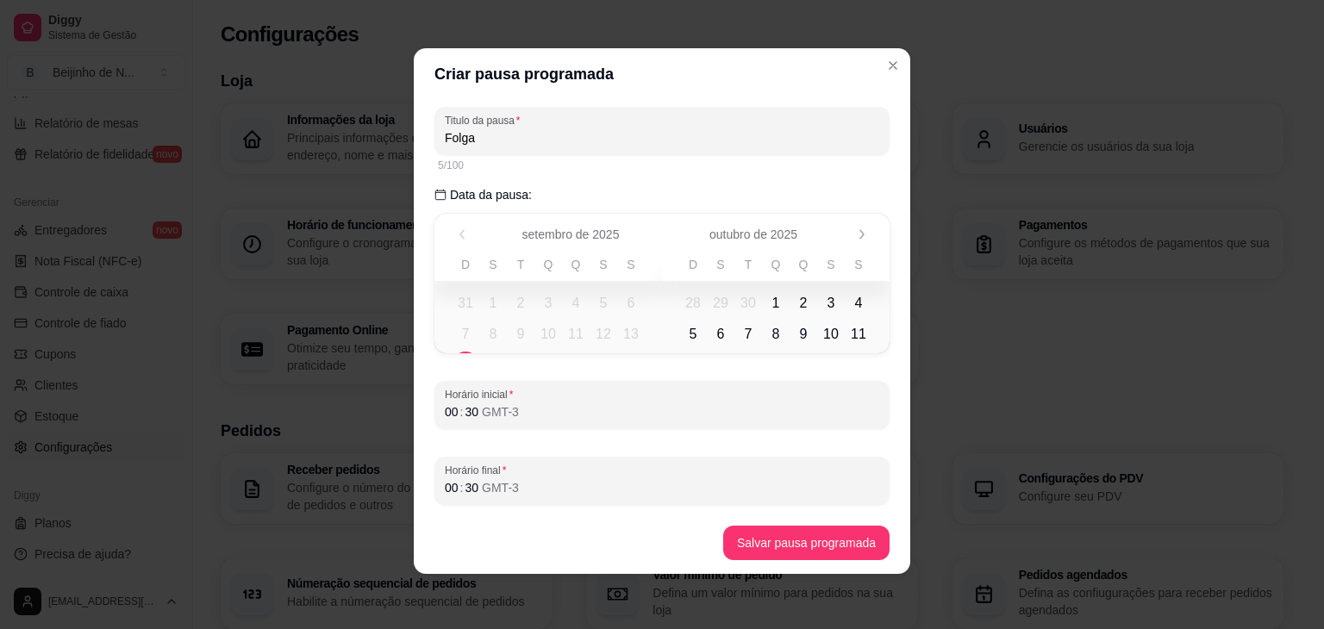
click at [590, 306] on span "5" at bounding box center [604, 304] width 28 height 28
click at [493, 332] on span "8" at bounding box center [493, 335] width 28 height 28
type input "Folga"
click at [459, 354] on div "Titulo da pausa Folga 5/100 Data da pausa: setembro a outubro de [DATE] de [DAT…" at bounding box center [662, 306] width 497 height 412
click at [482, 406] on div "GMT-3" at bounding box center [500, 412] width 41 height 17
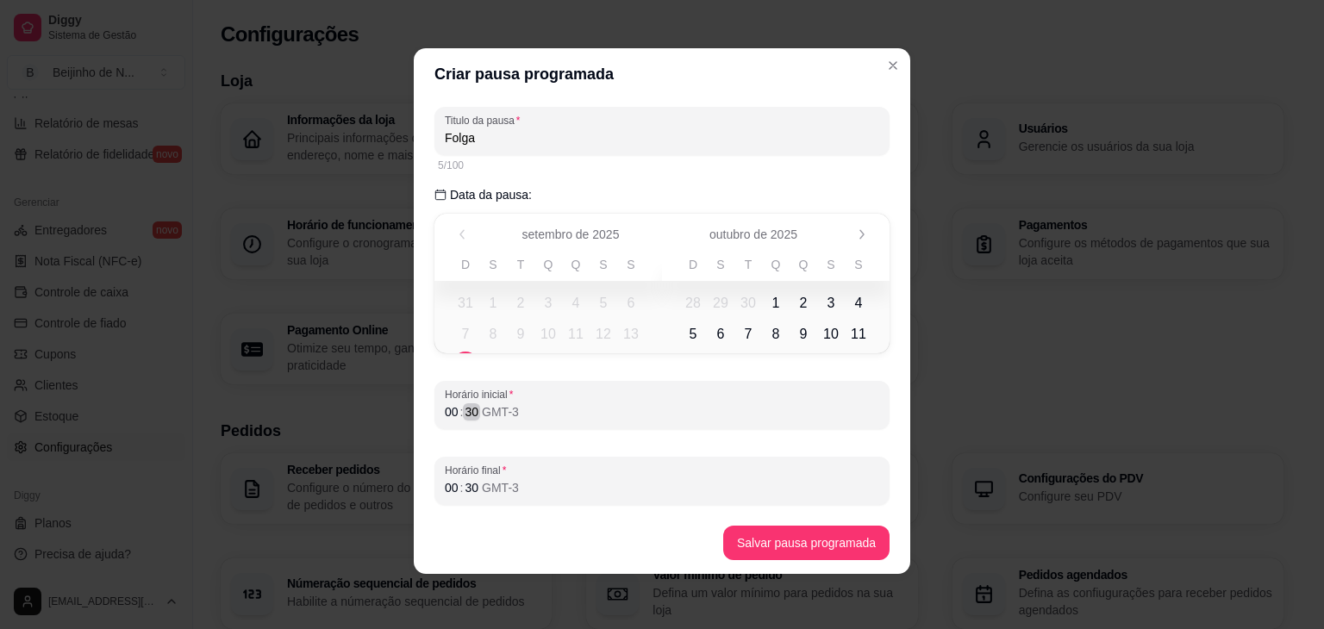
click at [463, 411] on div "30" at bounding box center [471, 412] width 17 height 17
click at [459, 496] on div ":" at bounding box center [462, 487] width 7 height 17
click at [773, 302] on span "1" at bounding box center [777, 303] width 8 height 21
click at [626, 332] on span "13" at bounding box center [631, 334] width 16 height 21
click at [773, 294] on span "1" at bounding box center [777, 303] width 8 height 21
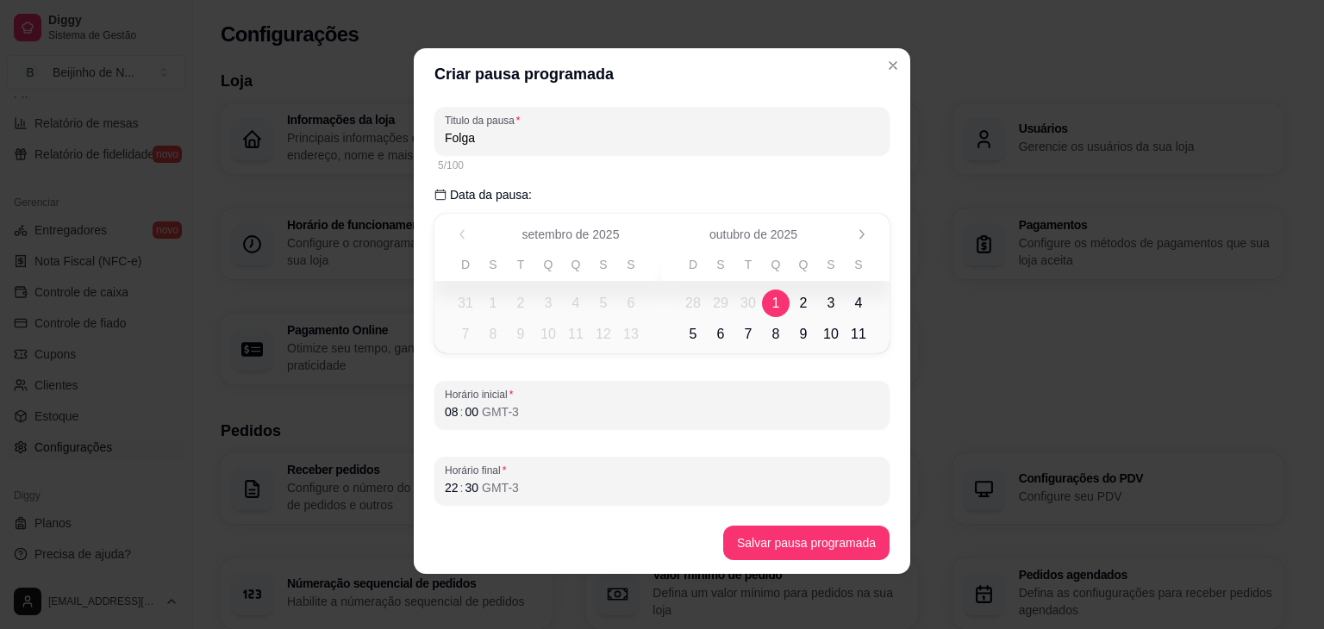
click at [614, 231] on span "setembro de 2025" at bounding box center [570, 234] width 97 height 17
click at [459, 229] on div "setembro de [DATE] de 2025" at bounding box center [662, 234] width 455 height 41
click at [863, 231] on button "Próximo" at bounding box center [861, 234] width 27 height 27
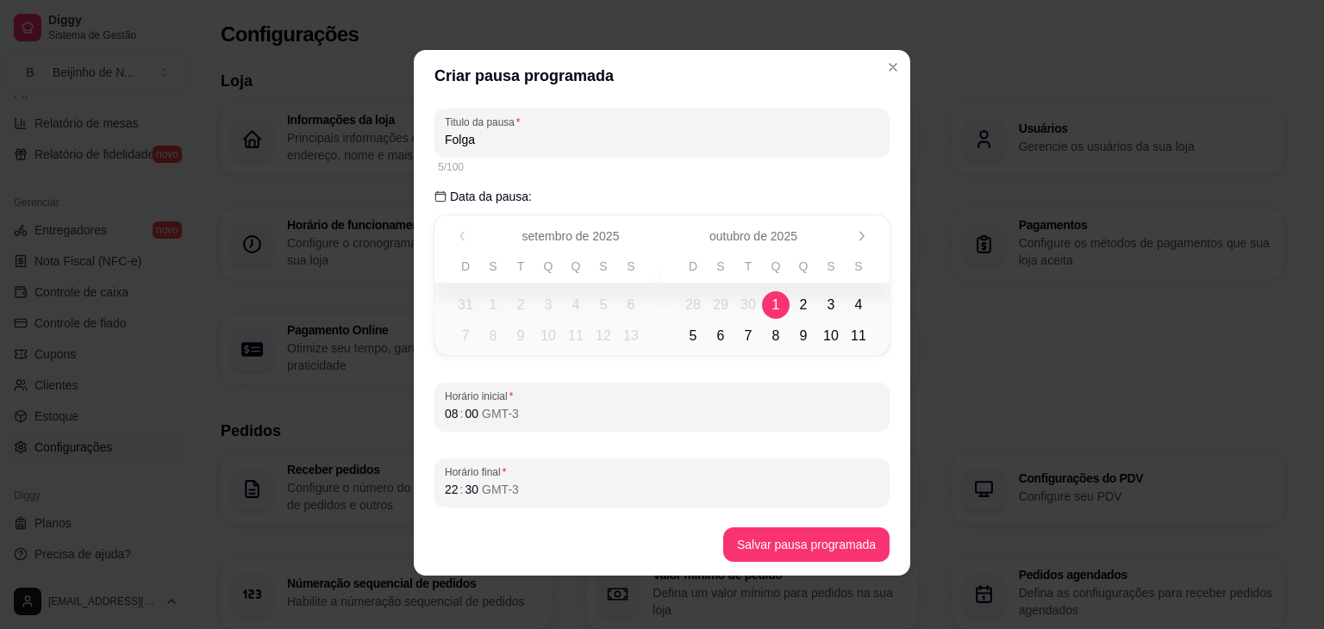
scroll to position [0, 0]
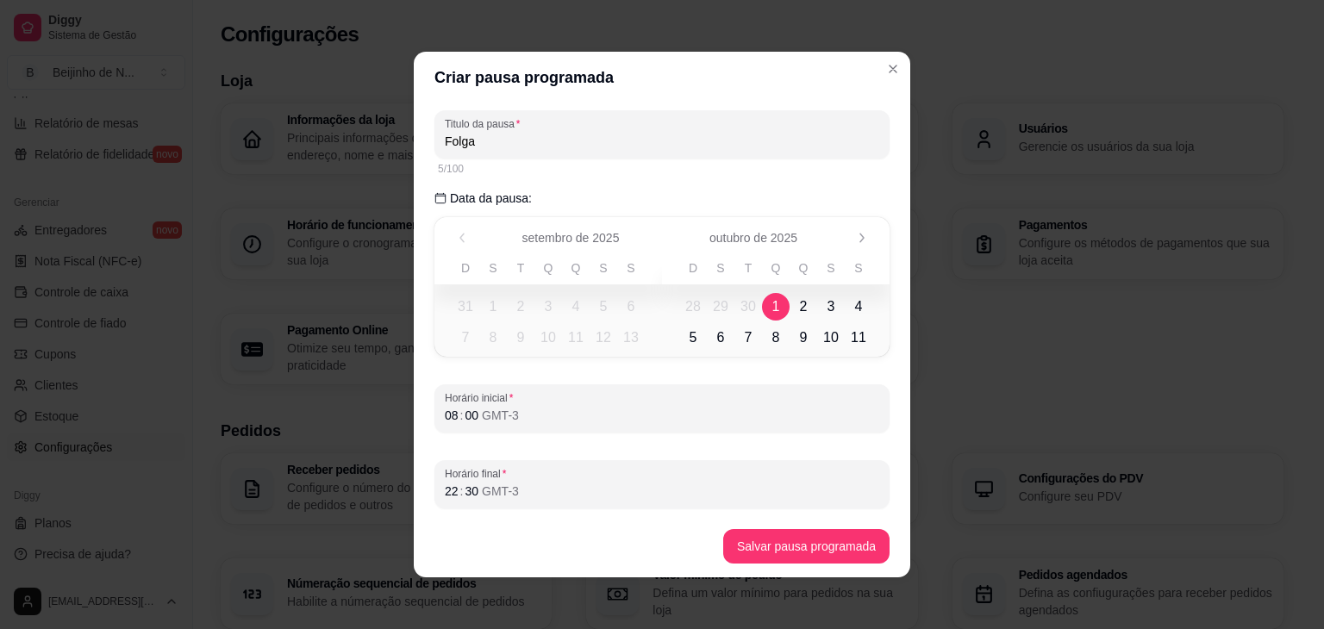
click at [626, 344] on span "13" at bounding box center [631, 338] width 16 height 21
click at [568, 331] on span "11" at bounding box center [576, 338] width 16 height 21
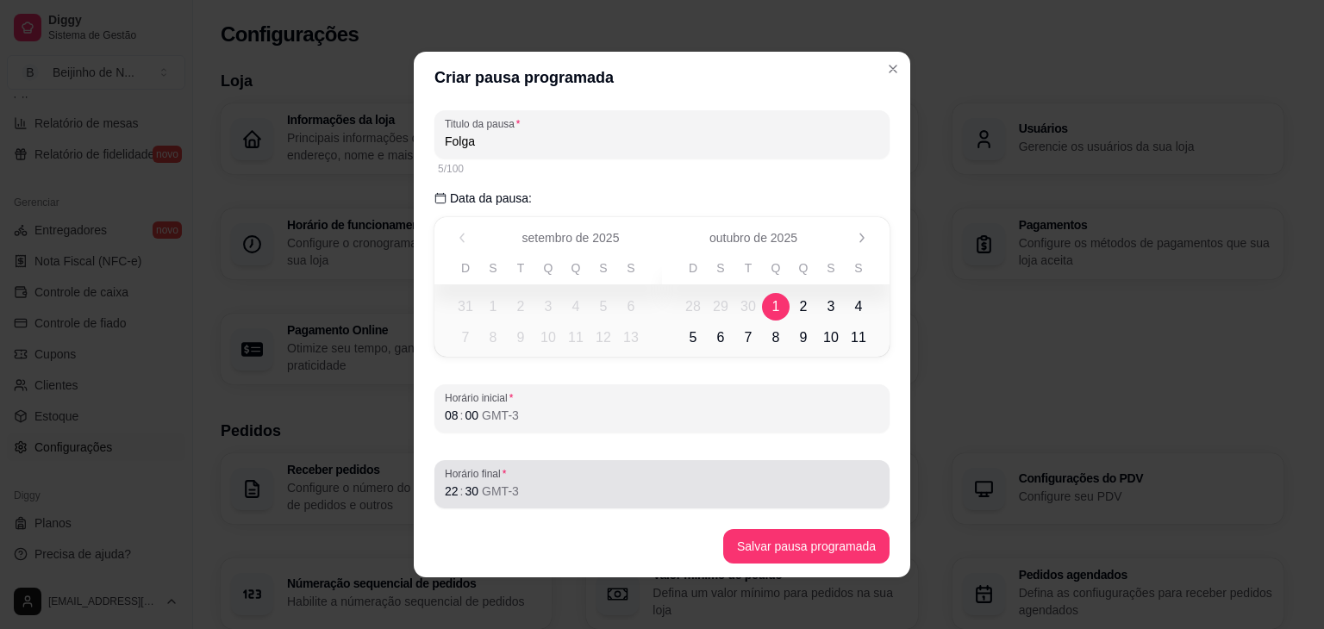
scroll to position [3, 0]
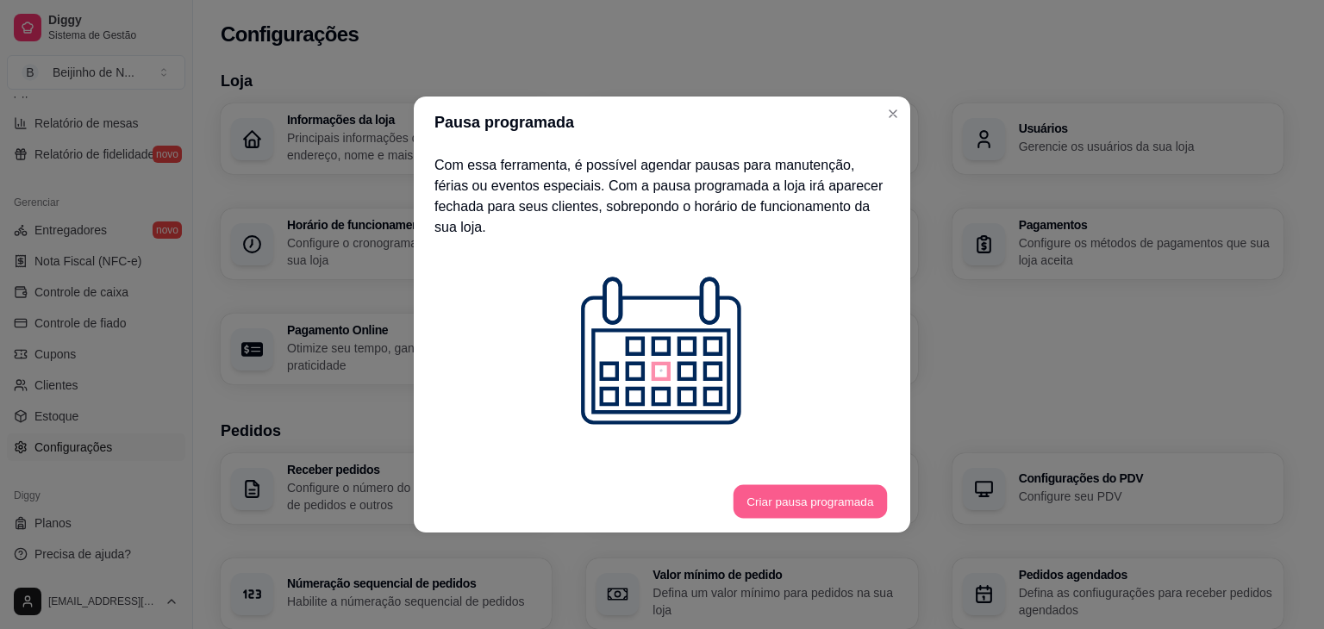
click at [837, 491] on button "Criar pausa programada" at bounding box center [810, 502] width 153 height 34
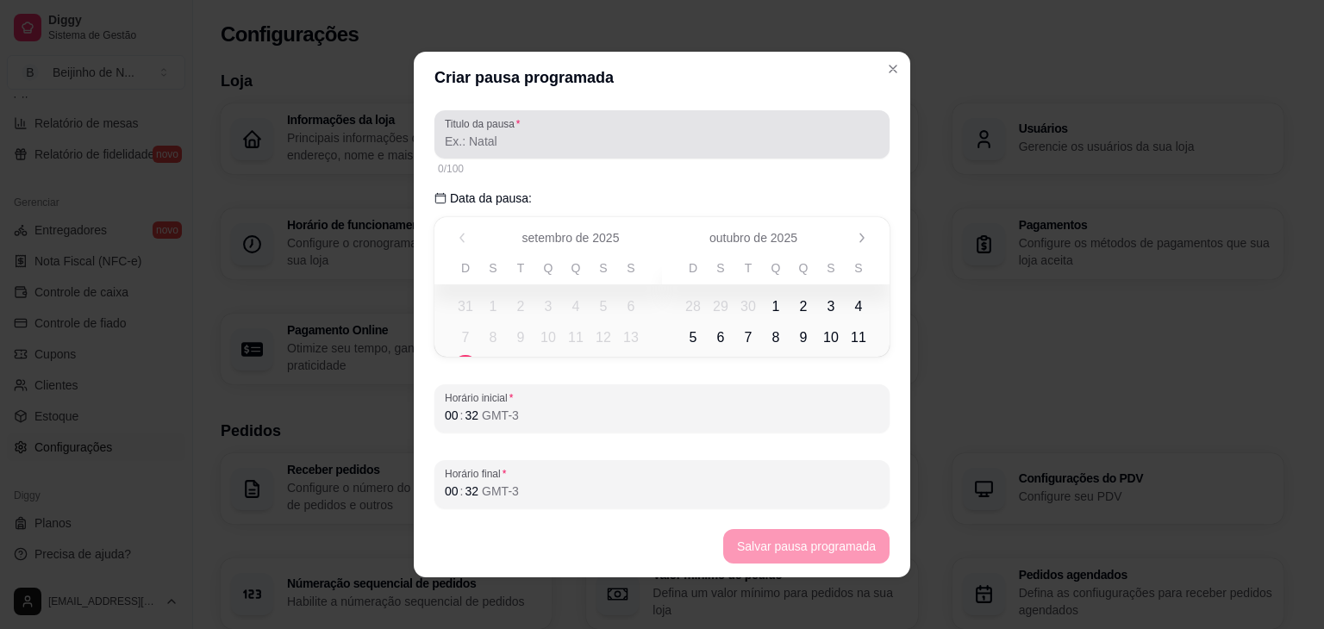
click at [775, 123] on div at bounding box center [662, 134] width 435 height 34
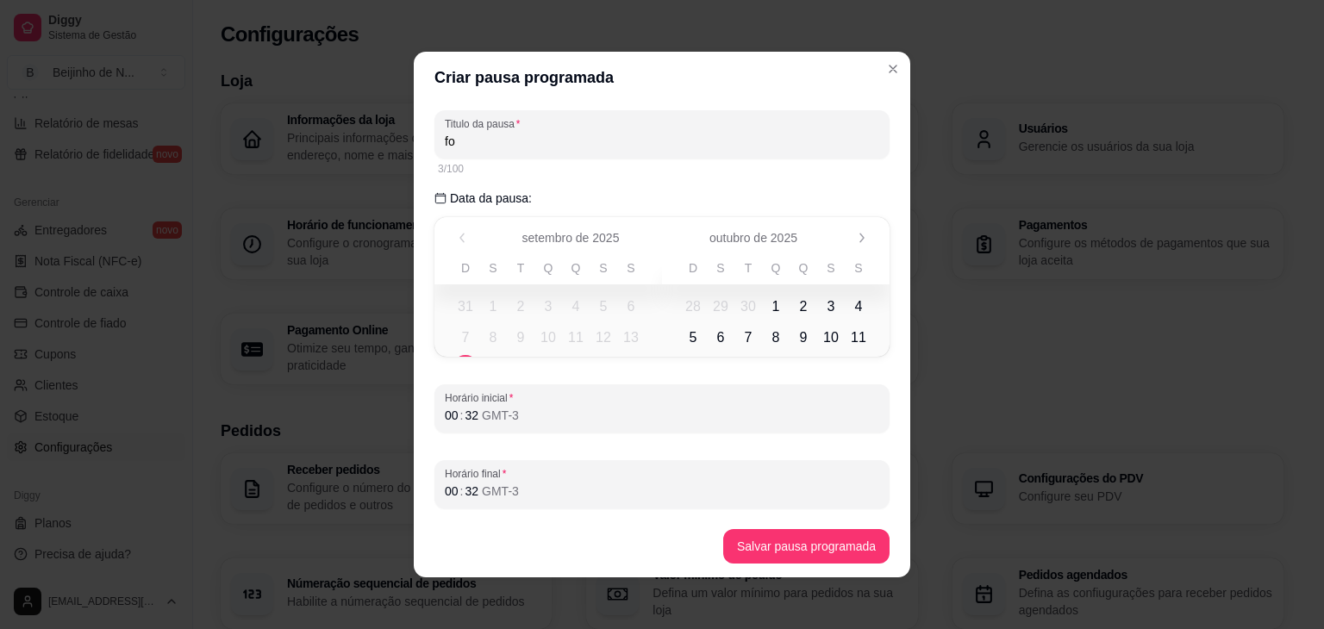
type input "f"
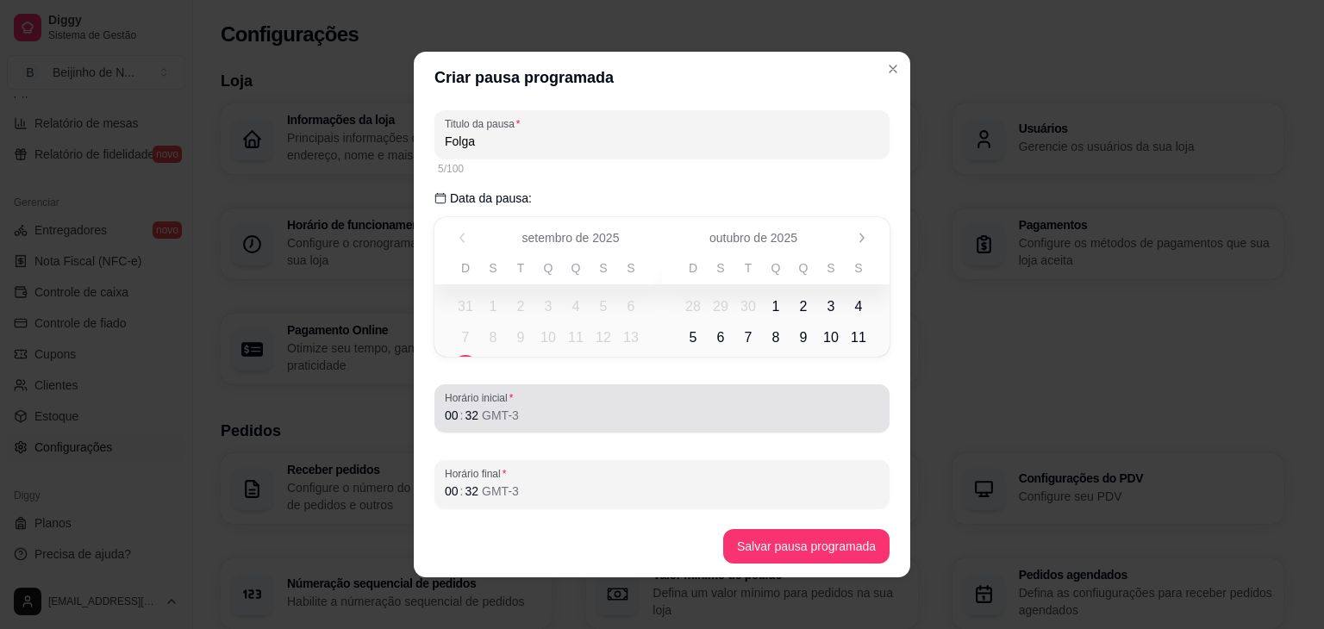
type input "Folga"
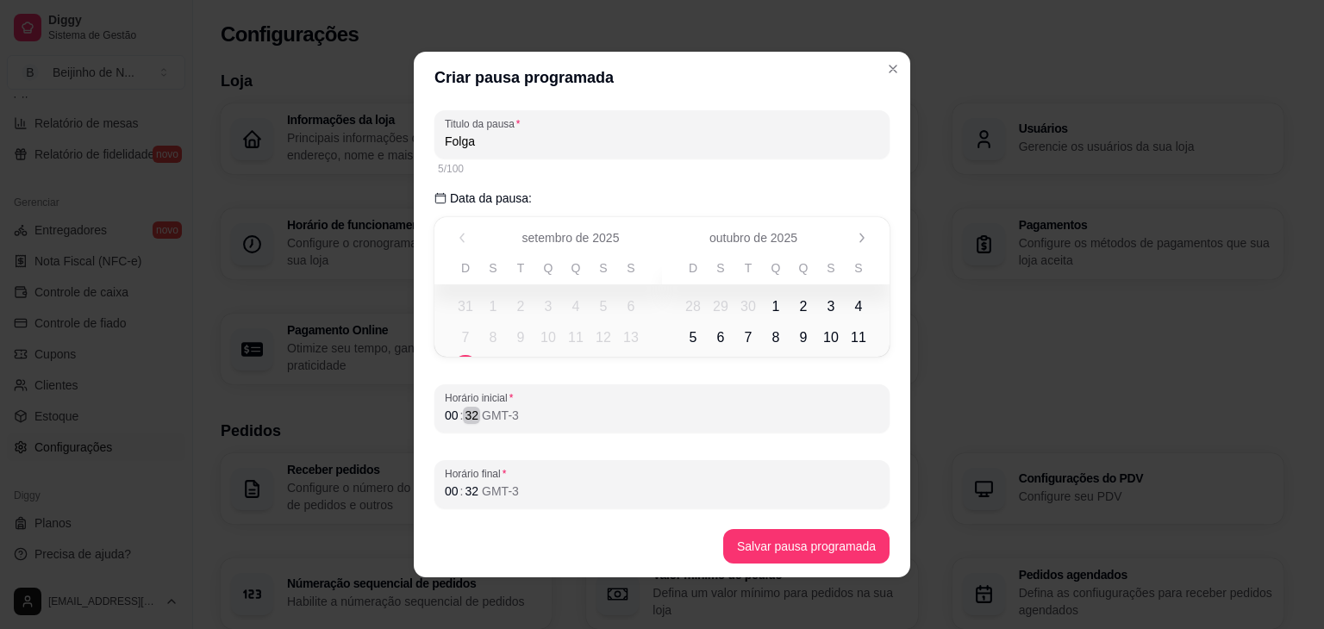
click at [471, 416] on div "32" at bounding box center [471, 415] width 17 height 17
click at [443, 487] on div "00" at bounding box center [451, 491] width 17 height 17
click at [780, 543] on button "Salvar pausa programada" at bounding box center [806, 546] width 166 height 34
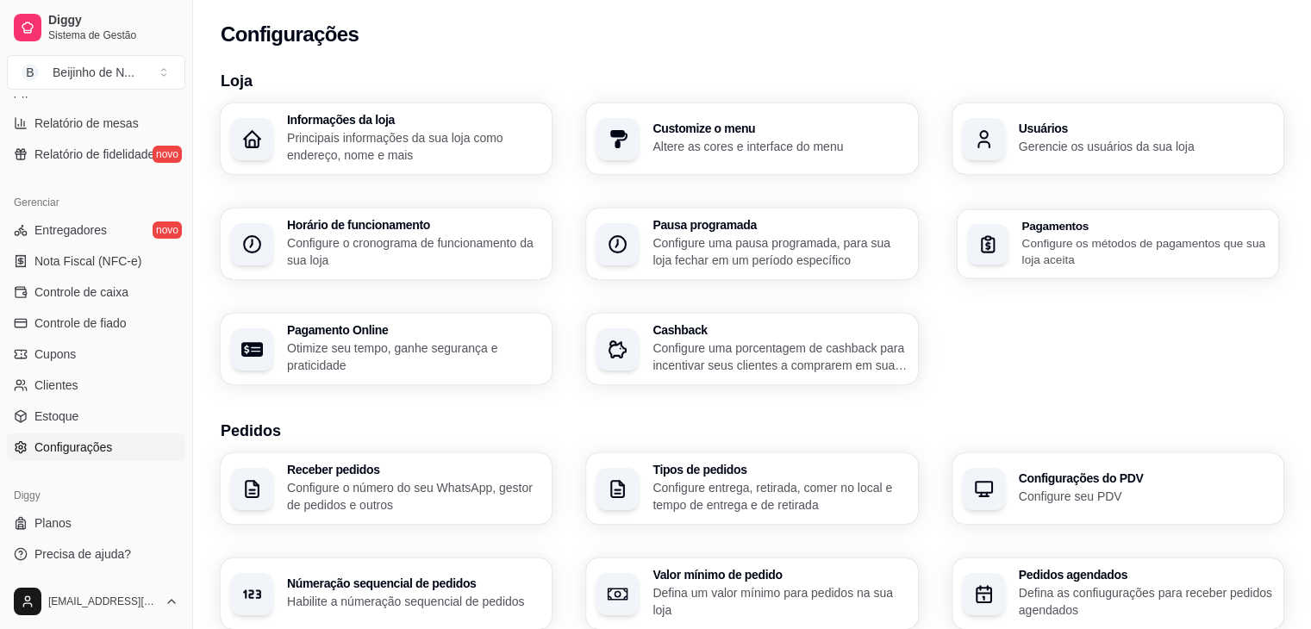
click at [1059, 243] on p "Configure os métodos de pagamentos que sua loja aceita" at bounding box center [1145, 252] width 247 height 34
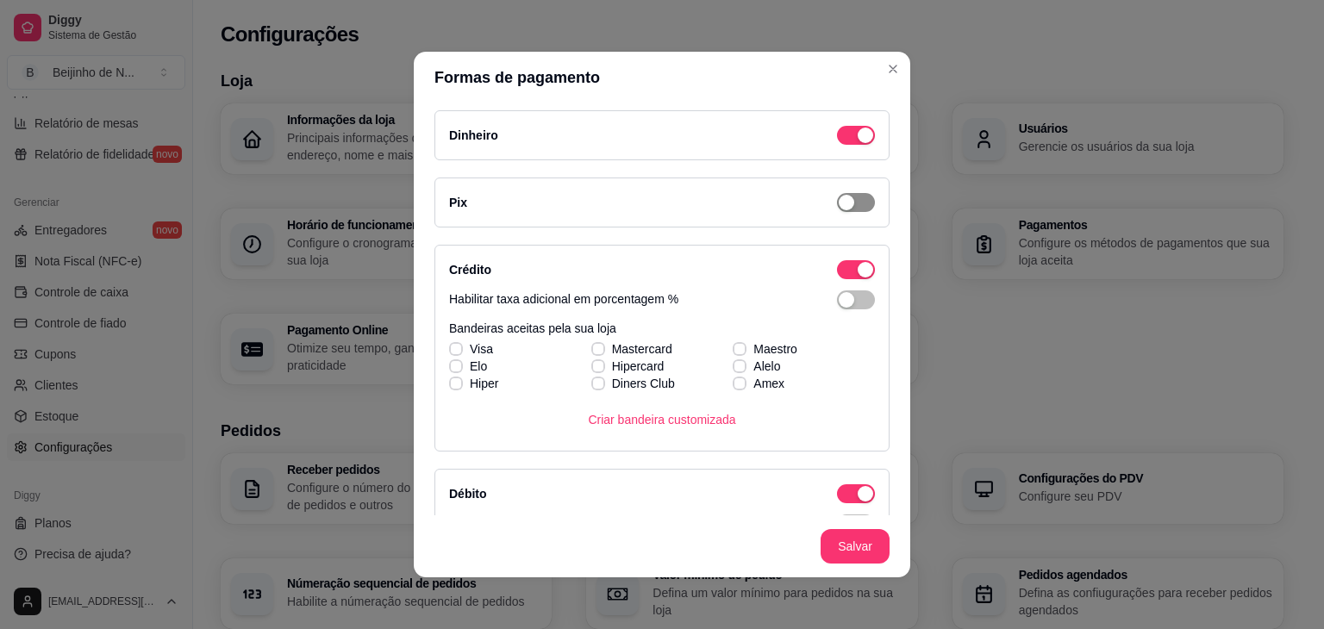
click at [842, 208] on span "button" at bounding box center [856, 202] width 38 height 19
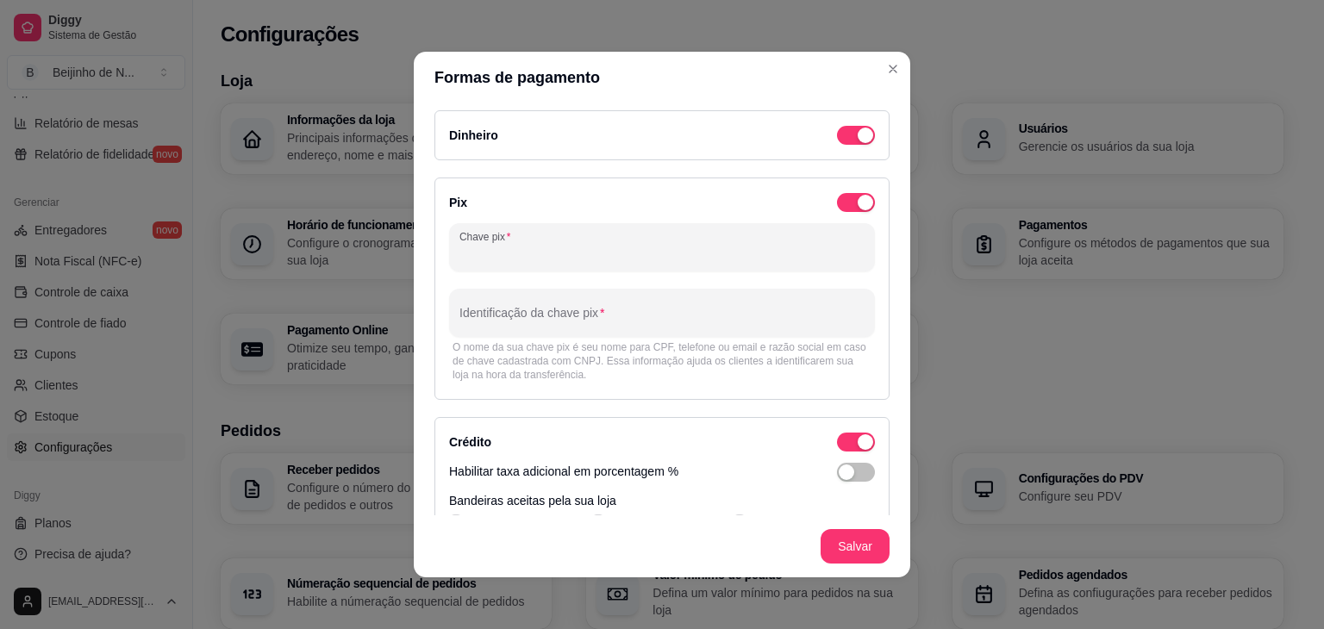
click at [762, 253] on input "Chave pix" at bounding box center [662, 254] width 405 height 17
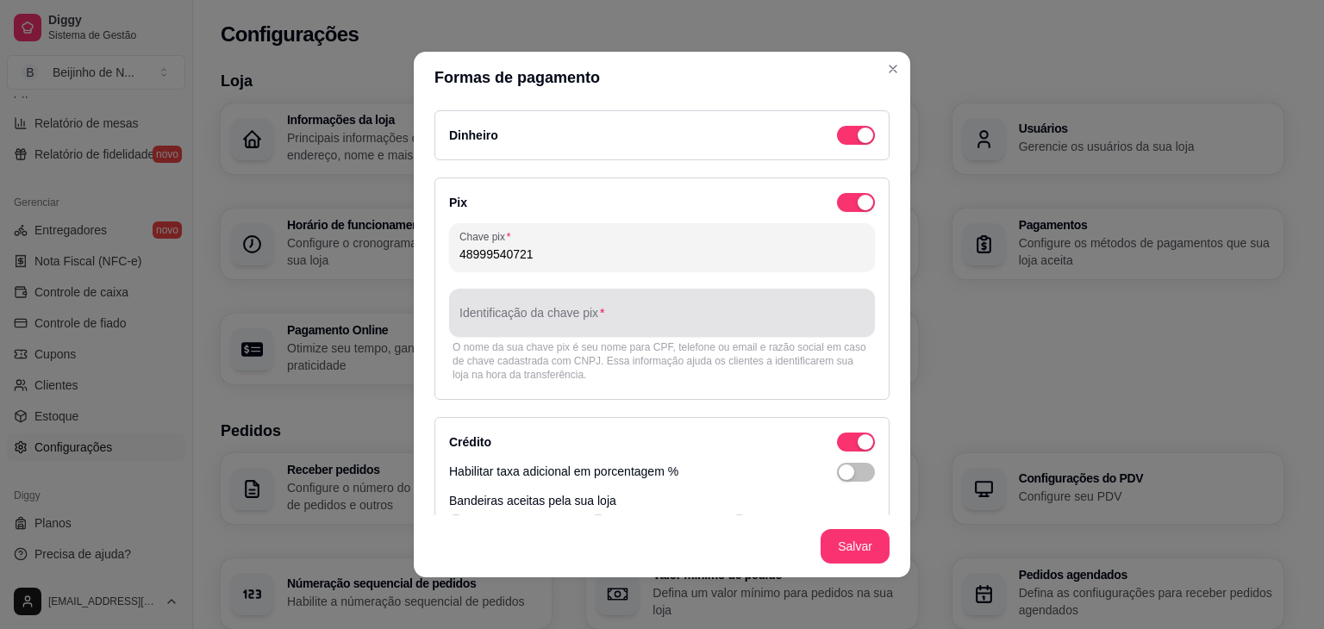
type input "48999540721"
click at [770, 329] on div "Identificação da chave pix" at bounding box center [662, 313] width 426 height 48
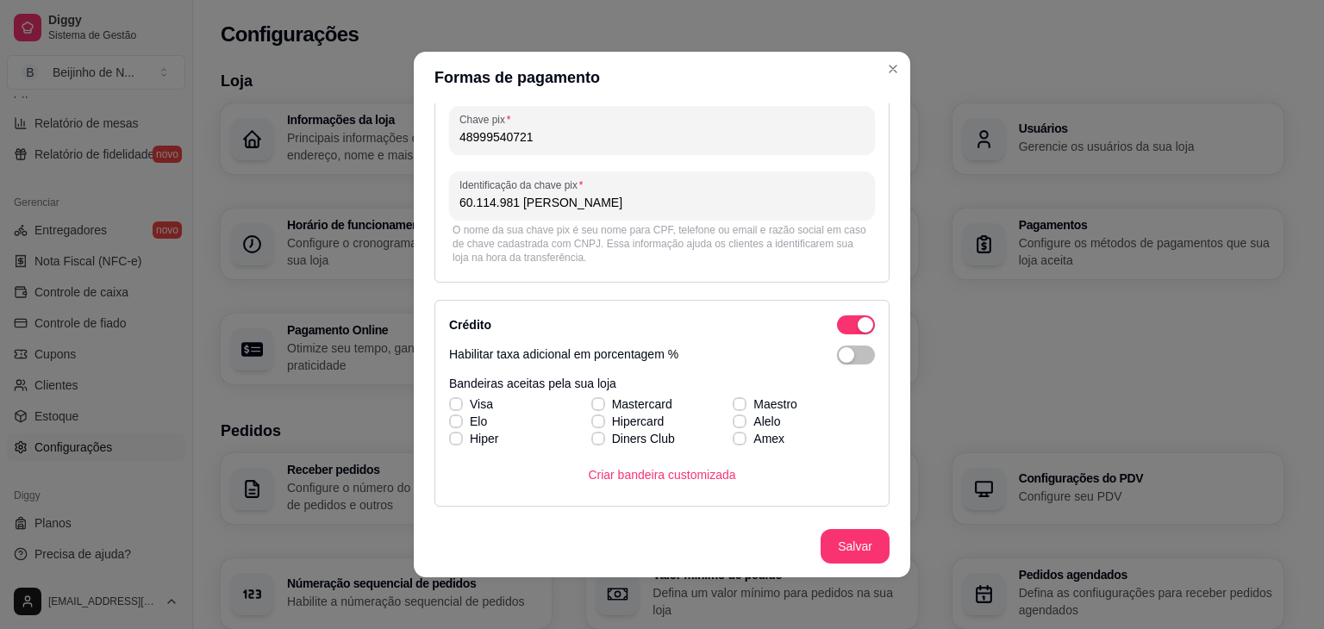
scroll to position [117, 0]
type input "60.114.981 [PERSON_NAME]"
click at [460, 401] on label "Visa" at bounding box center [471, 404] width 58 height 31
click at [460, 408] on input "Visa" at bounding box center [453, 413] width 11 height 11
checkbox input "true"
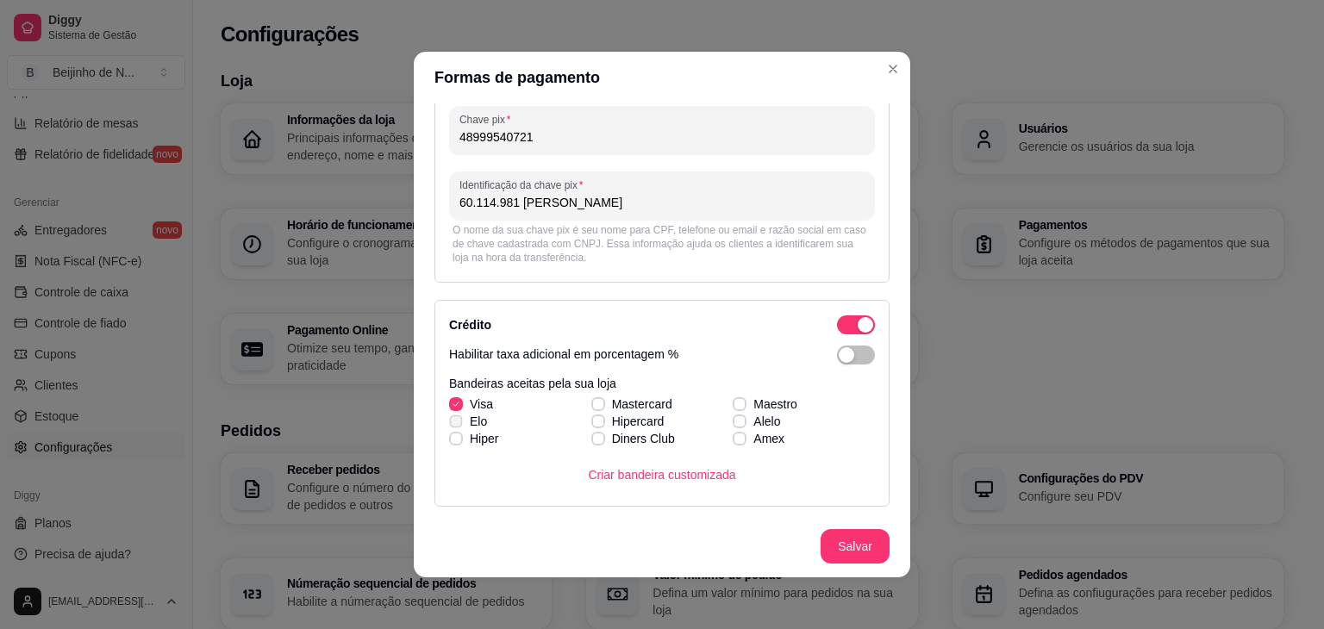
click at [449, 422] on div "Visa Mastercard Maestro [PERSON_NAME] Alelo Hiper Diners Club Amex" at bounding box center [662, 422] width 426 height 52
click at [581, 404] on div "Visa Mastercard Maestro [PERSON_NAME] Alelo Hiper Diners Club Amex" at bounding box center [662, 422] width 426 height 52
click at [828, 364] on div "Habilitar taxa adicional em porcentagem % Bandeiras aceitas pela sua loja Visa …" at bounding box center [662, 419] width 426 height 147
click at [839, 358] on div "button" at bounding box center [847, 355] width 16 height 16
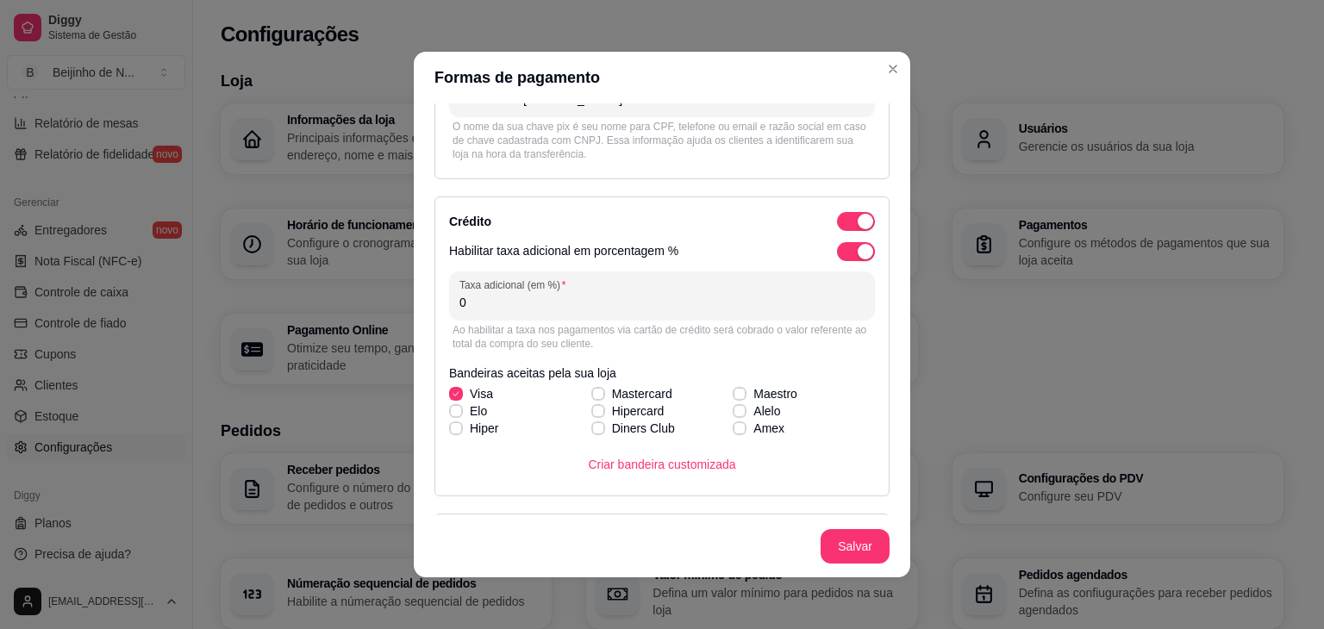
scroll to position [241, 0]
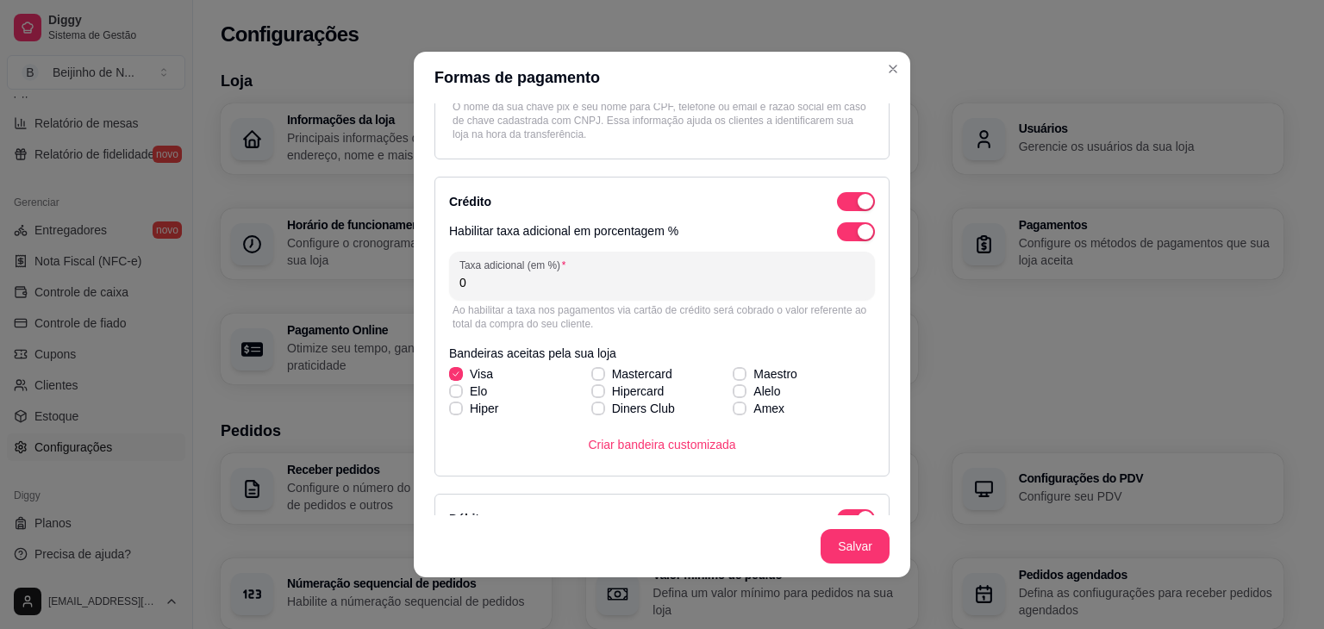
click at [499, 281] on input "0" at bounding box center [662, 282] width 405 height 17
type input "3"
click at [452, 394] on label "Hiper" at bounding box center [473, 408] width 63 height 31
click at [452, 412] on input "Hiper" at bounding box center [453, 417] width 11 height 11
checkbox input "true"
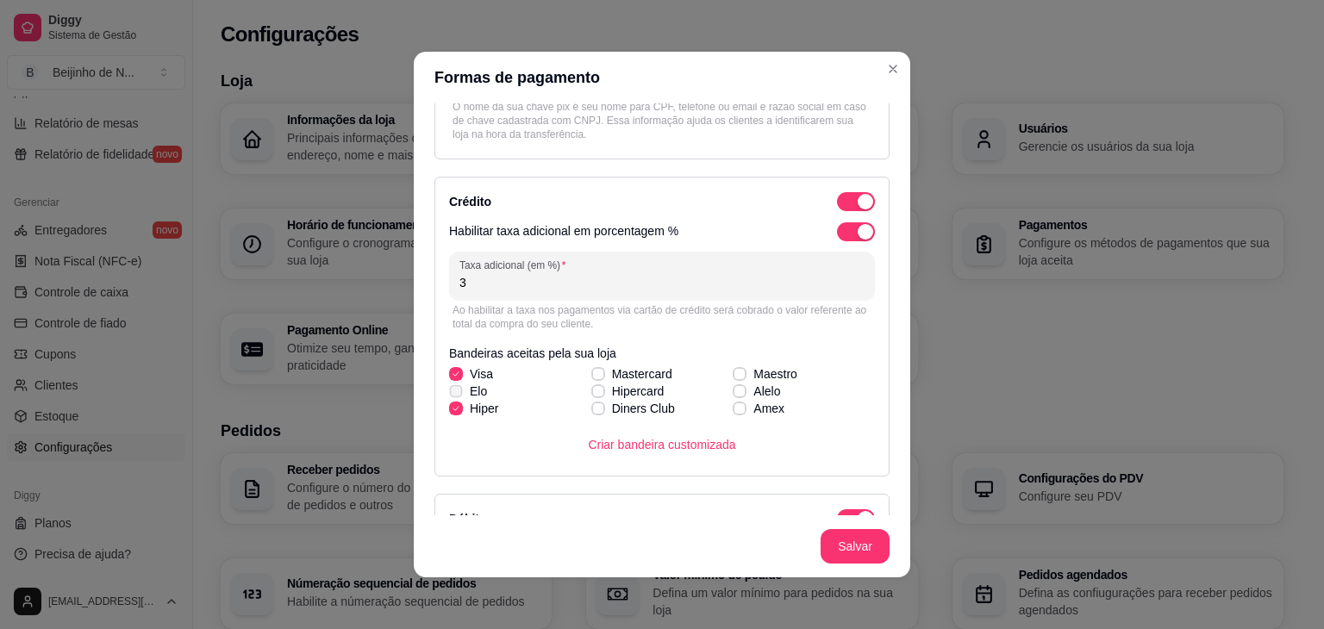
click at [450, 385] on span at bounding box center [455, 391] width 13 height 13
click at [450, 395] on input "Elo" at bounding box center [453, 400] width 11 height 11
checkbox input "true"
click at [451, 406] on icon at bounding box center [456, 408] width 10 height 7
click at [450, 412] on input "Hiper" at bounding box center [453, 417] width 11 height 11
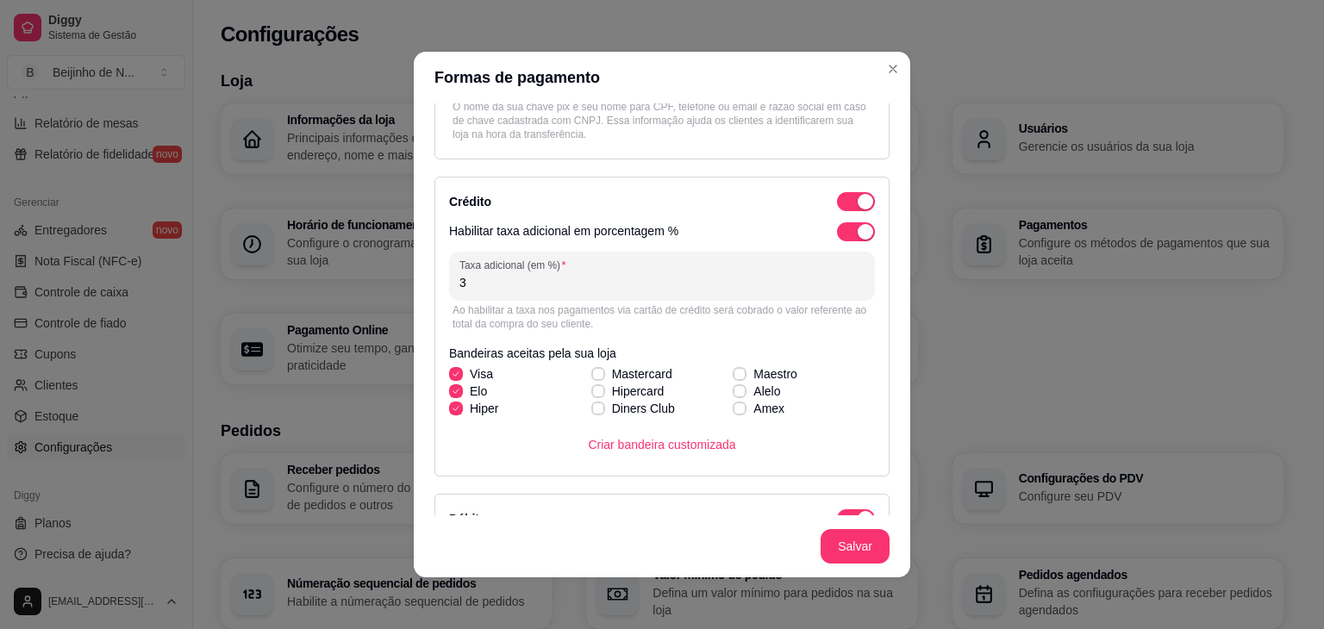
checkbox input "false"
click at [593, 371] on icon at bounding box center [598, 374] width 10 height 7
click at [591, 378] on input "Mastercard" at bounding box center [596, 383] width 11 height 11
checkbox input "true"
click at [728, 391] on div "Visa Mastercard Maestro [PERSON_NAME] Alelo Hiper Diners Club Amex" at bounding box center [662, 392] width 426 height 52
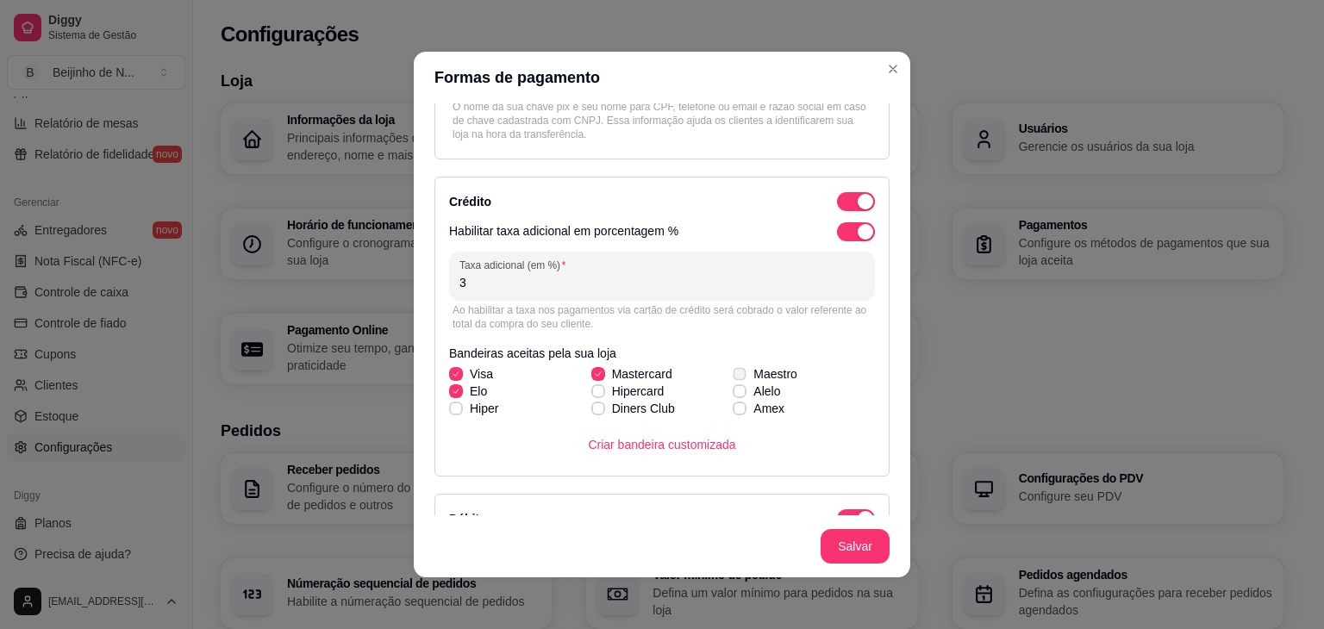
click at [735, 371] on icon at bounding box center [739, 374] width 9 height 7
click at [732, 378] on input "Maestro" at bounding box center [737, 383] width 11 height 11
checkbox input "true"
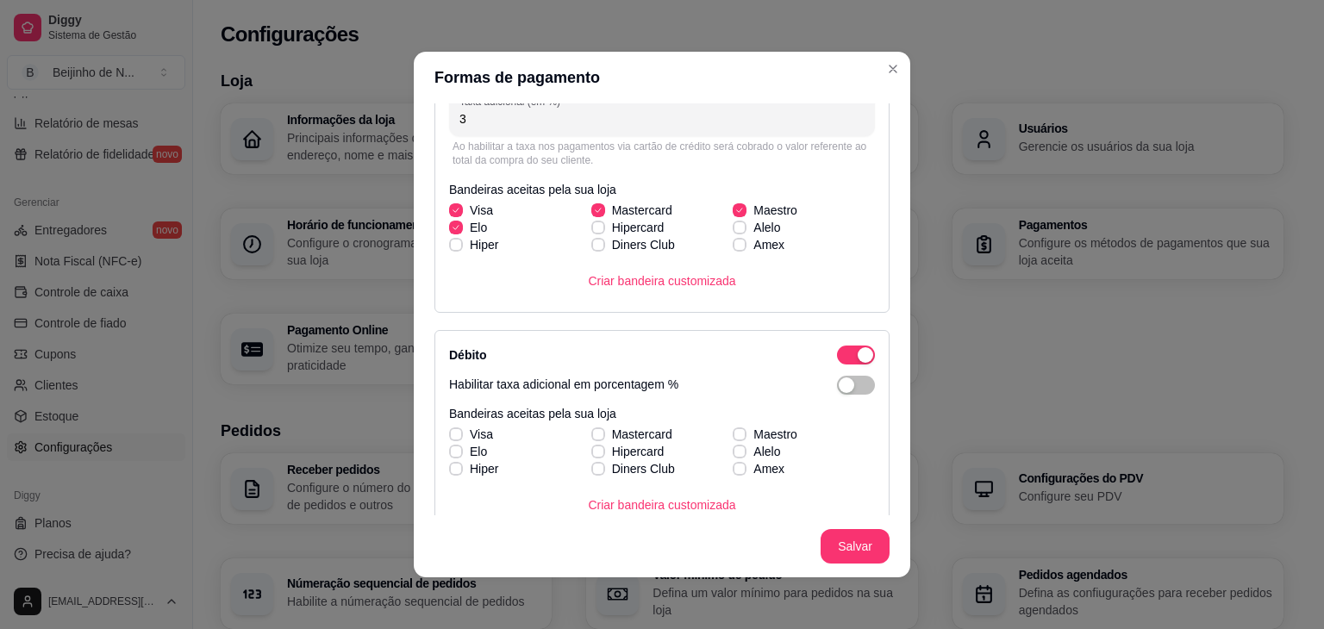
scroll to position [405, 0]
click at [458, 435] on label "Elo" at bounding box center [468, 450] width 52 height 31
click at [458, 454] on input "Elo" at bounding box center [453, 459] width 11 height 11
checkbox input "true"
click at [449, 431] on span at bounding box center [455, 433] width 13 height 13
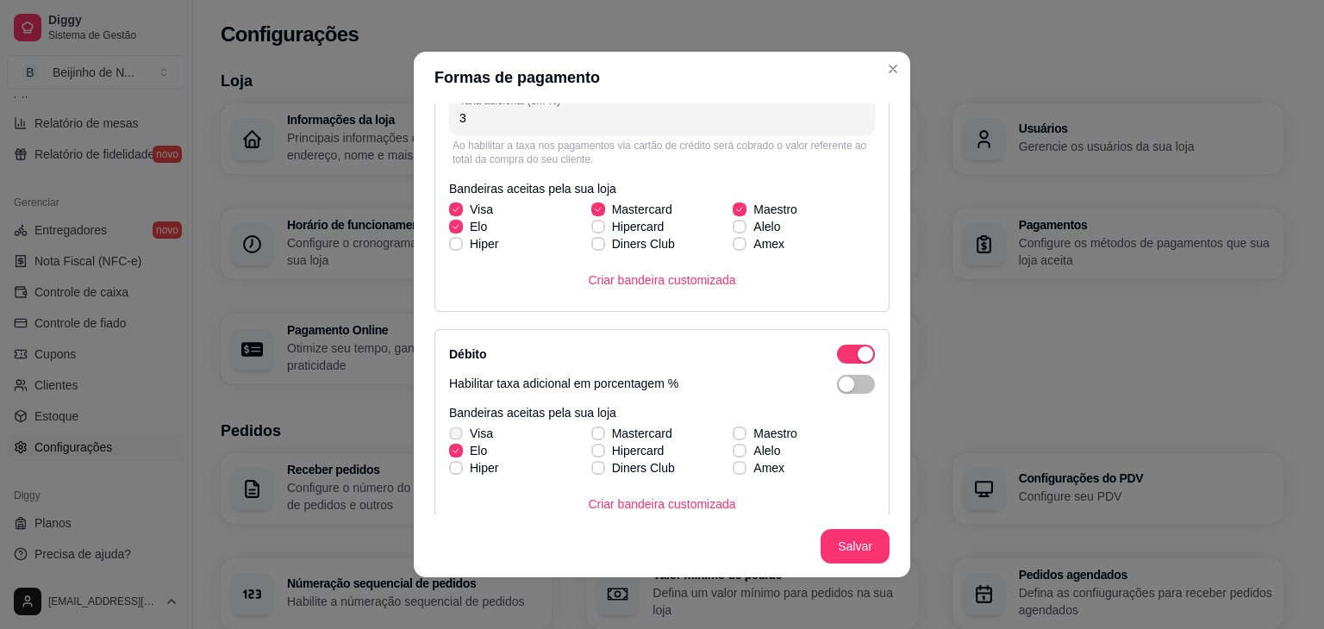
click at [448, 437] on input "Visa" at bounding box center [453, 442] width 11 height 11
checkbox input "true"
click at [593, 430] on icon at bounding box center [597, 433] width 9 height 7
click at [591, 437] on input "Mastercard" at bounding box center [596, 442] width 11 height 11
checkbox input "true"
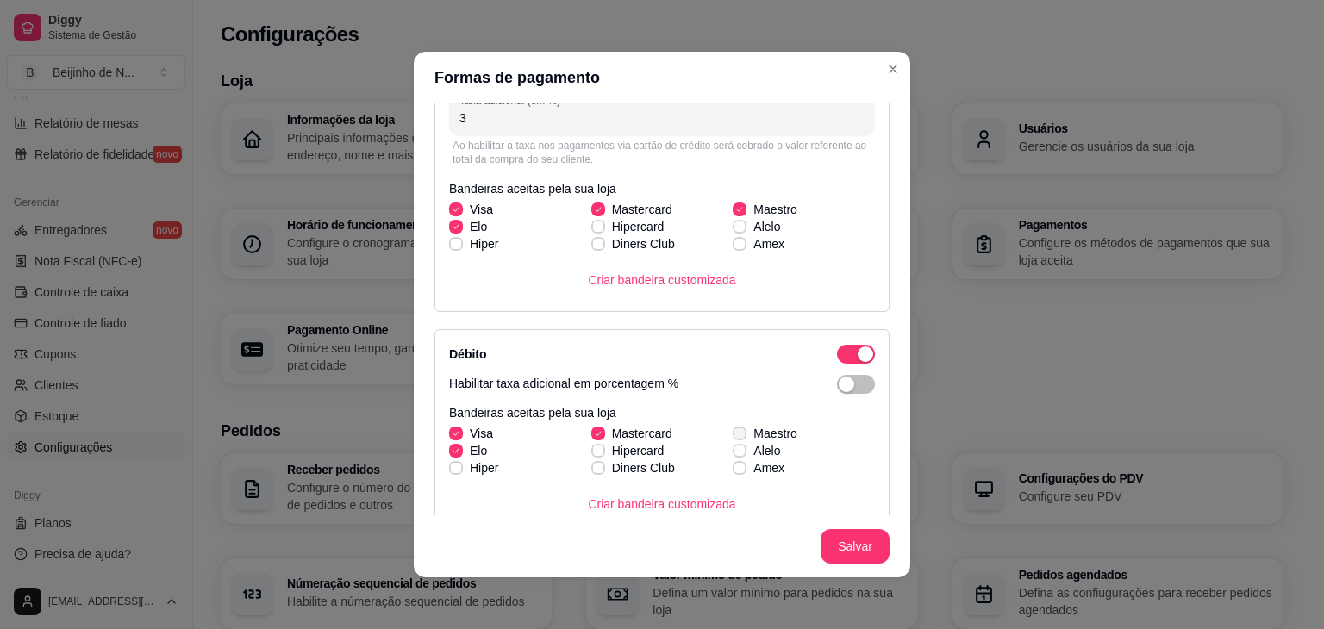
click at [735, 431] on icon at bounding box center [740, 433] width 10 height 7
click at [732, 437] on input "Maestro" at bounding box center [737, 442] width 11 height 11
checkbox input "true"
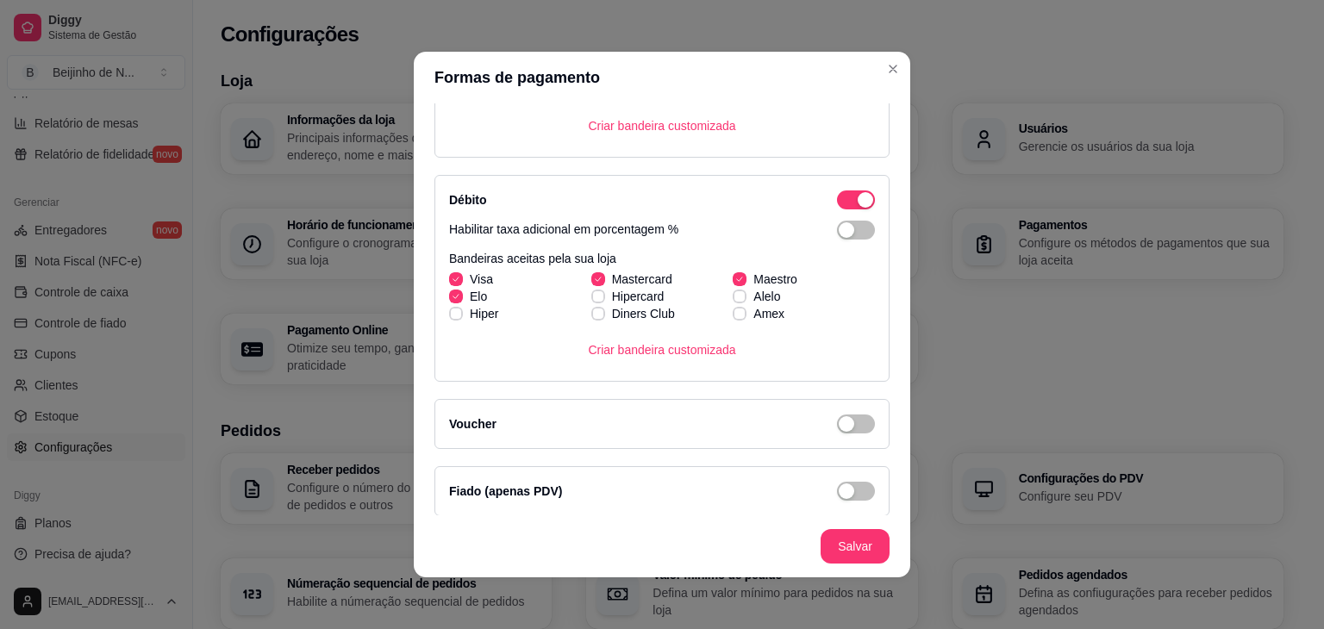
scroll to position [566, 0]
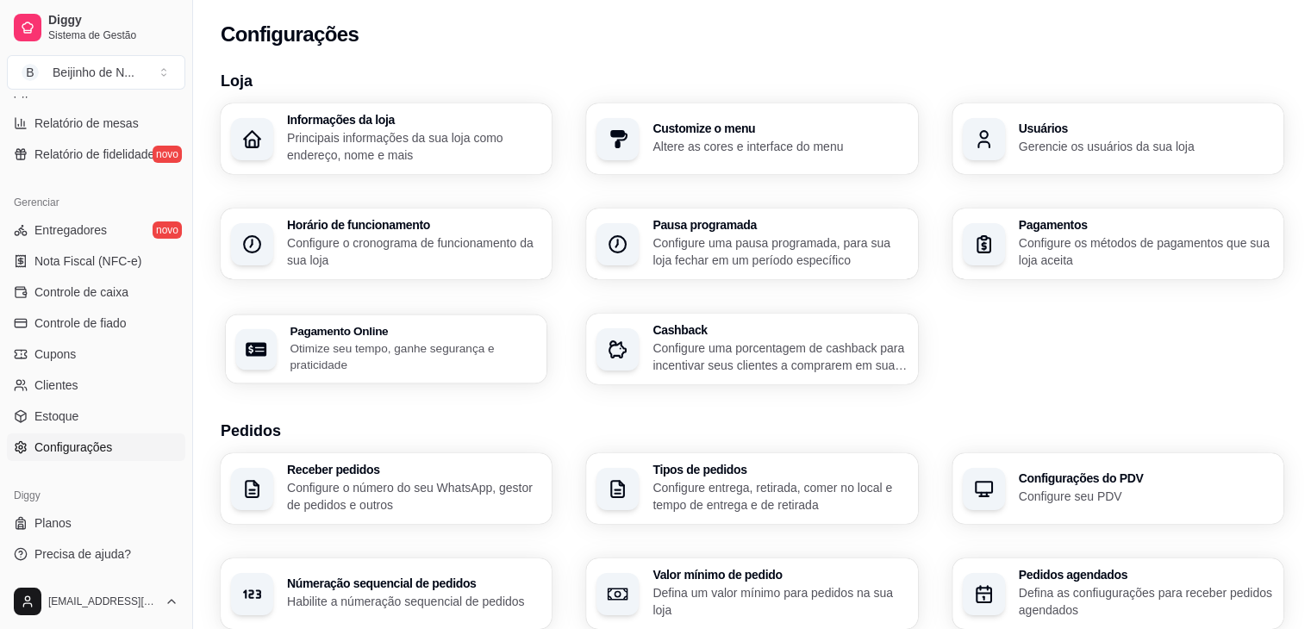
click at [516, 342] on p "Otimize seu tempo, ganhe segurança e praticidade" at bounding box center [413, 357] width 247 height 34
select select "4.98"
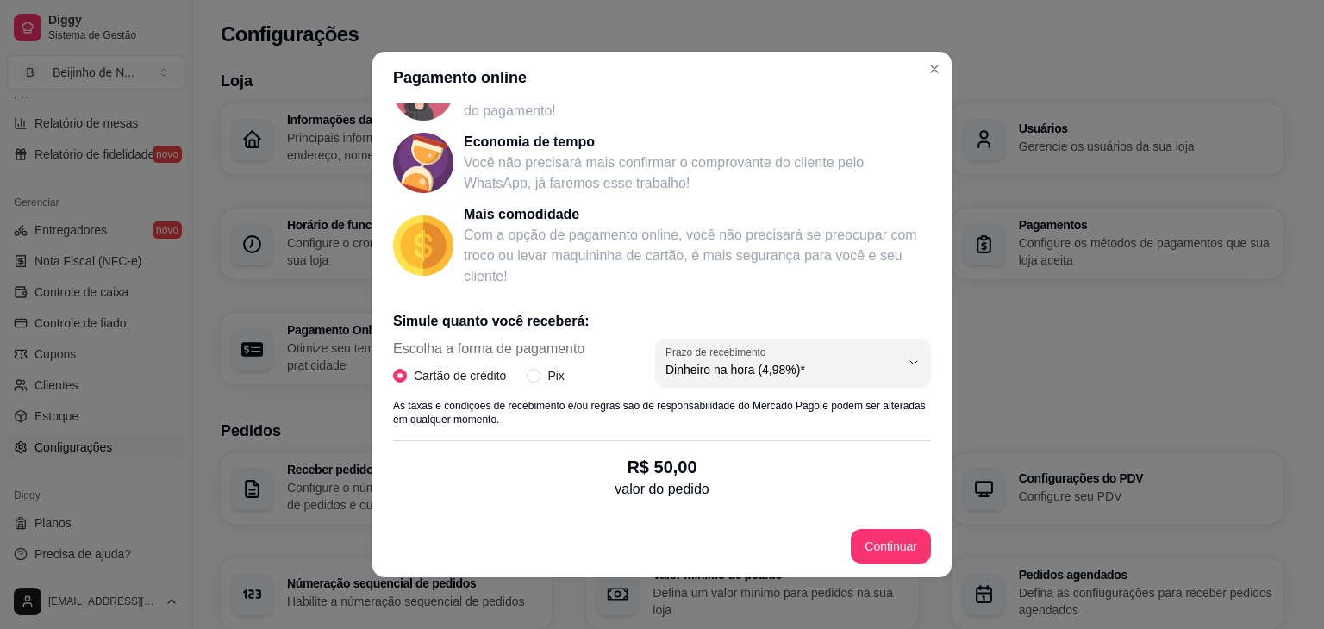
scroll to position [143, 0]
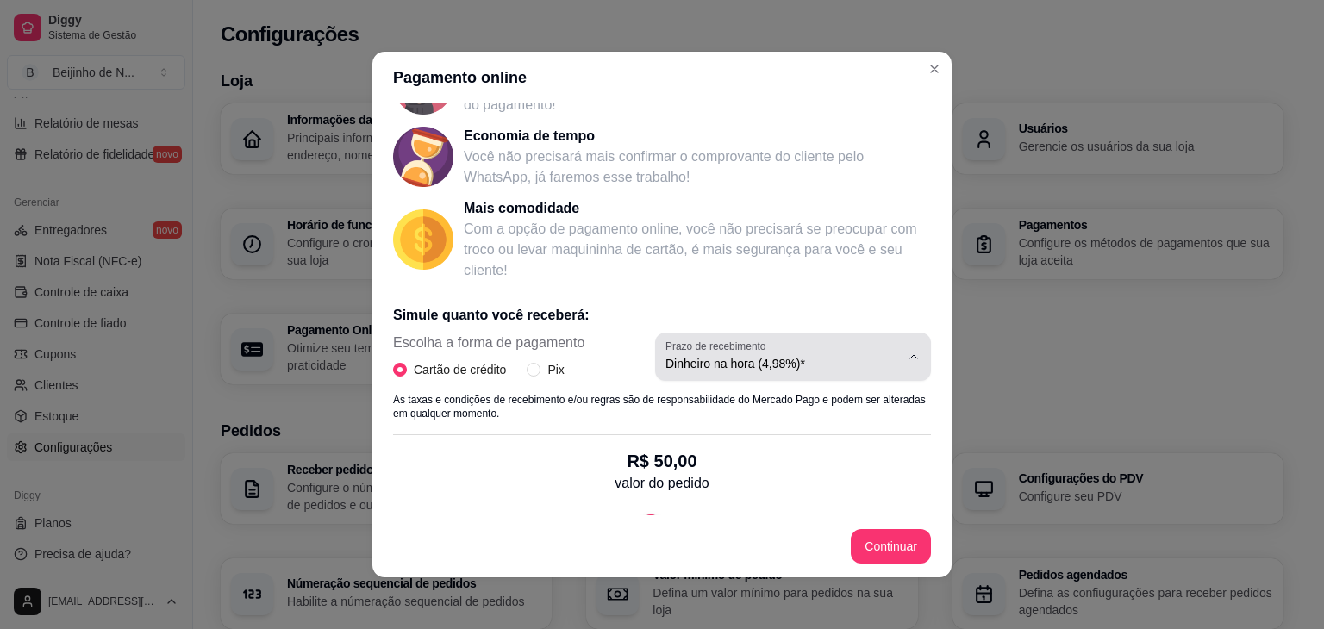
click at [685, 369] on span "Dinheiro na hora (4,98%)*" at bounding box center [783, 363] width 235 height 17
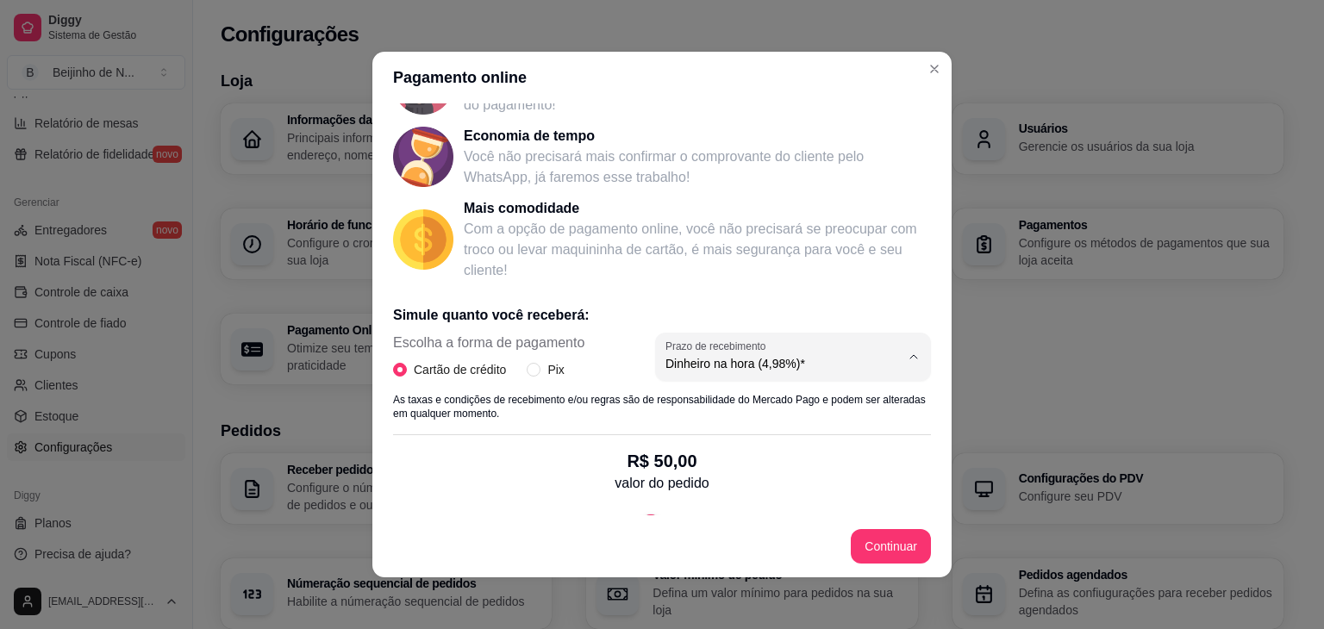
click at [687, 309] on p "Simule quanto você receberá:" at bounding box center [662, 315] width 538 height 21
click at [531, 366] on input "Pix" at bounding box center [534, 370] width 14 height 14
radio input "true"
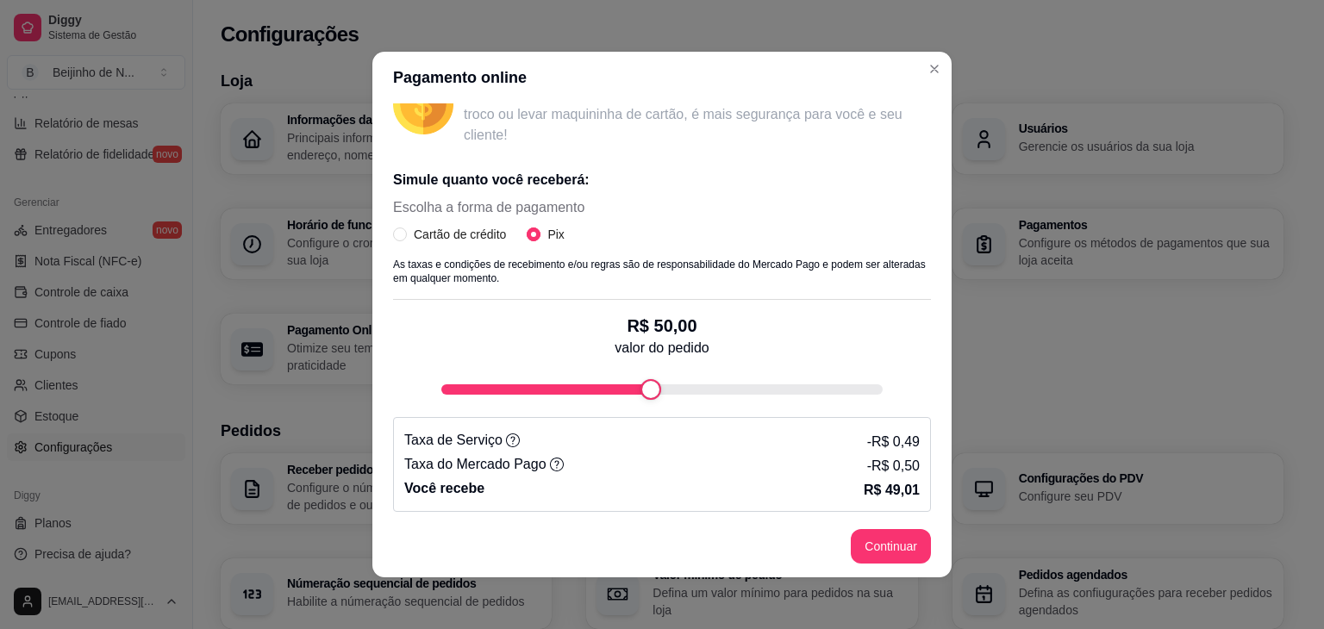
scroll to position [282, 0]
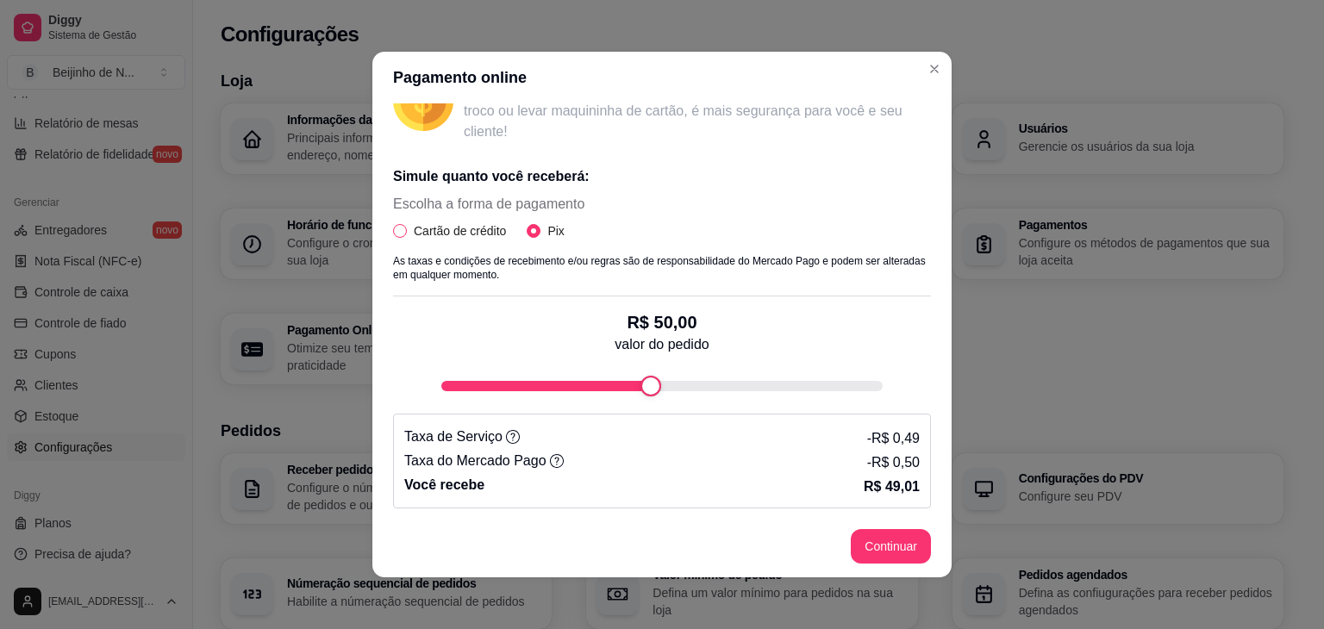
click at [407, 226] on span "Cartão de crédito" at bounding box center [460, 231] width 106 height 19
click at [402, 226] on input "Cartão de crédito" at bounding box center [400, 231] width 14 height 14
radio input "true"
radio input "false"
select select "4.98"
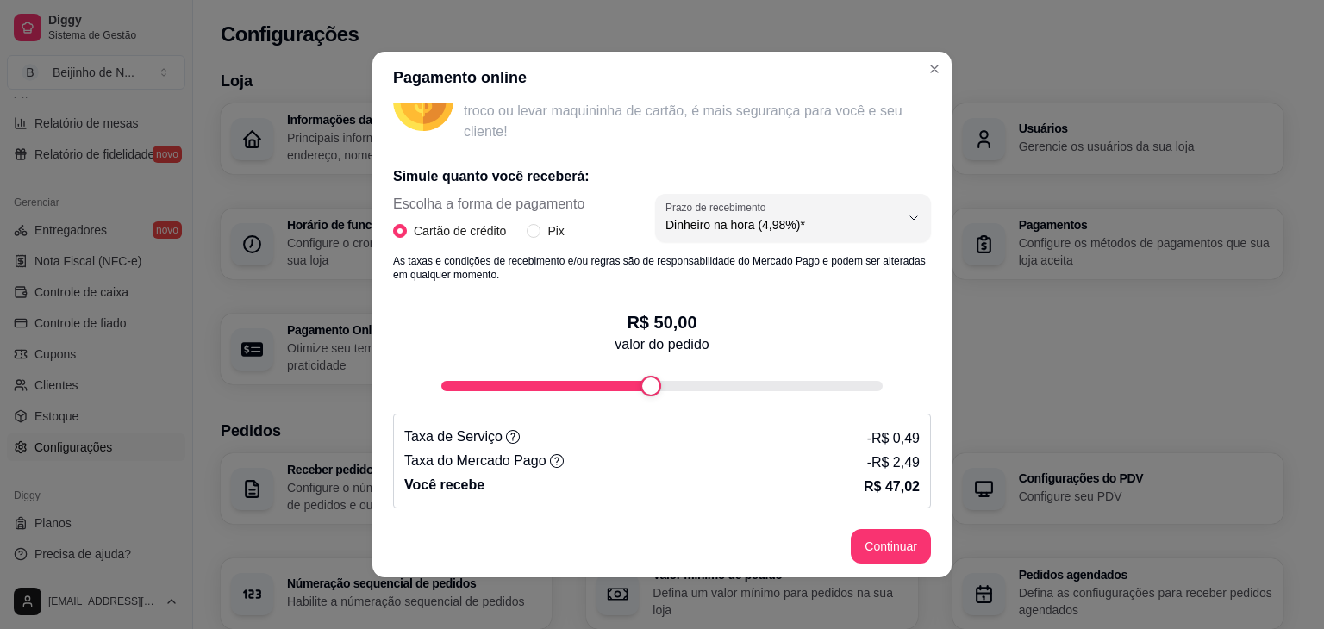
scroll to position [3, 0]
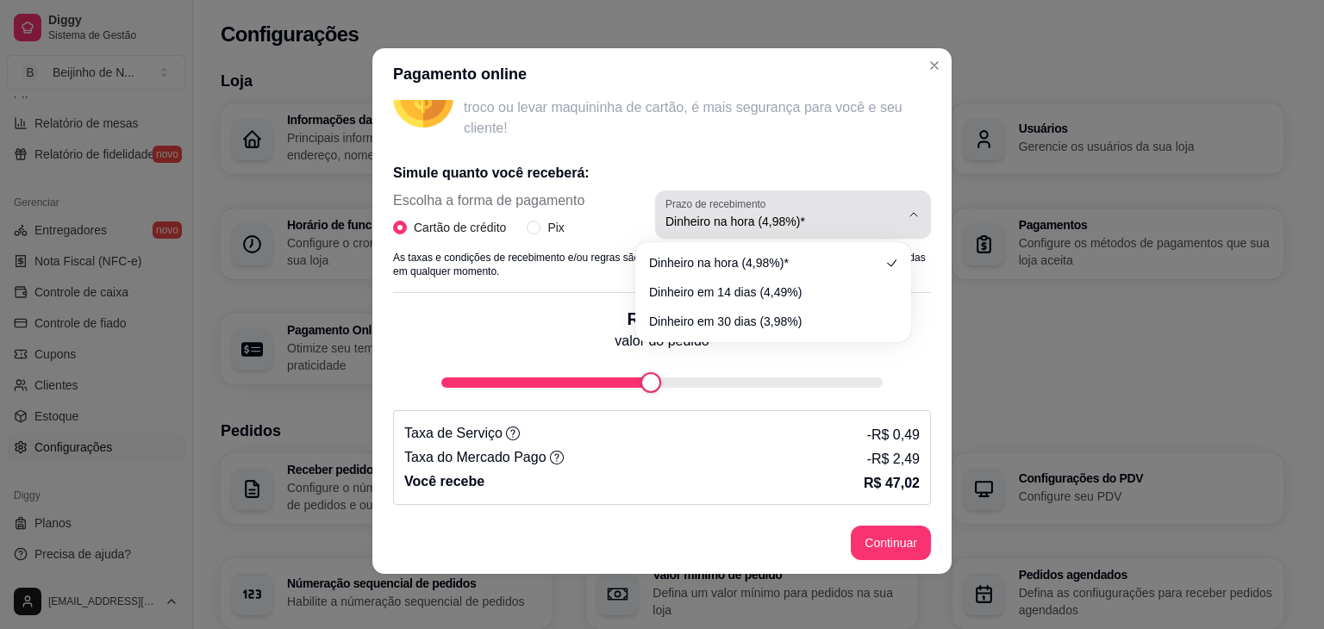
click at [828, 228] on span "Dinheiro na hora (4,98%)*" at bounding box center [783, 221] width 235 height 17
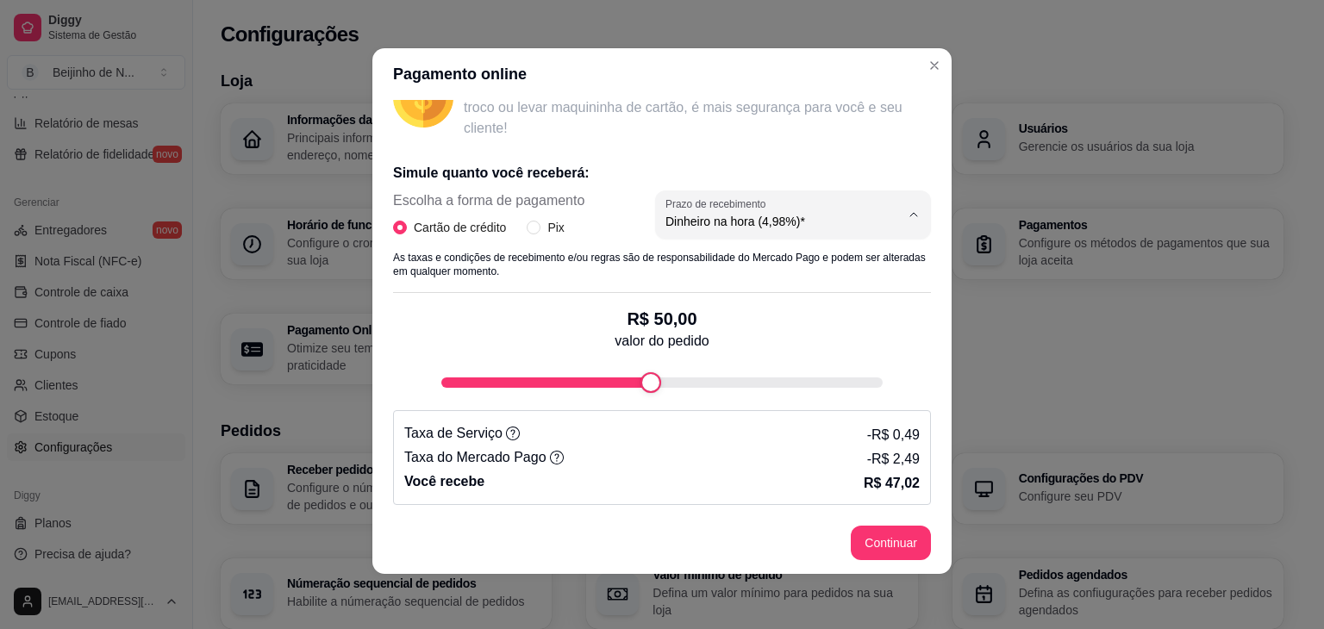
click at [661, 268] on span "Dinheiro na hora (4,98%)*" at bounding box center [765, 261] width 222 height 16
select select
click at [666, 227] on span "Escolha o prazo de recebimento" at bounding box center [783, 221] width 235 height 17
click at [664, 260] on span "Dinheiro na hora (4,98%)*" at bounding box center [765, 261] width 222 height 16
type input "4.98"
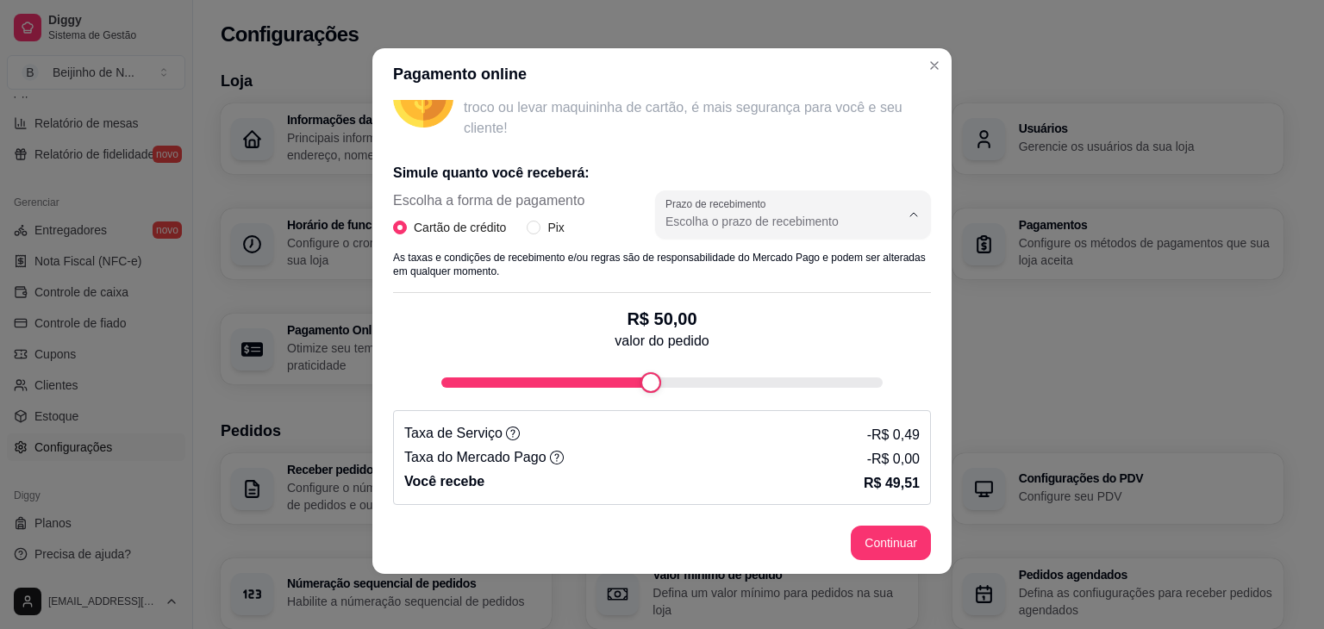
select select "4.98"
click at [869, 199] on div "Dinheiro na hora (4,98%)*" at bounding box center [783, 214] width 235 height 34
click at [821, 316] on span "Dinheiro em 30 dias (3,98%)" at bounding box center [765, 318] width 222 height 16
type input "3.98"
select select "3.98"
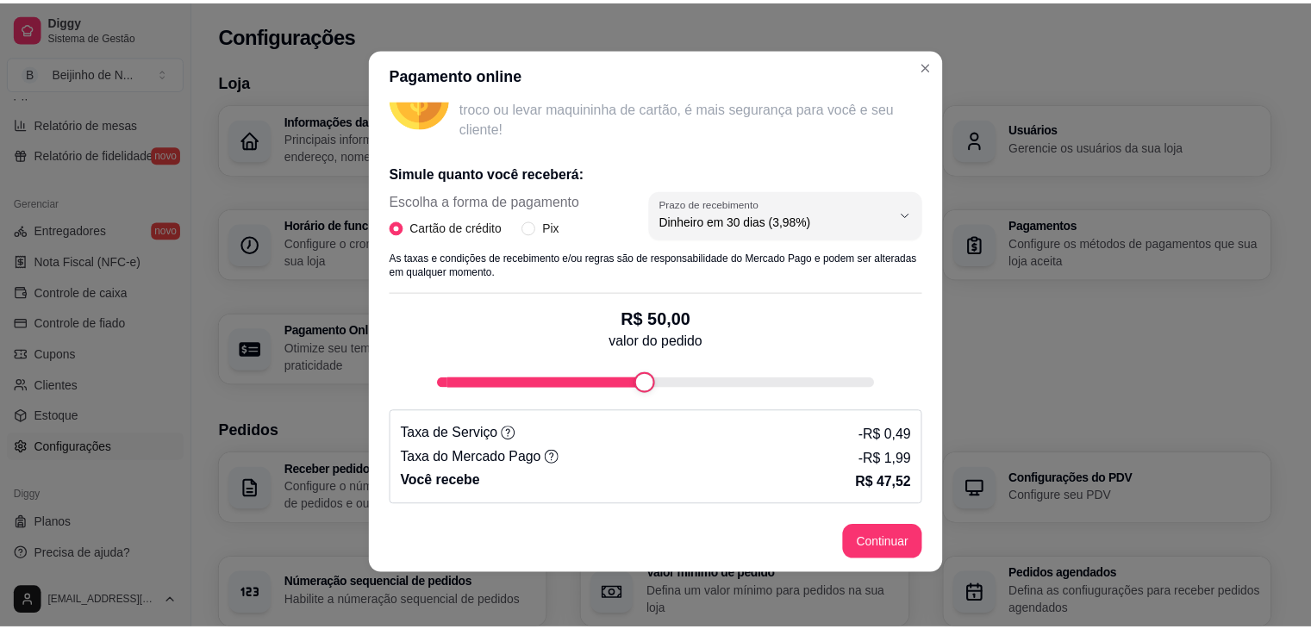
scroll to position [16, 0]
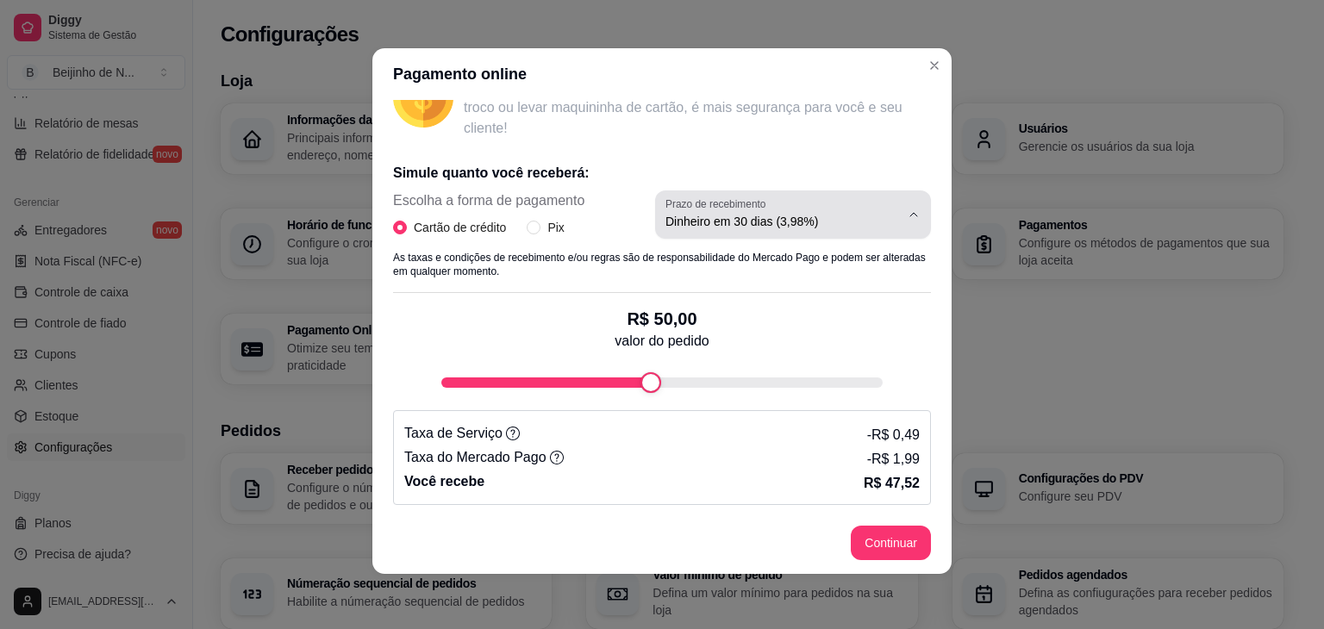
click at [773, 203] on div "Dinheiro em 30 dias (3,98%)" at bounding box center [783, 214] width 235 height 34
click at [770, 257] on span "Dinheiro na hora (4,98%)*" at bounding box center [765, 261] width 222 height 16
type input "4.98"
select select "4.98"
click at [528, 229] on input "Pix" at bounding box center [534, 228] width 14 height 14
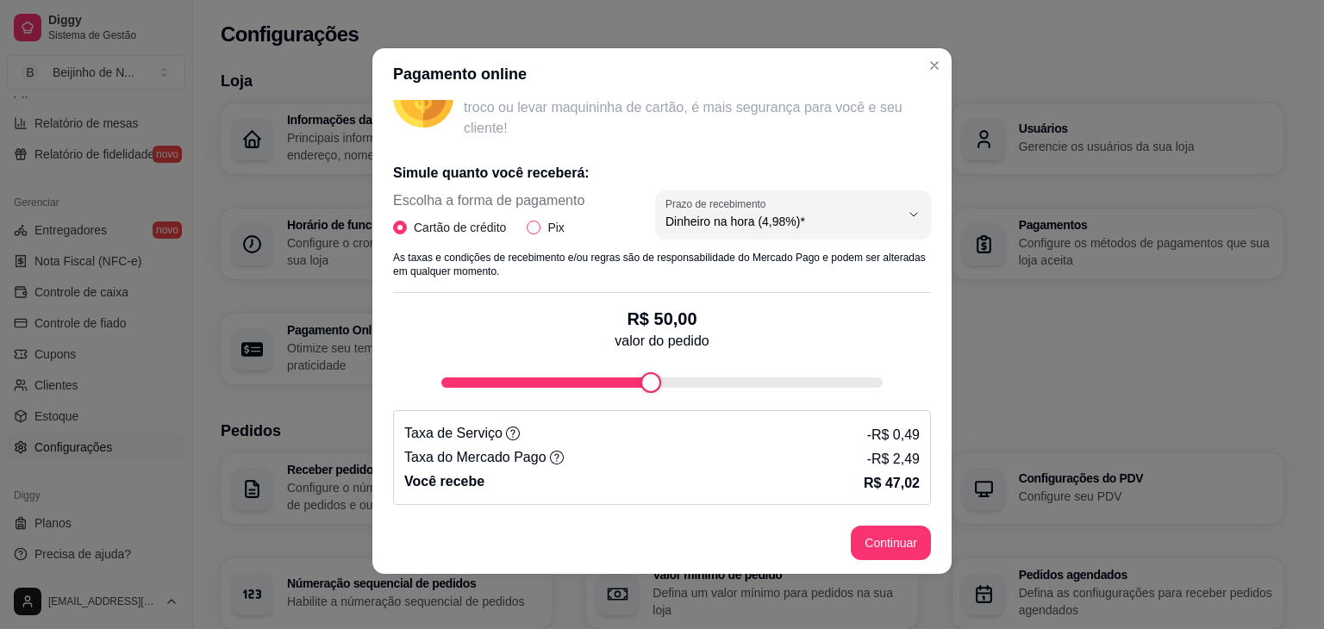
radio input "true"
radio input "false"
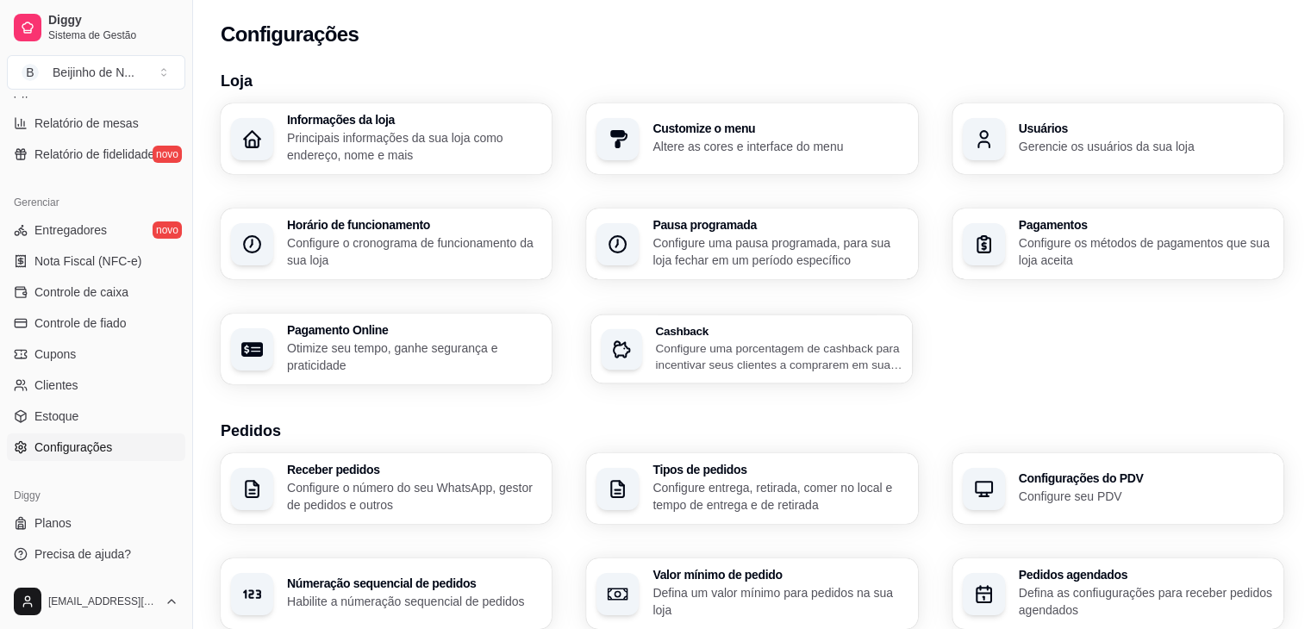
click at [773, 371] on p "Configure uma porcentagem de cashback para incentivar seus clientes a comprarem…" at bounding box center [779, 357] width 247 height 34
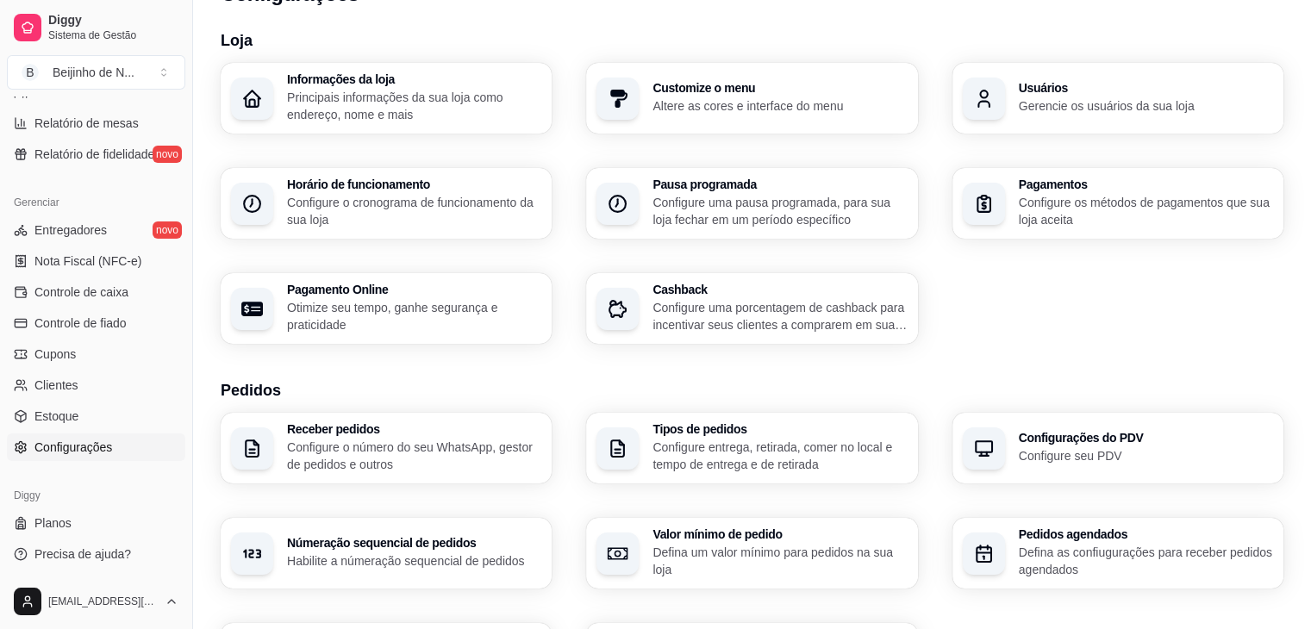
scroll to position [0, 0]
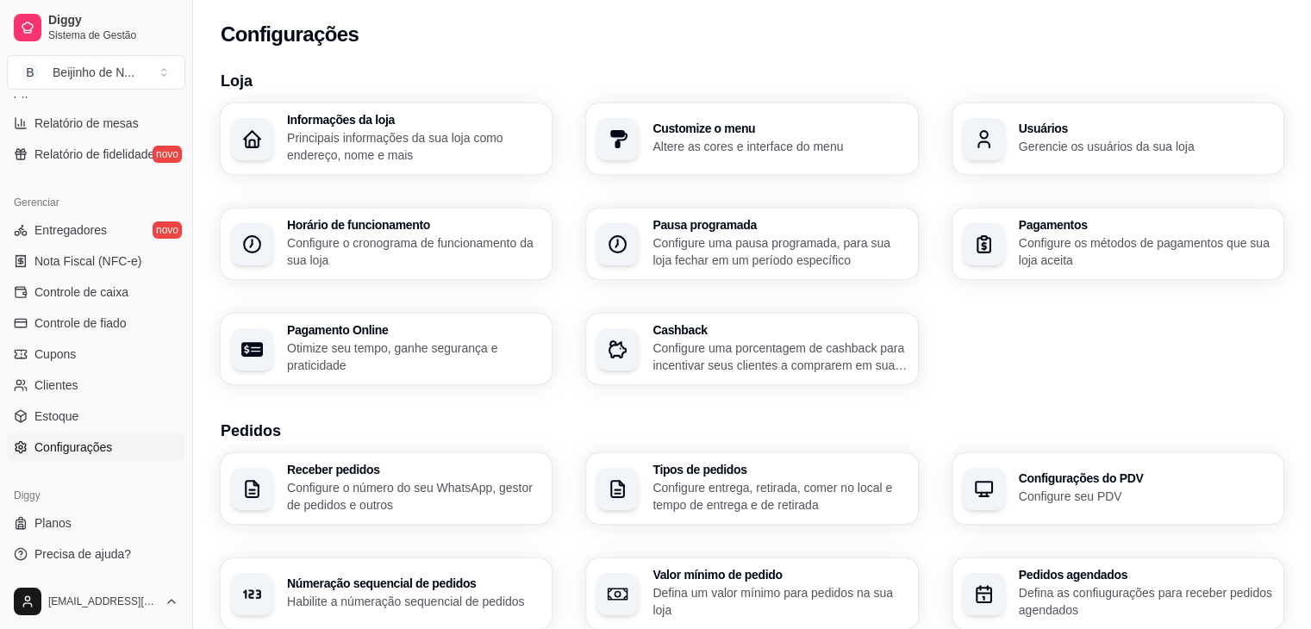
click at [79, 450] on span "Configurações" at bounding box center [73, 447] width 78 height 17
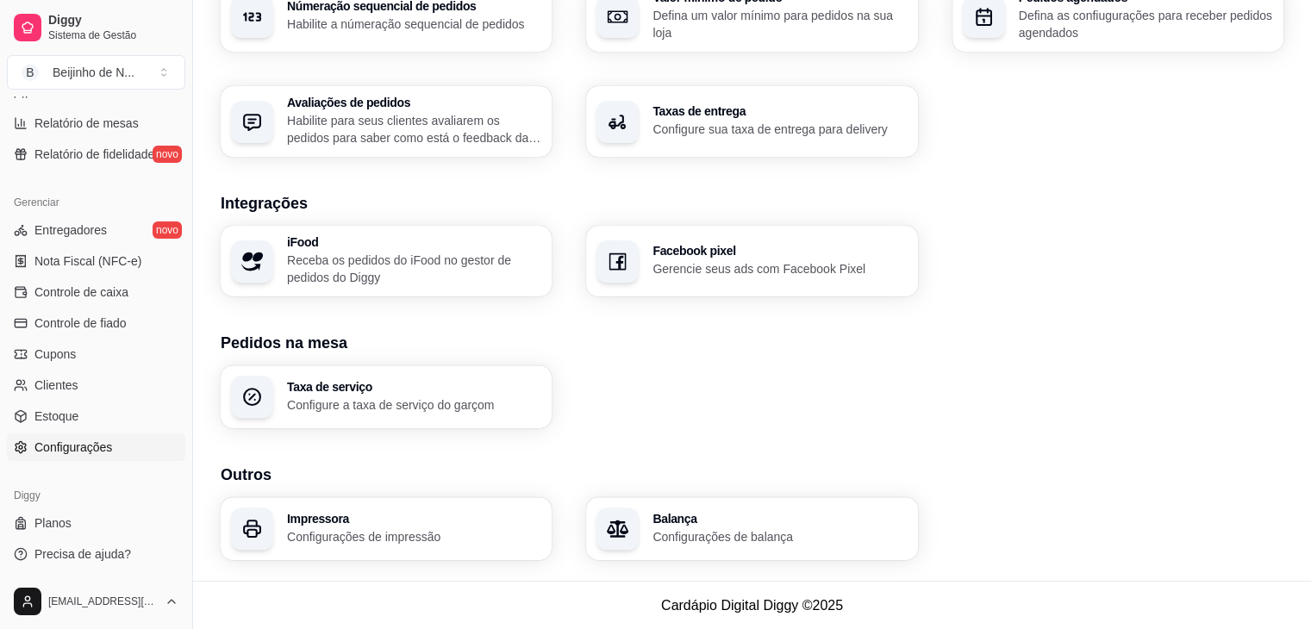
scroll to position [579, 0]
click at [162, 64] on button "B Beijinho de N ..." at bounding box center [96, 72] width 178 height 34
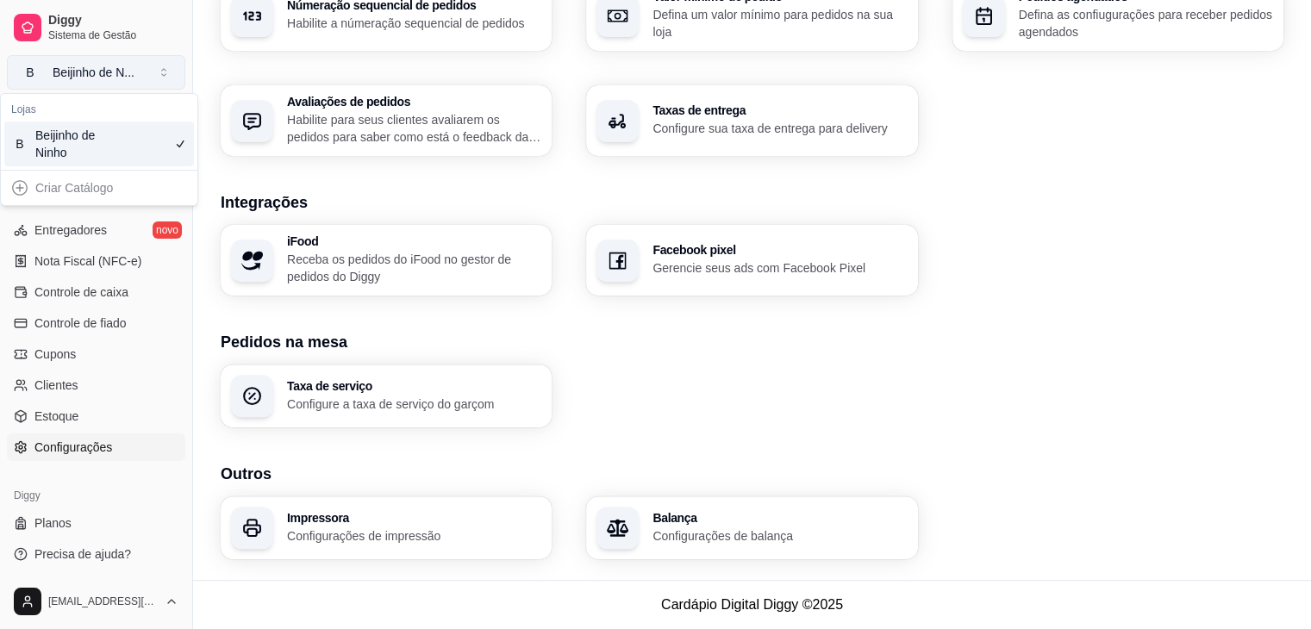
click at [162, 64] on button "B Beijinho de N ..." at bounding box center [96, 72] width 178 height 34
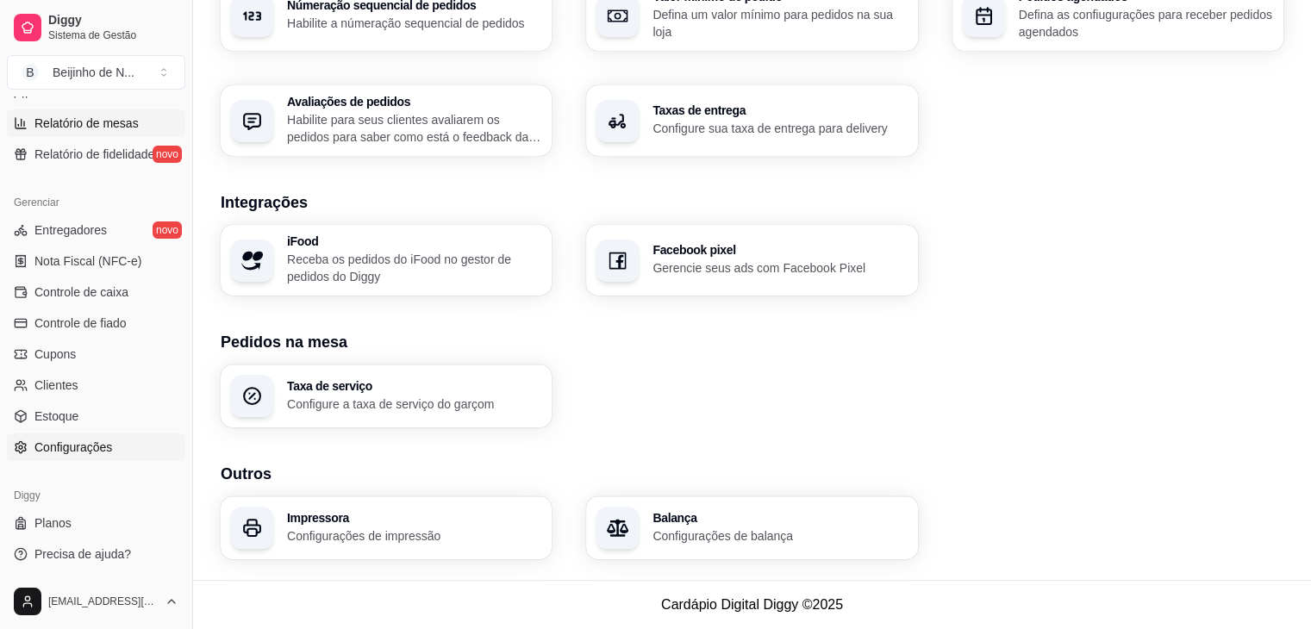
click at [124, 119] on span "Relatório de mesas" at bounding box center [86, 123] width 104 height 17
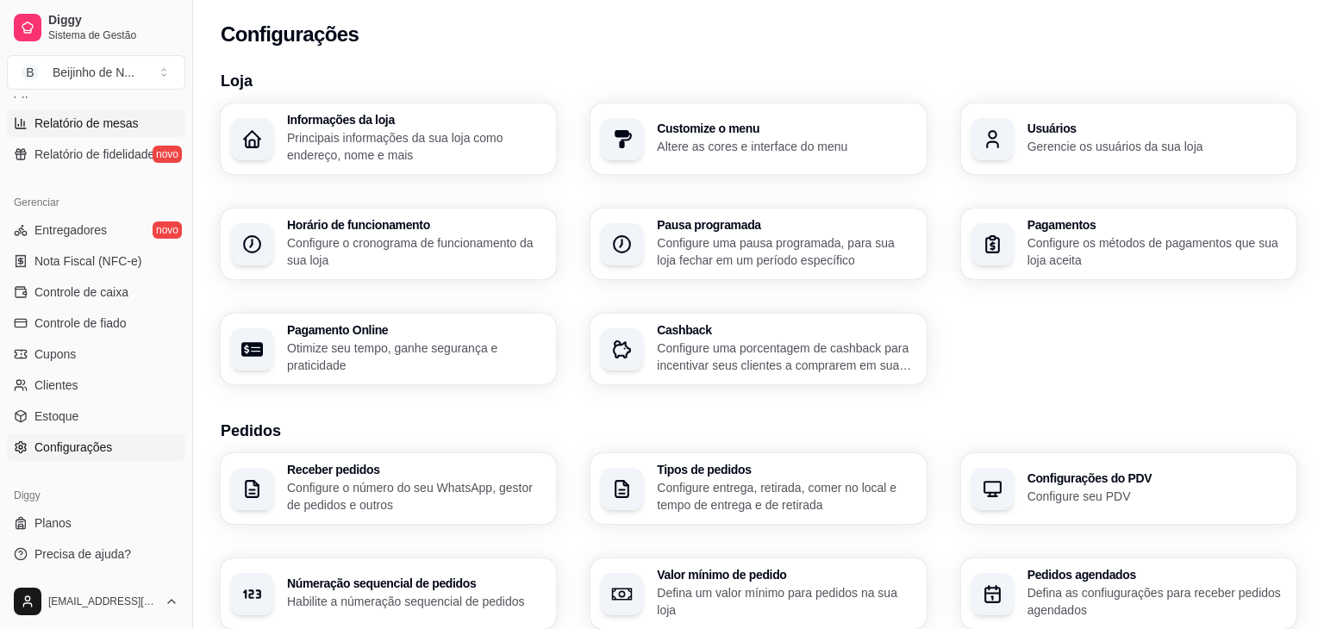
select select "TOTAL_OF_ORDERS"
select select "7"
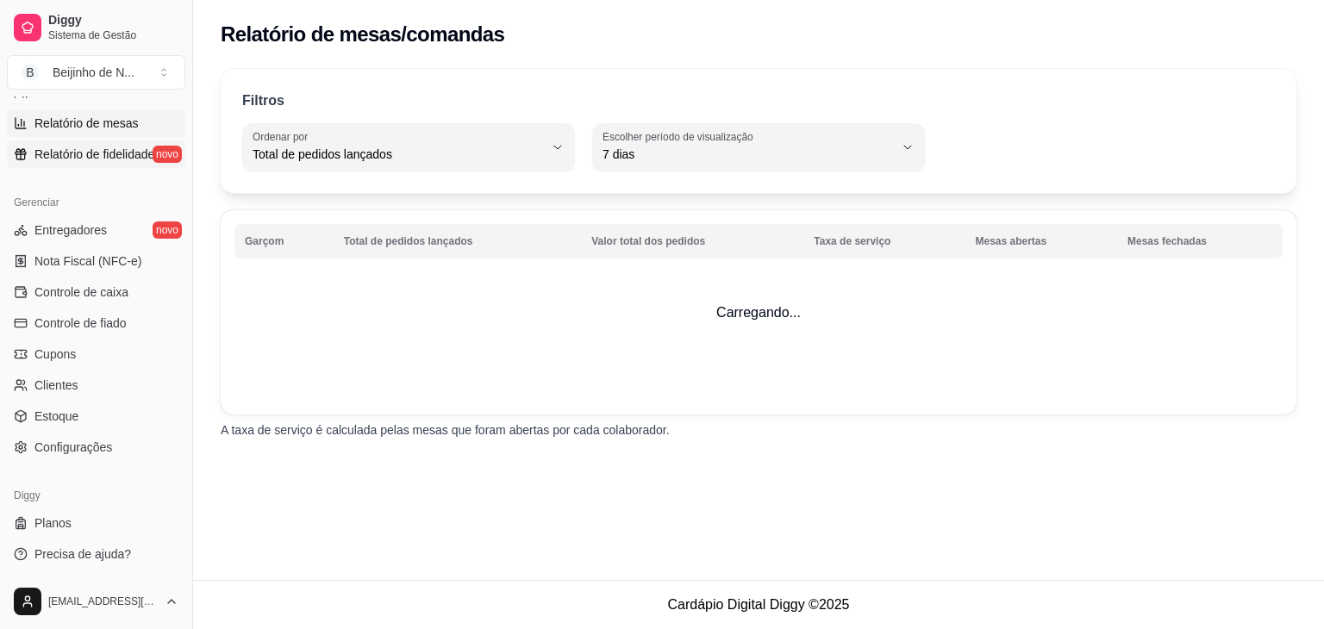
click at [117, 148] on span "Relatório de fidelidade" at bounding box center [94, 154] width 120 height 17
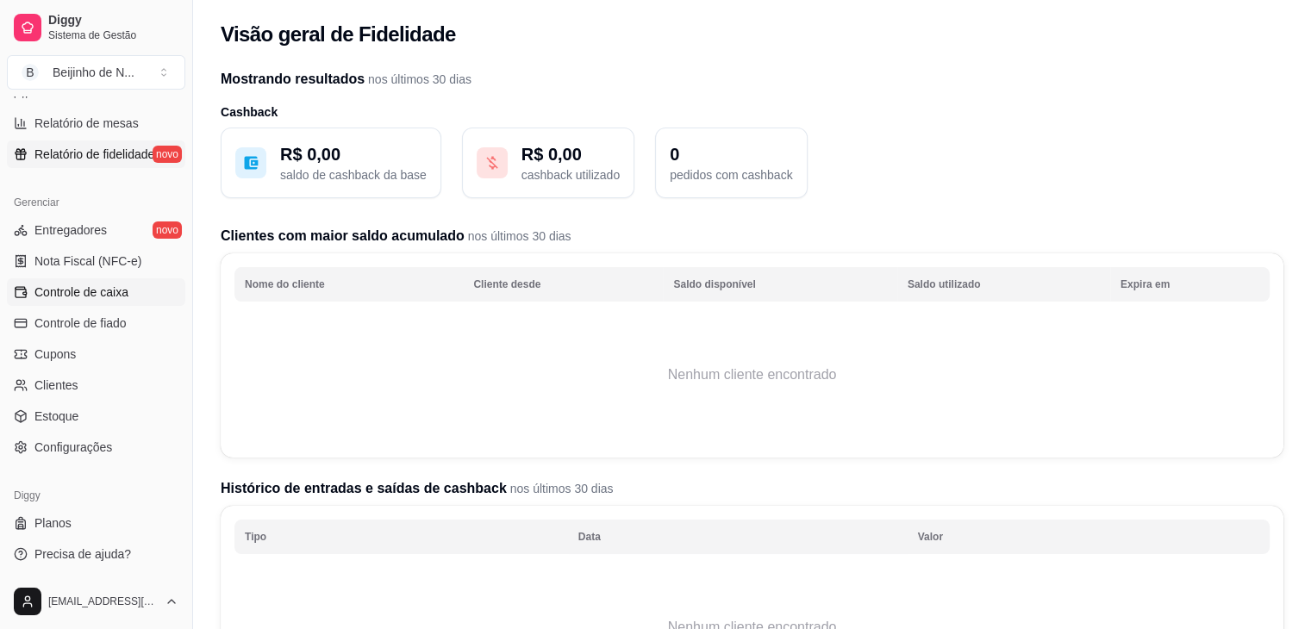
click at [119, 291] on span "Controle de caixa" at bounding box center [81, 292] width 94 height 17
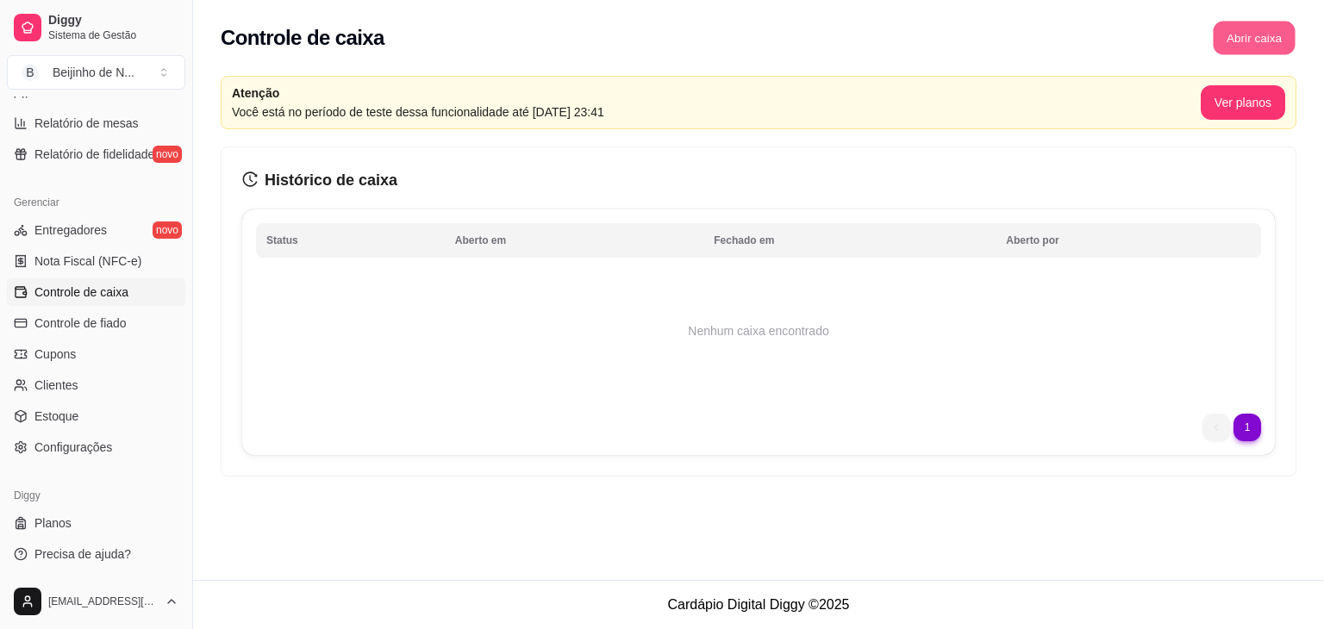
click at [1268, 32] on button "Abrir caixa" at bounding box center [1254, 39] width 82 height 34
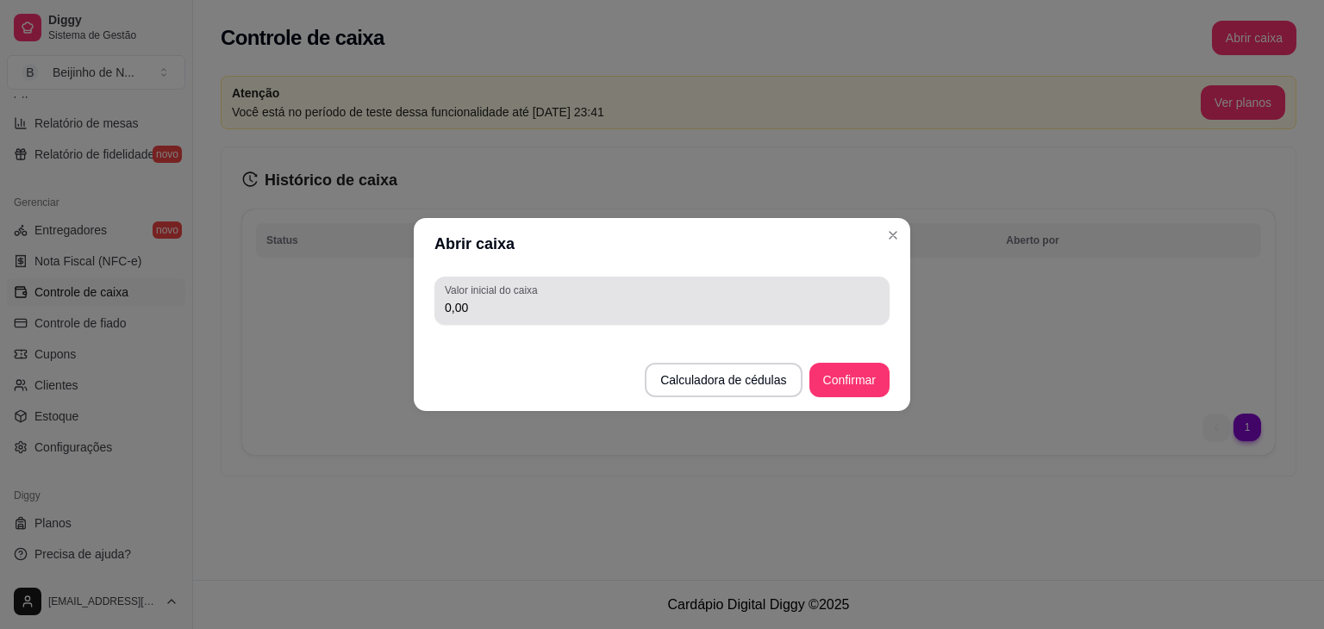
click at [748, 280] on div "Valor inicial do caixa 0,00" at bounding box center [662, 301] width 455 height 48
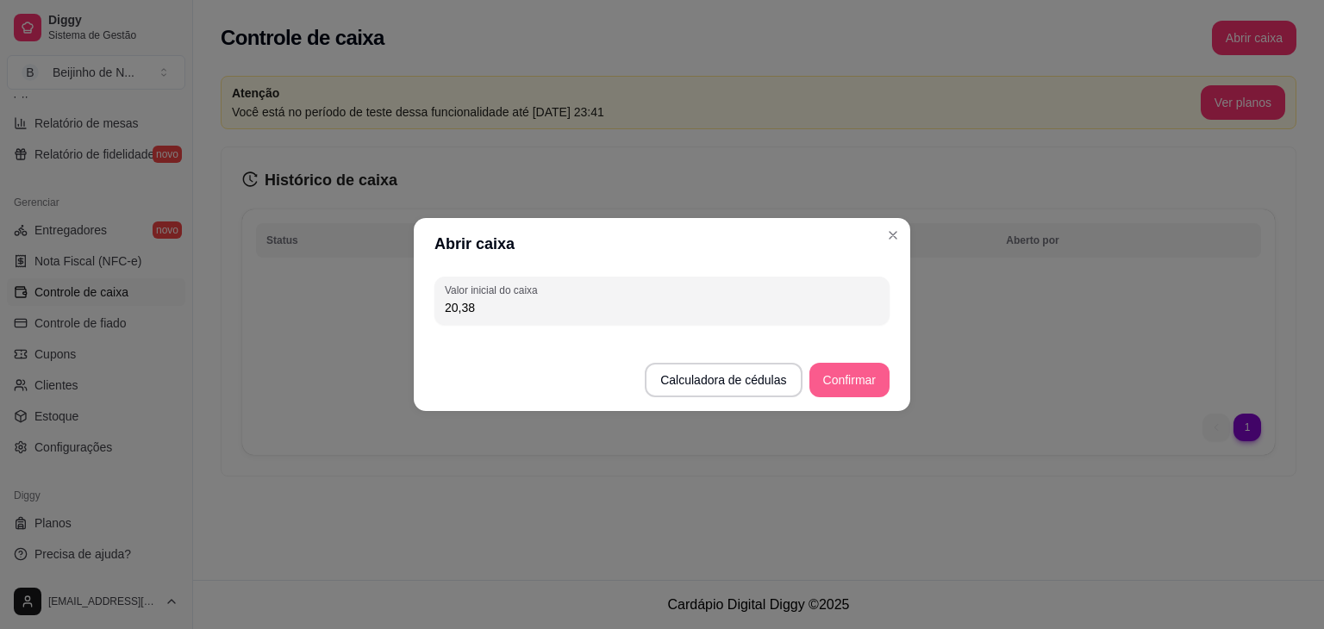
type input "20,38"
click at [846, 381] on button "Confirmar" at bounding box center [849, 381] width 78 height 34
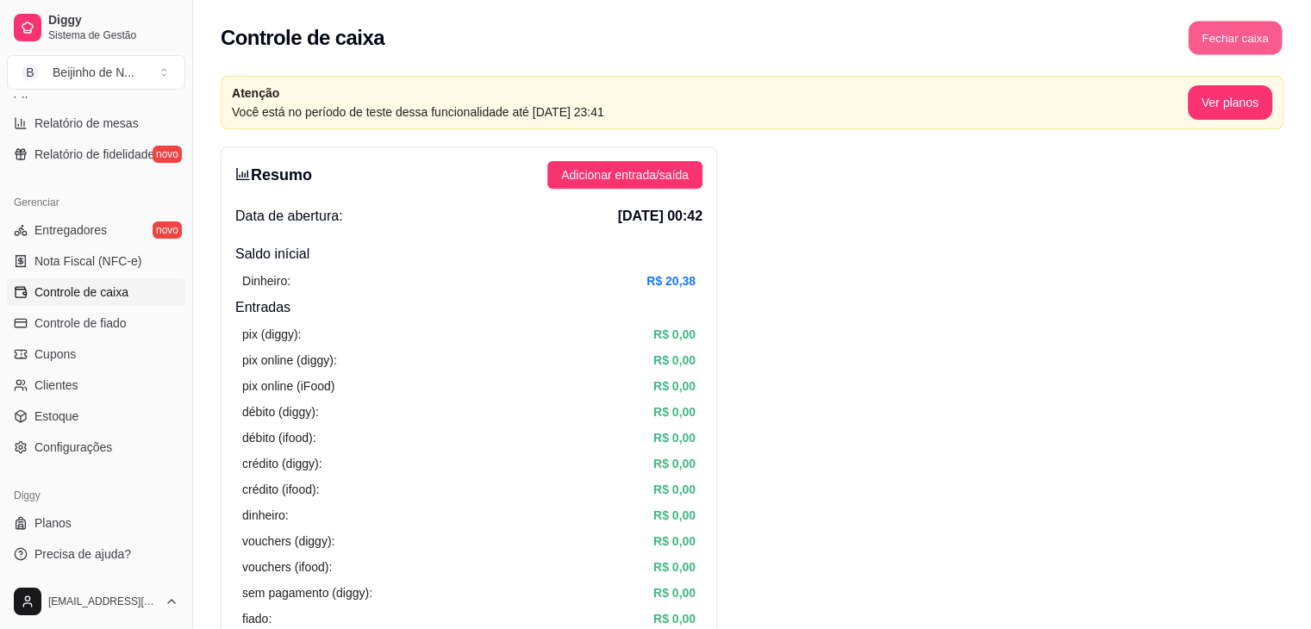
click at [1244, 34] on button "Fechar caixa" at bounding box center [1236, 39] width 94 height 34
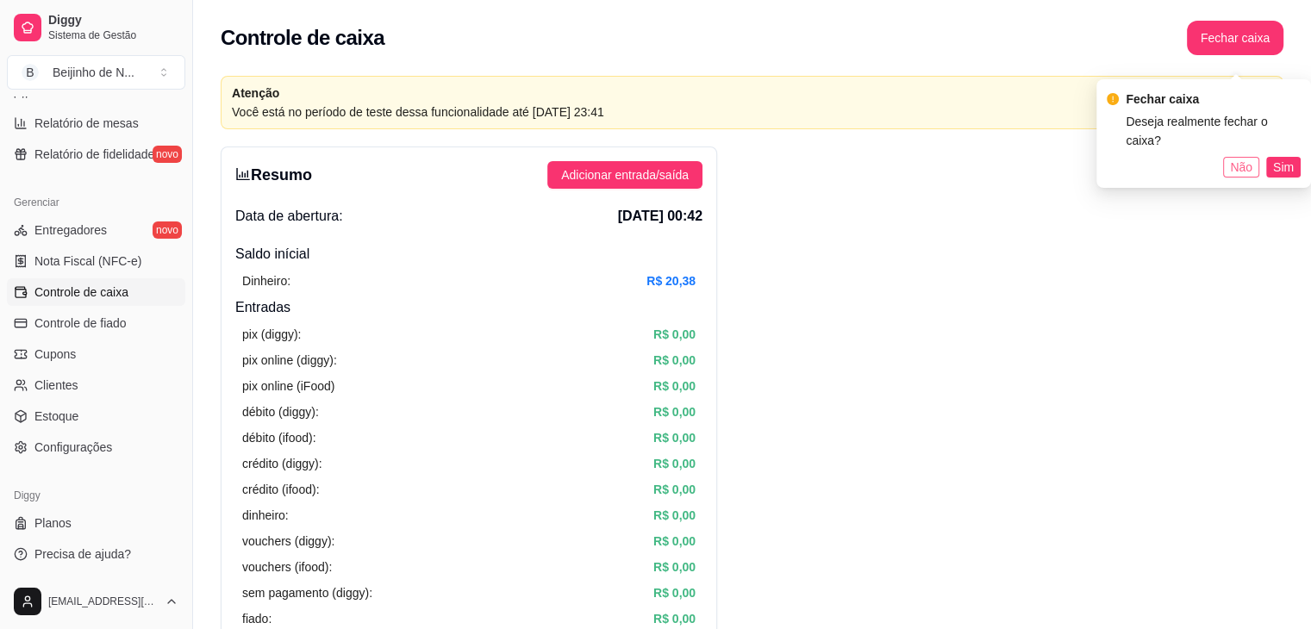
click at [1248, 158] on span "Não" at bounding box center [1241, 167] width 22 height 19
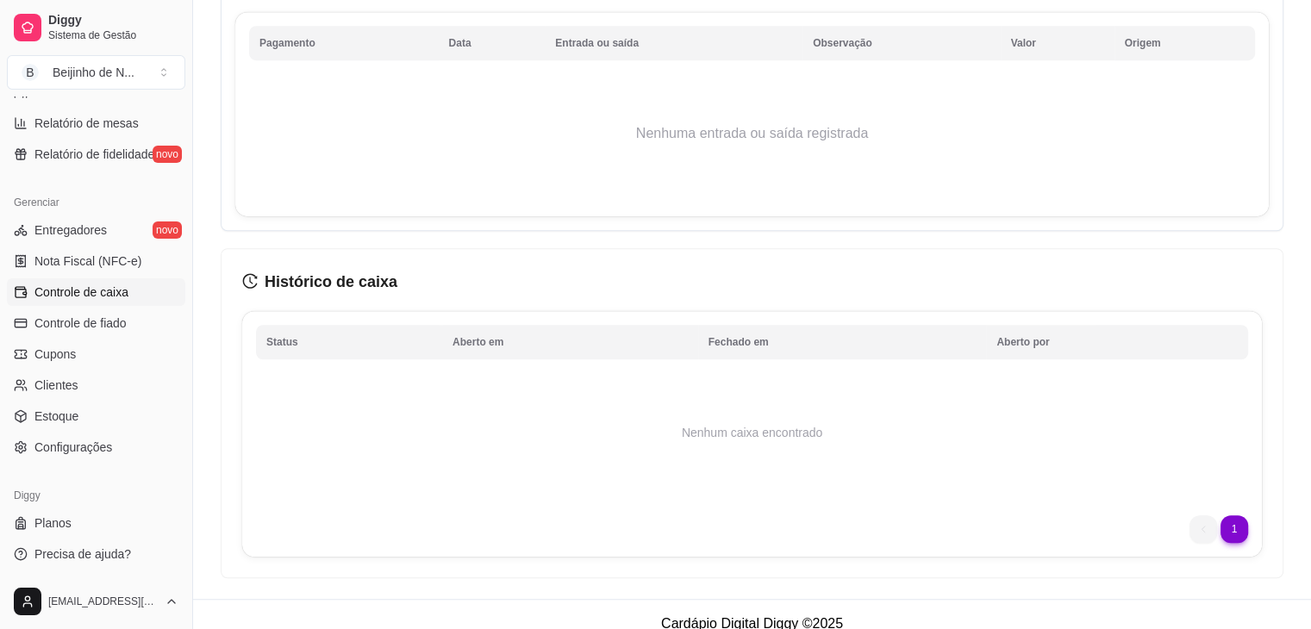
scroll to position [1235, 0]
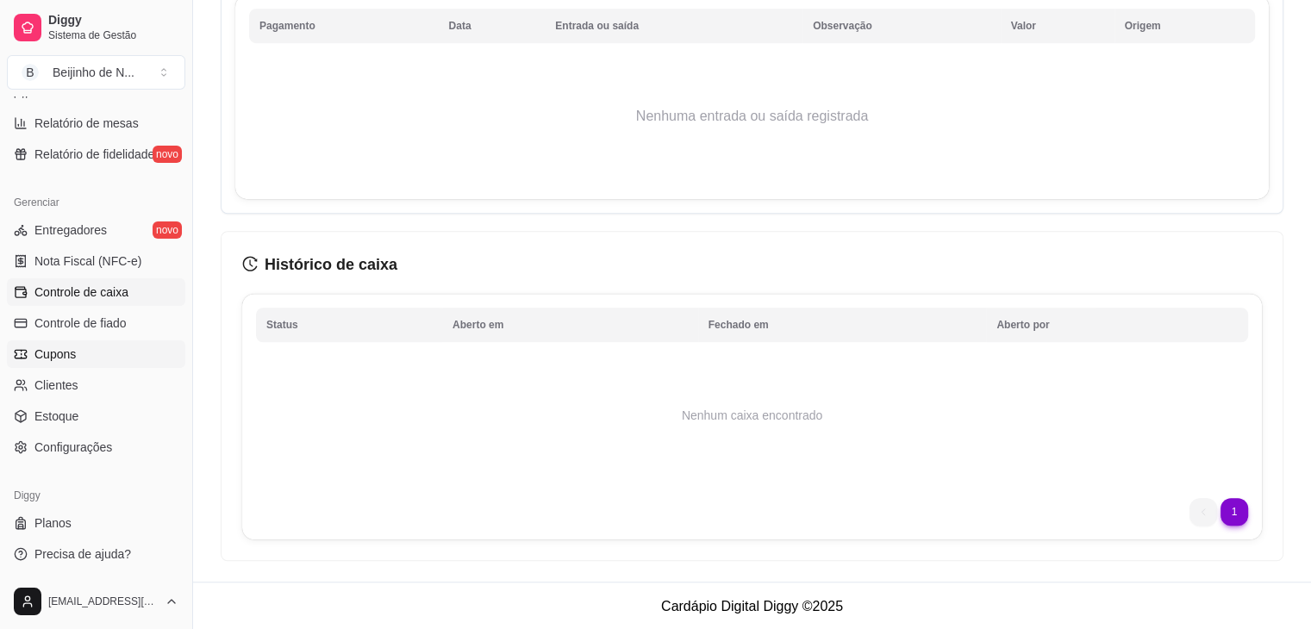
click at [140, 353] on link "Cupons" at bounding box center [96, 355] width 178 height 28
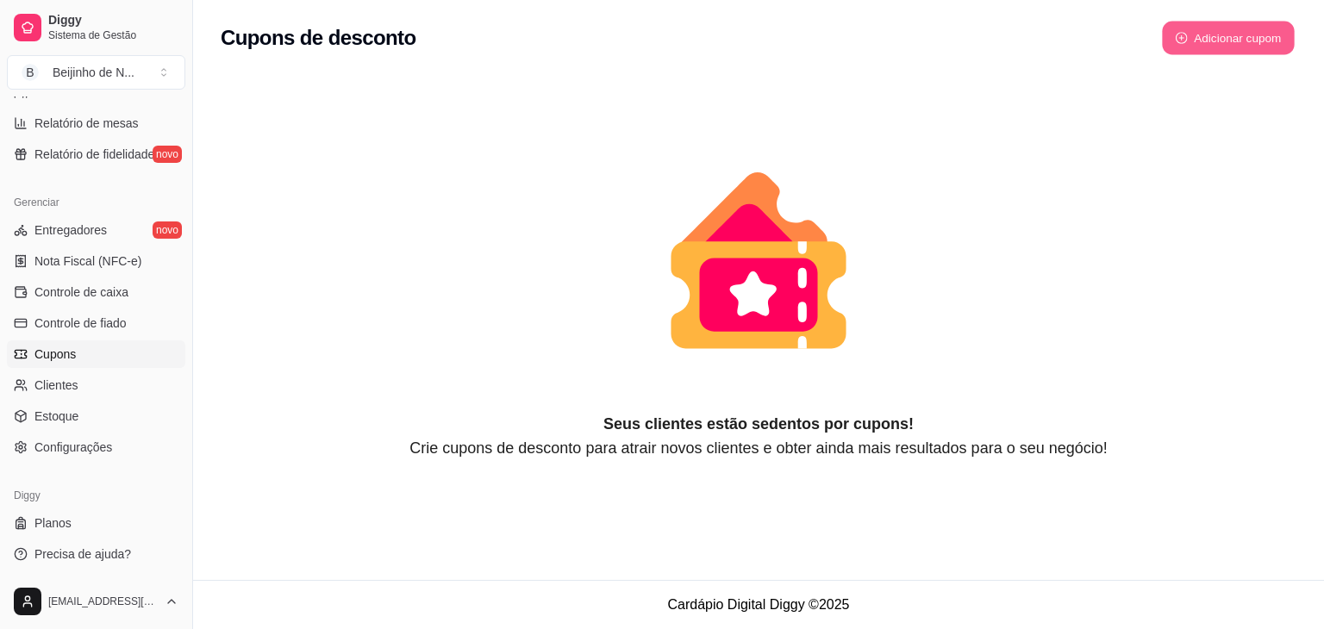
click at [1228, 42] on button "Adicionar cupom" at bounding box center [1228, 39] width 133 height 34
select select "FIXED_VALUE"
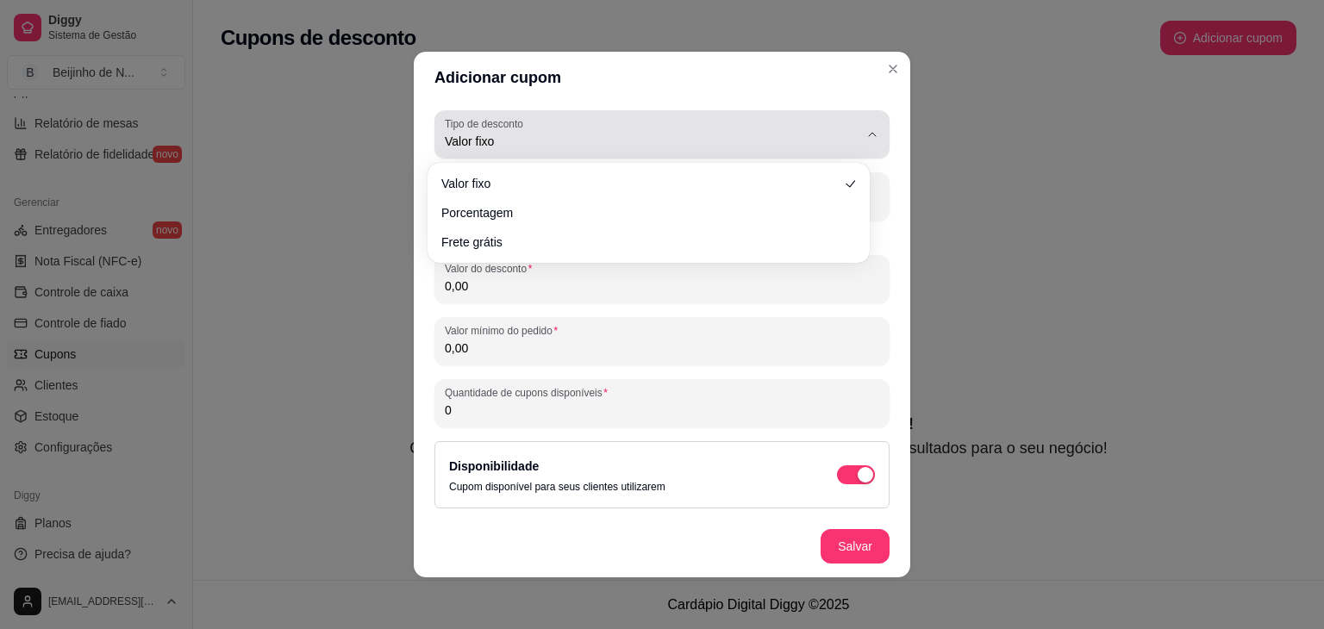
click at [837, 146] on span "Valor fixo" at bounding box center [652, 141] width 414 height 17
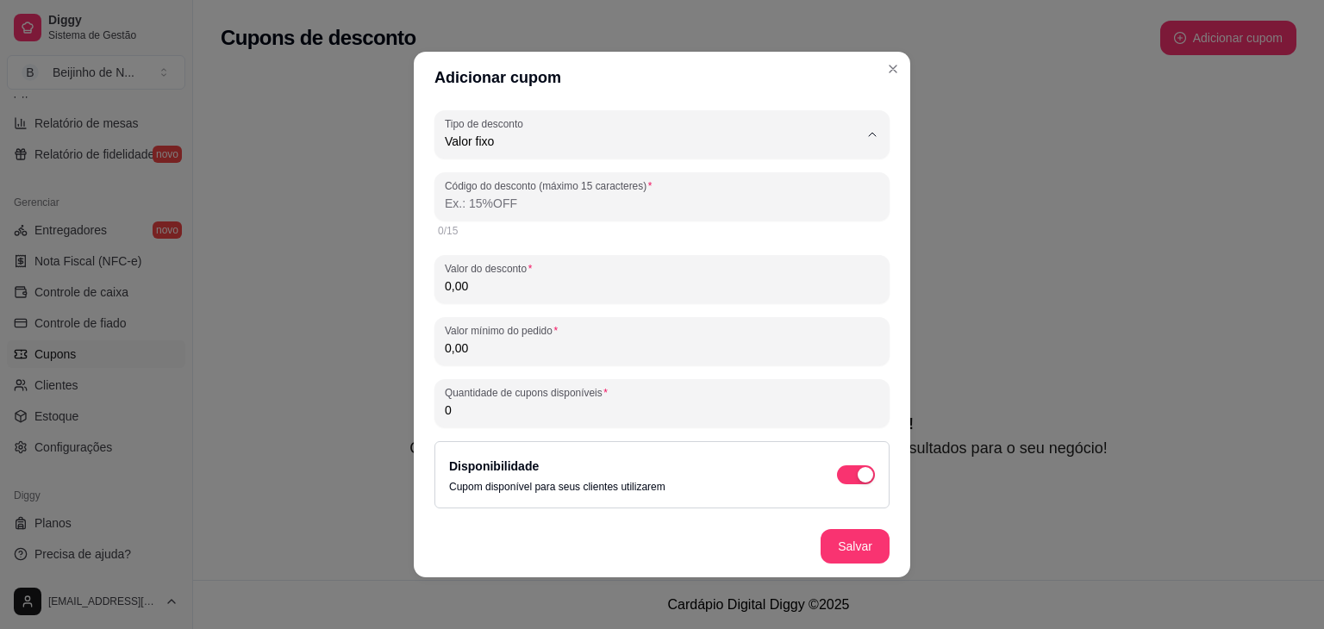
click at [746, 247] on span "Frete grátis" at bounding box center [640, 239] width 381 height 16
type input "FREE_DELIVERY_FEE"
select select "FREE_DELIVERY_FEE"
type input "FRETEGRATIS"
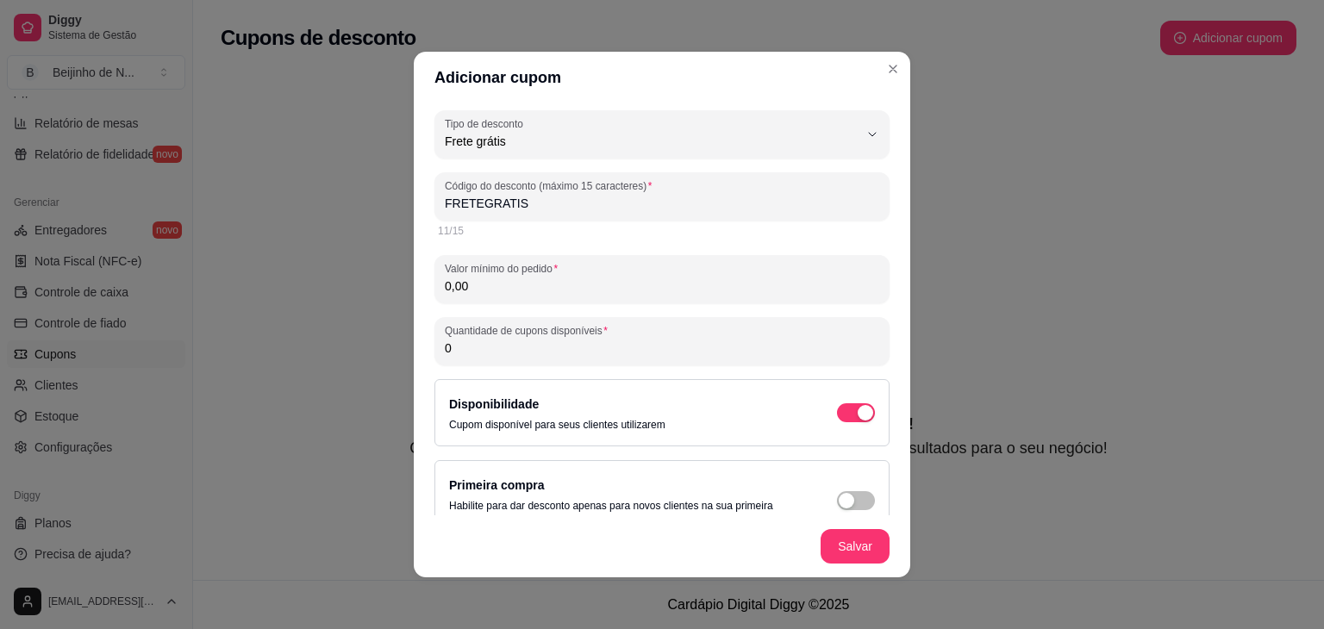
scroll to position [16, 0]
click at [684, 285] on input "0,00" at bounding box center [662, 286] width 435 height 17
type input "50,00"
click at [838, 504] on button "button" at bounding box center [856, 500] width 38 height 19
click at [858, 408] on div "button" at bounding box center [866, 413] width 16 height 16
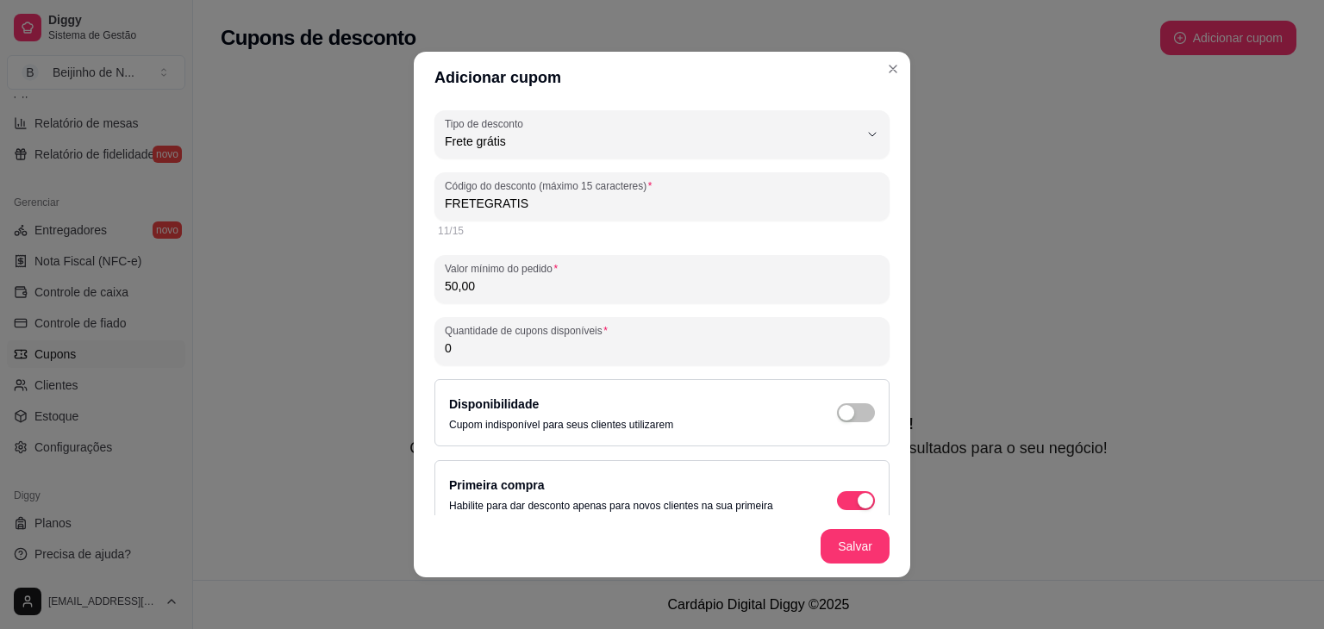
click at [730, 350] on input "0" at bounding box center [662, 348] width 435 height 17
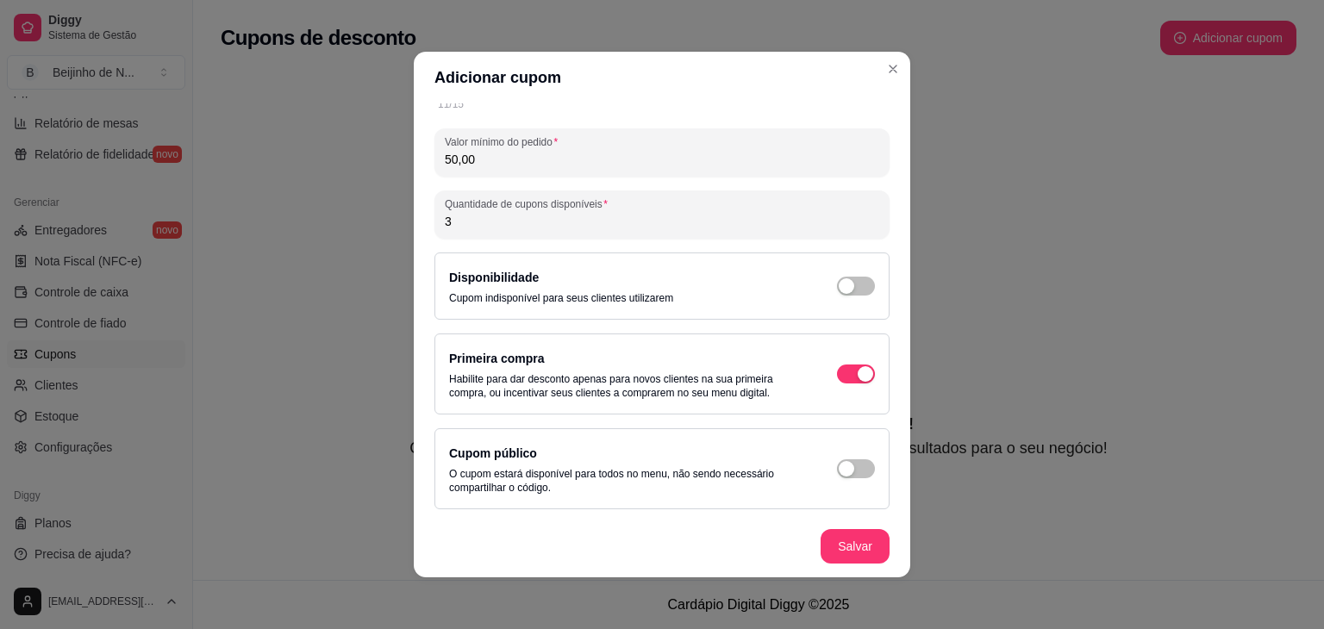
scroll to position [3, 0]
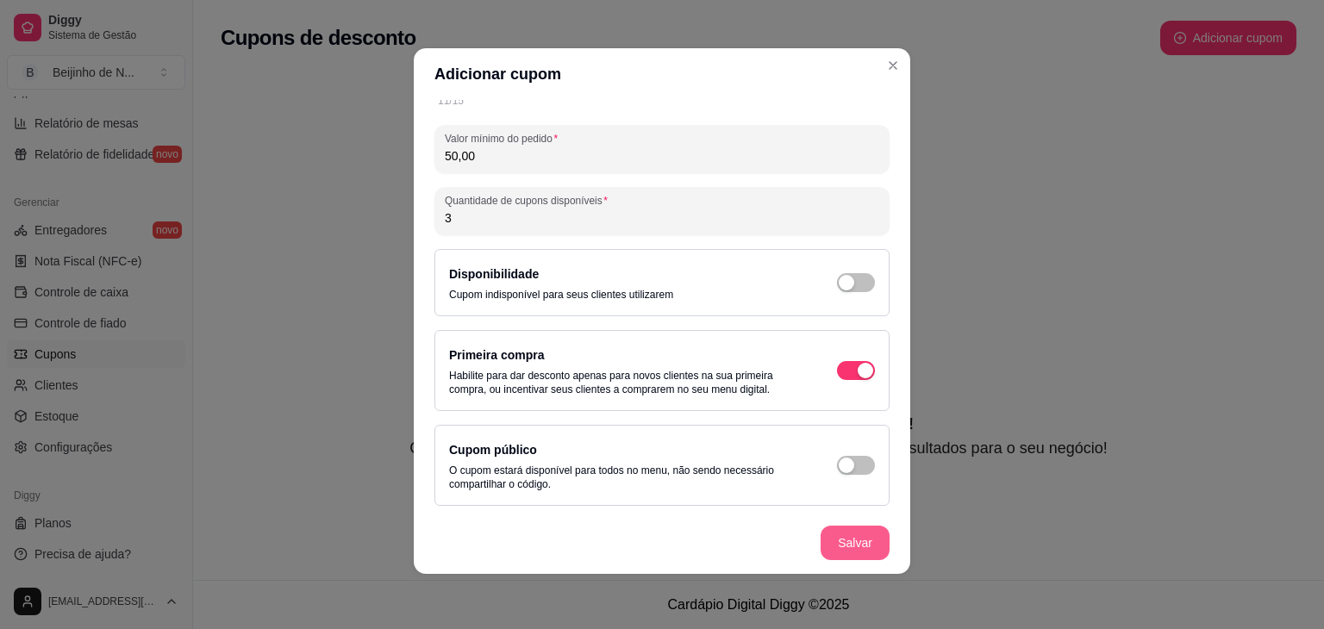
type input "3"
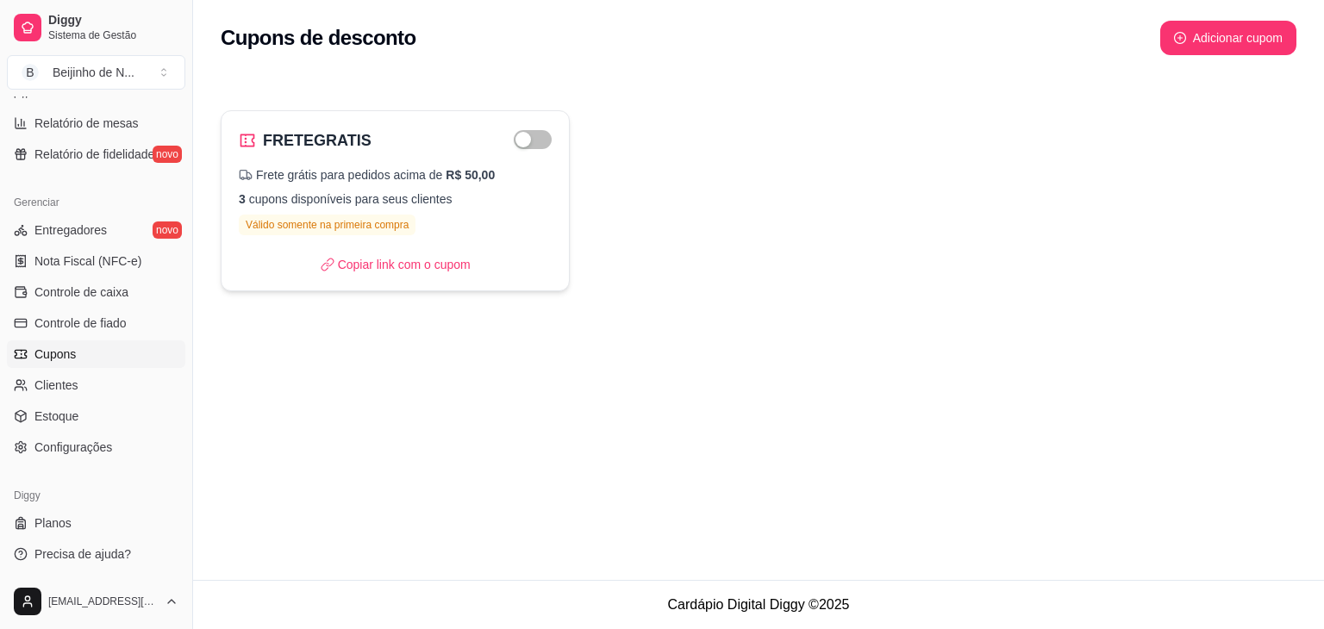
click at [430, 196] on p "3 cupons disponíveis para seus clientes" at bounding box center [395, 199] width 313 height 17
select select "FREE_DELIVERY_FEE"
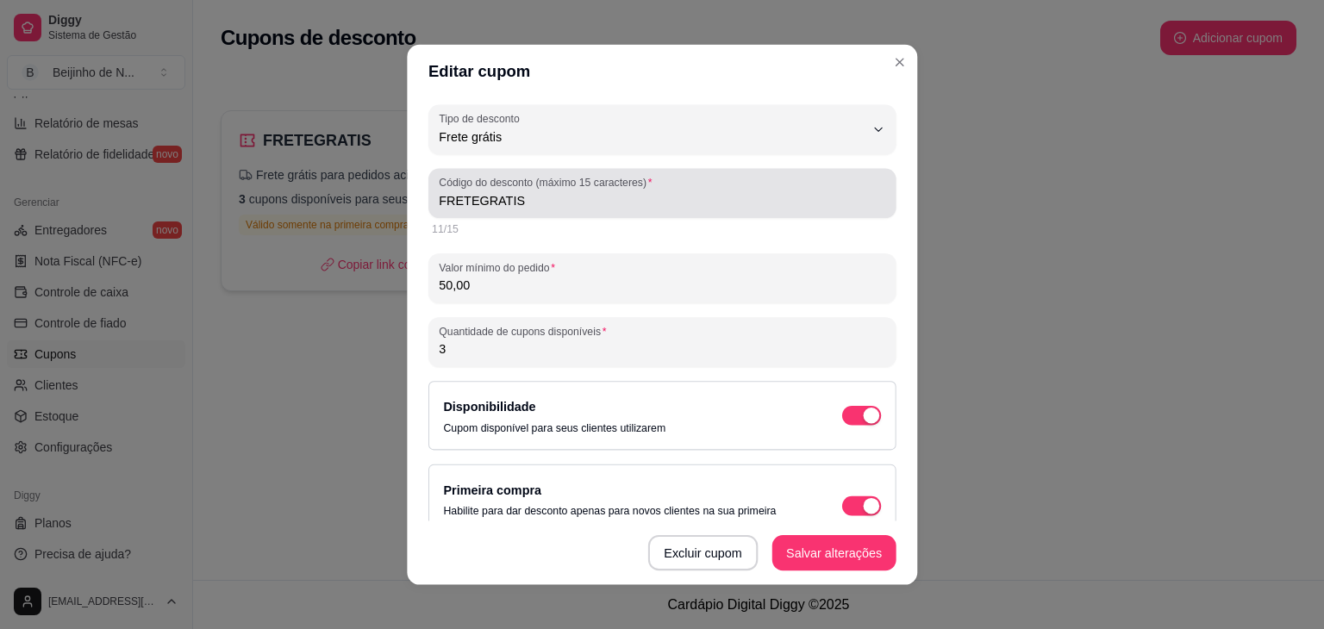
scroll to position [16, 0]
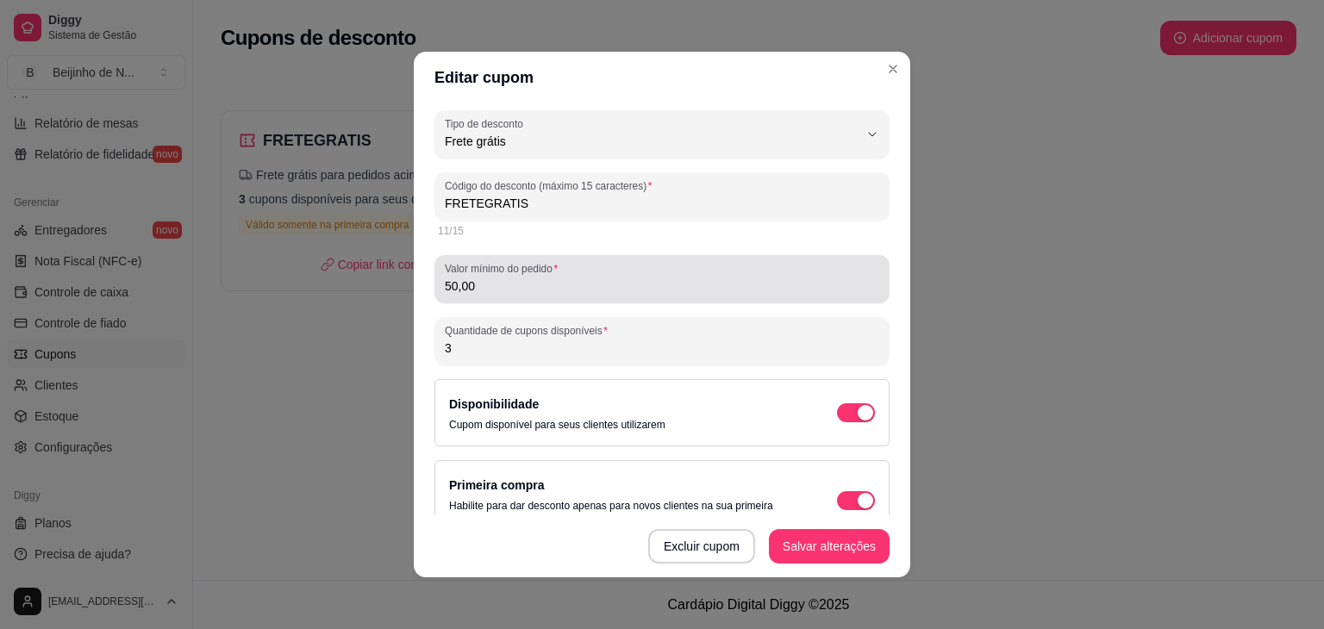
click at [463, 297] on div "Valor mínimo do pedido 50,00" at bounding box center [662, 279] width 455 height 48
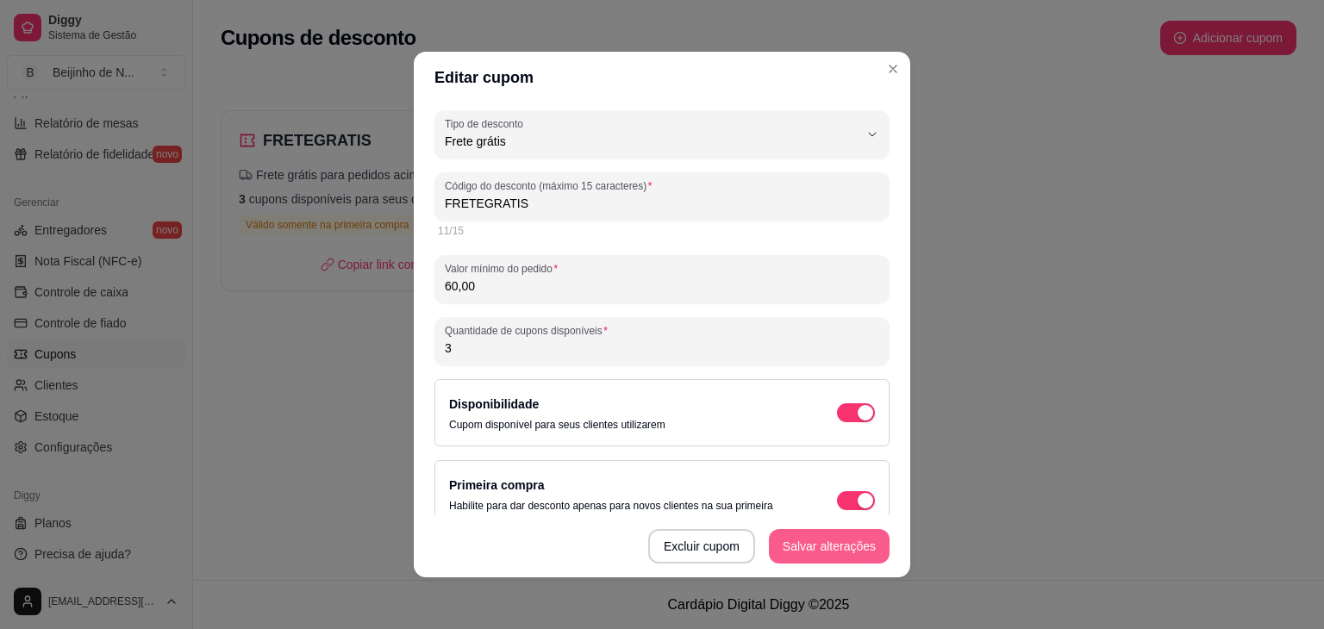
type input "60,00"
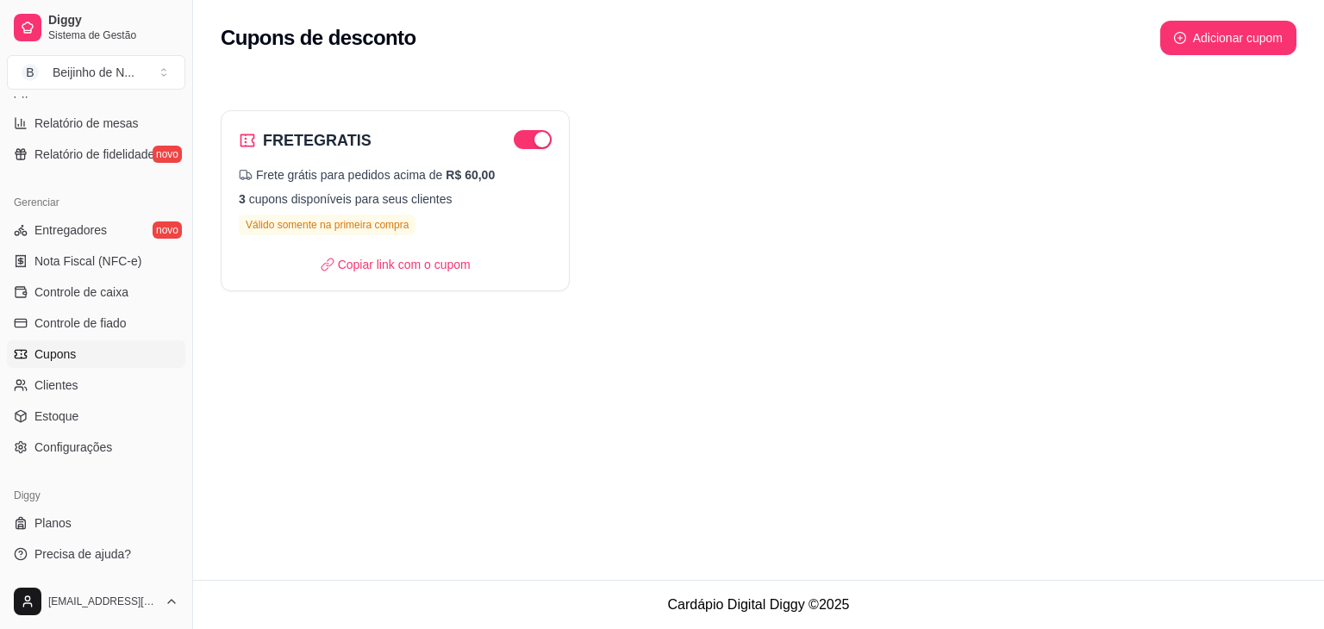
click at [885, 69] on div "FRETEGRATIS Frete grátis para pedidos acima de R$ 60,00 3 cupons disponíveis pa…" at bounding box center [758, 189] width 1131 height 247
click at [1253, 25] on button "Adicionar cupom" at bounding box center [1228, 39] width 133 height 34
select select "FIXED_VALUE"
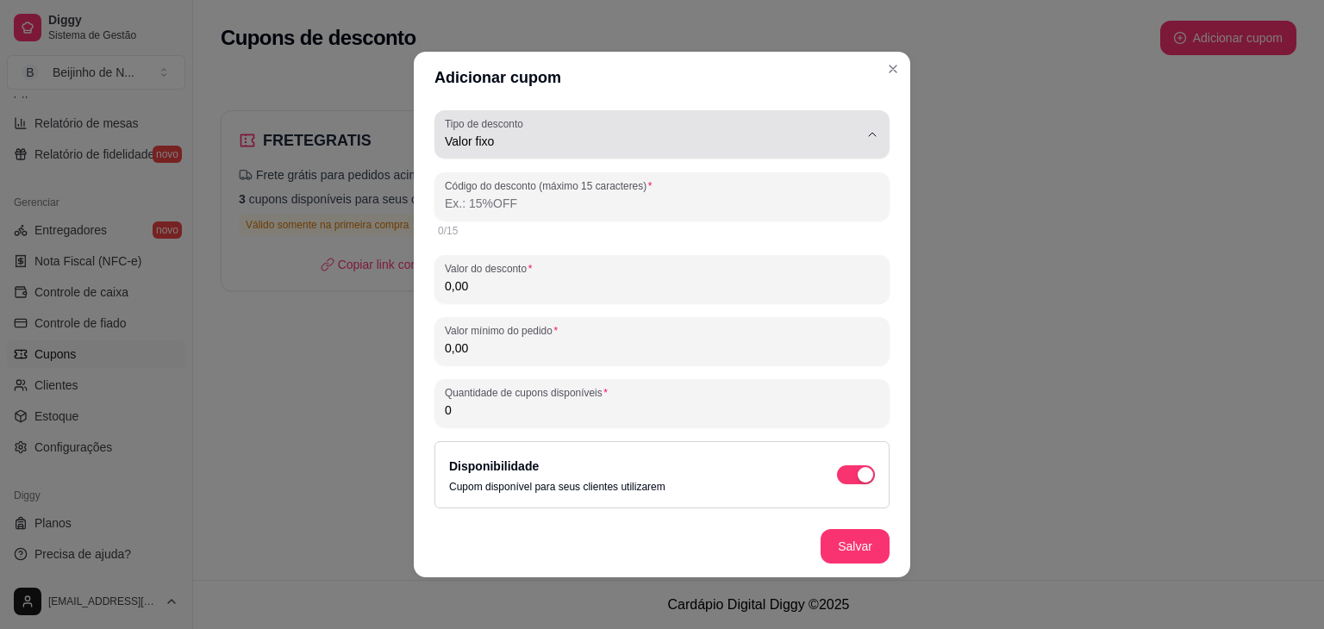
click at [864, 141] on button "Tipo de desconto Valor fixo" at bounding box center [662, 134] width 455 height 48
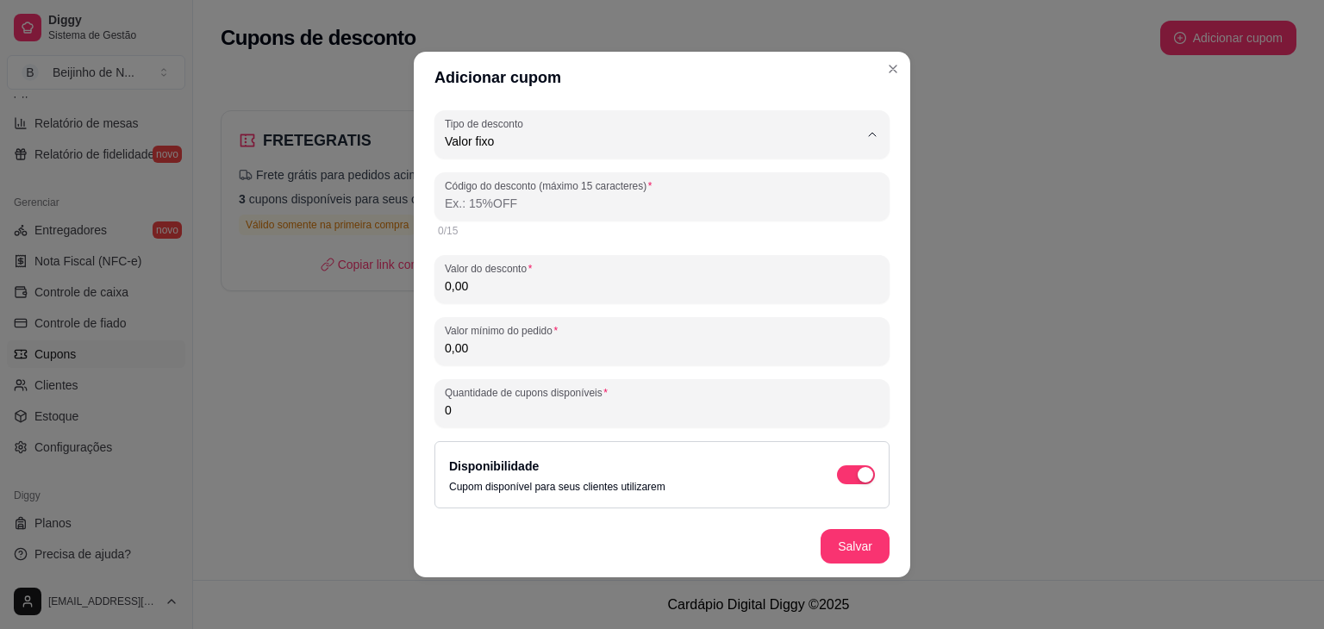
click at [769, 210] on span "Porcentagem" at bounding box center [640, 211] width 381 height 16
type input "PERCENTAGE"
select select "PERCENTAGE"
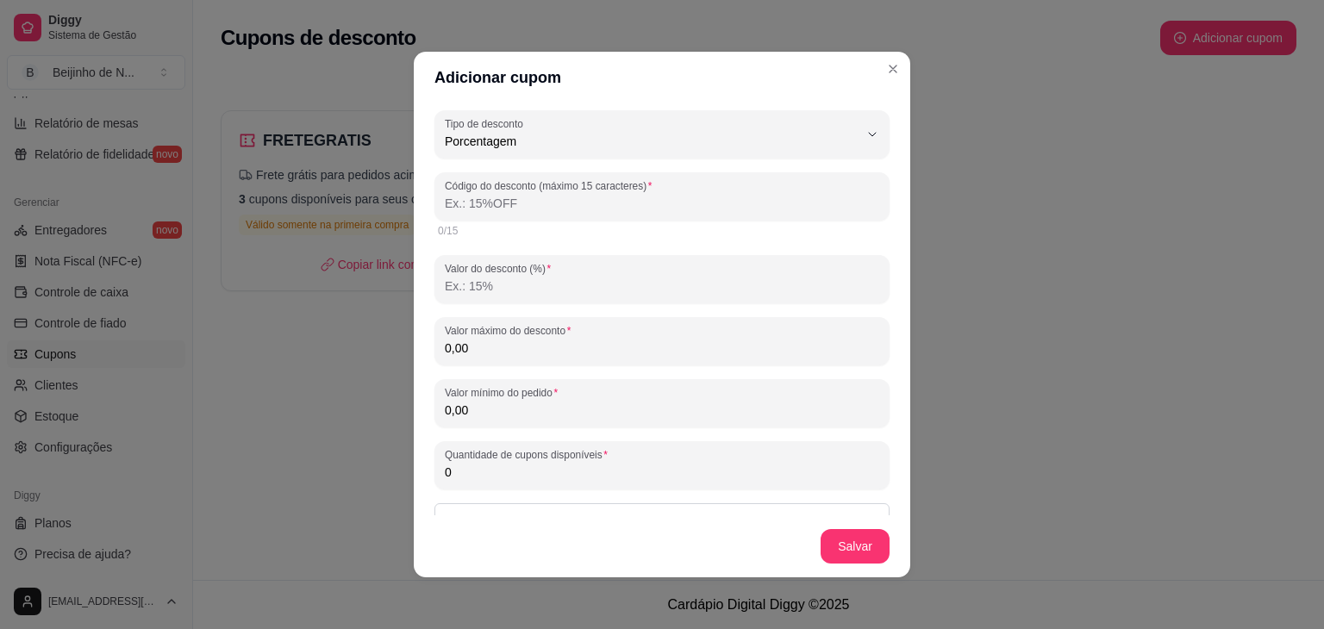
click at [719, 199] on input "Código do desconto (máximo 15 caracteres)" at bounding box center [662, 203] width 435 height 17
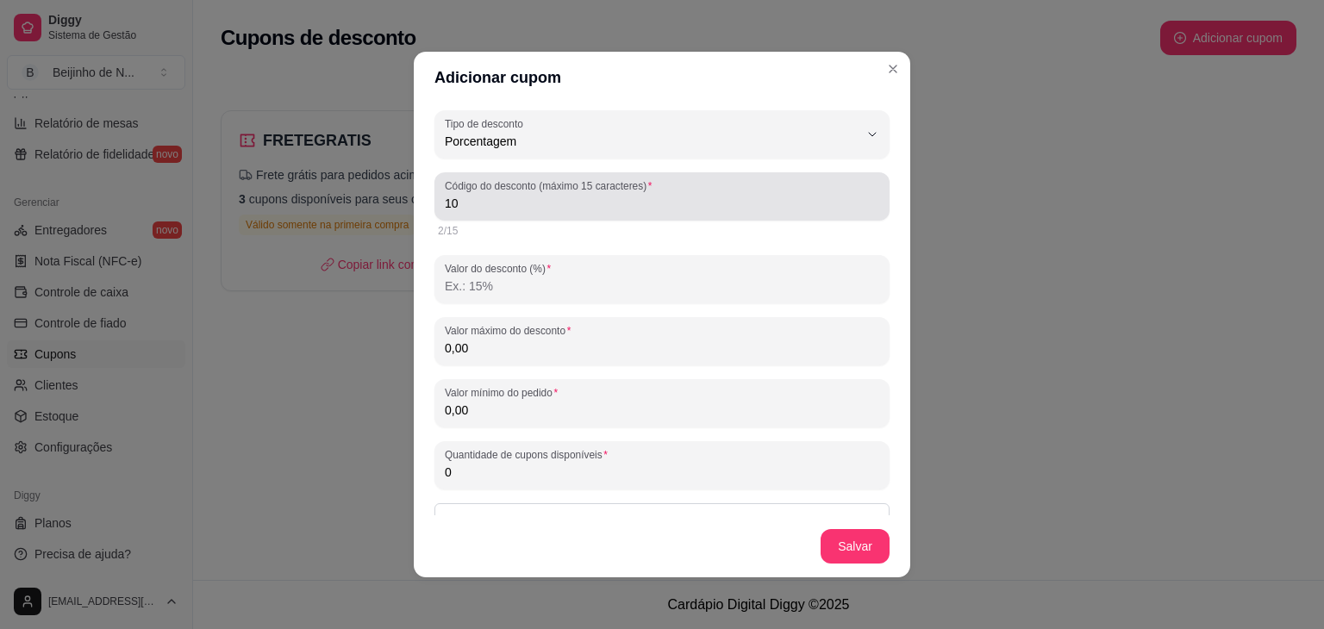
click at [617, 213] on div "10" at bounding box center [662, 196] width 435 height 34
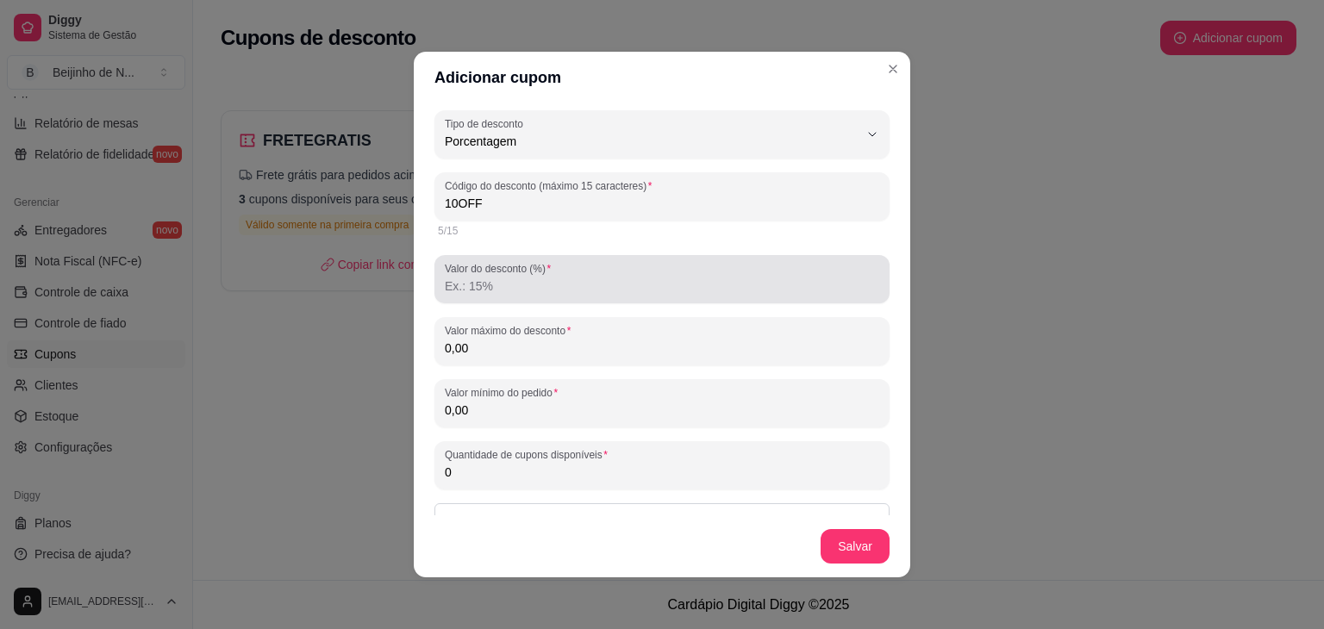
type input "10OFF"
click at [591, 272] on div at bounding box center [662, 279] width 435 height 34
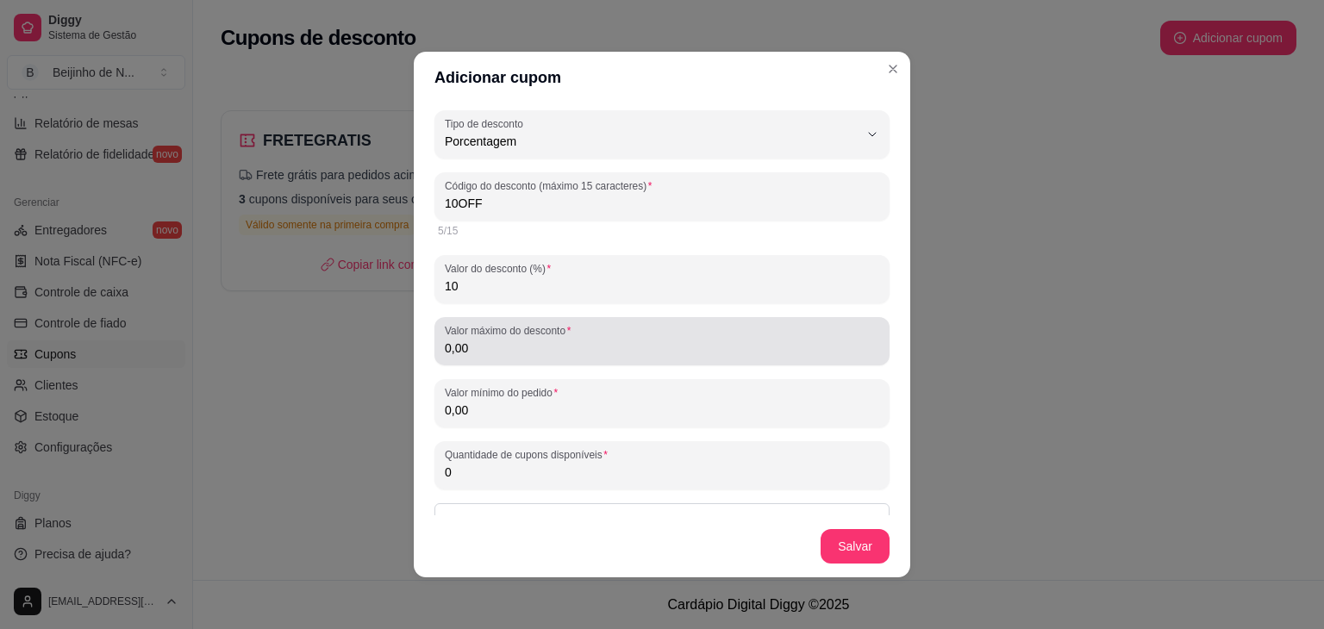
type input "10"
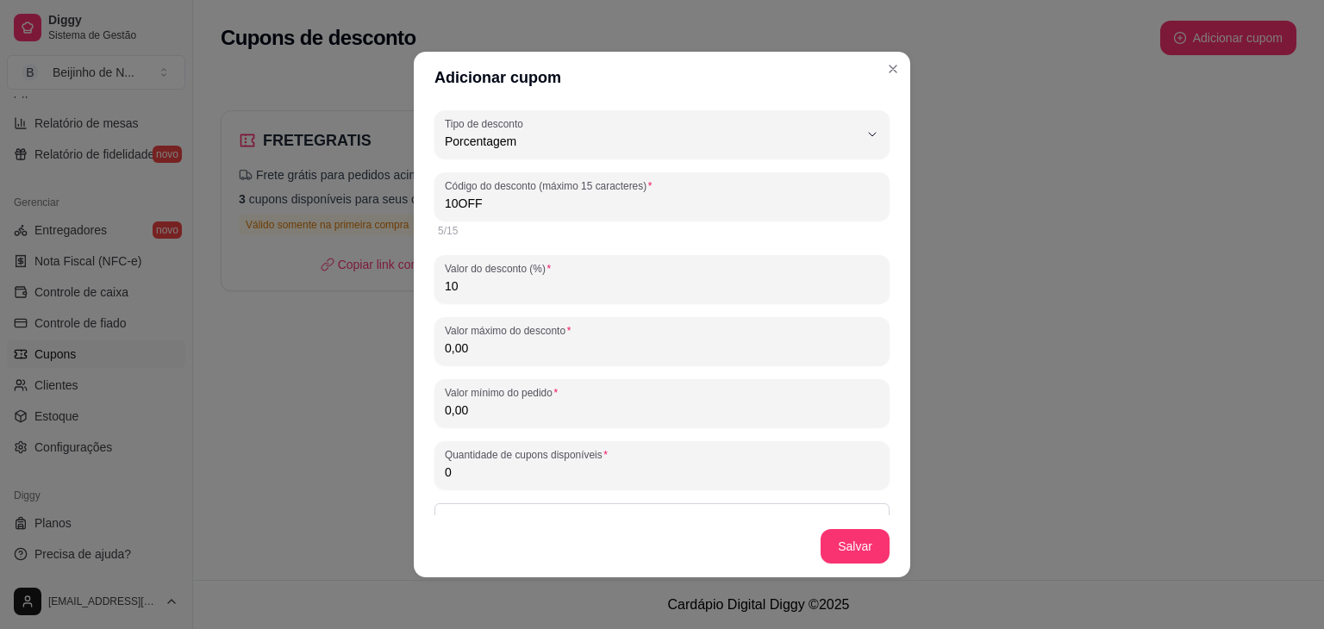
click at [547, 341] on input "0,00" at bounding box center [662, 348] width 435 height 17
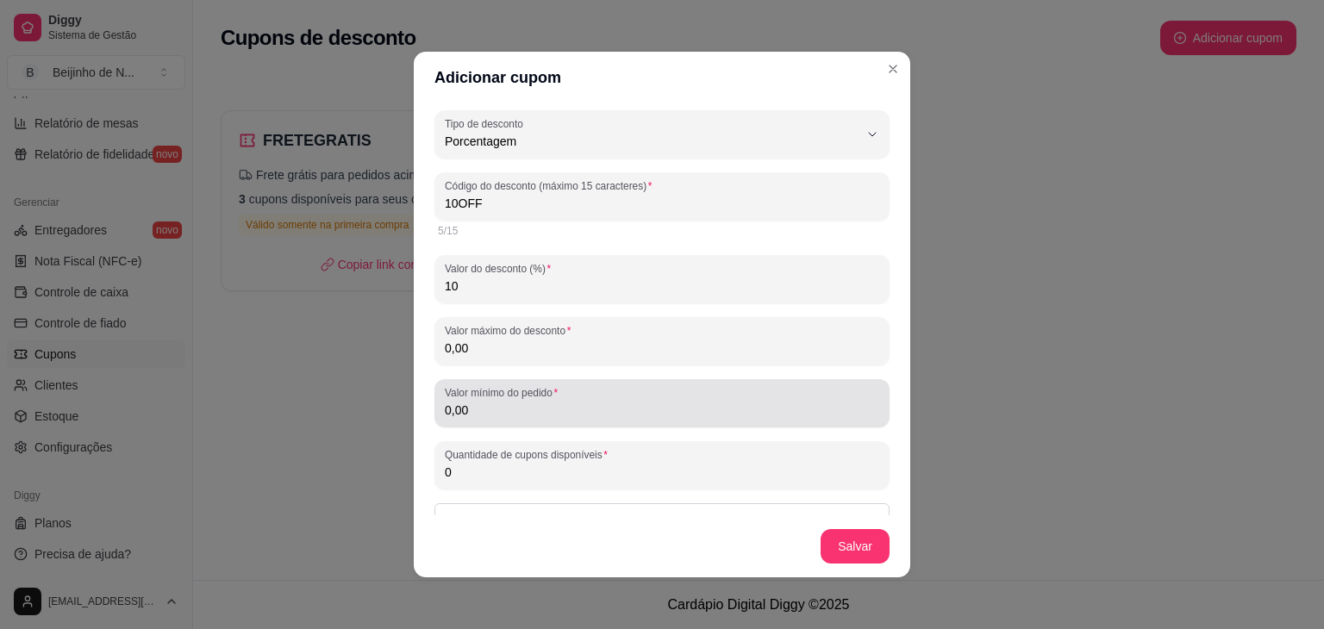
click at [487, 399] on label "Valor mínimo do pedido" at bounding box center [504, 392] width 119 height 15
click at [487, 402] on input "0,00" at bounding box center [662, 410] width 435 height 17
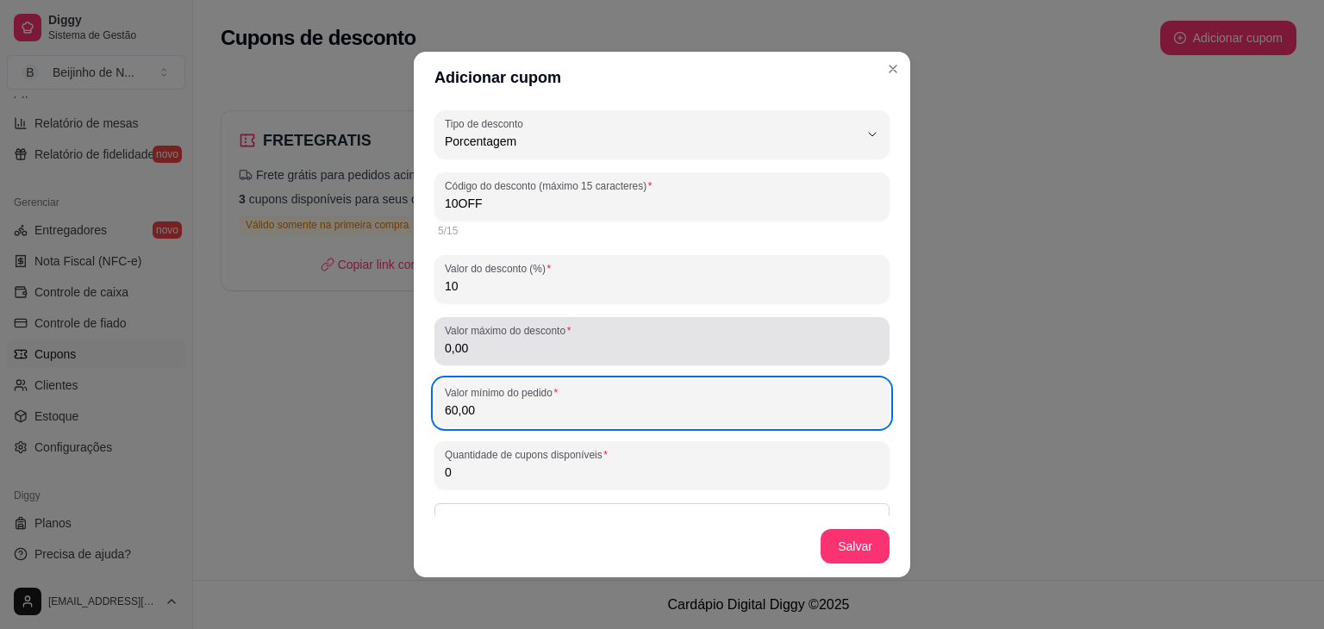
type input "60,00"
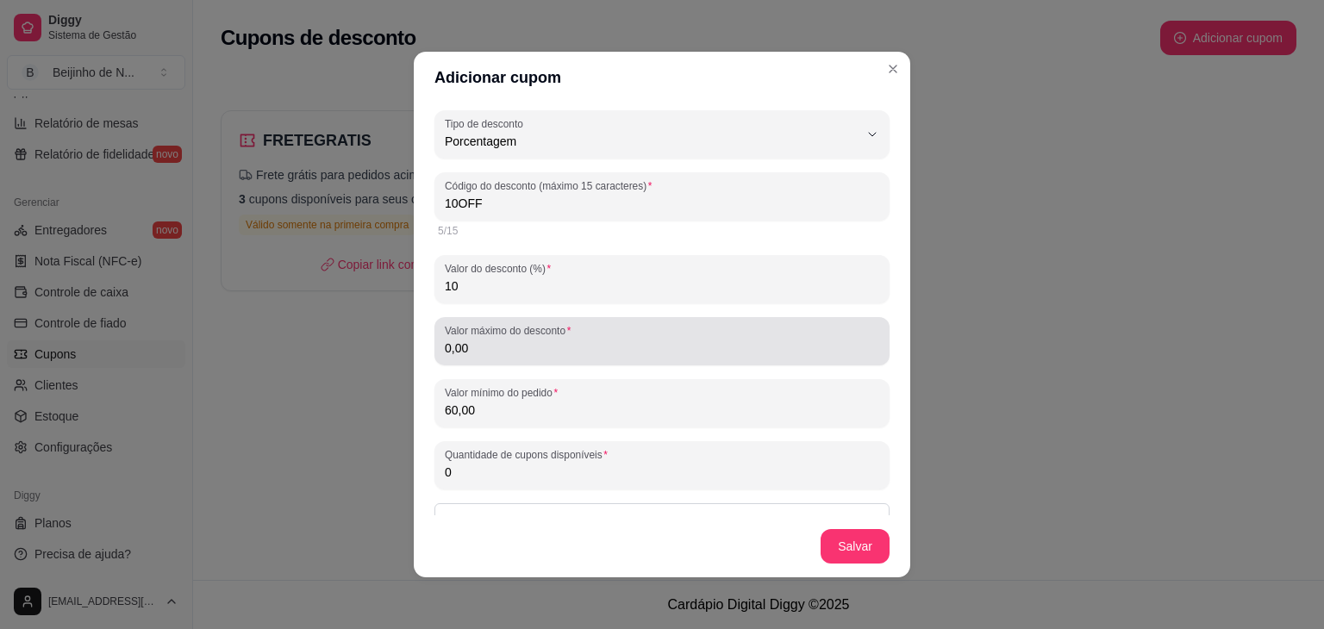
click at [509, 337] on label "Valor máximo do desconto" at bounding box center [511, 330] width 132 height 15
click at [509, 340] on input "0,00" at bounding box center [662, 348] width 435 height 17
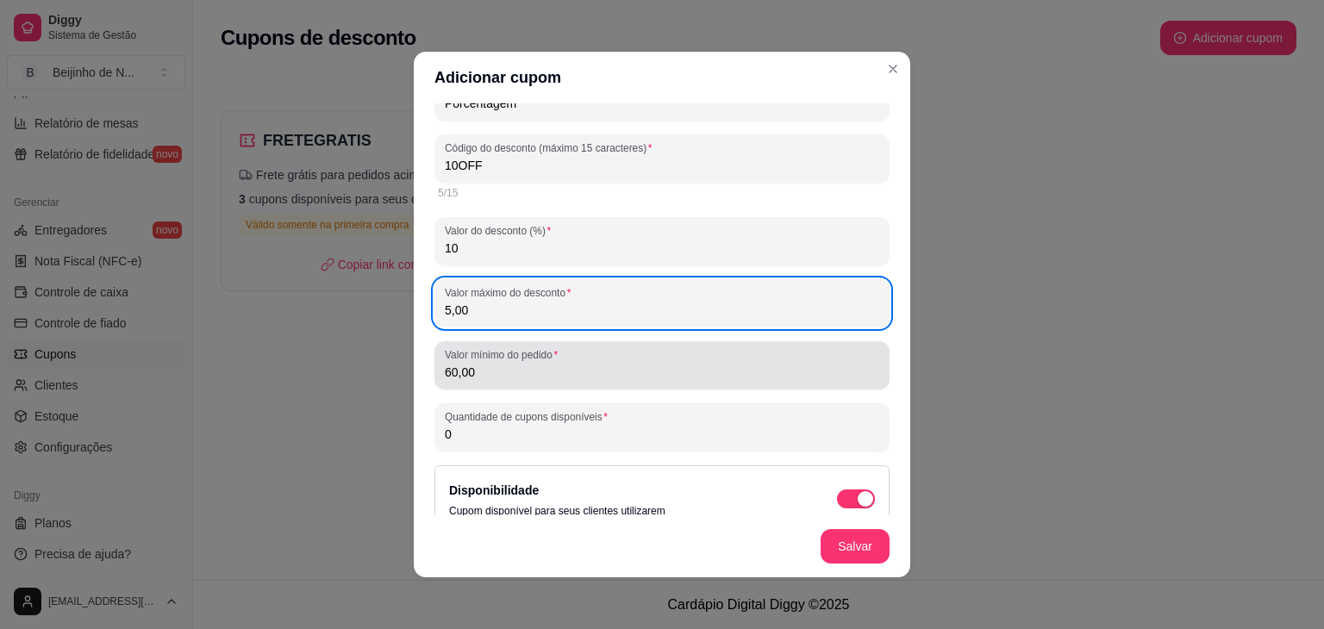
scroll to position [59, 0]
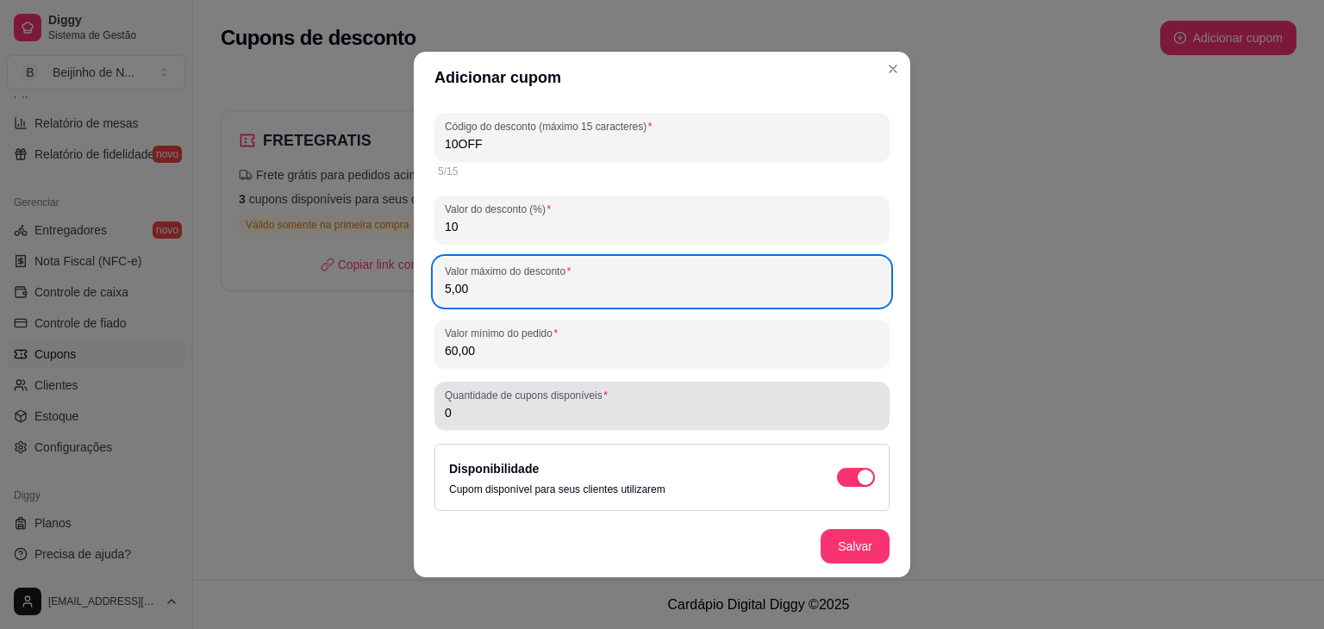
type input "5,00"
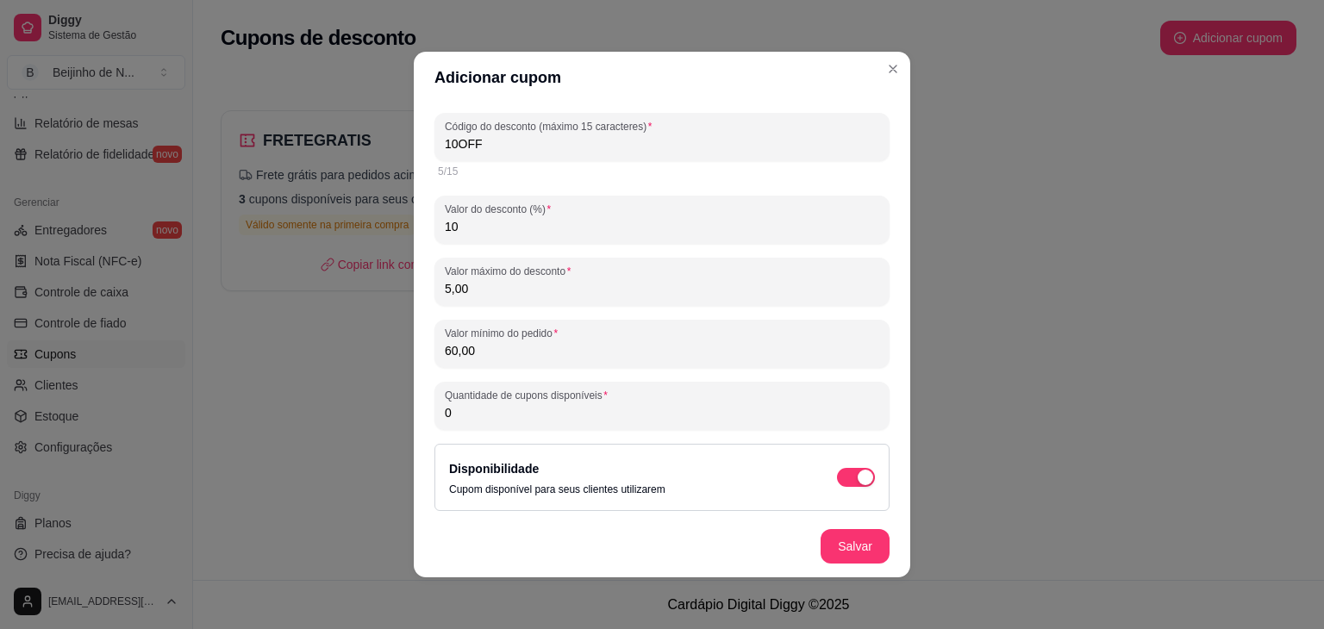
click at [610, 407] on input "0" at bounding box center [662, 412] width 435 height 17
drag, startPoint x: 610, startPoint y: 407, endPoint x: 430, endPoint y: 399, distance: 180.4
click at [435, 399] on div "Quantidade de cupons disponíveis 0" at bounding box center [662, 406] width 455 height 48
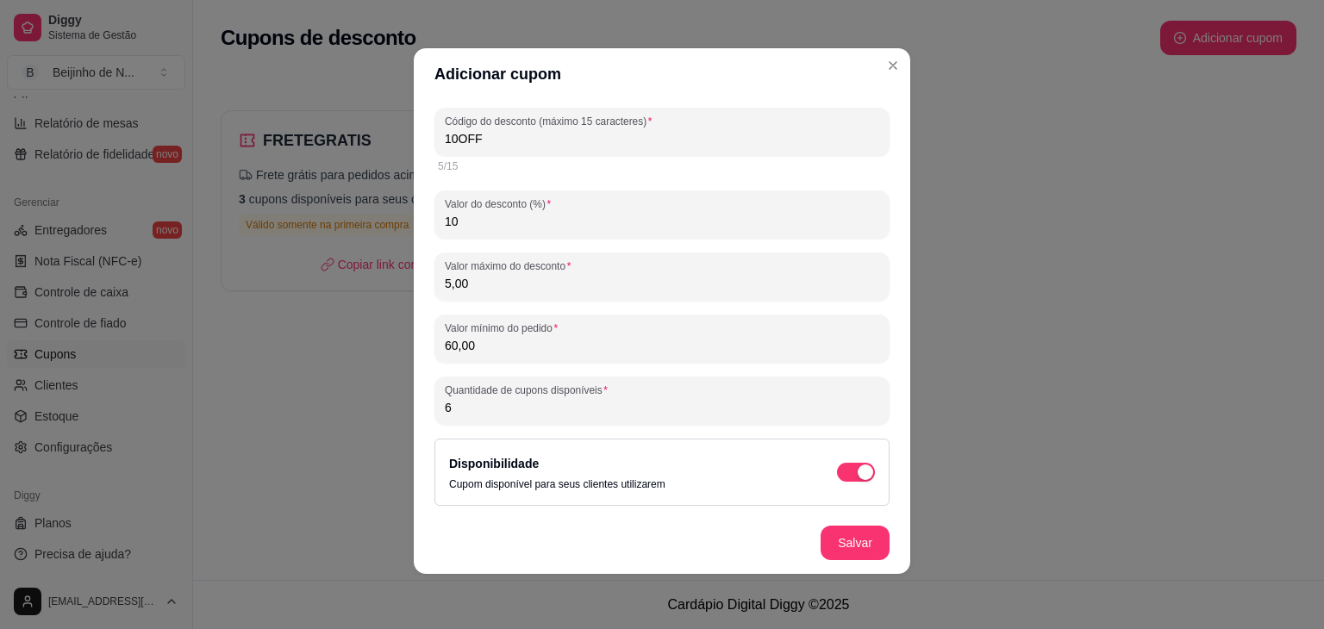
scroll to position [59, 0]
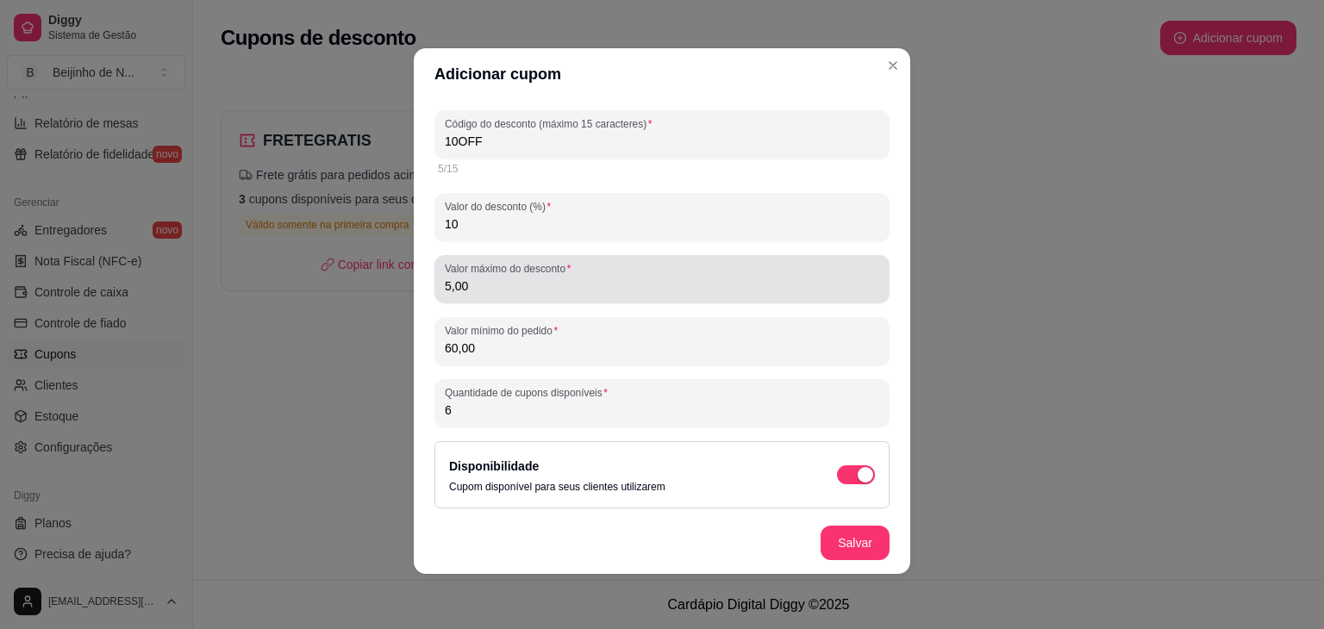
type input "6"
click at [497, 298] on div "Valor máximo do desconto 5,00" at bounding box center [662, 279] width 455 height 48
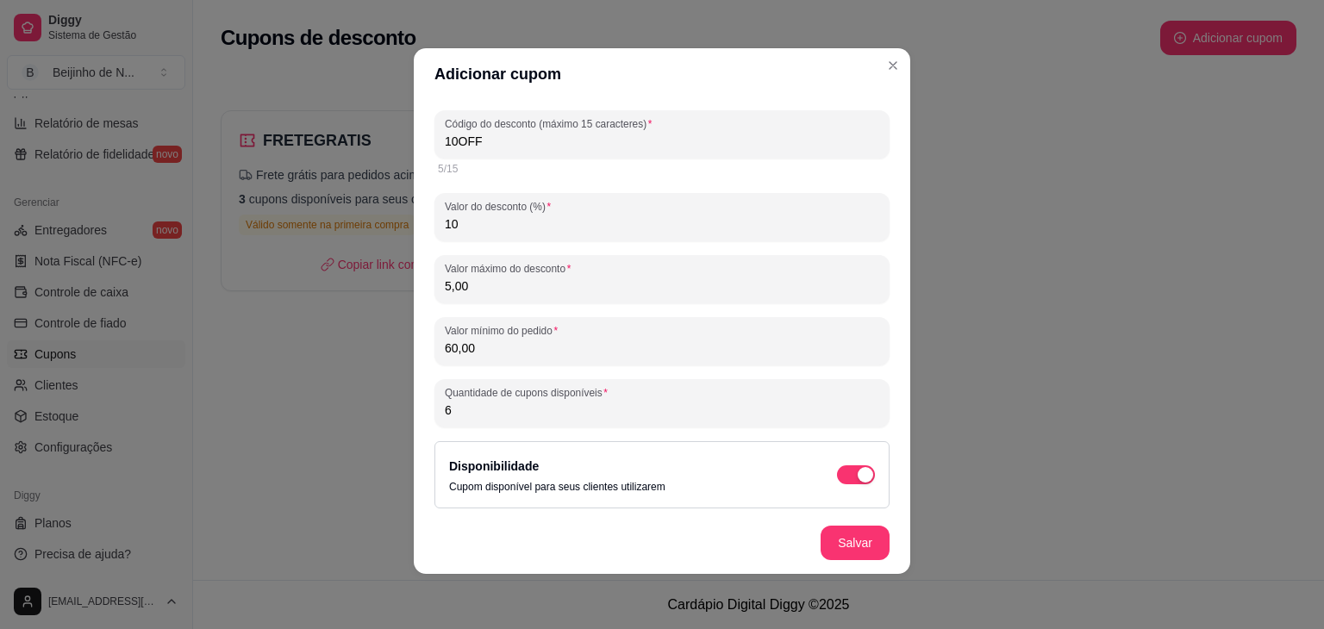
click at [479, 355] on input "60,00" at bounding box center [662, 348] width 435 height 17
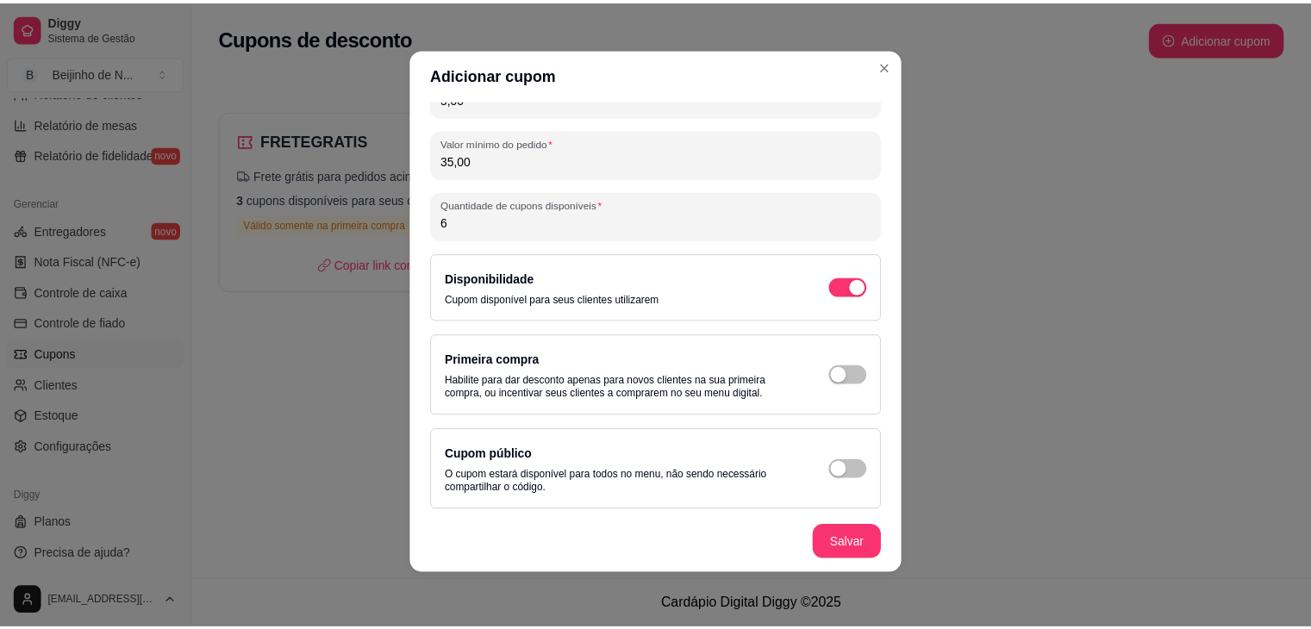
scroll to position [251, 0]
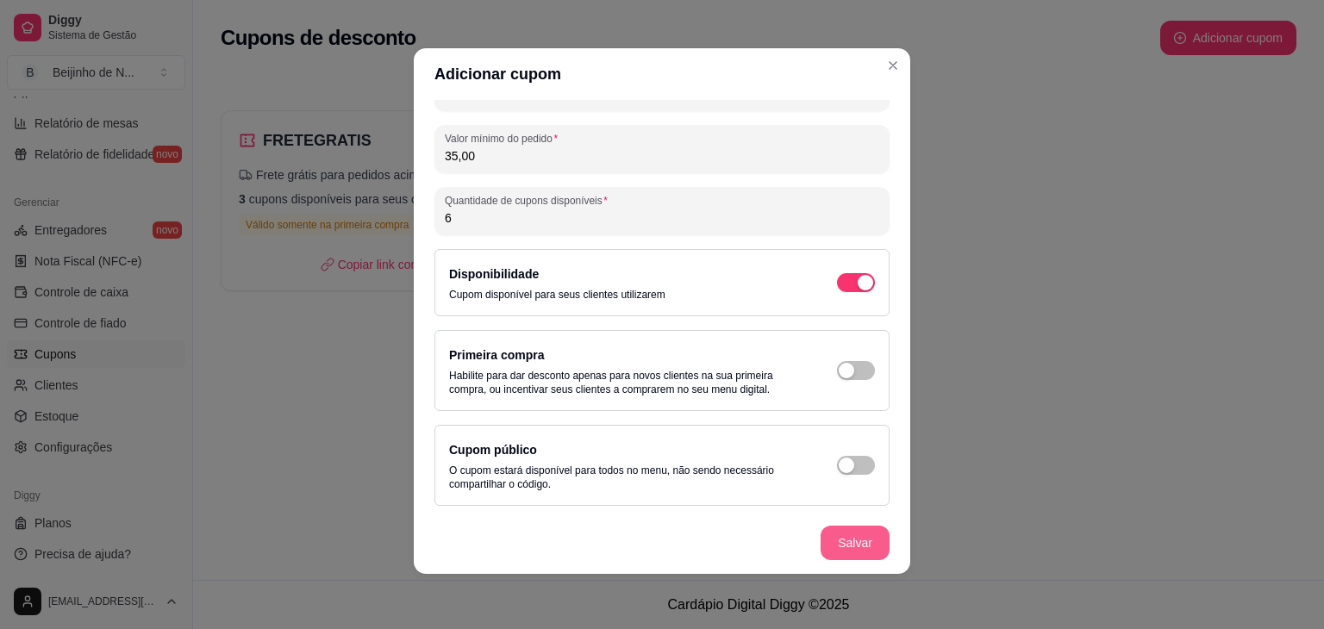
type input "35,00"
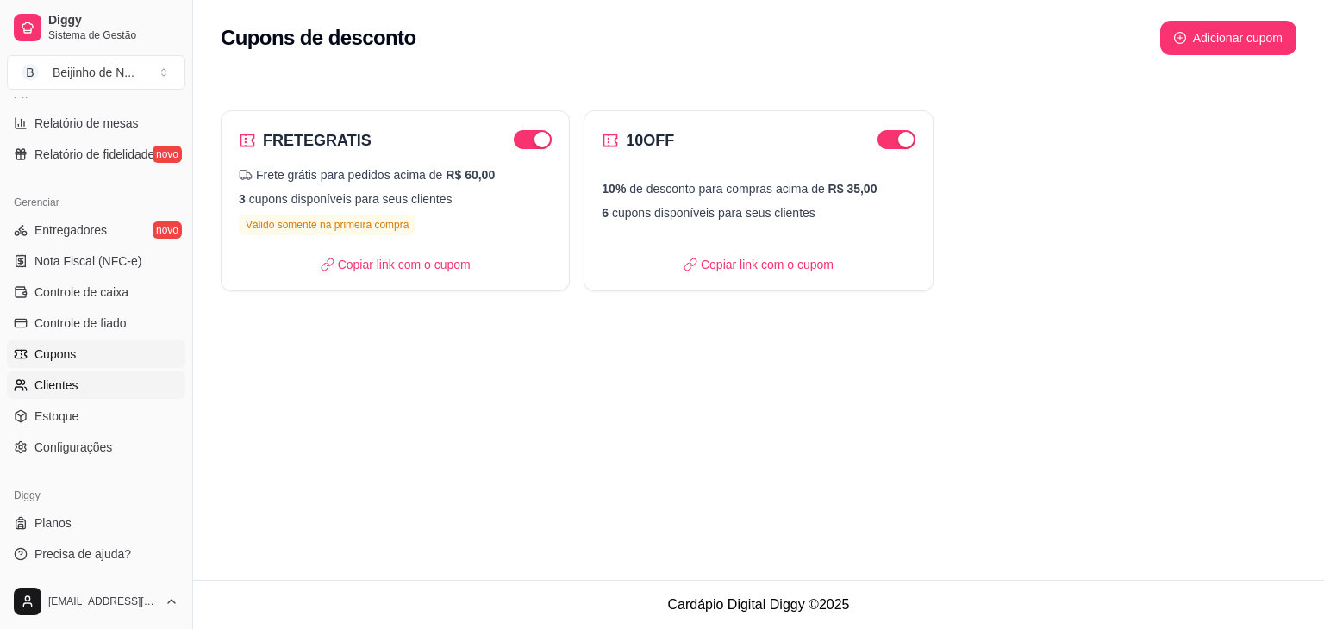
click at [69, 394] on link "Clientes" at bounding box center [96, 386] width 178 height 28
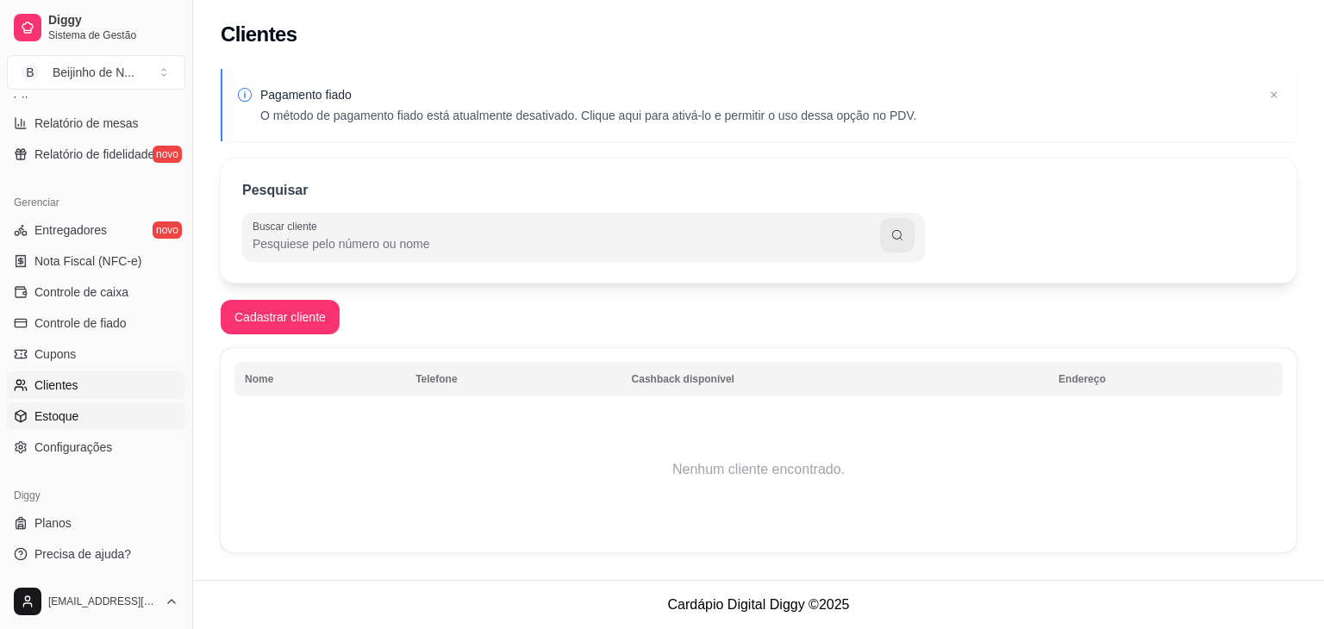
click at [73, 420] on span "Estoque" at bounding box center [56, 416] width 44 height 17
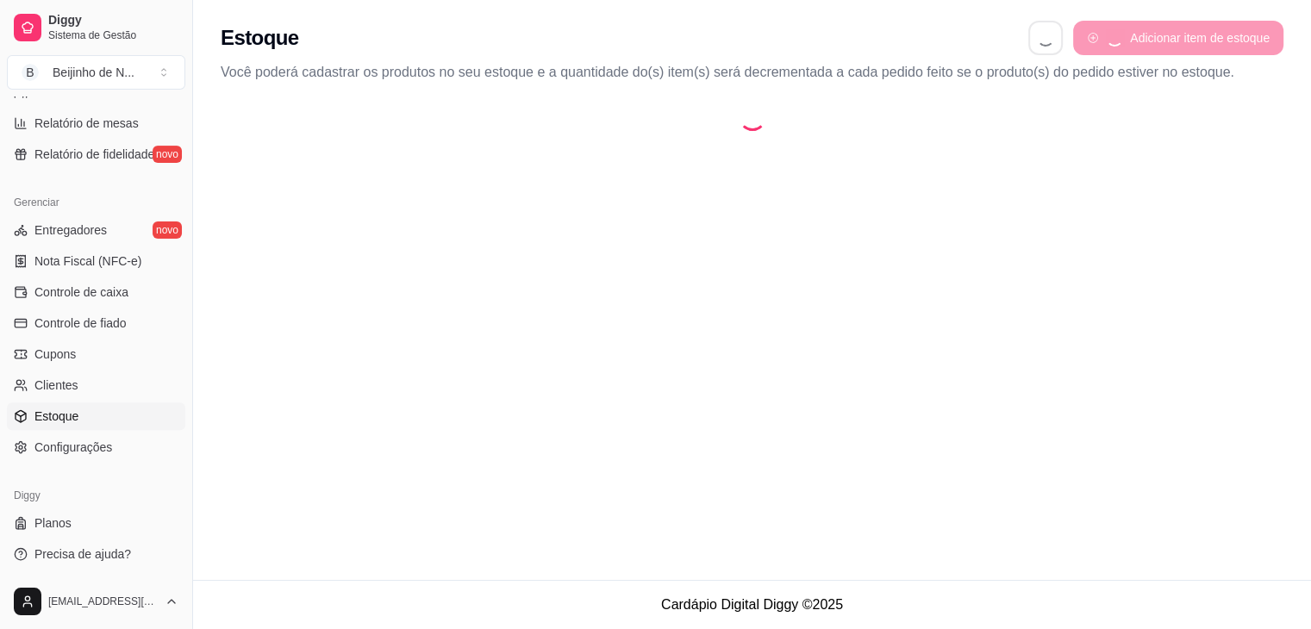
select select "QUANTITY_ORDER"
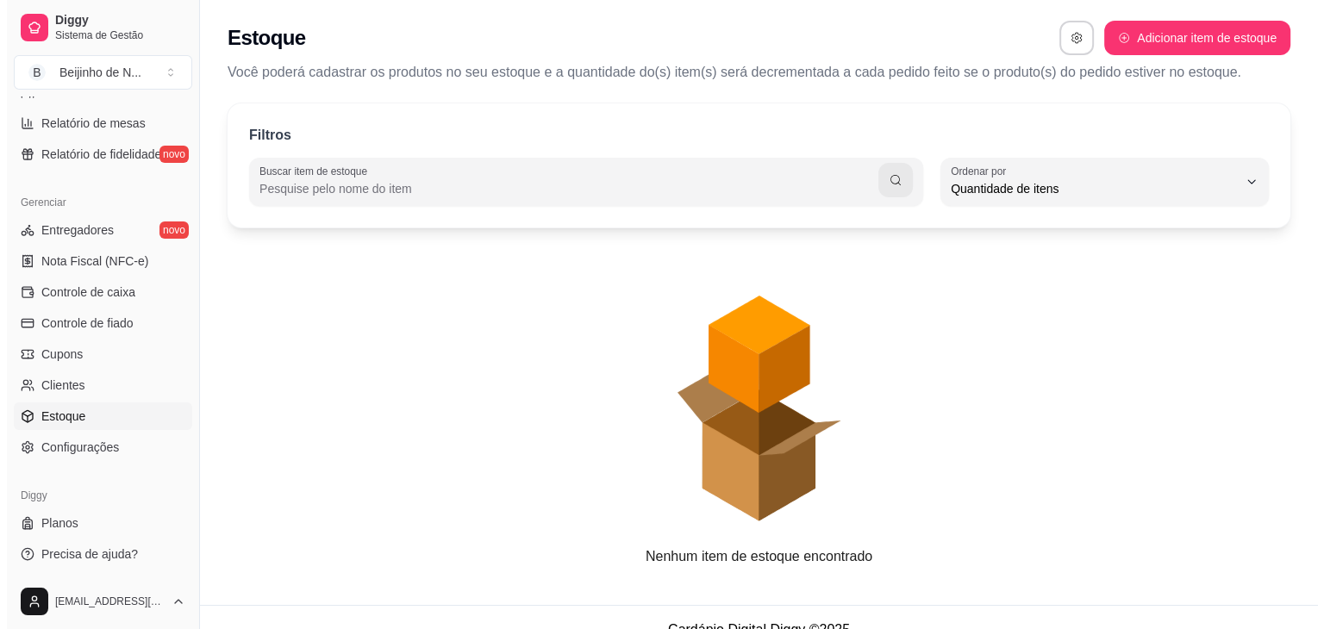
scroll to position [16, 0]
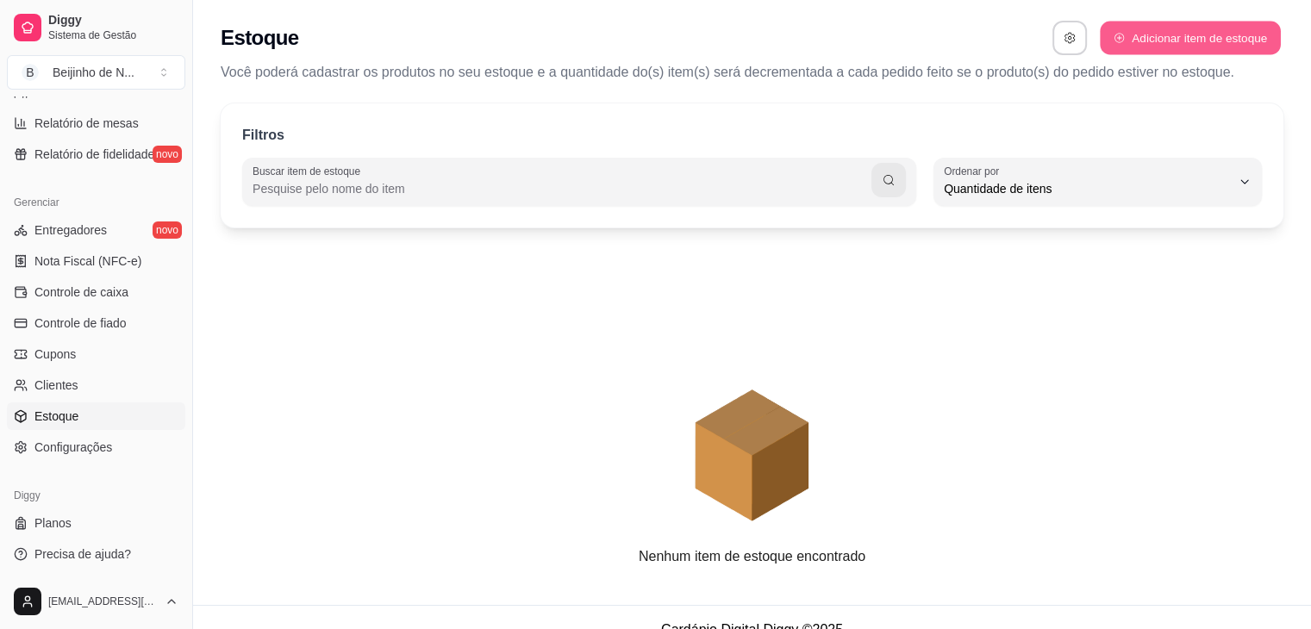
click at [1224, 34] on button "Adicionar item de estoque" at bounding box center [1190, 39] width 180 height 34
select select "UN"
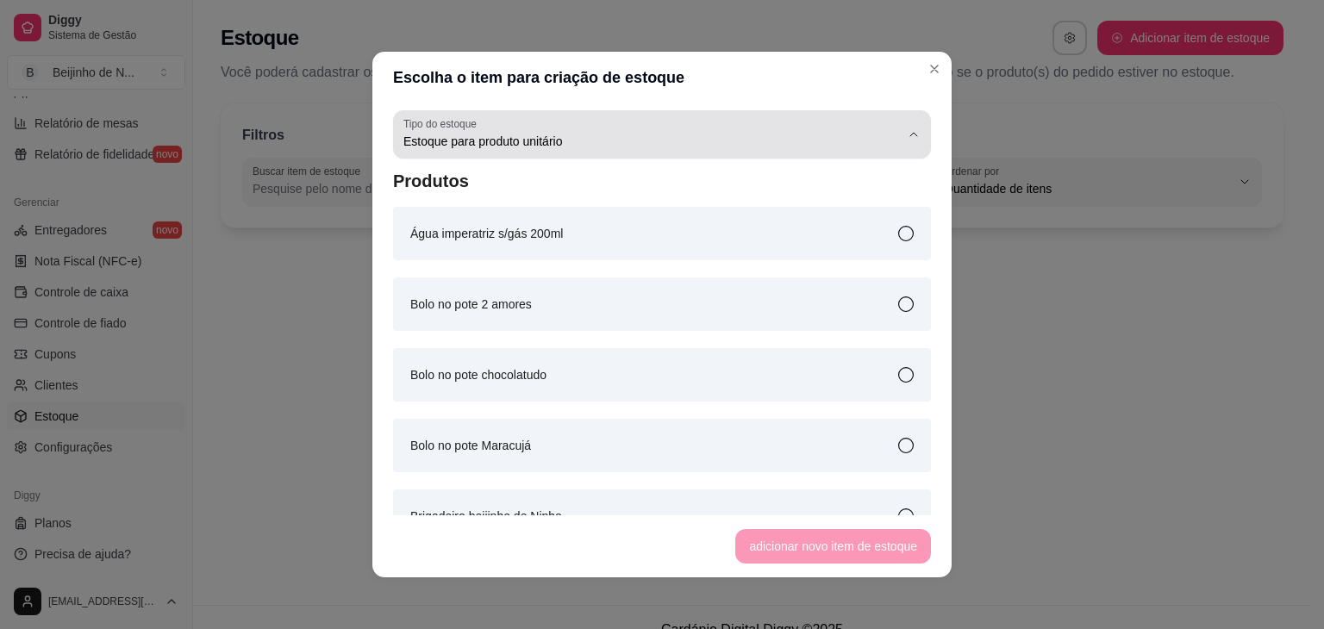
click at [905, 128] on button "Tipo do estoque Estoque para produto unitário" at bounding box center [662, 134] width 538 height 48
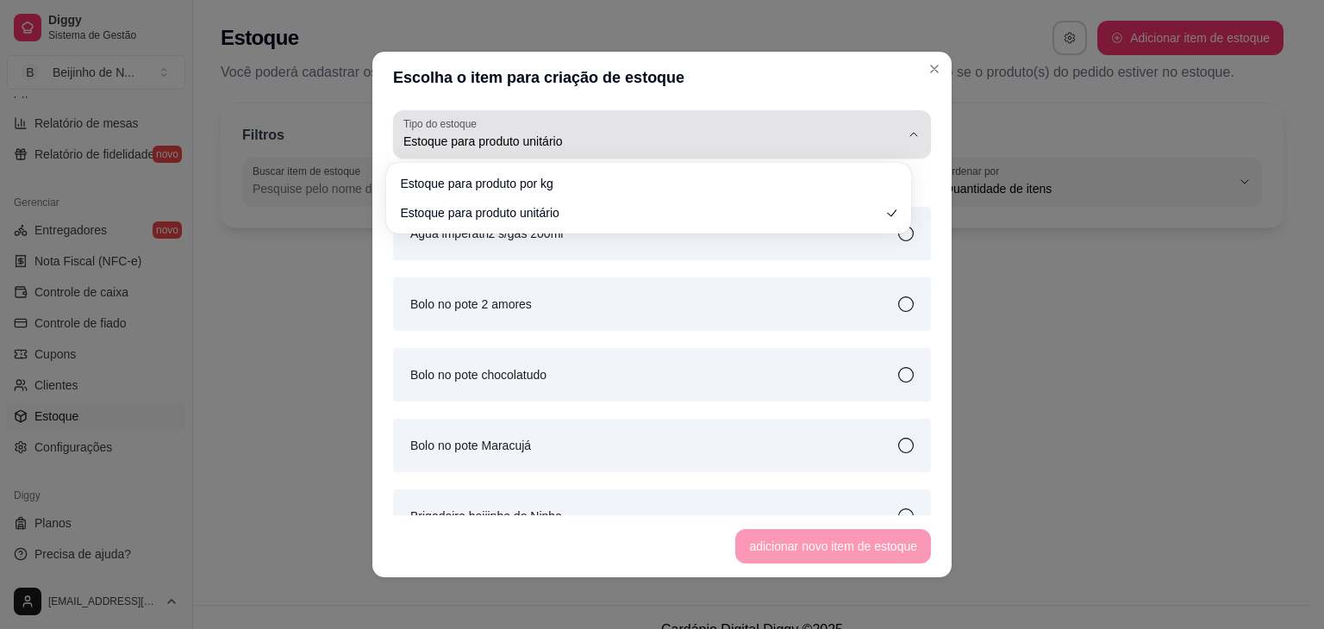
click at [905, 128] on button "Tipo do estoque Estoque para produto unitário" at bounding box center [662, 134] width 538 height 48
click at [894, 147] on button "Tipo do estoque Estoque para produto unitário" at bounding box center [662, 134] width 538 height 48
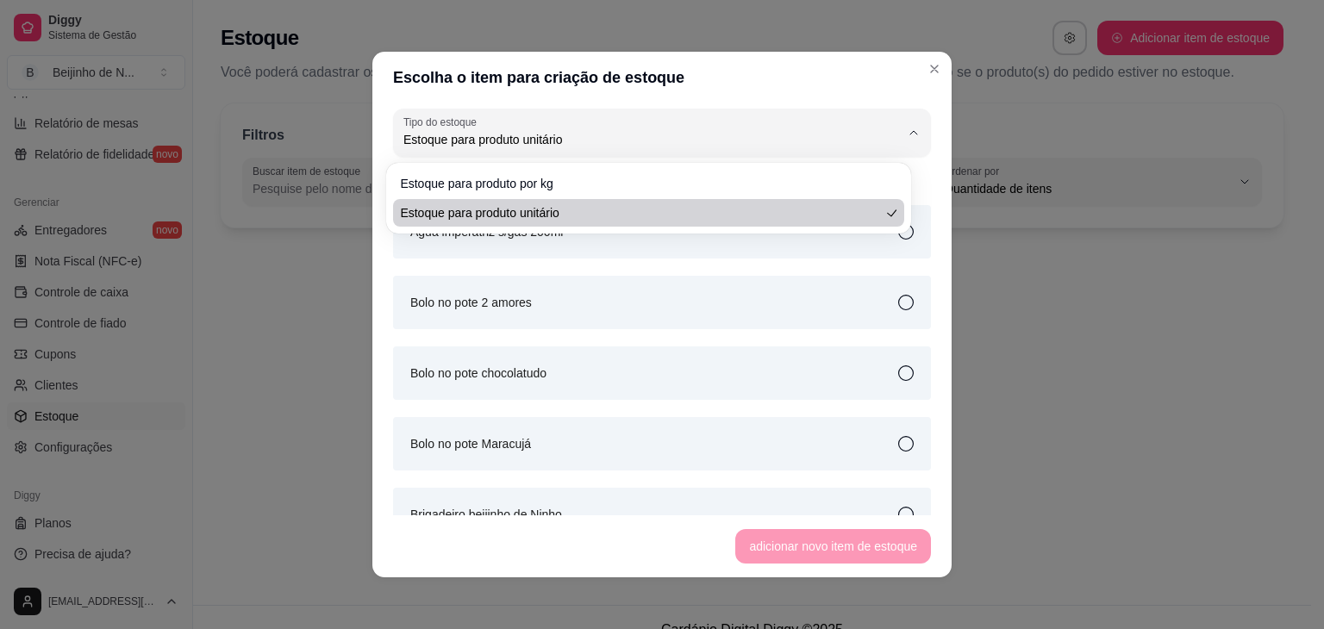
scroll to position [0, 0]
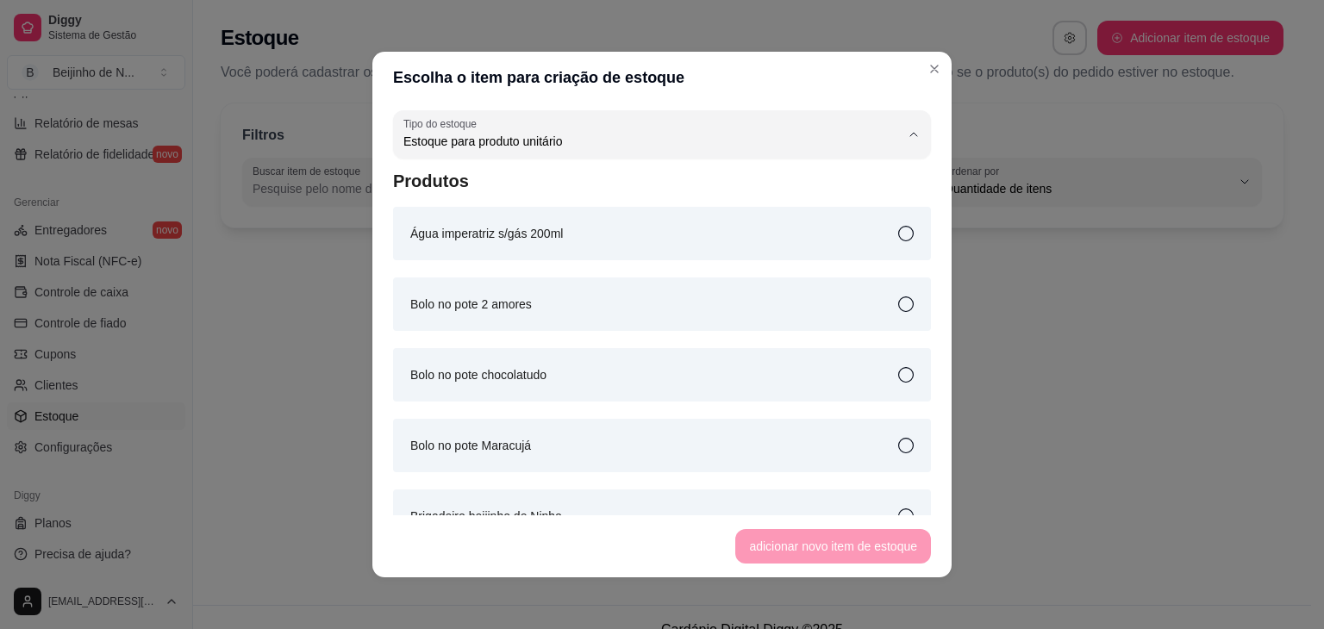
click at [894, 207] on li "Estoque para produto unitário" at bounding box center [649, 210] width 491 height 27
select select
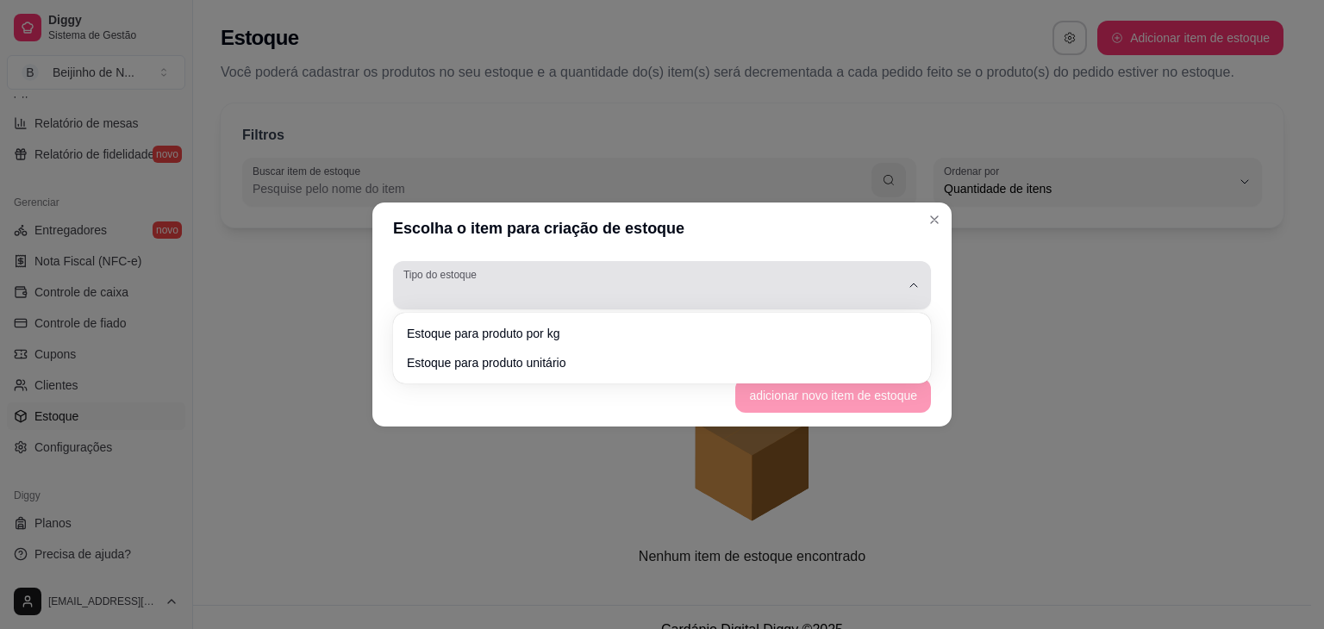
click at [869, 301] on div "button" at bounding box center [652, 285] width 497 height 34
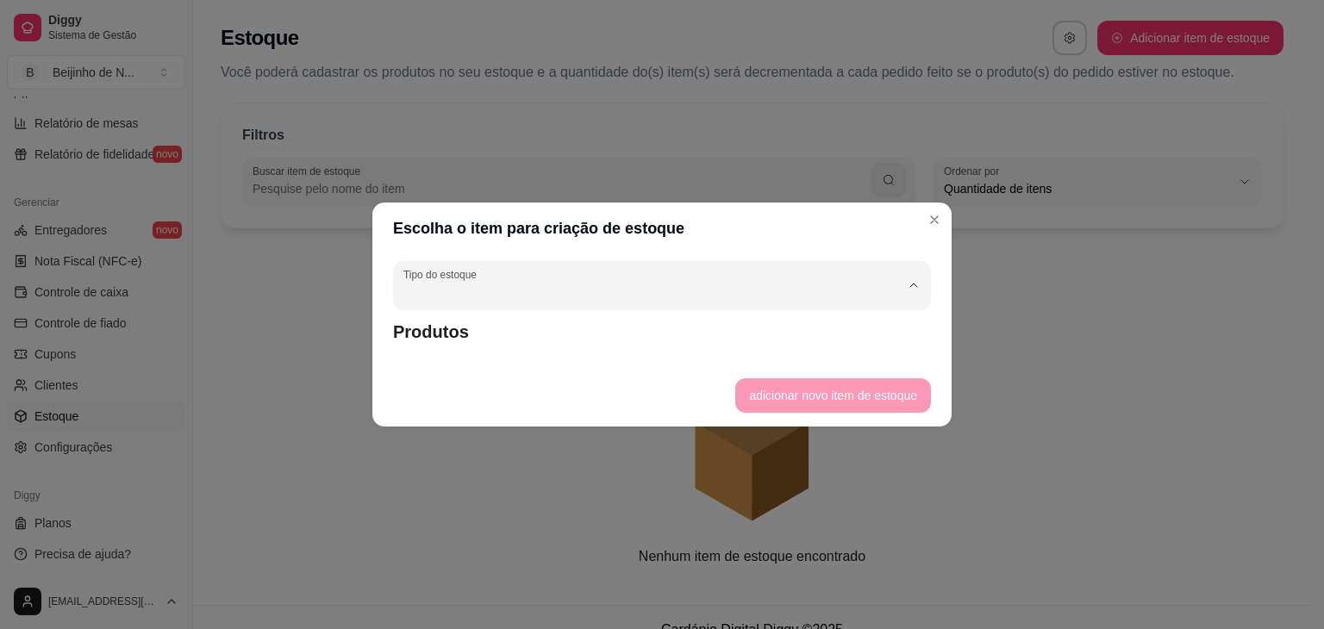
click at [861, 358] on span "Estoque para produto unitário" at bounding box center [653, 361] width 473 height 16
type input "UN"
select select "UN"
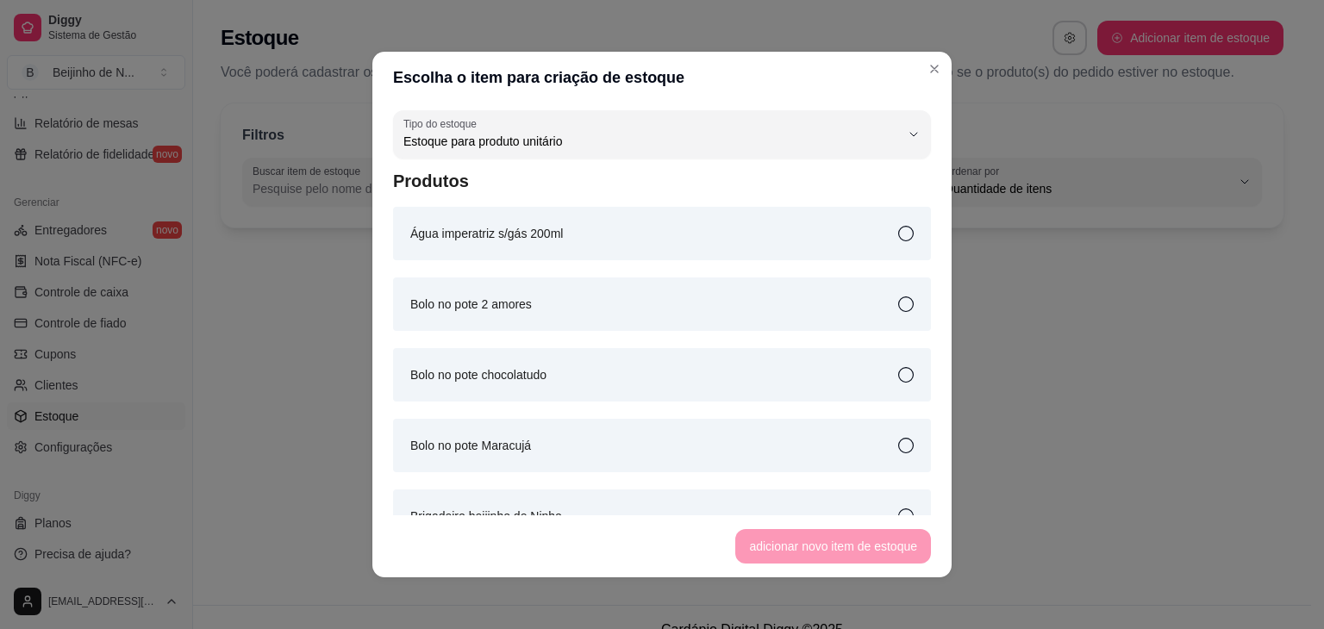
click at [898, 239] on icon at bounding box center [906, 234] width 16 height 16
click at [847, 546] on button "adicionar novo item de estoque" at bounding box center [834, 547] width 190 height 34
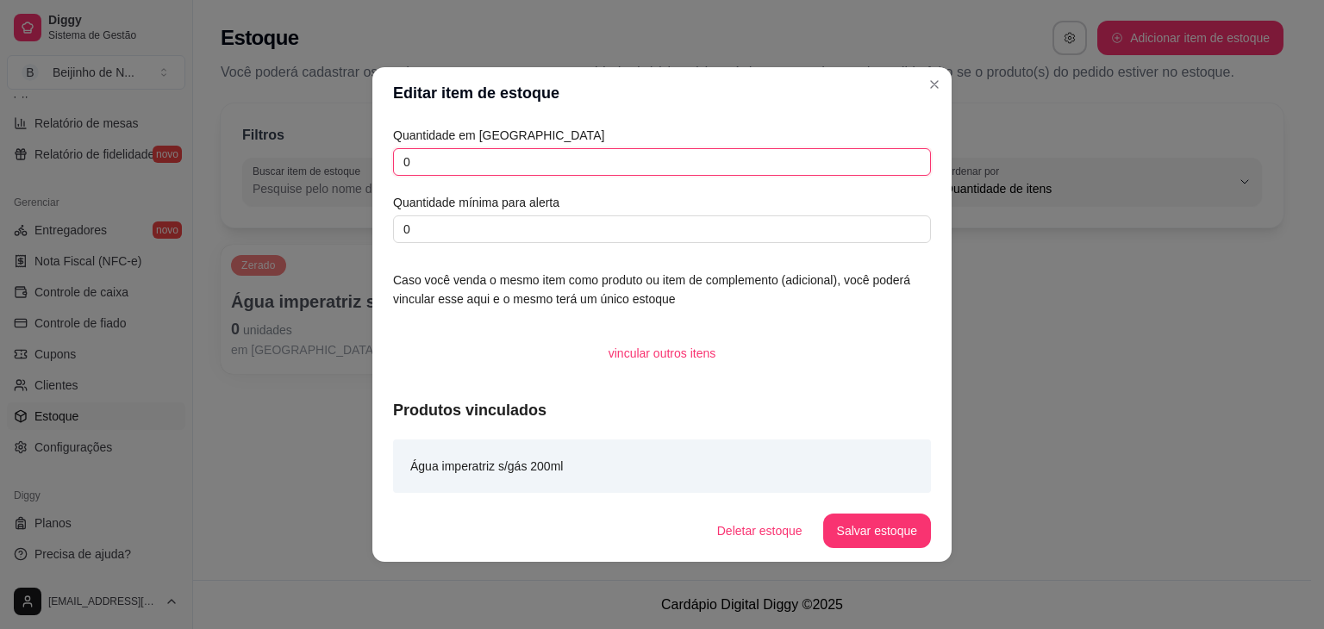
click at [541, 150] on input "0" at bounding box center [662, 162] width 538 height 28
type input "1"
click at [541, 223] on input "0" at bounding box center [662, 230] width 538 height 28
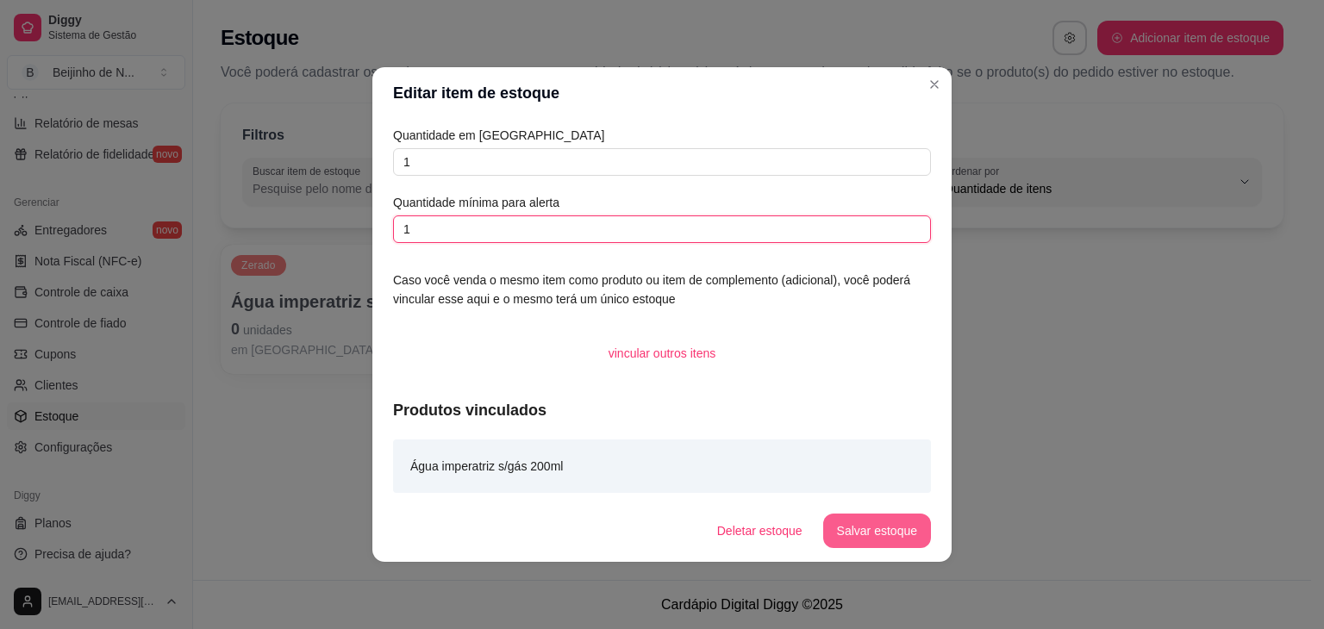
type input "1"
click at [850, 525] on button "Salvar estoque" at bounding box center [877, 531] width 108 height 34
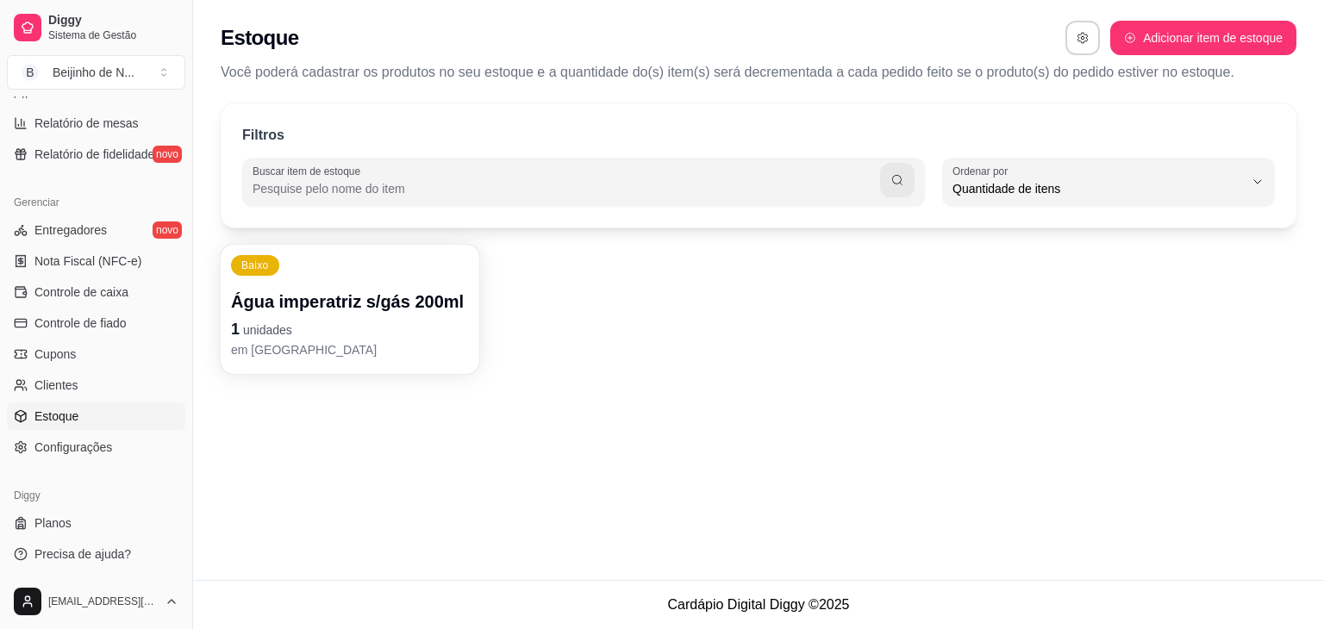
click at [866, 207] on div "Filtros Buscar item de estoque QUANTITY_ORDER Ordenar por Ordem alfabética Quan…" at bounding box center [759, 165] width 1076 height 124
